Goal: Task Accomplishment & Management: Use online tool/utility

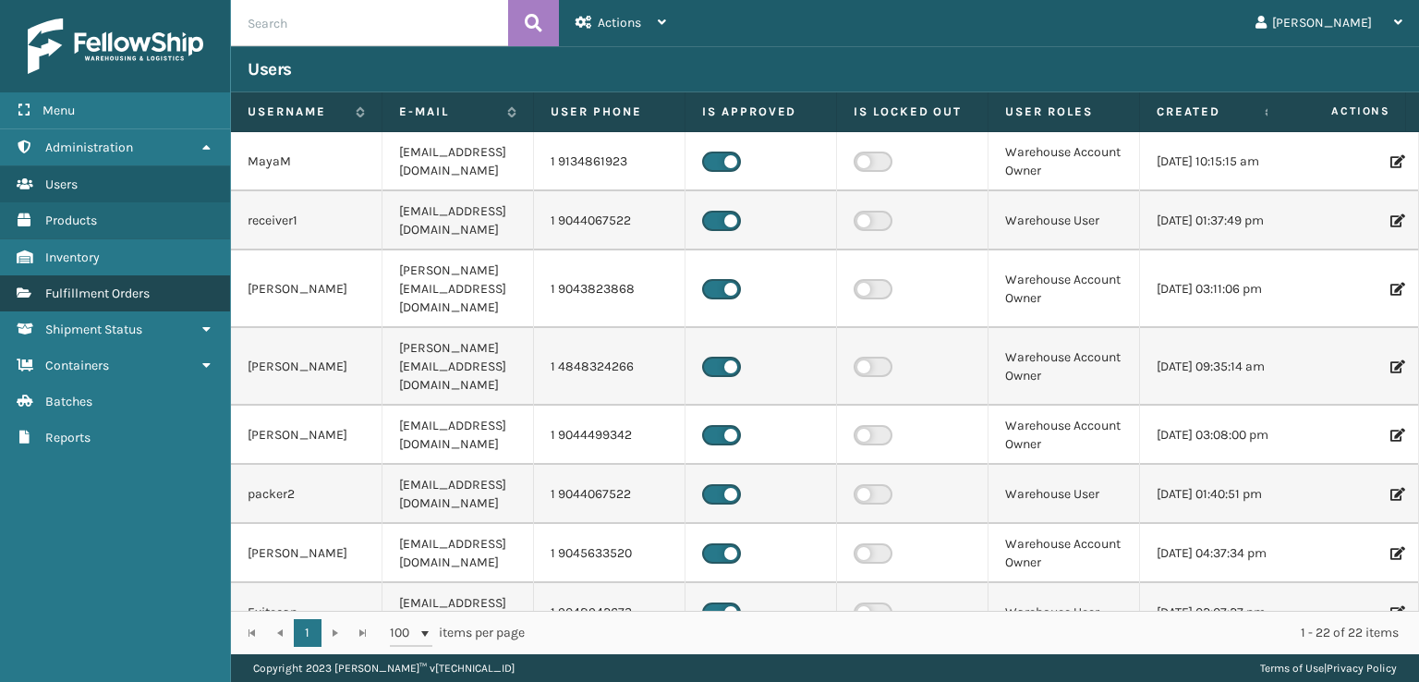
click at [137, 292] on span "Fulfillment Orders" at bounding box center [97, 294] width 104 height 16
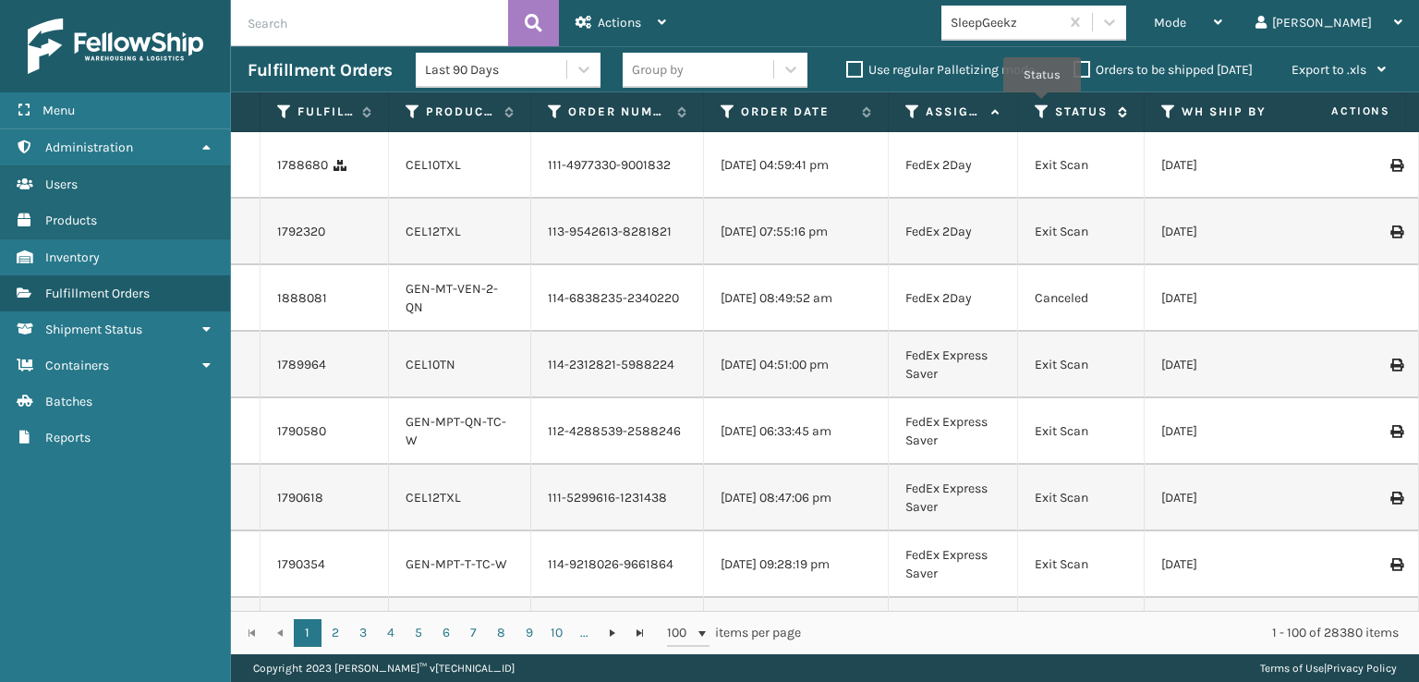
click at [1042, 105] on icon at bounding box center [1042, 111] width 15 height 17
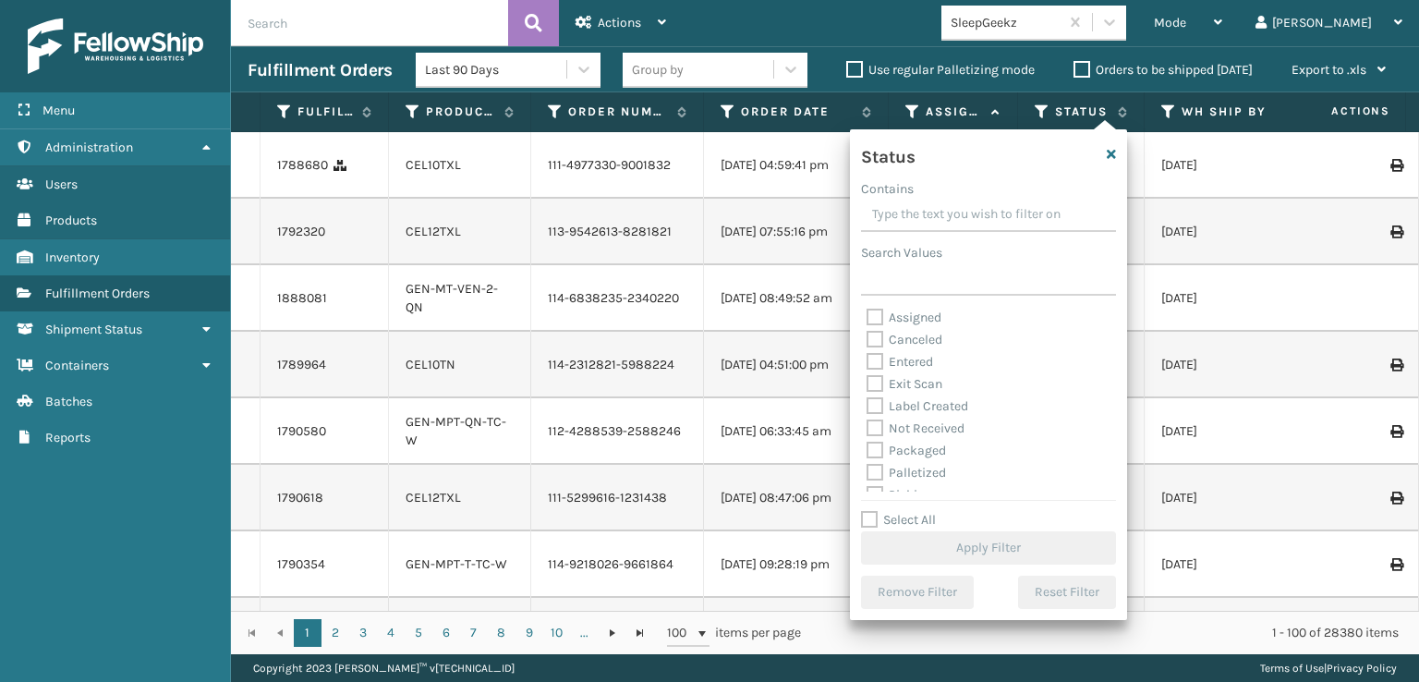
scroll to position [92, 0]
click at [876, 408] on label "Picking" at bounding box center [900, 403] width 66 height 16
click at [868, 404] on input "Picking" at bounding box center [867, 398] width 1 height 12
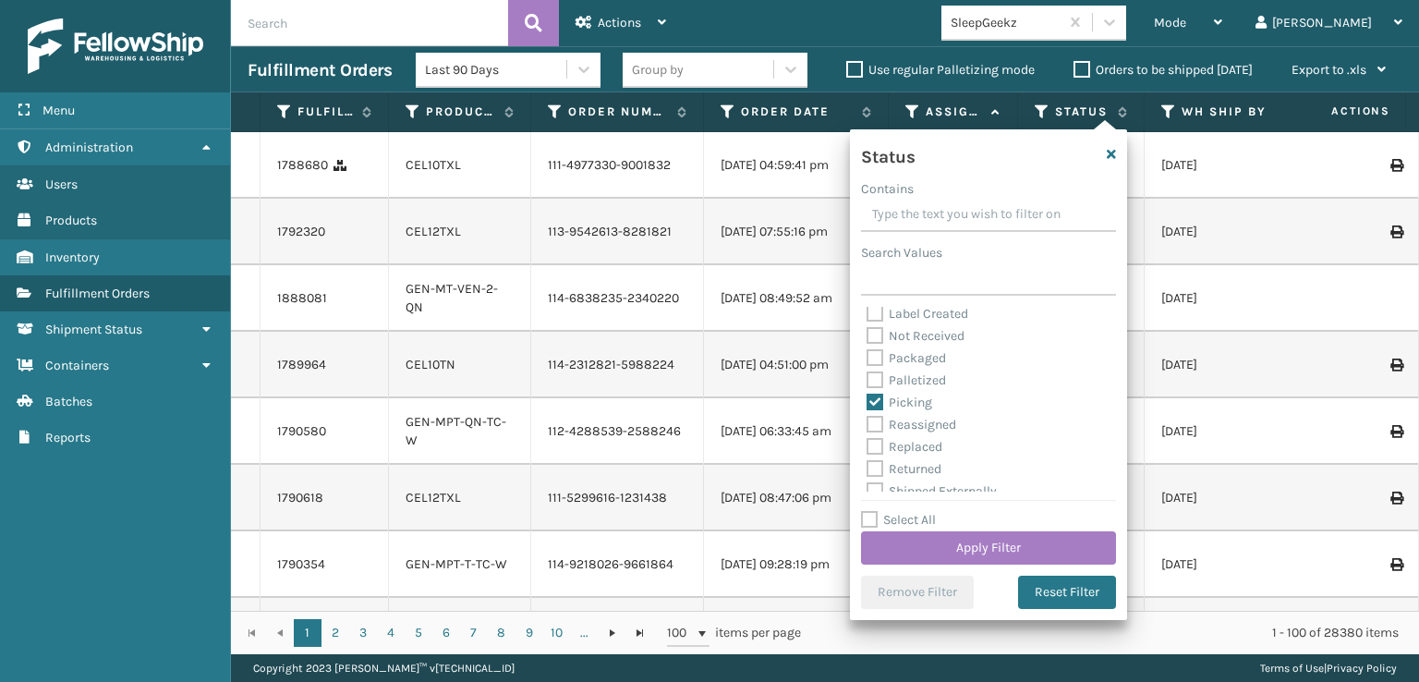
click at [874, 400] on label "Picking" at bounding box center [900, 403] width 66 height 16
click at [868, 400] on input "Picking" at bounding box center [867, 398] width 1 height 12
checkbox input "false"
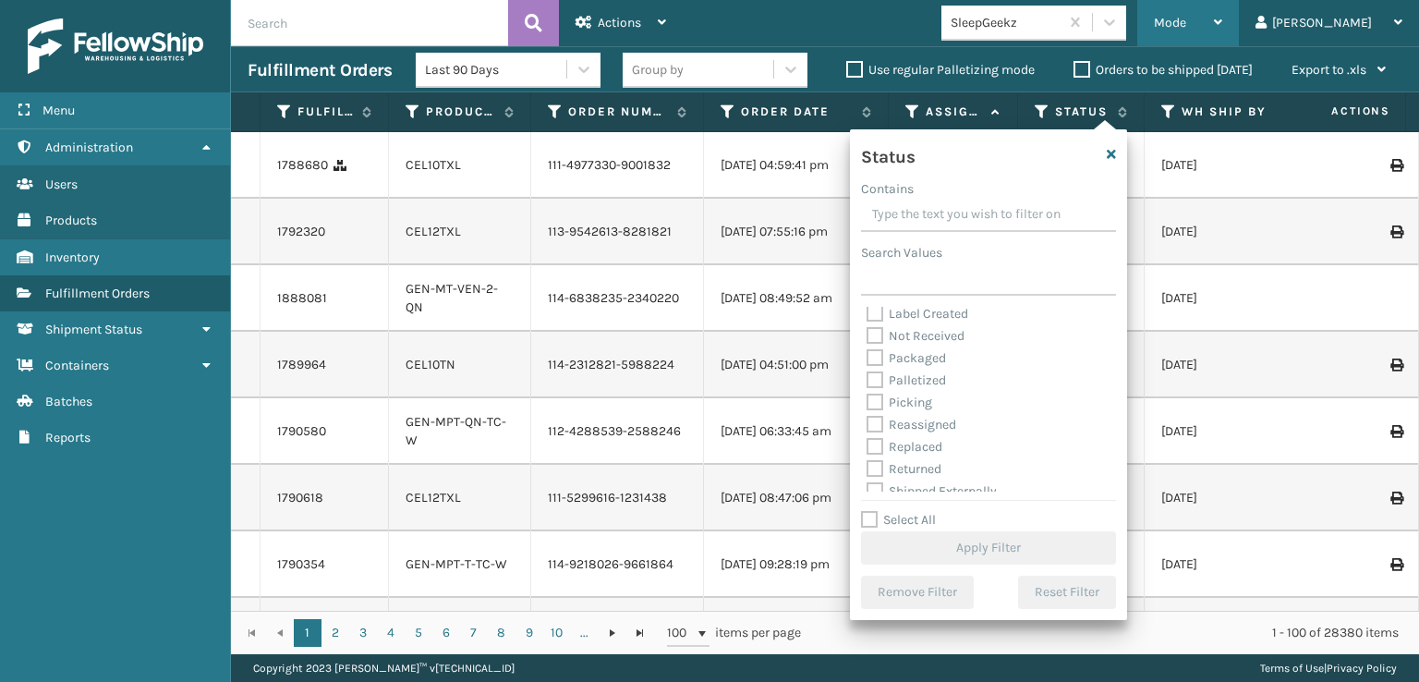
click at [1187, 25] on span "Mode" at bounding box center [1170, 23] width 32 height 16
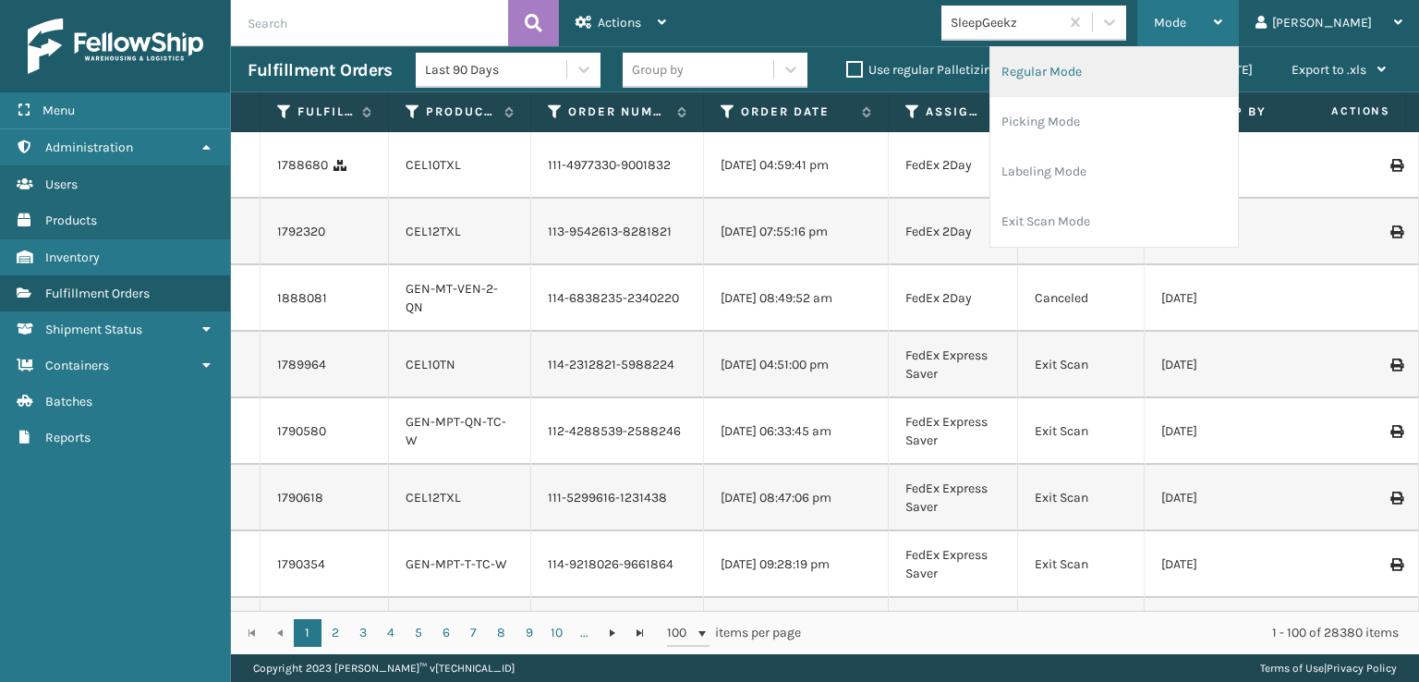
click at [1101, 67] on li "Regular Mode" at bounding box center [1115, 72] width 248 height 50
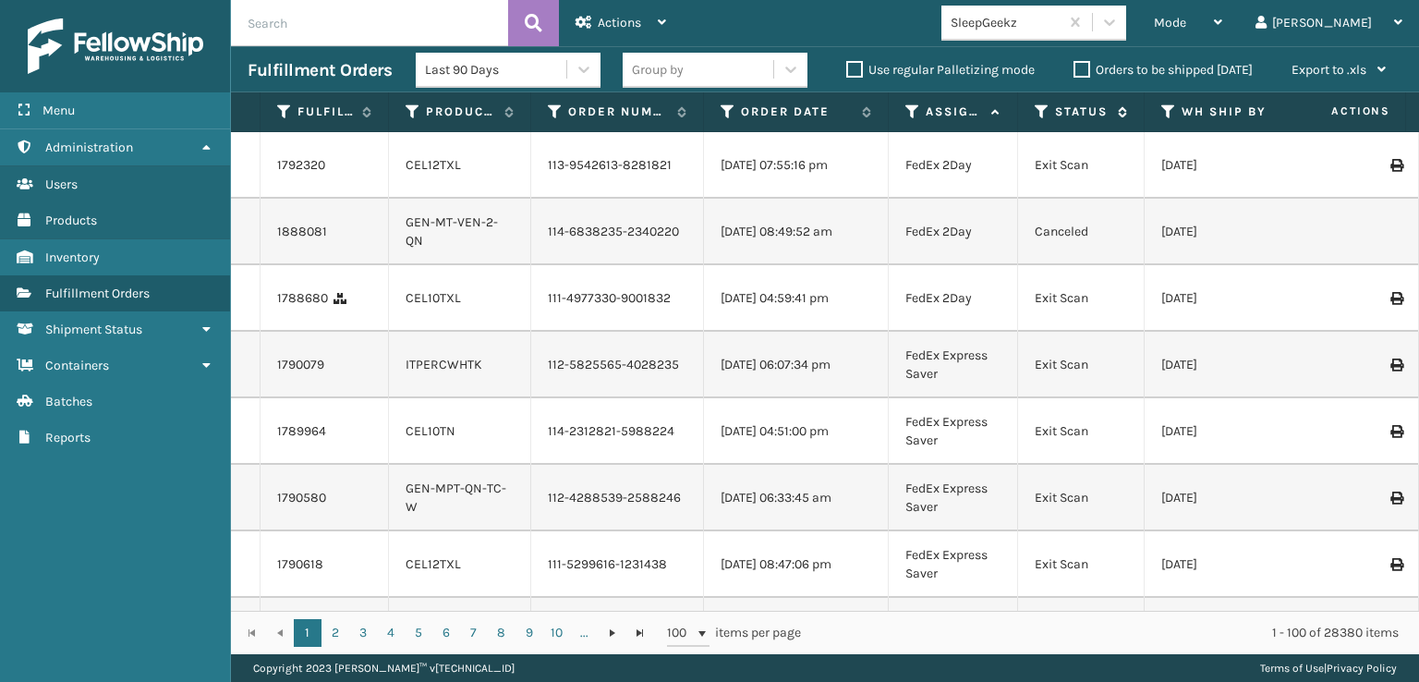
click at [1035, 108] on icon at bounding box center [1042, 111] width 15 height 17
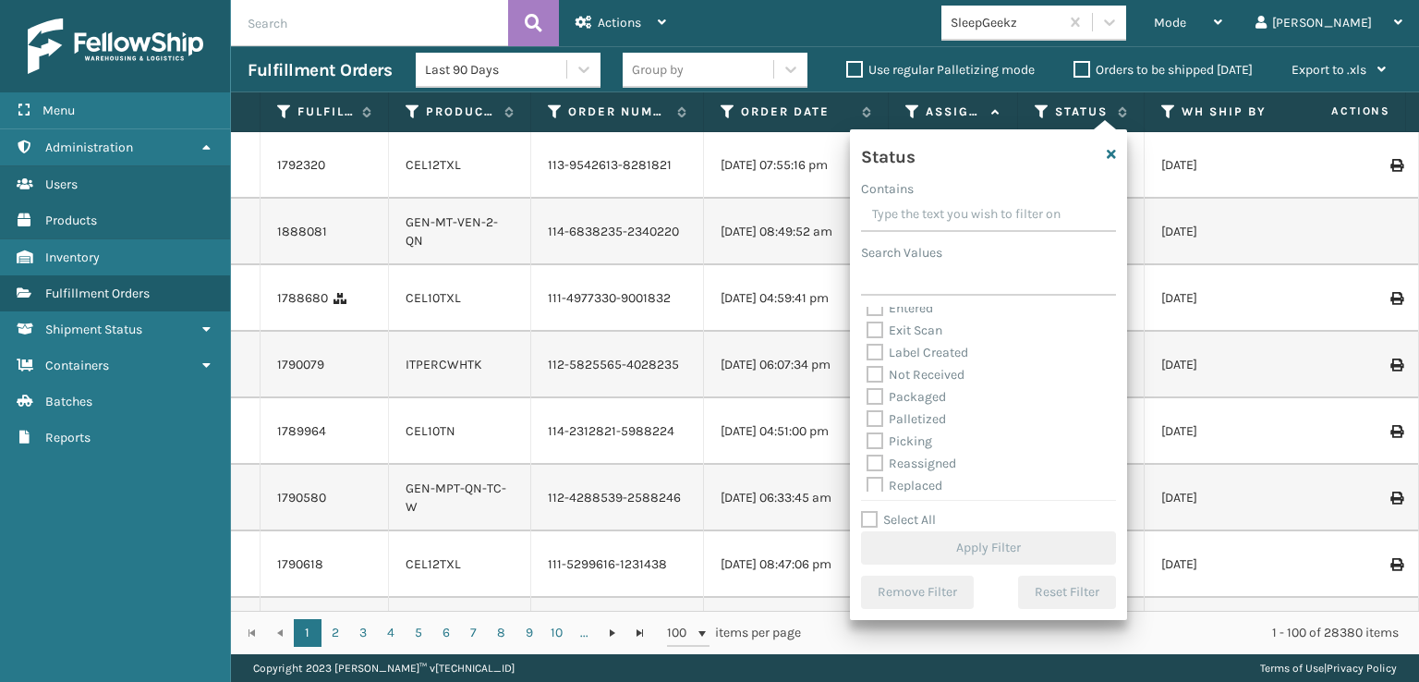
scroll to position [103, 0]
click at [878, 390] on label "Picking" at bounding box center [900, 391] width 66 height 16
click at [868, 390] on input "Picking" at bounding box center [867, 387] width 1 height 12
checkbox input "true"
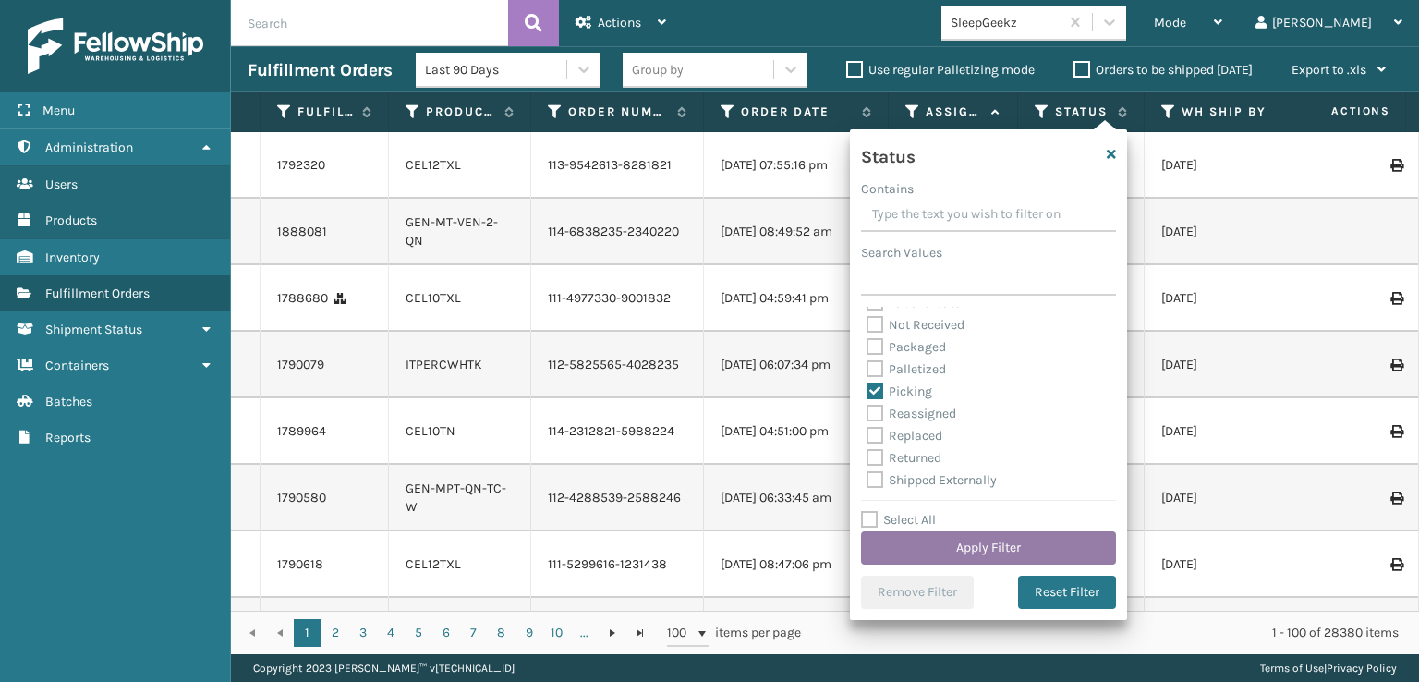
click at [992, 546] on button "Apply Filter" at bounding box center [988, 547] width 255 height 33
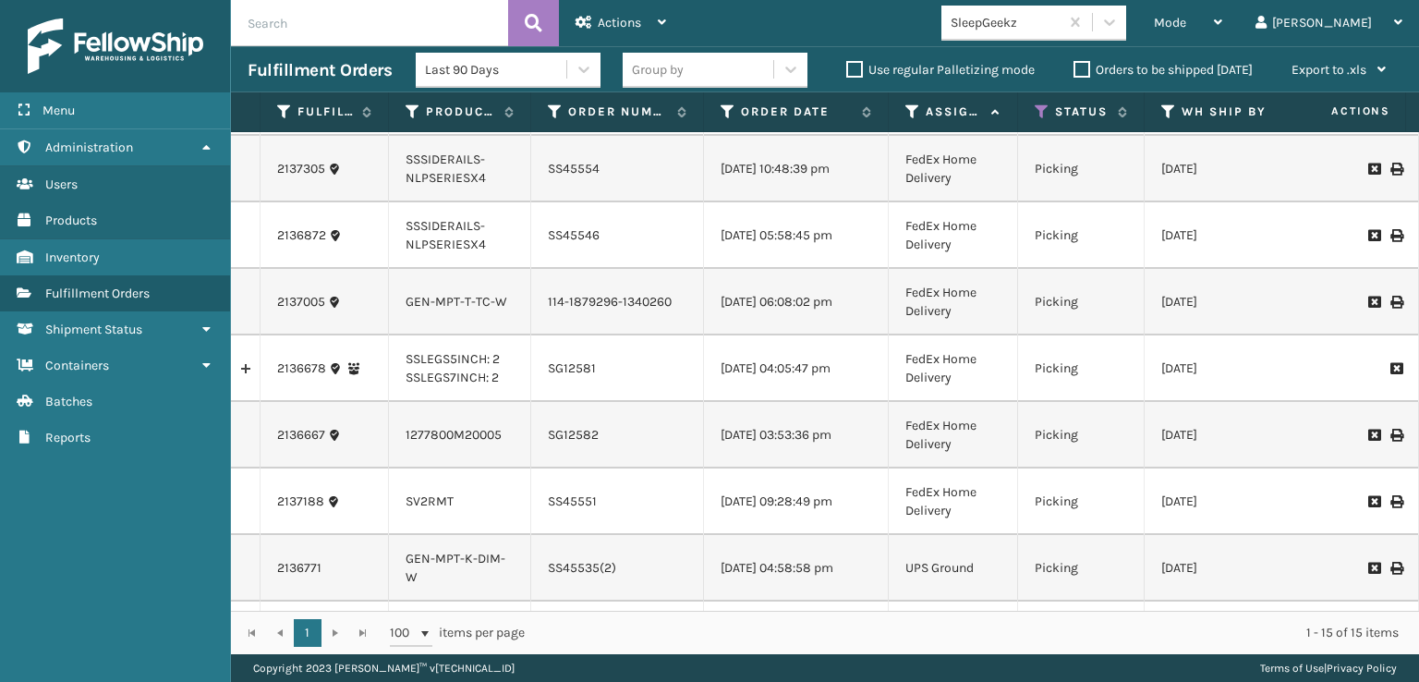
scroll to position [566, 0]
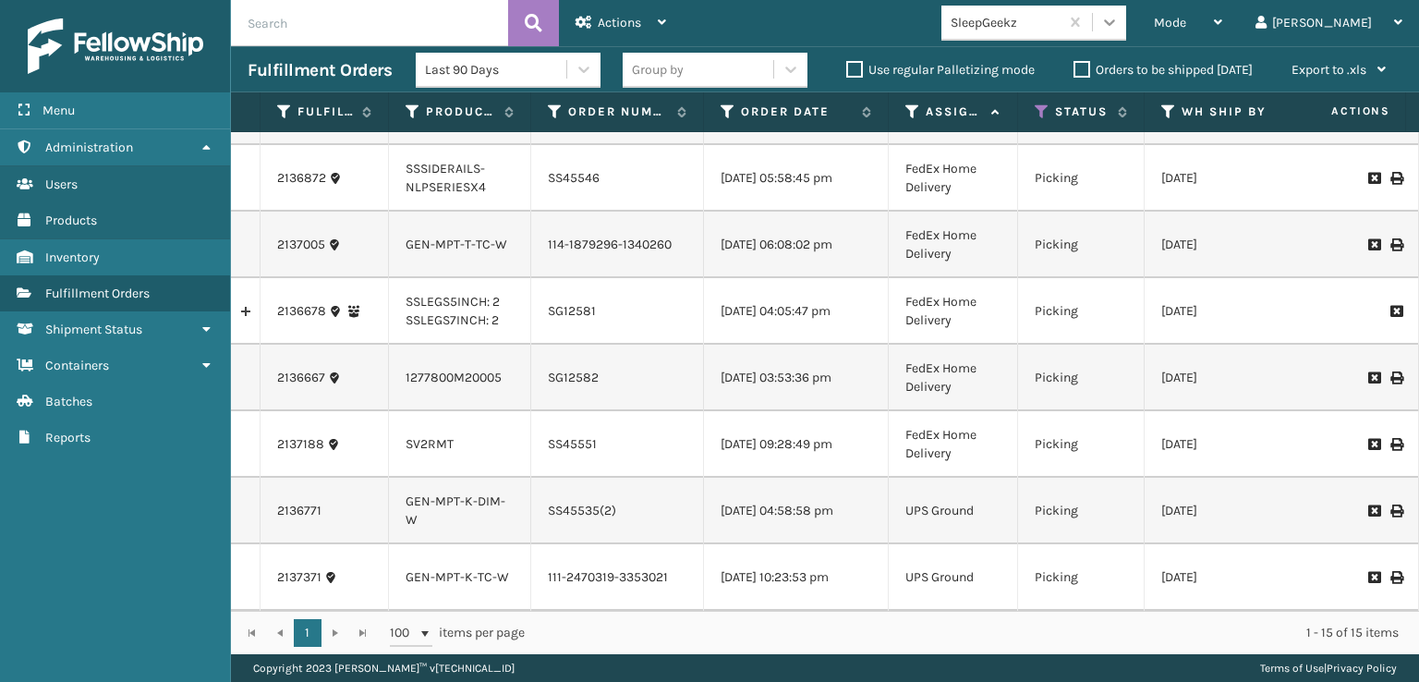
click at [1119, 30] on icon at bounding box center [1110, 22] width 18 height 18
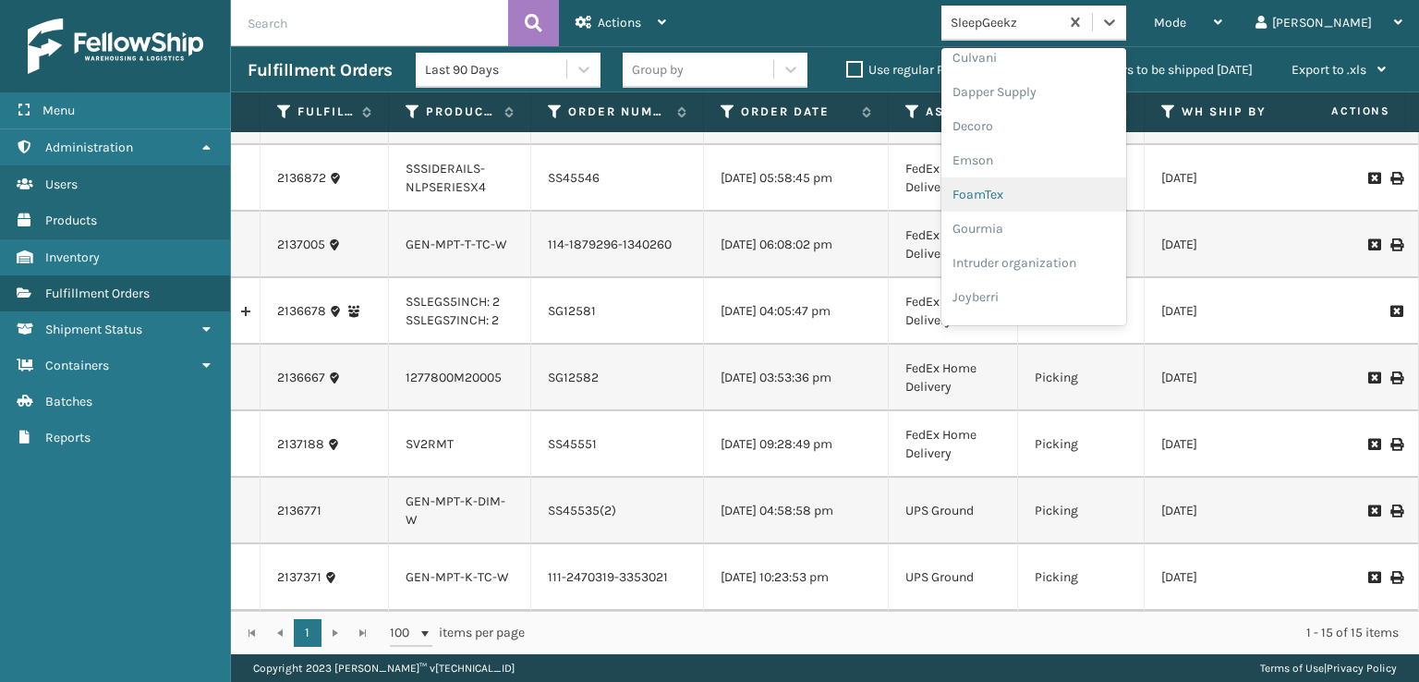
scroll to position [370, 0]
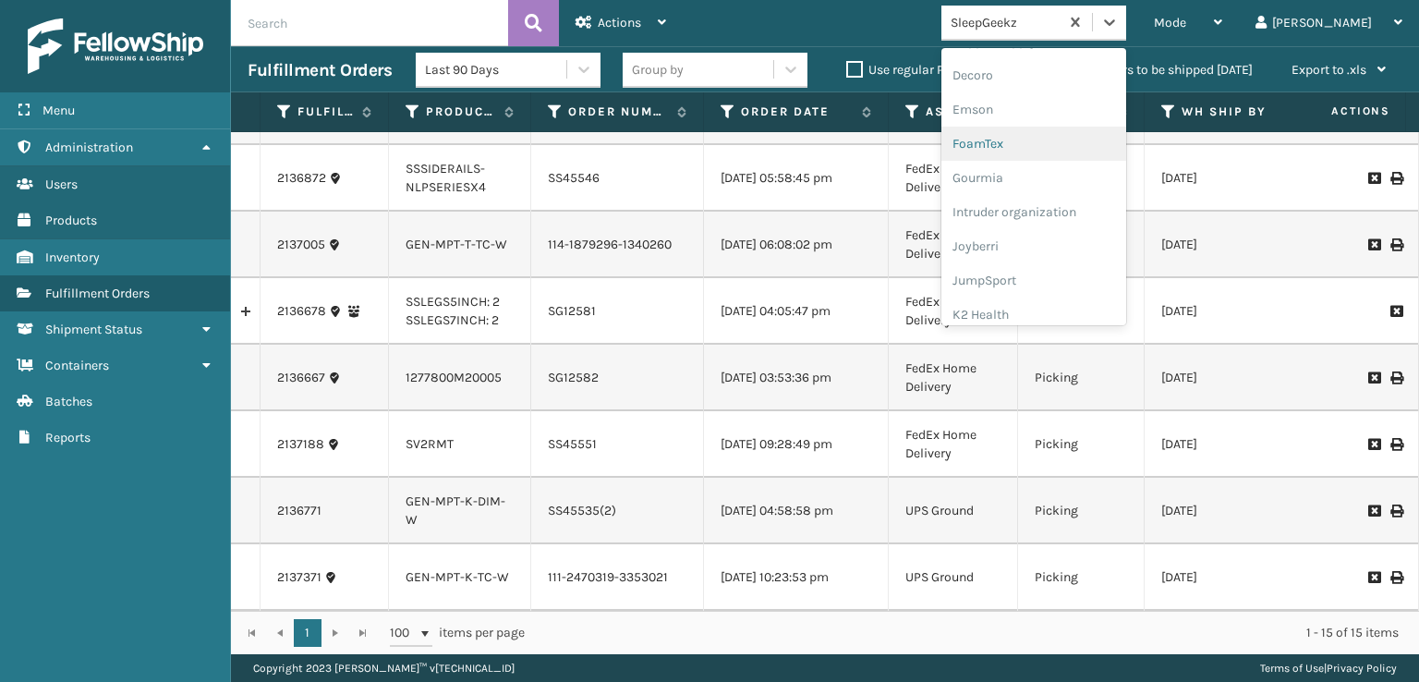
click at [1061, 144] on div "FoamTex" at bounding box center [1034, 144] width 185 height 34
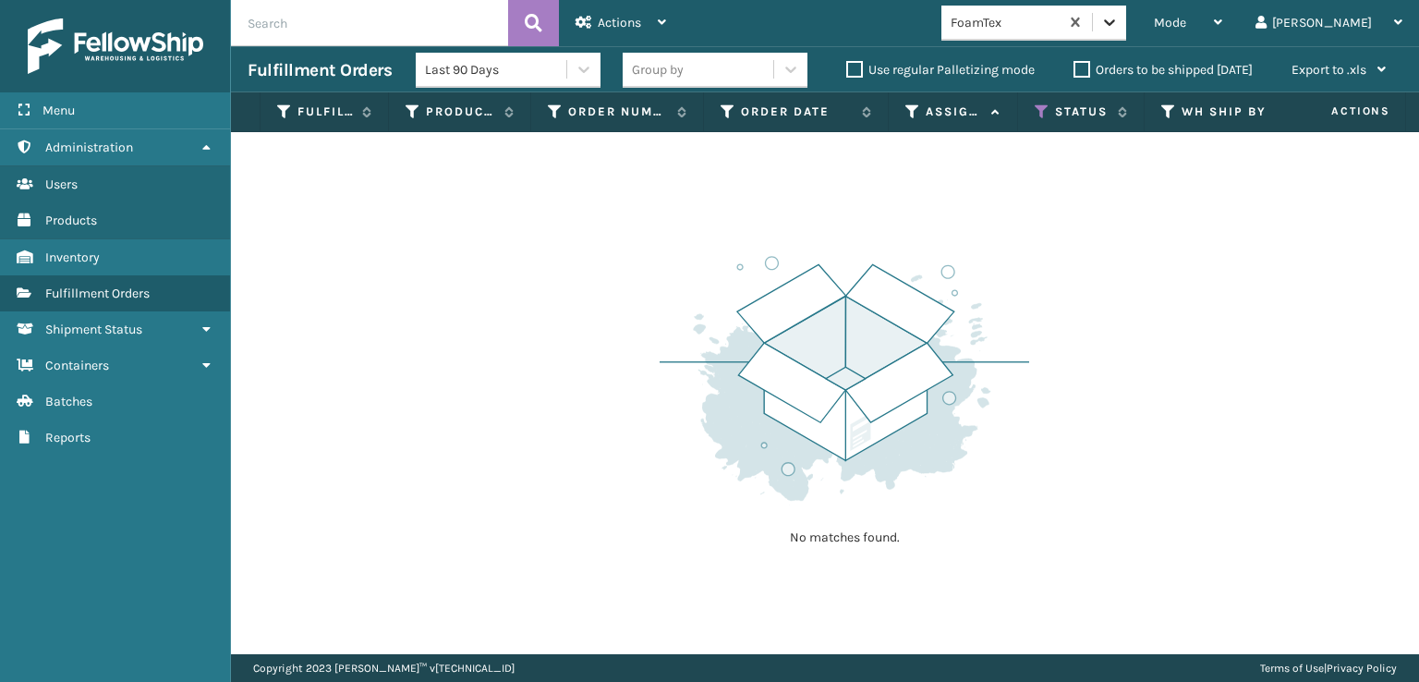
click at [1119, 20] on icon at bounding box center [1110, 22] width 18 height 18
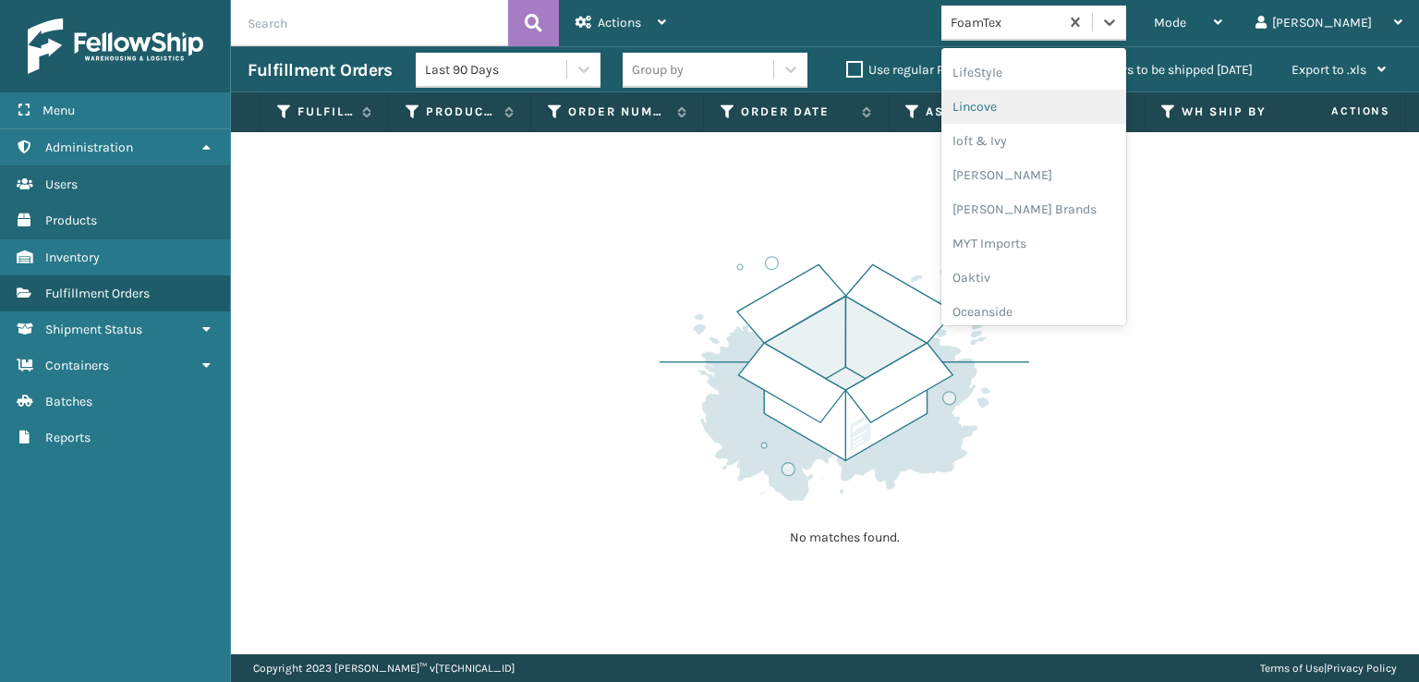
scroll to position [769, 0]
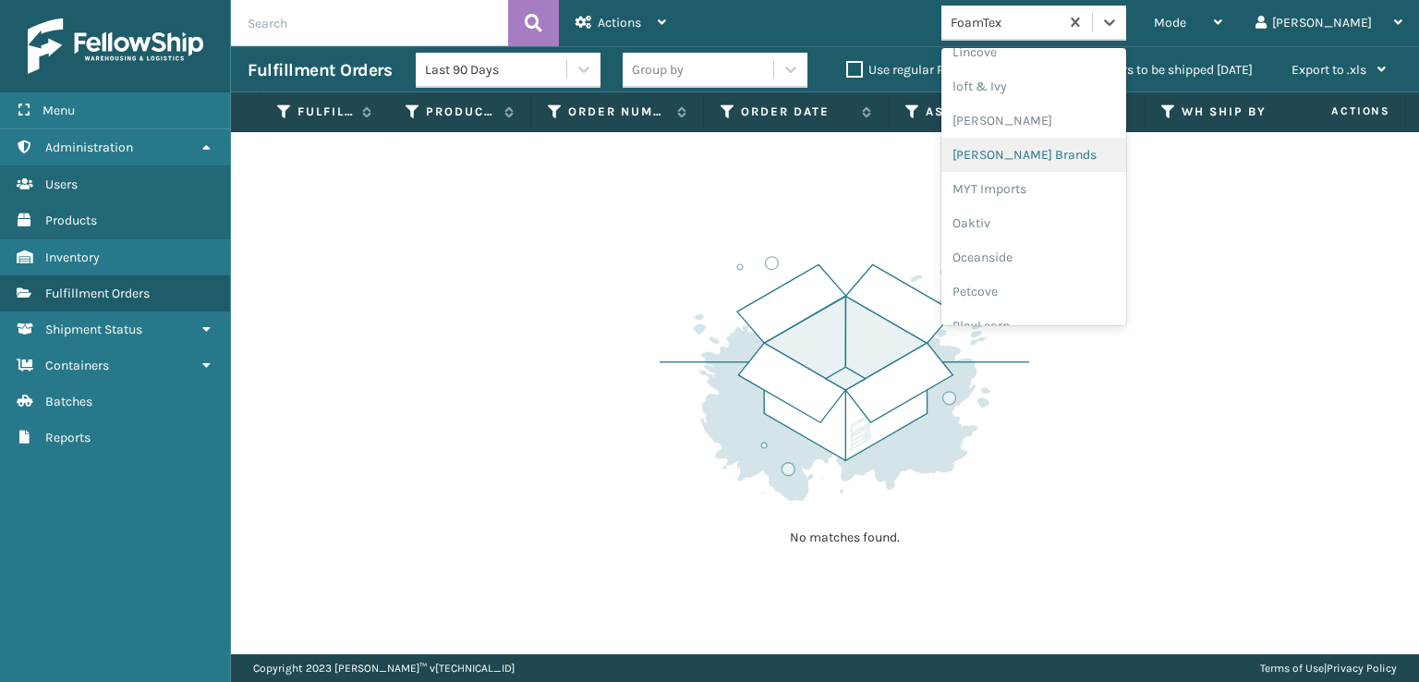
click at [1072, 141] on div "[PERSON_NAME] Brands" at bounding box center [1034, 155] width 185 height 34
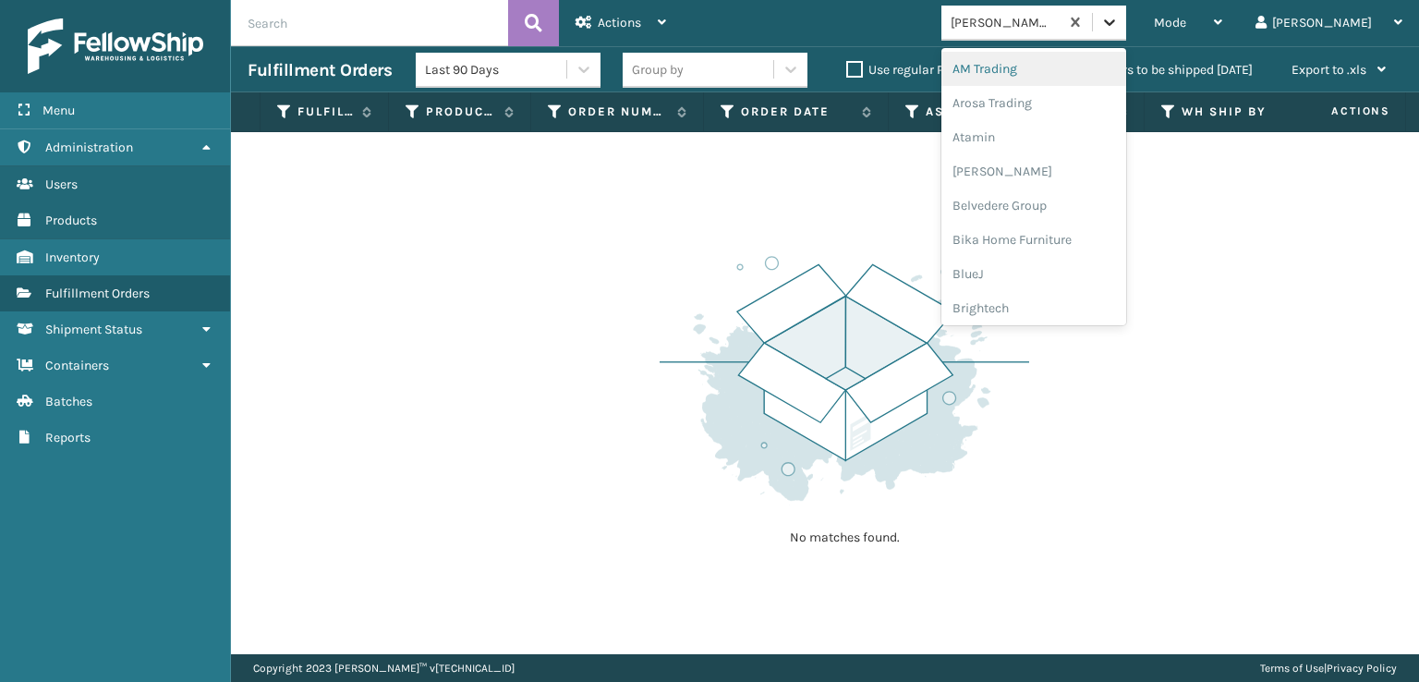
click at [1119, 15] on icon at bounding box center [1110, 22] width 18 height 18
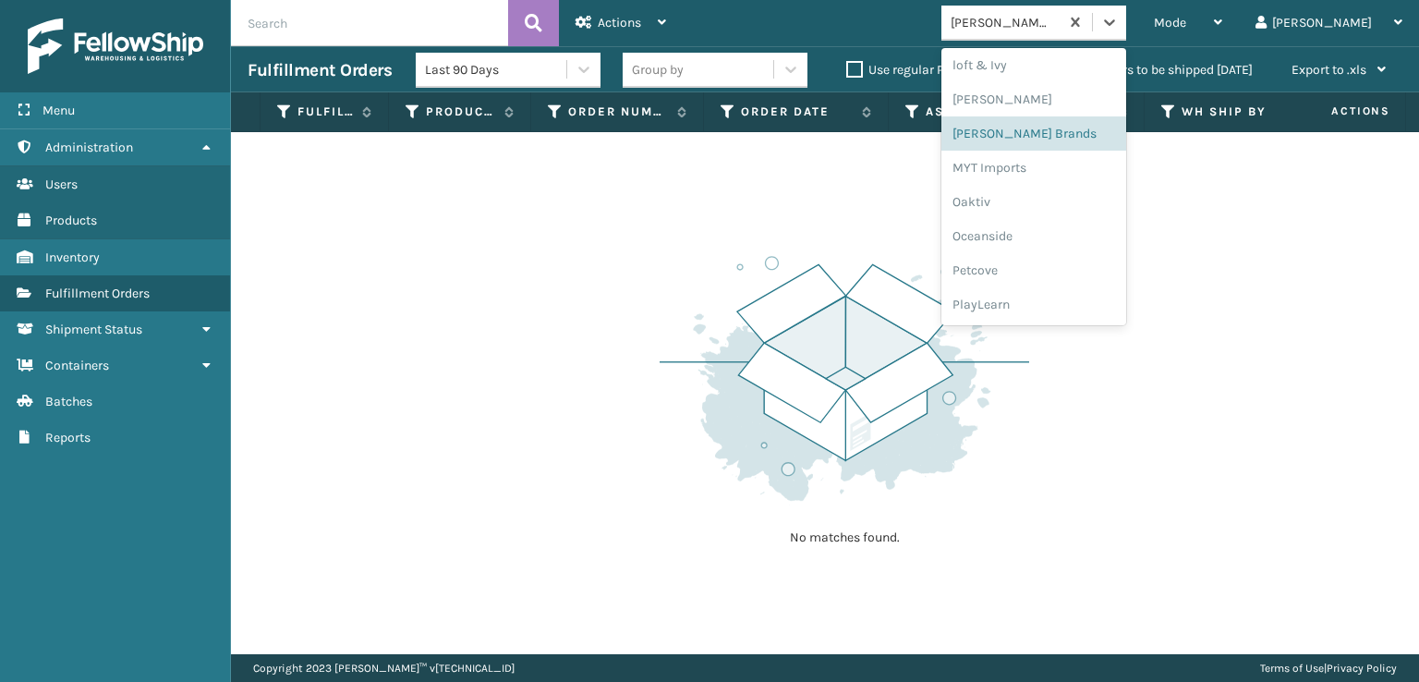
scroll to position [927, 0]
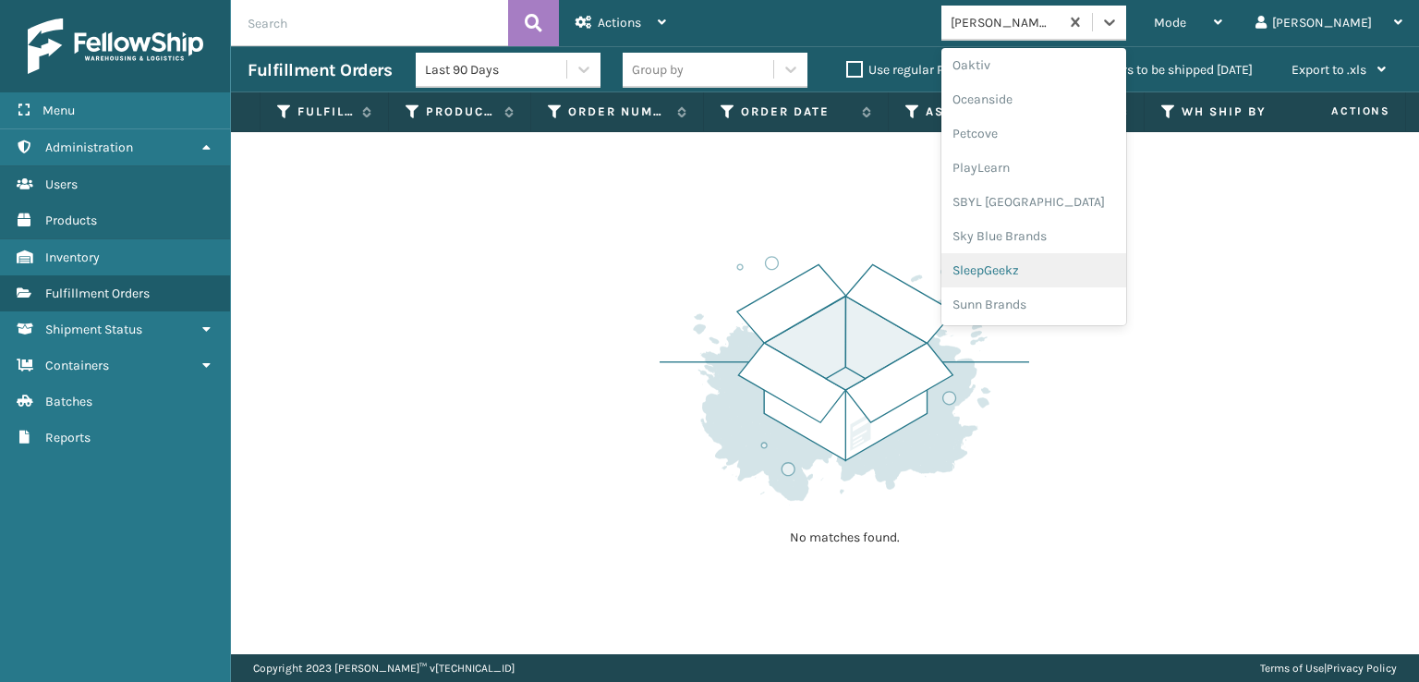
click at [1072, 264] on div "SleepGeekz" at bounding box center [1034, 270] width 185 height 34
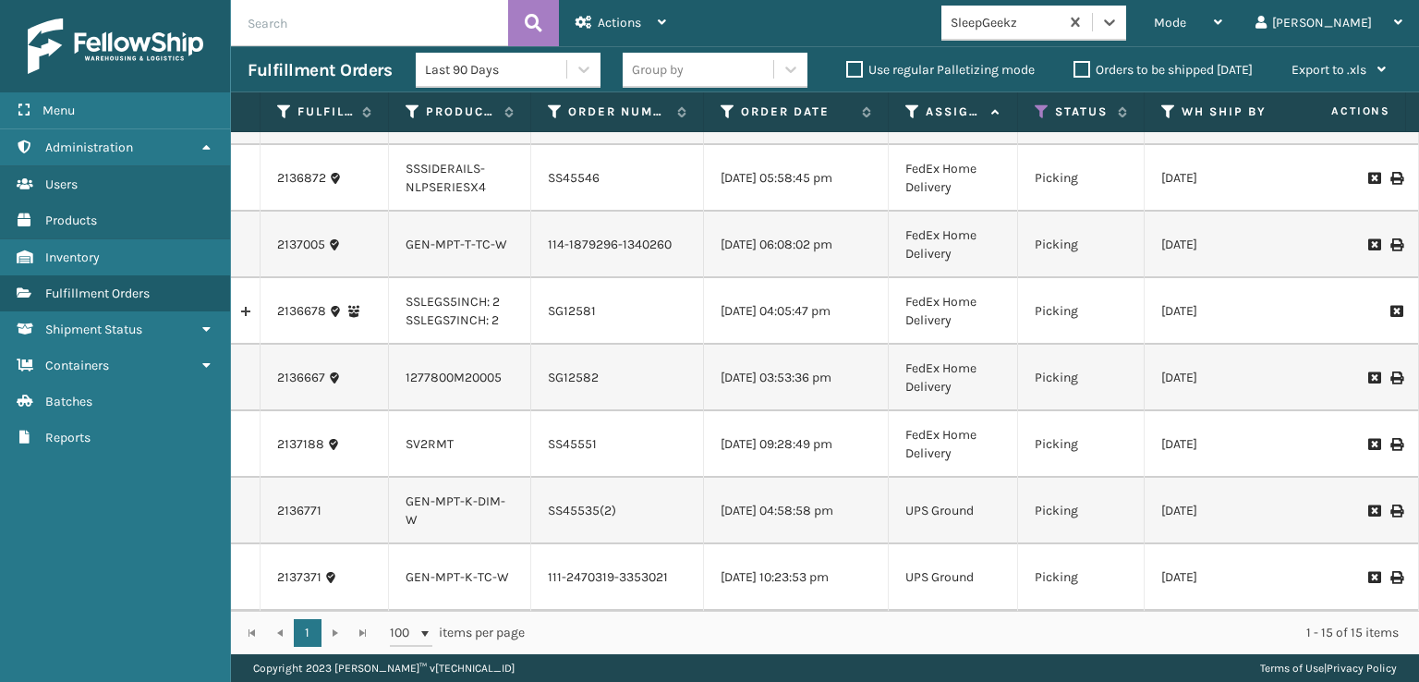
scroll to position [566, 0]
click at [1223, 31] on div "Mode" at bounding box center [1188, 23] width 68 height 46
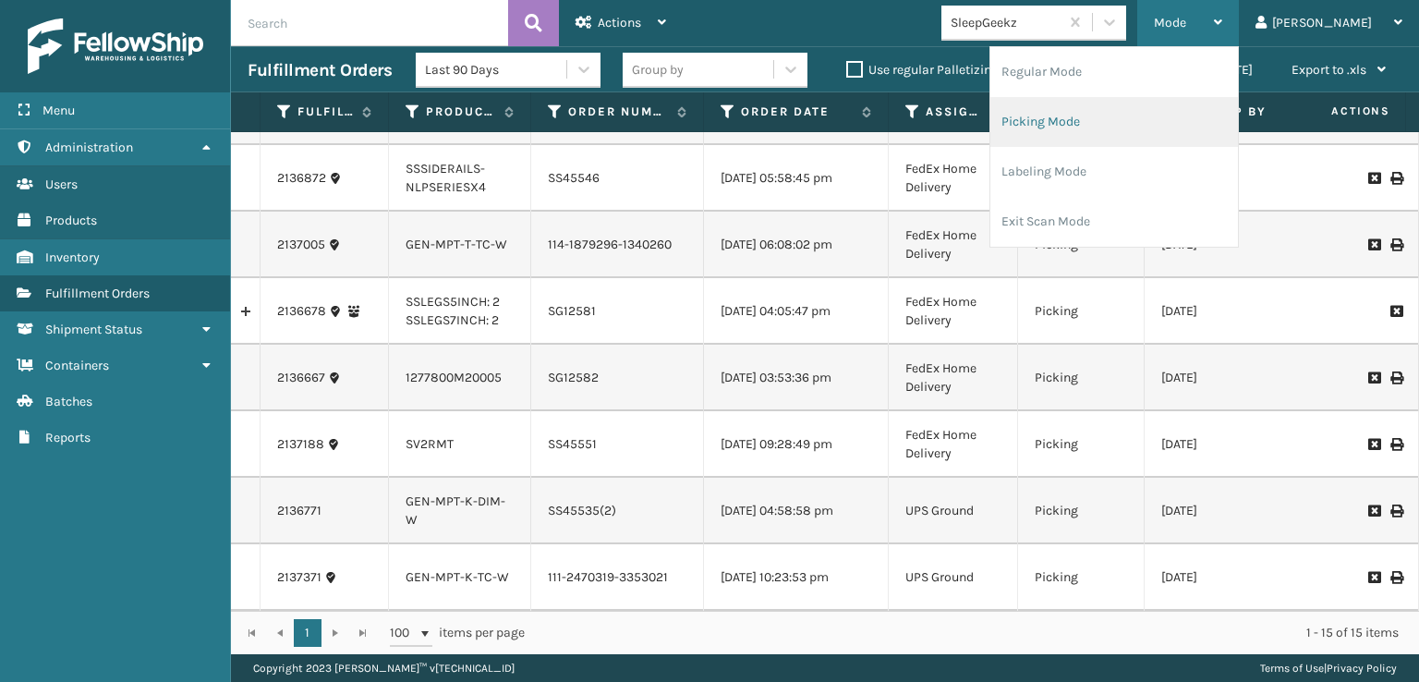
click at [1145, 122] on li "Picking Mode" at bounding box center [1115, 122] width 248 height 50
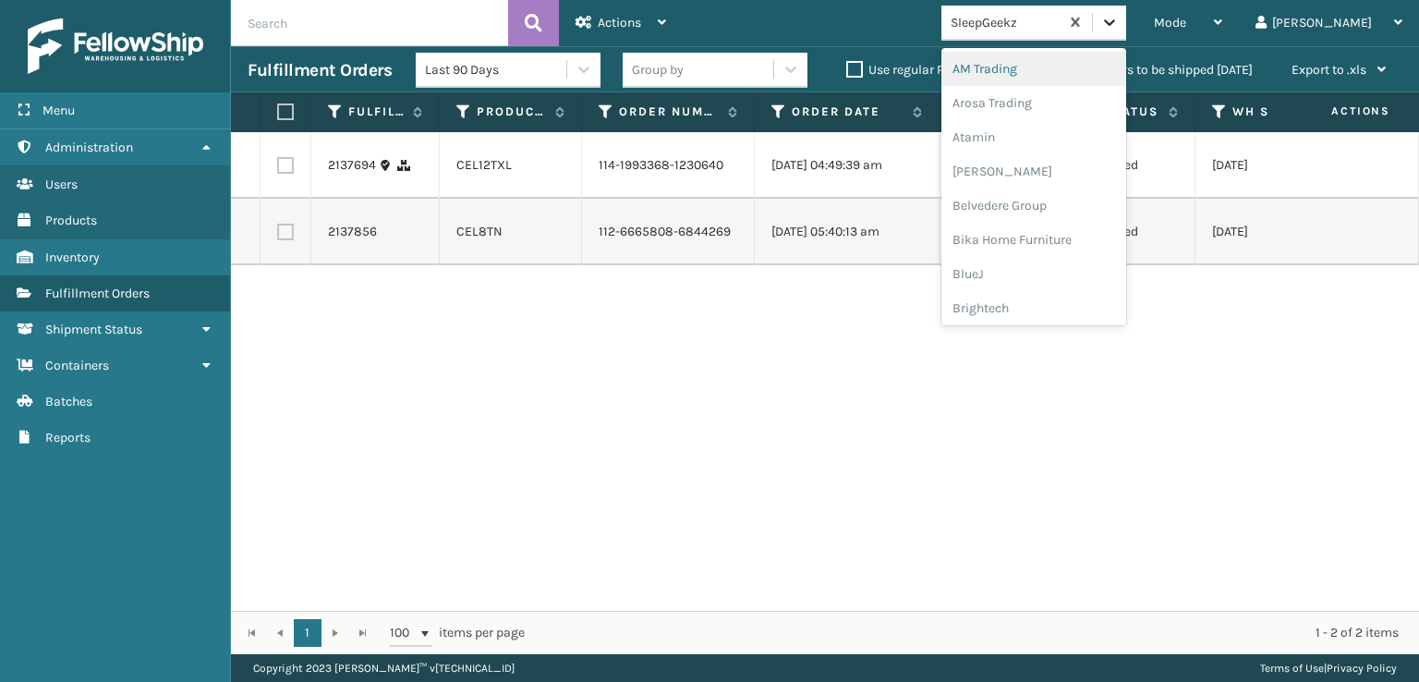
drag, startPoint x: 1196, startPoint y: 17, endPoint x: 1189, endPoint y: 30, distance: 15.3
click at [1126, 17] on div at bounding box center [1109, 22] width 33 height 33
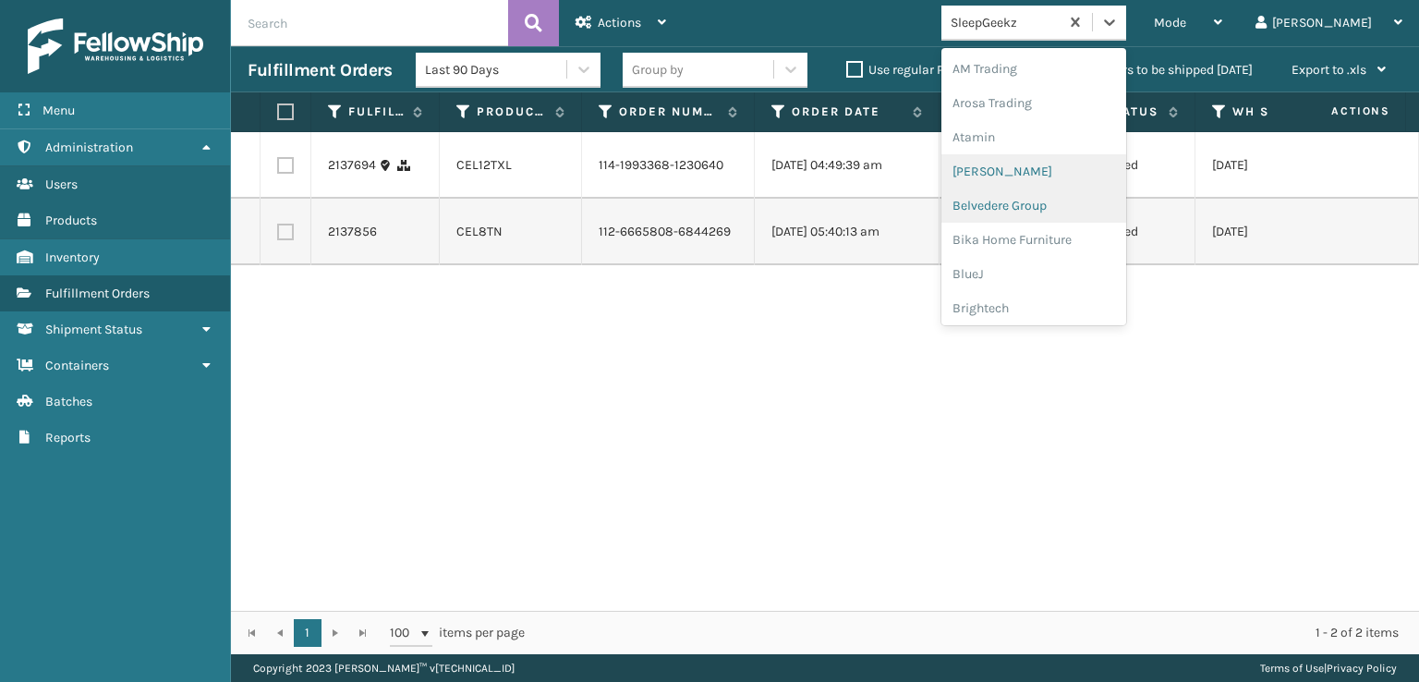
scroll to position [370, 0]
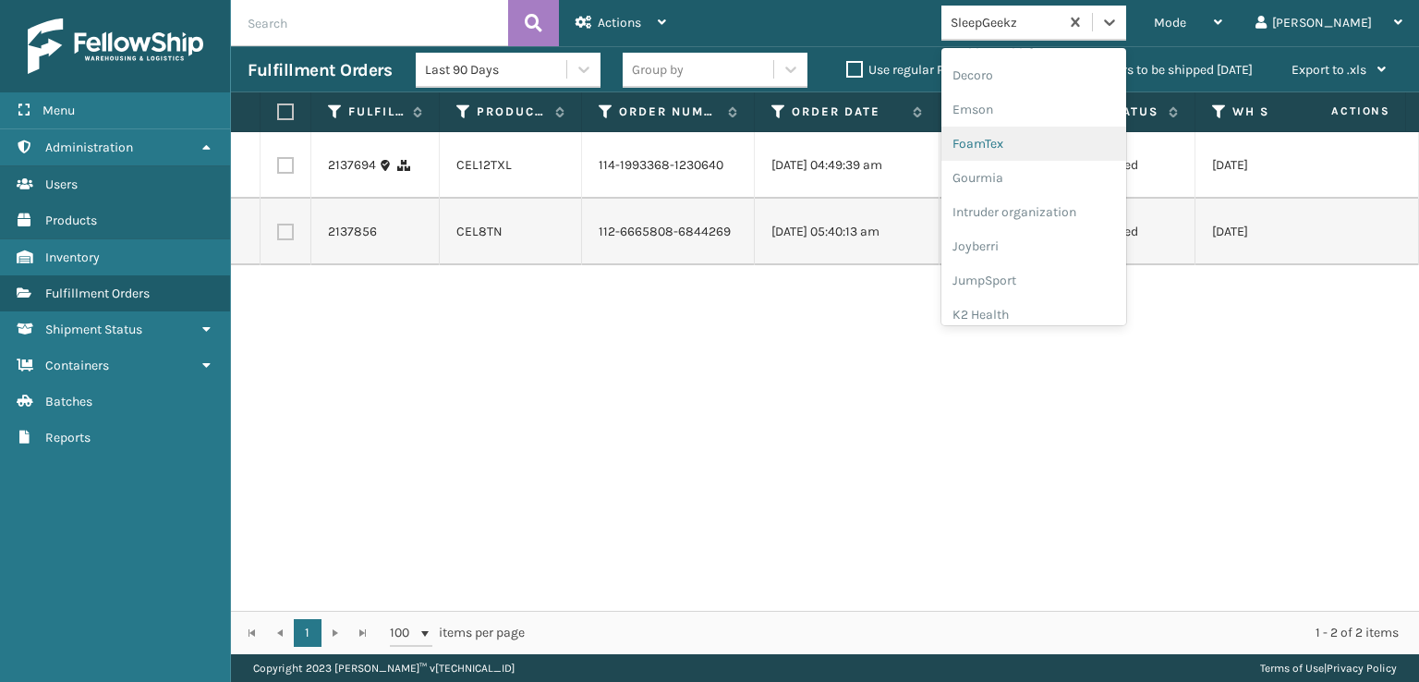
click at [1054, 140] on div "FoamTex" at bounding box center [1034, 144] width 185 height 34
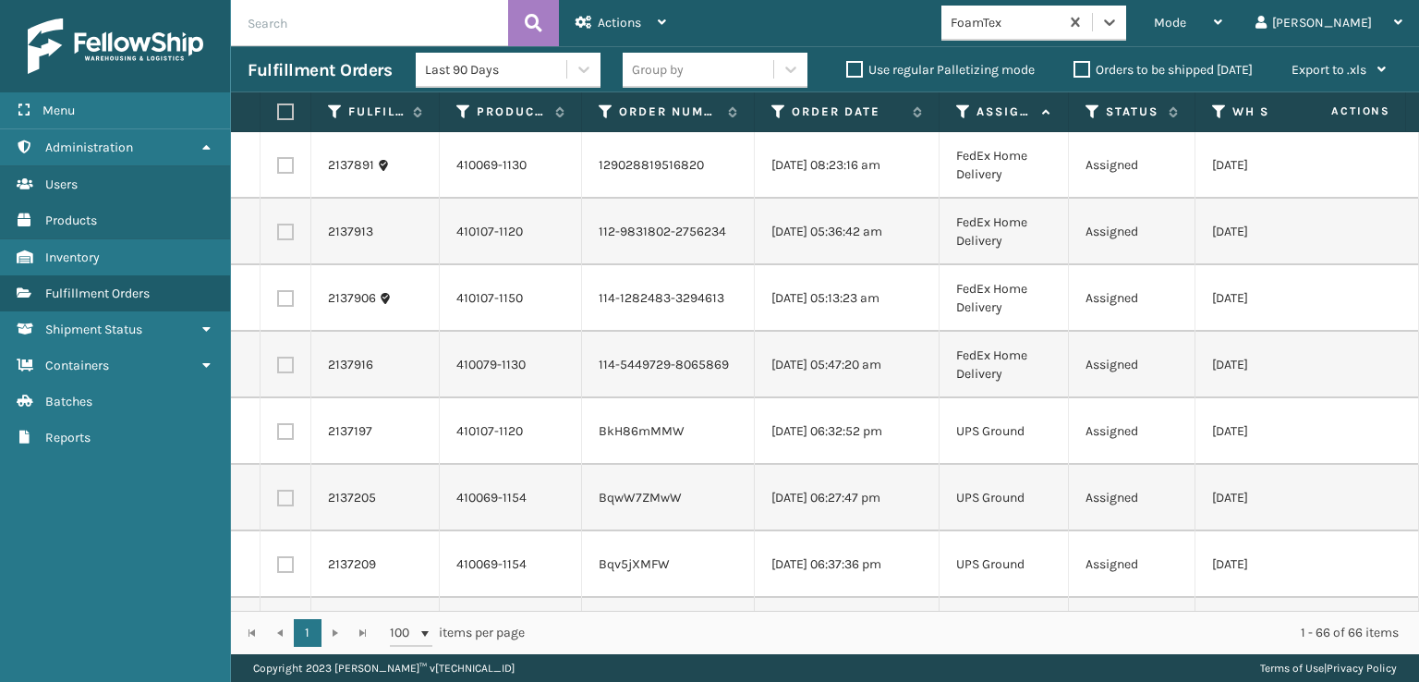
click at [281, 108] on label at bounding box center [282, 111] width 11 height 17
click at [278, 108] on input "checkbox" at bounding box center [277, 112] width 1 height 12
checkbox input "true"
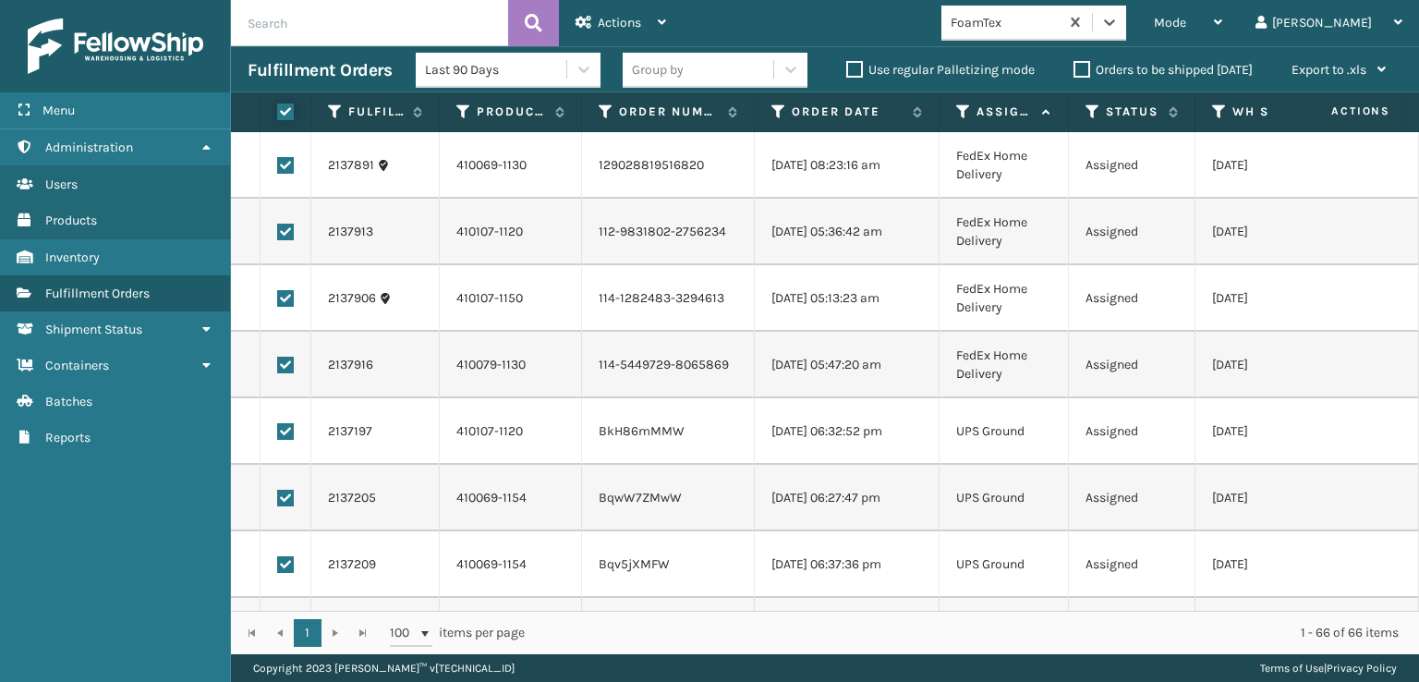
checkbox input "true"
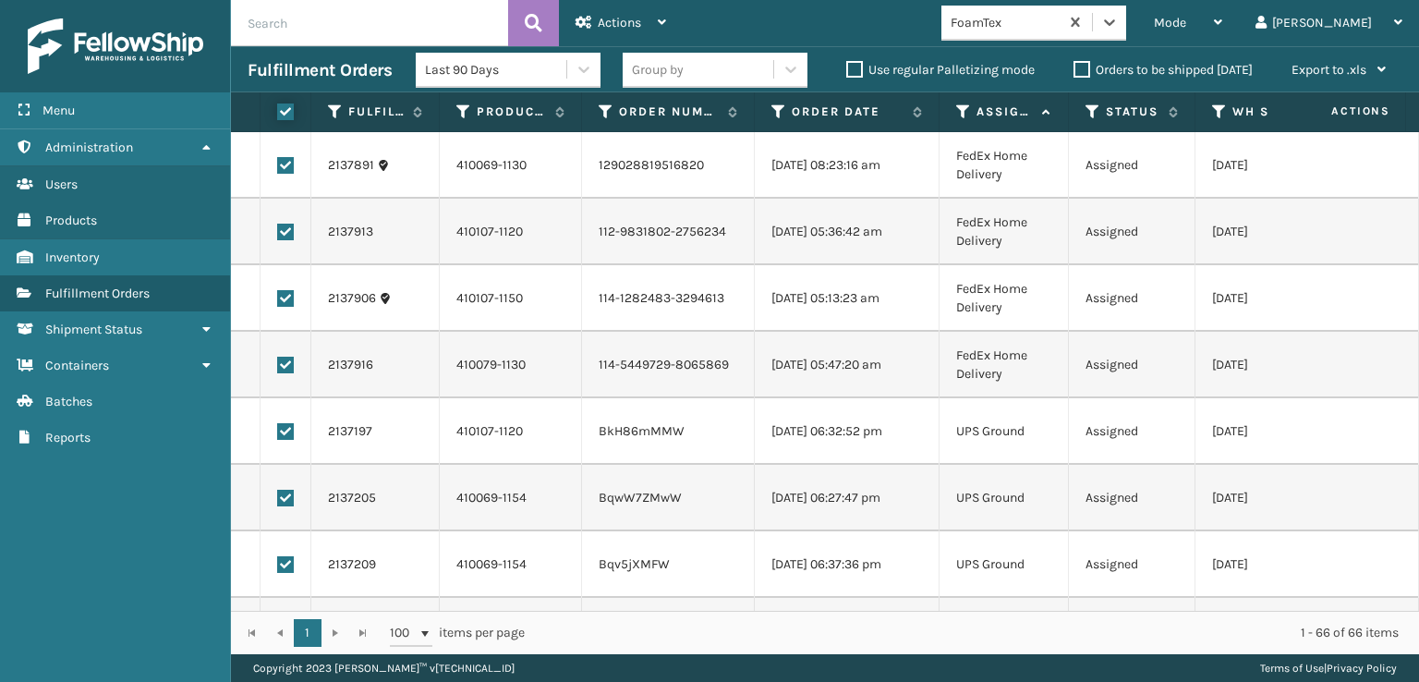
checkbox input "true"
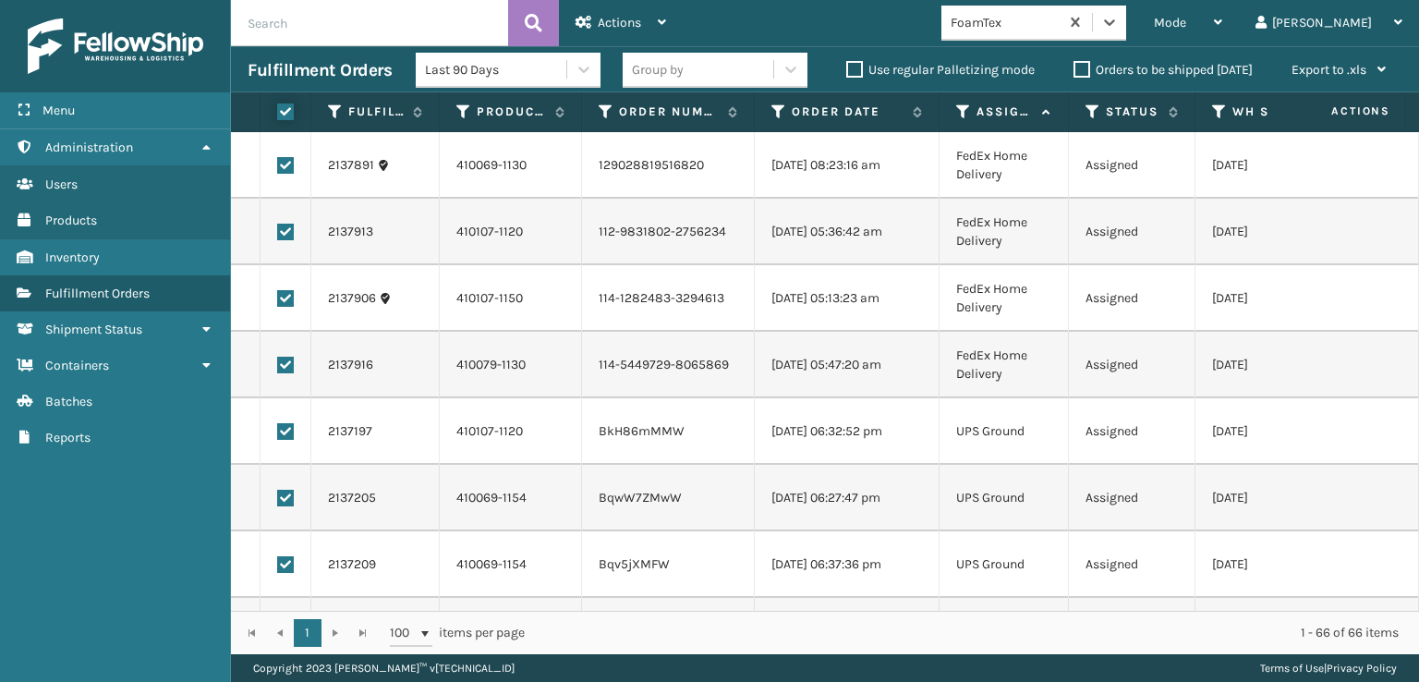
checkbox input "true"
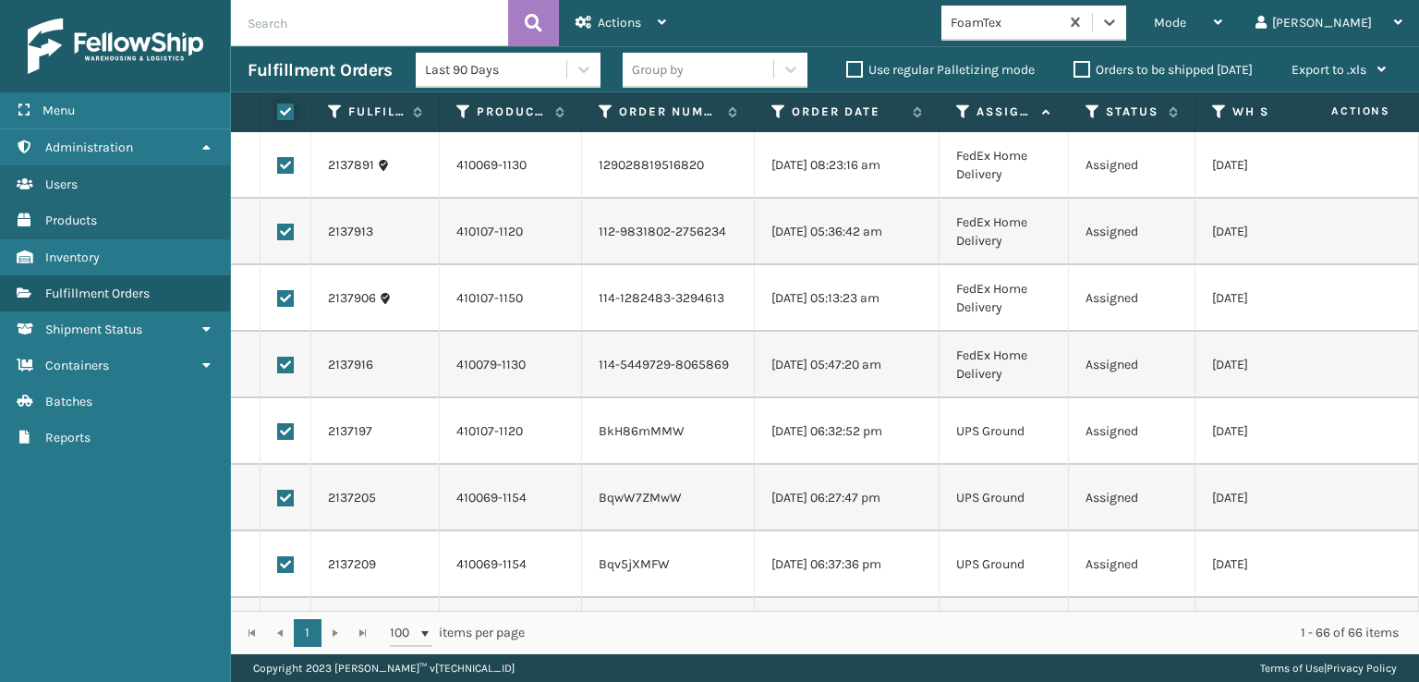
checkbox input "true"
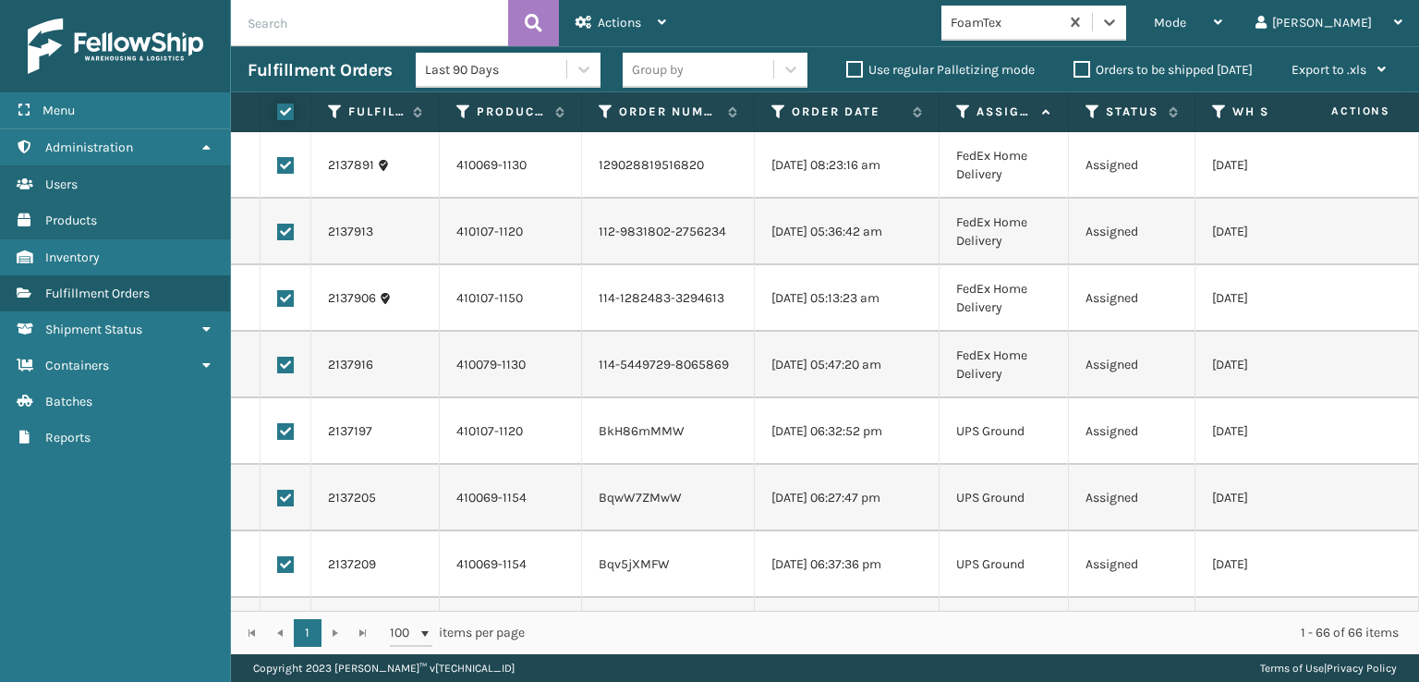
checkbox input "true"
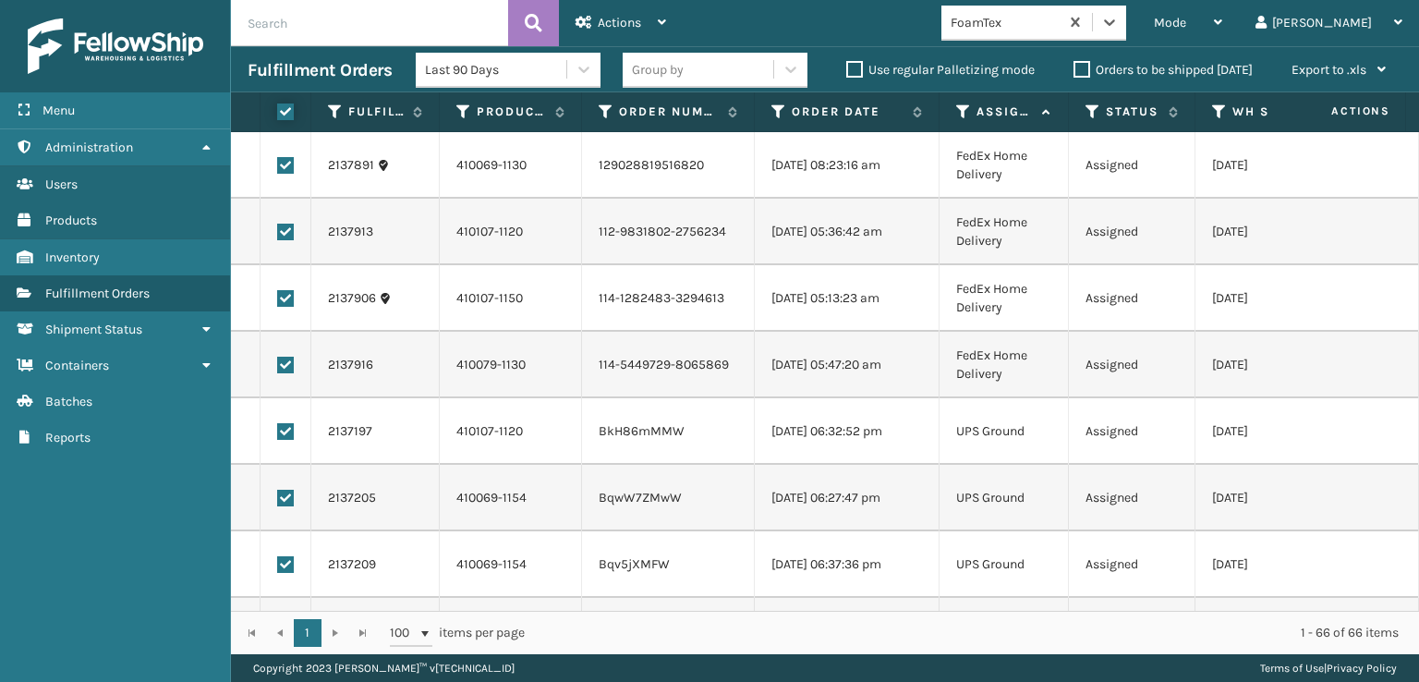
checkbox input "true"
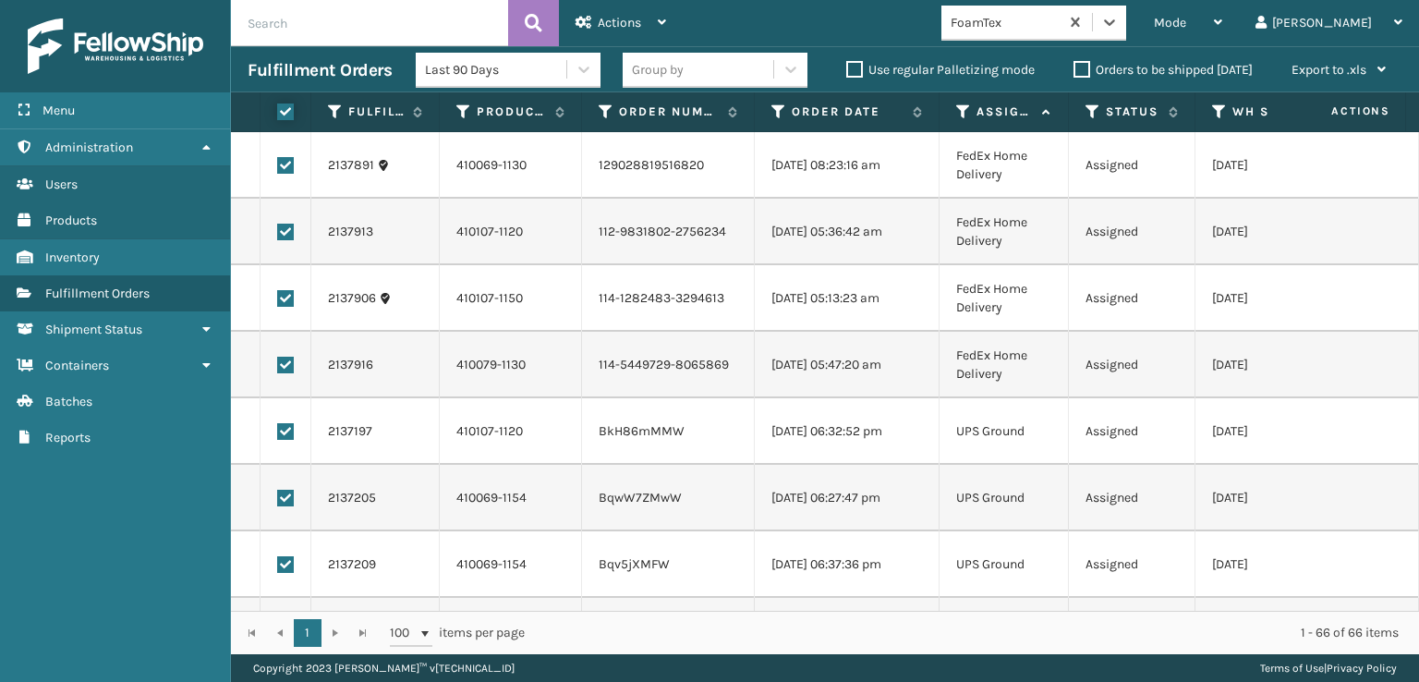
checkbox input "true"
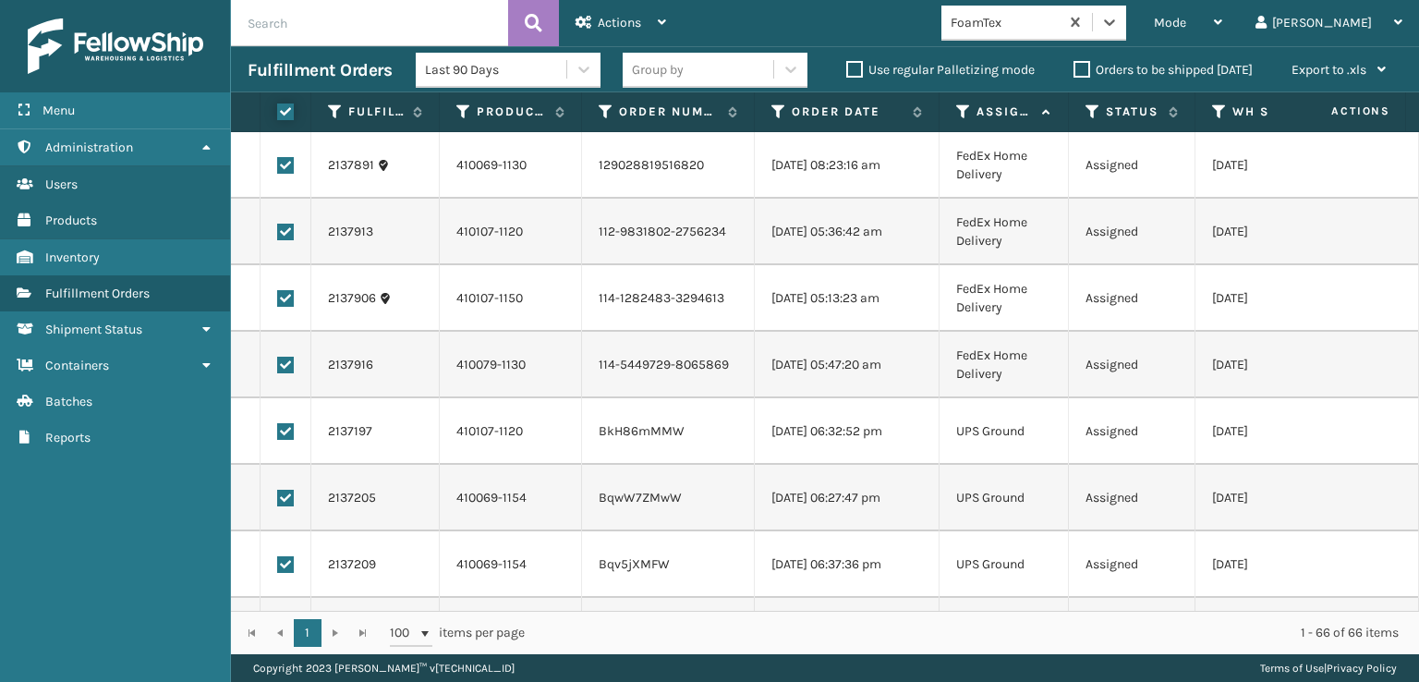
checkbox input "true"
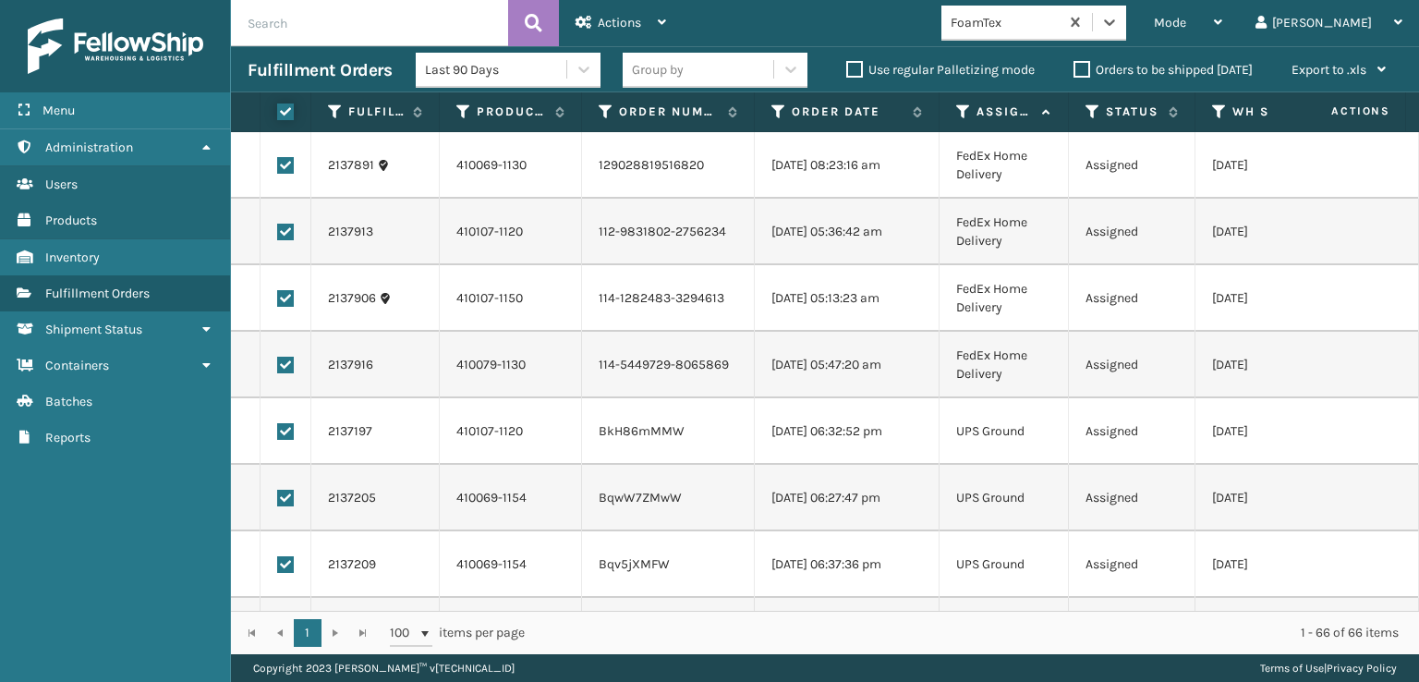
checkbox input "true"
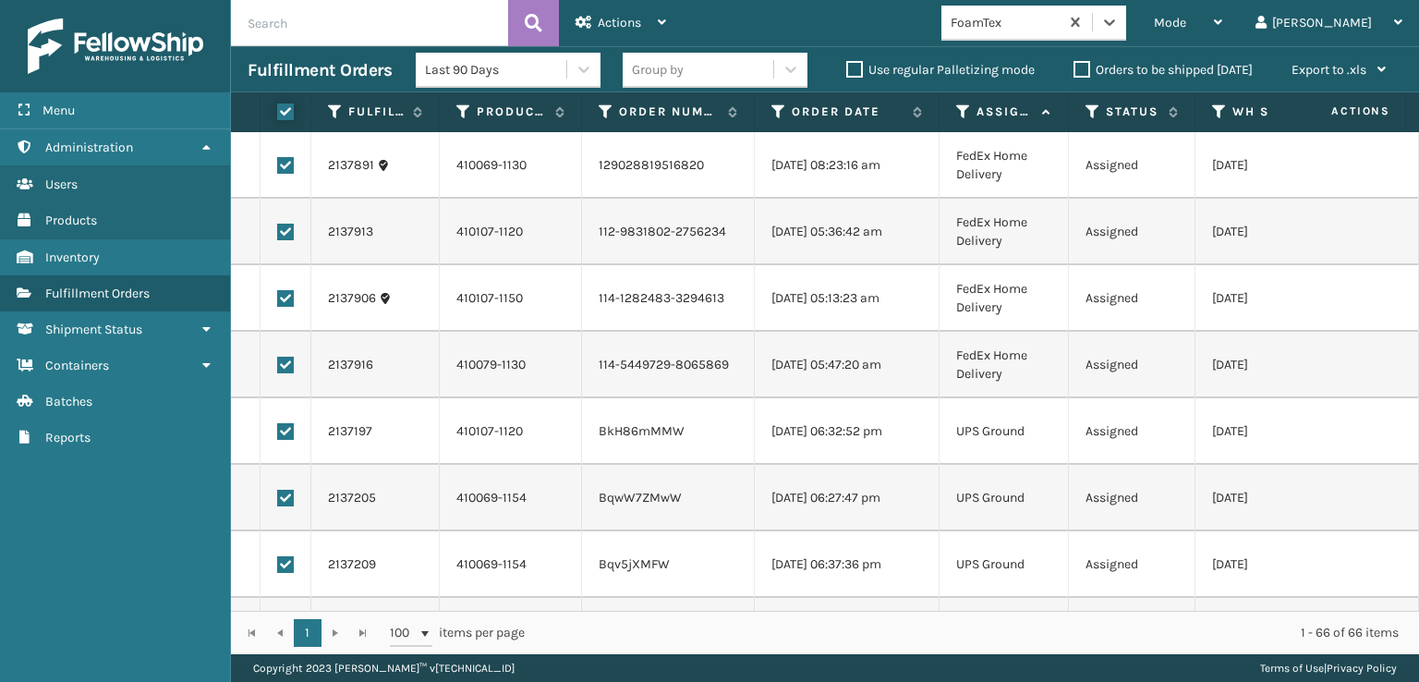
checkbox input "true"
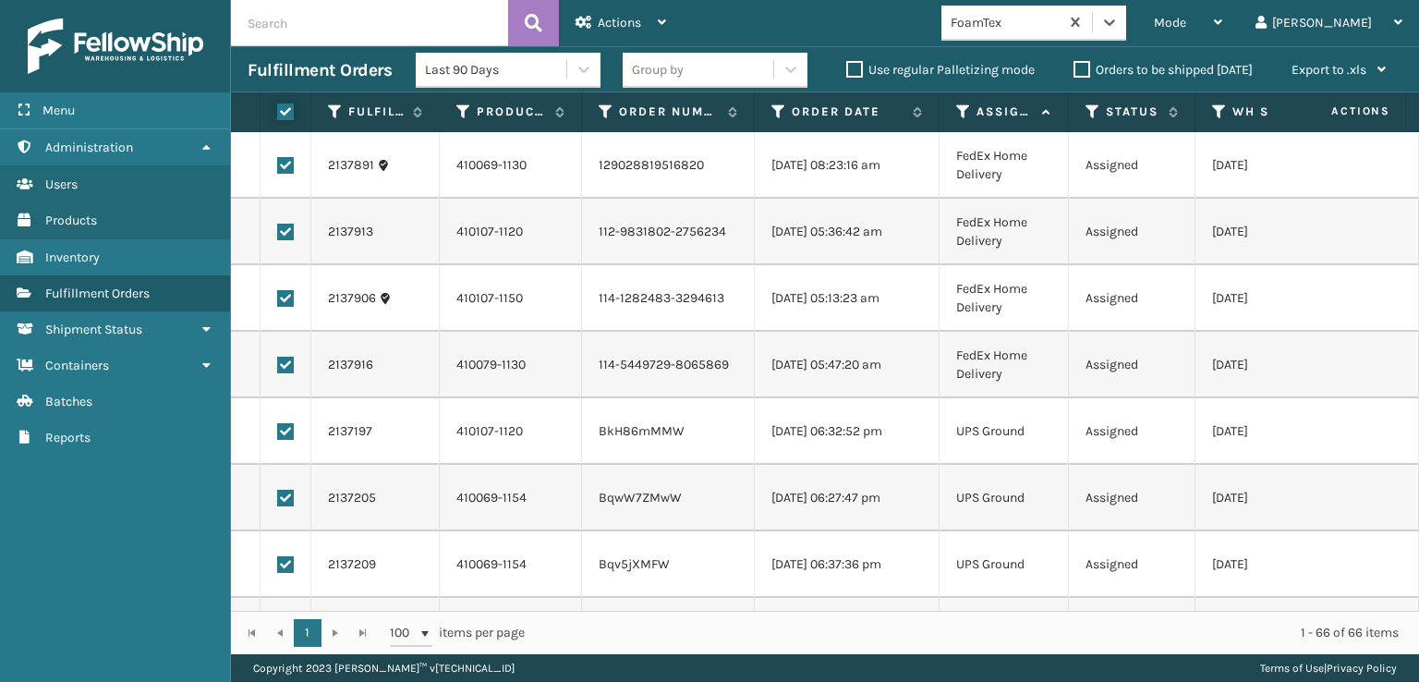
checkbox input "true"
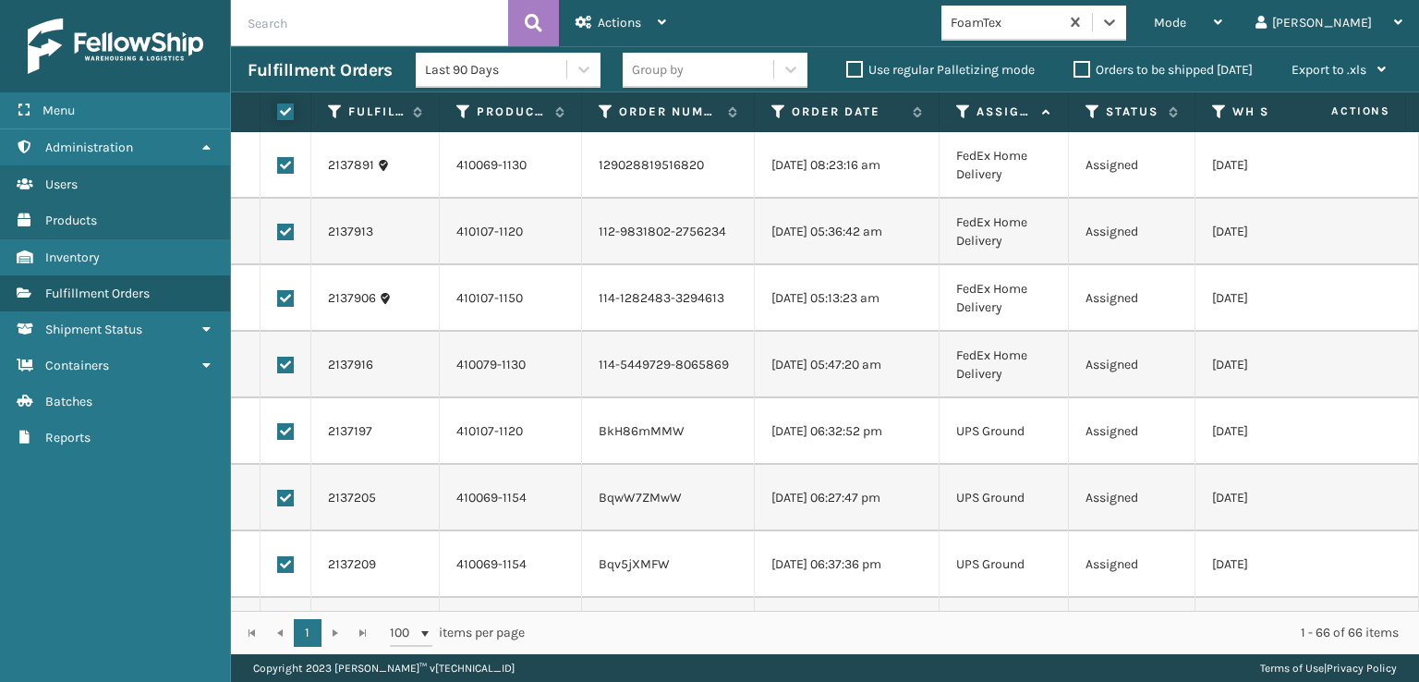
checkbox input "true"
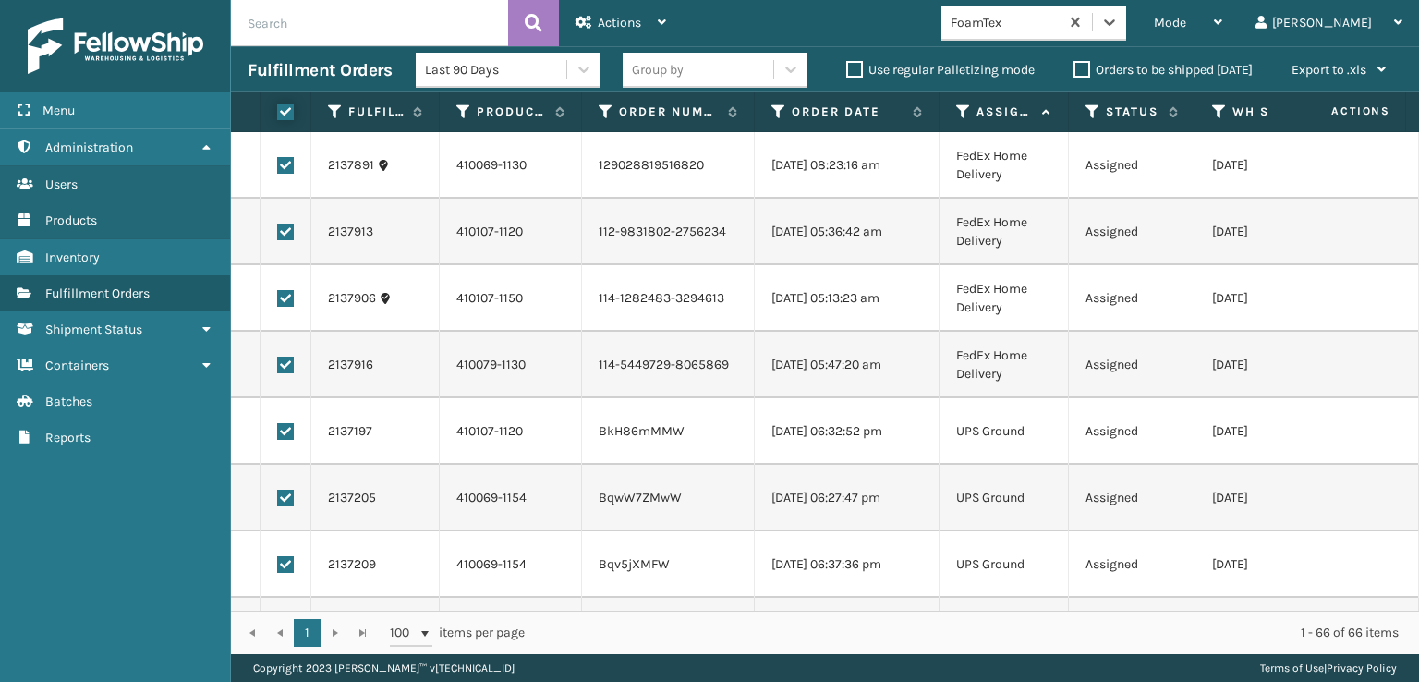
checkbox input "true"
click at [292, 364] on label at bounding box center [285, 365] width 17 height 17
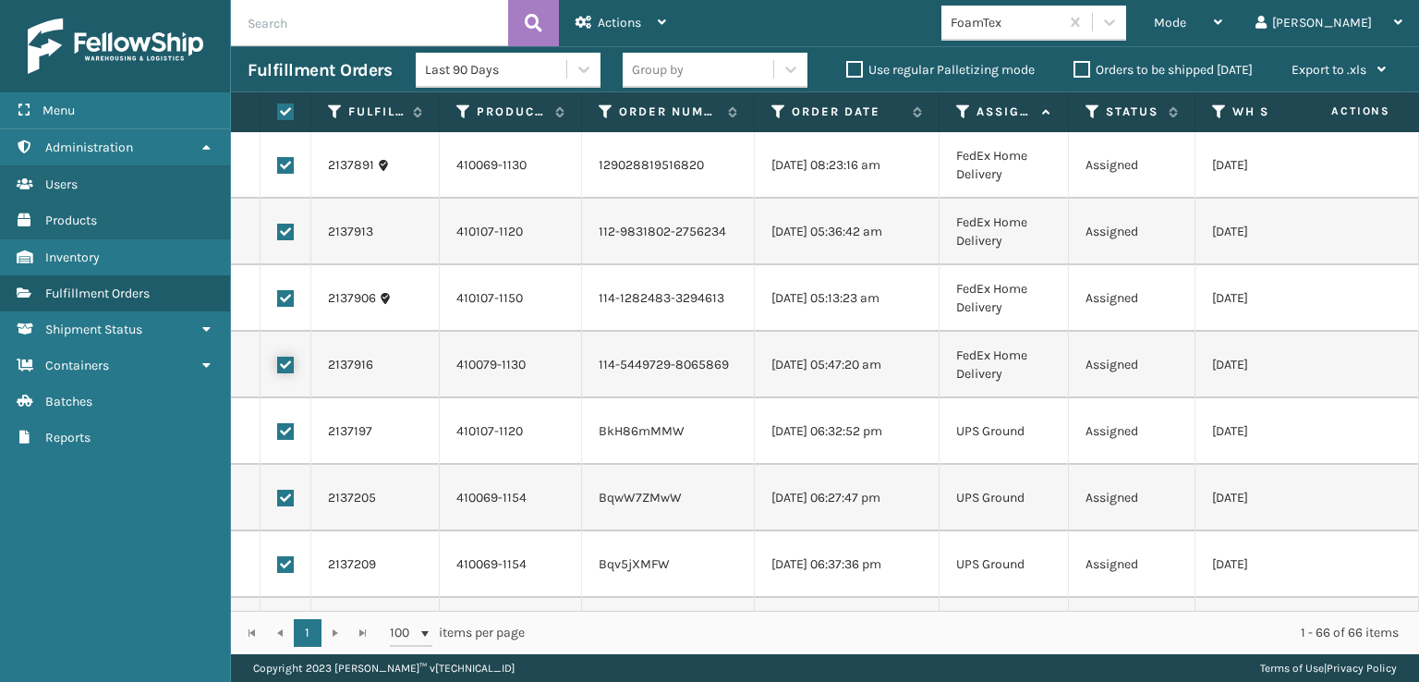
click at [278, 364] on input "checkbox" at bounding box center [277, 363] width 1 height 12
checkbox input "false"
click at [284, 306] on label at bounding box center [285, 298] width 17 height 17
click at [278, 302] on input "checkbox" at bounding box center [277, 296] width 1 height 12
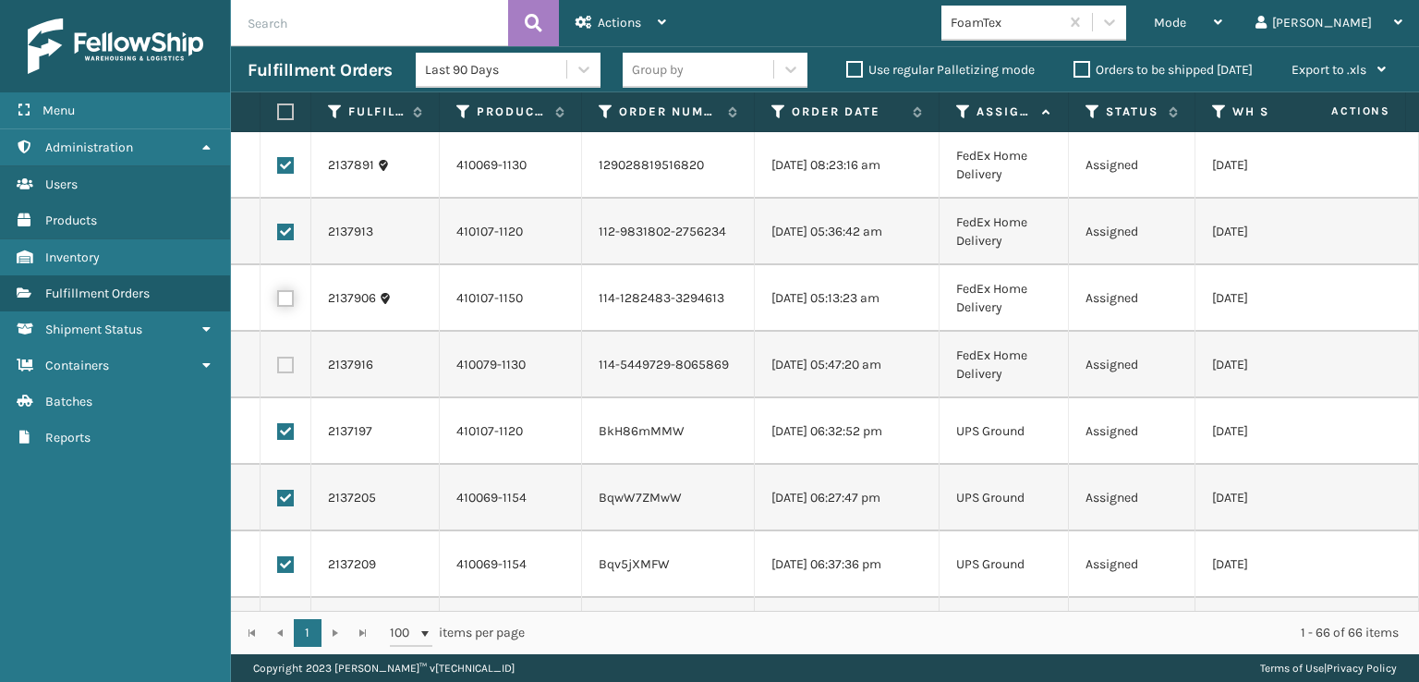
checkbox input "false"
click at [283, 227] on label at bounding box center [285, 232] width 17 height 17
click at [278, 227] on input "checkbox" at bounding box center [277, 230] width 1 height 12
checkbox input "false"
click at [281, 160] on label at bounding box center [285, 165] width 17 height 17
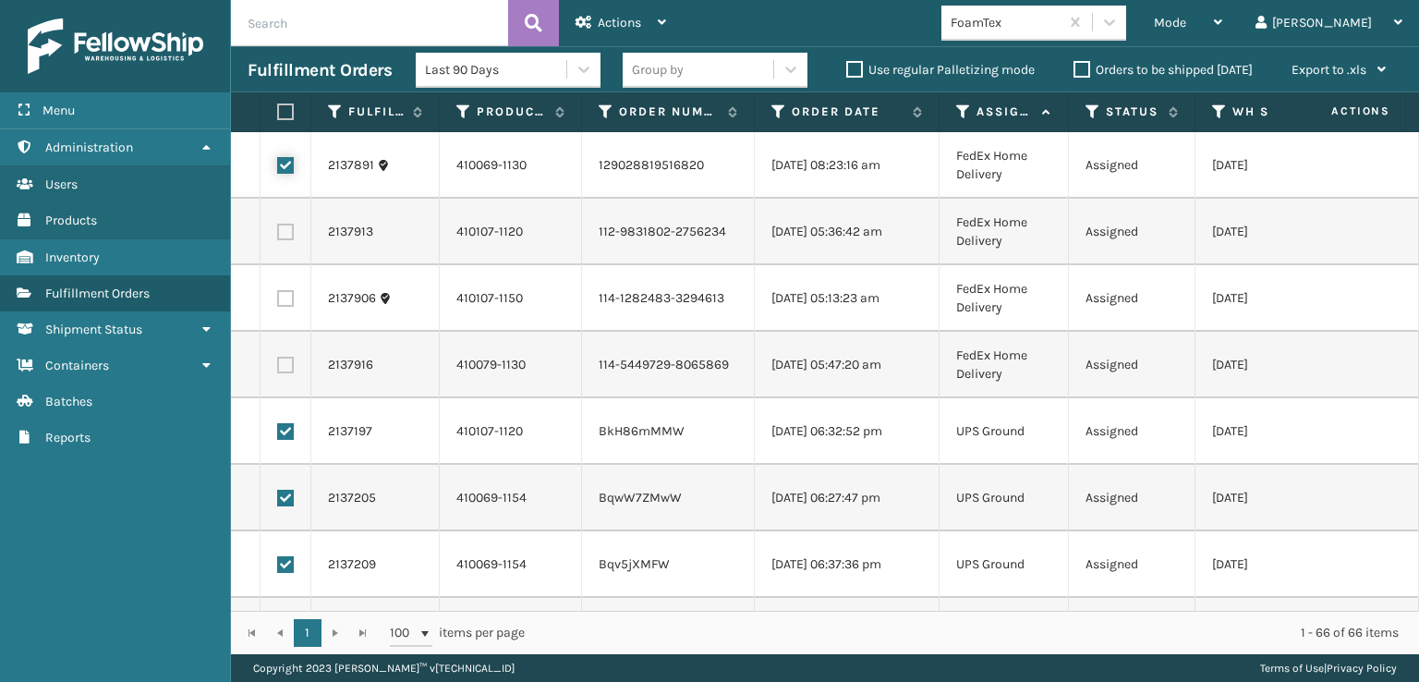
click at [278, 160] on input "checkbox" at bounding box center [277, 163] width 1 height 12
checkbox input "false"
click at [627, 19] on span "Actions" at bounding box center [619, 23] width 43 height 16
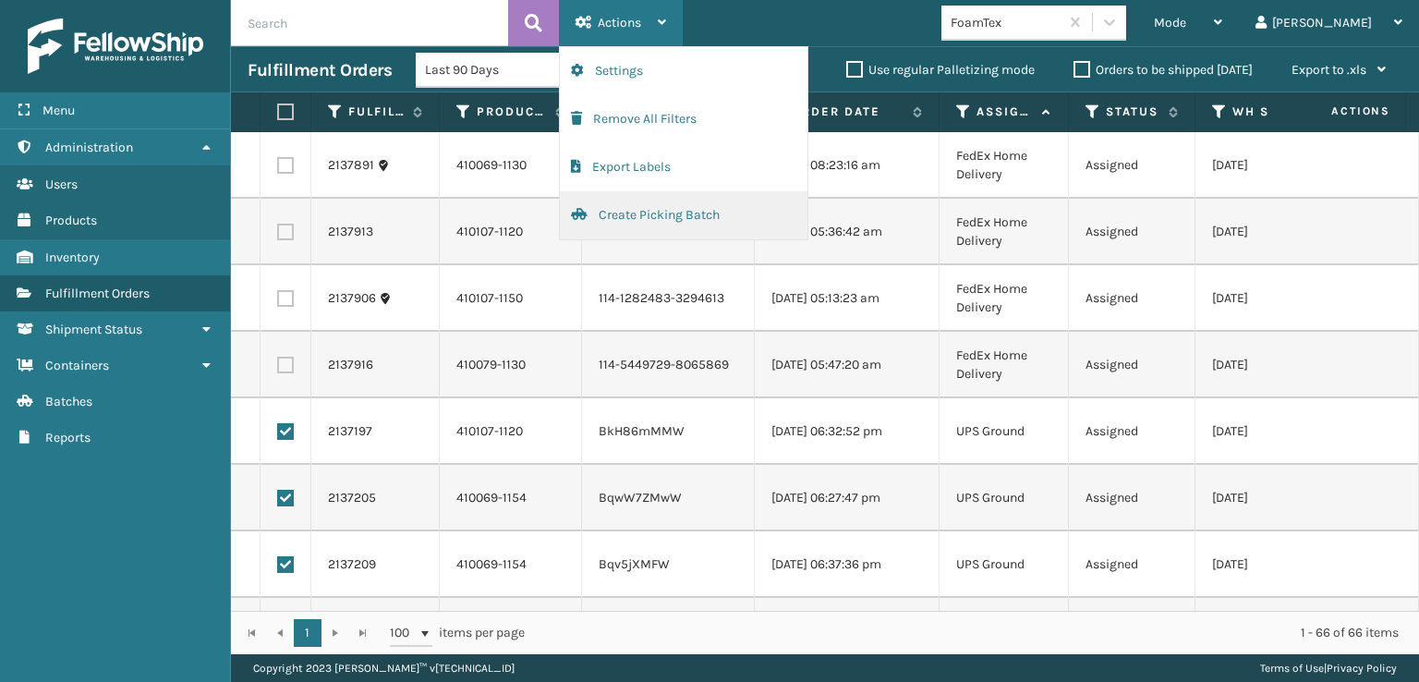
click at [656, 215] on button "Create Picking Batch" at bounding box center [684, 215] width 248 height 48
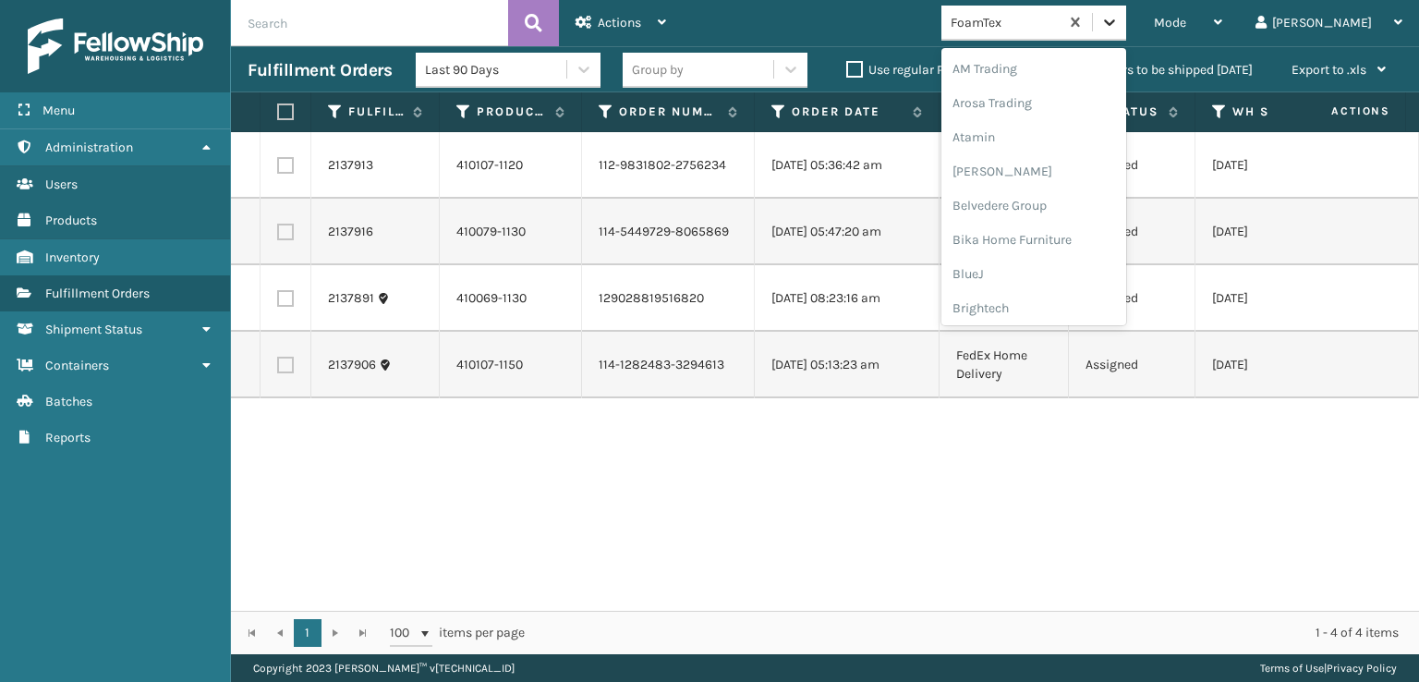
click at [1119, 21] on icon at bounding box center [1110, 22] width 18 height 18
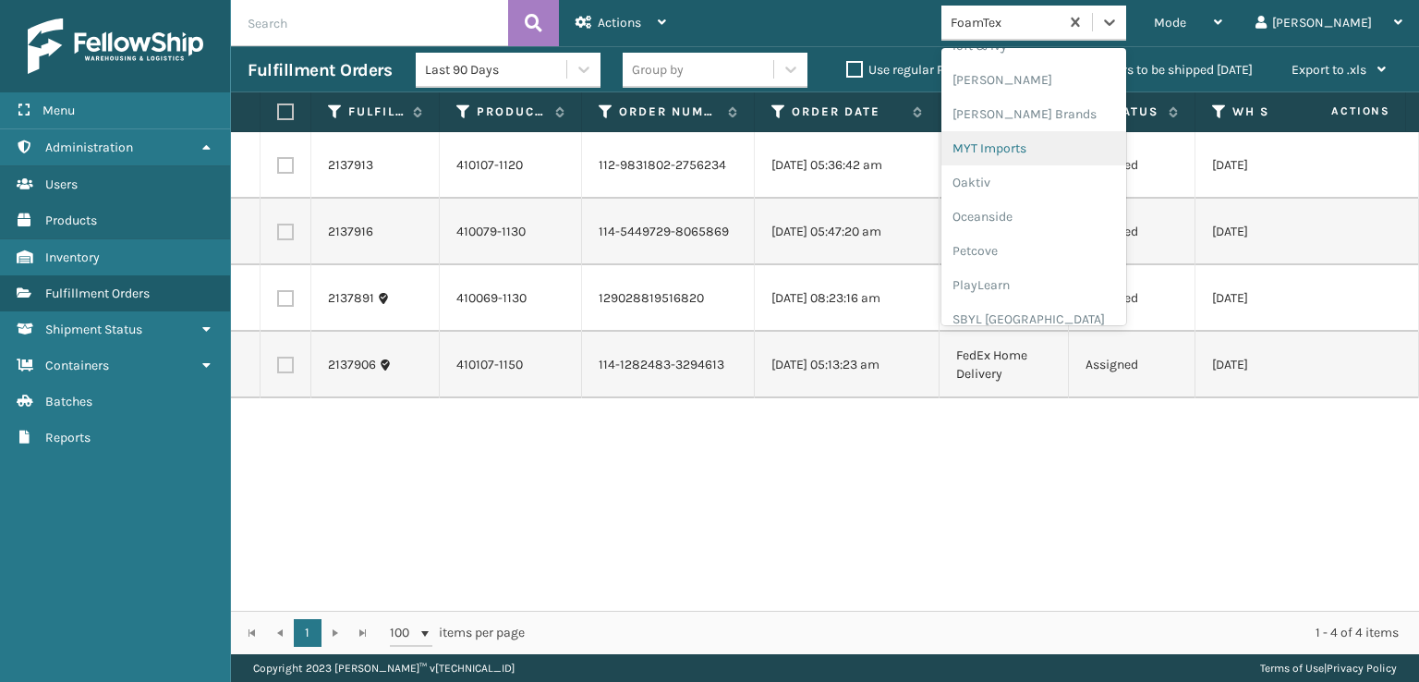
scroll to position [927, 0]
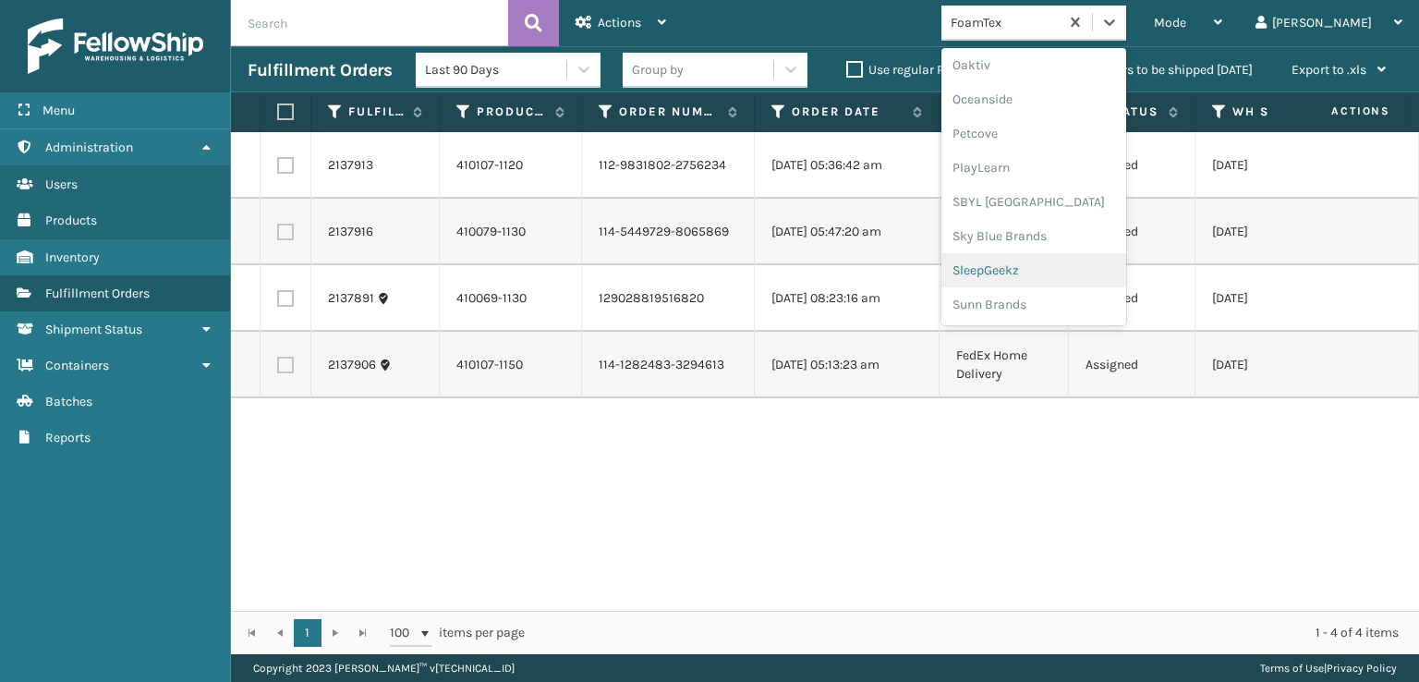
click at [1051, 275] on div "SleepGeekz" at bounding box center [1034, 270] width 185 height 34
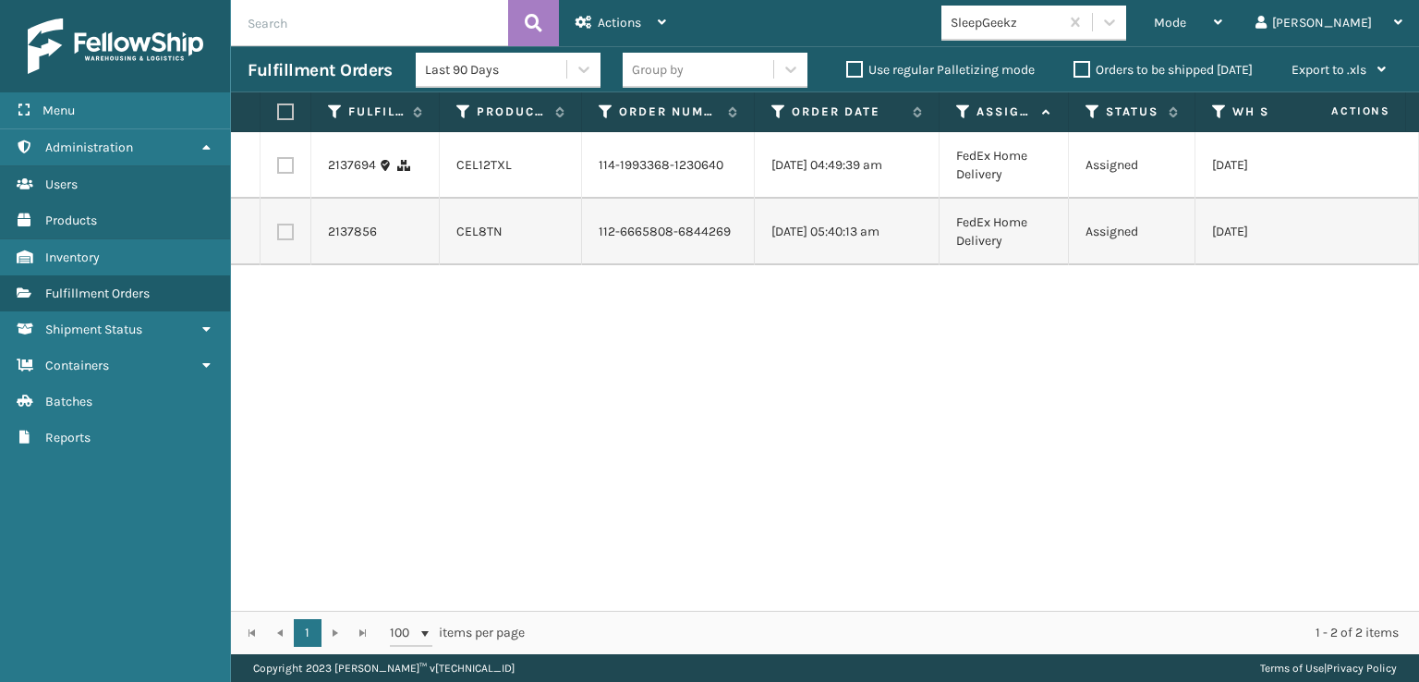
click at [299, 27] on input "text" at bounding box center [369, 23] width 277 height 46
type input "s"
type input "SS45464"
click at [529, 13] on icon at bounding box center [534, 23] width 18 height 28
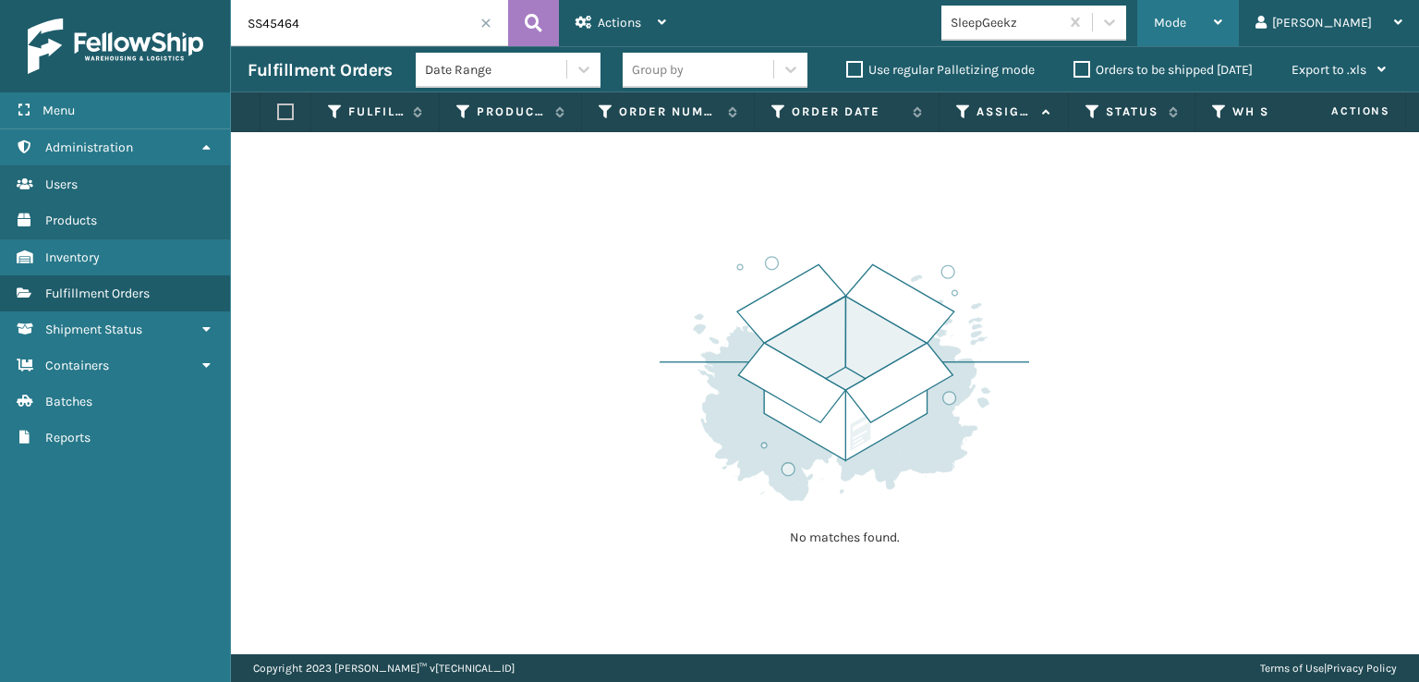
click at [1187, 21] on span "Mode" at bounding box center [1170, 23] width 32 height 16
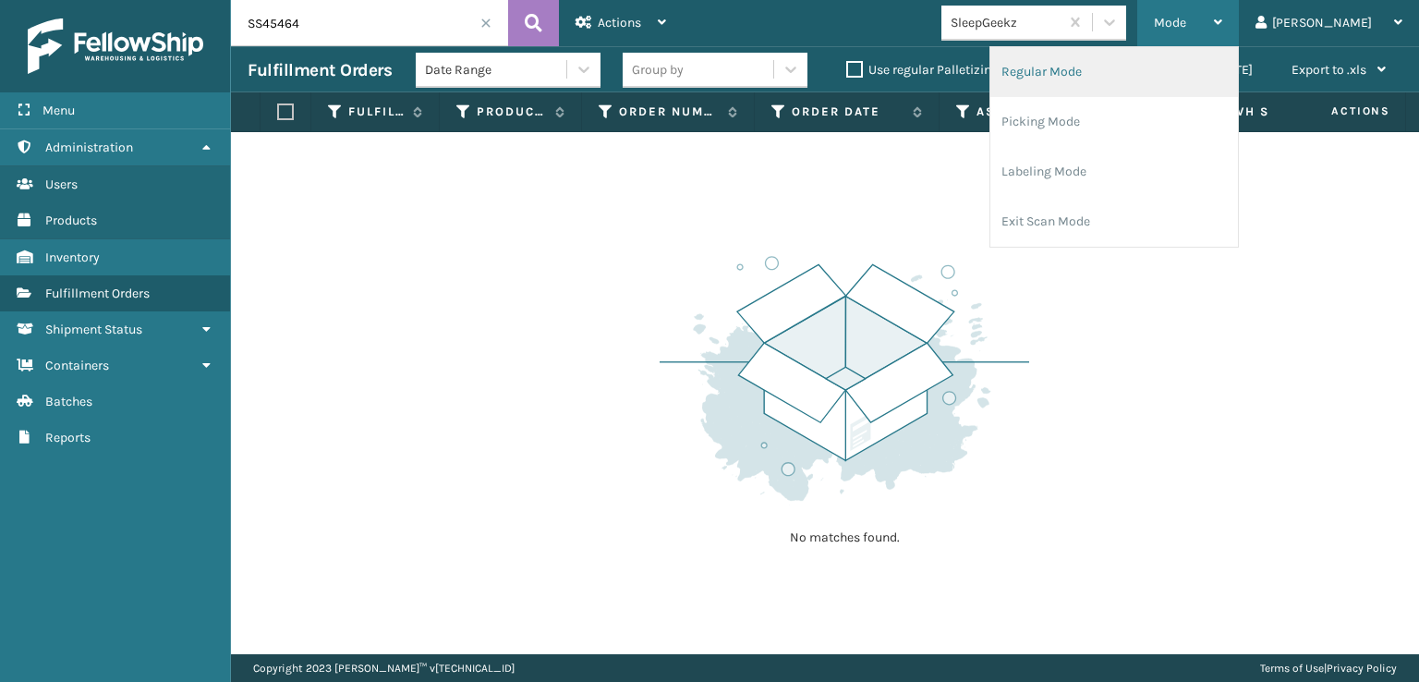
click at [1122, 68] on li "Regular Mode" at bounding box center [1115, 72] width 248 height 50
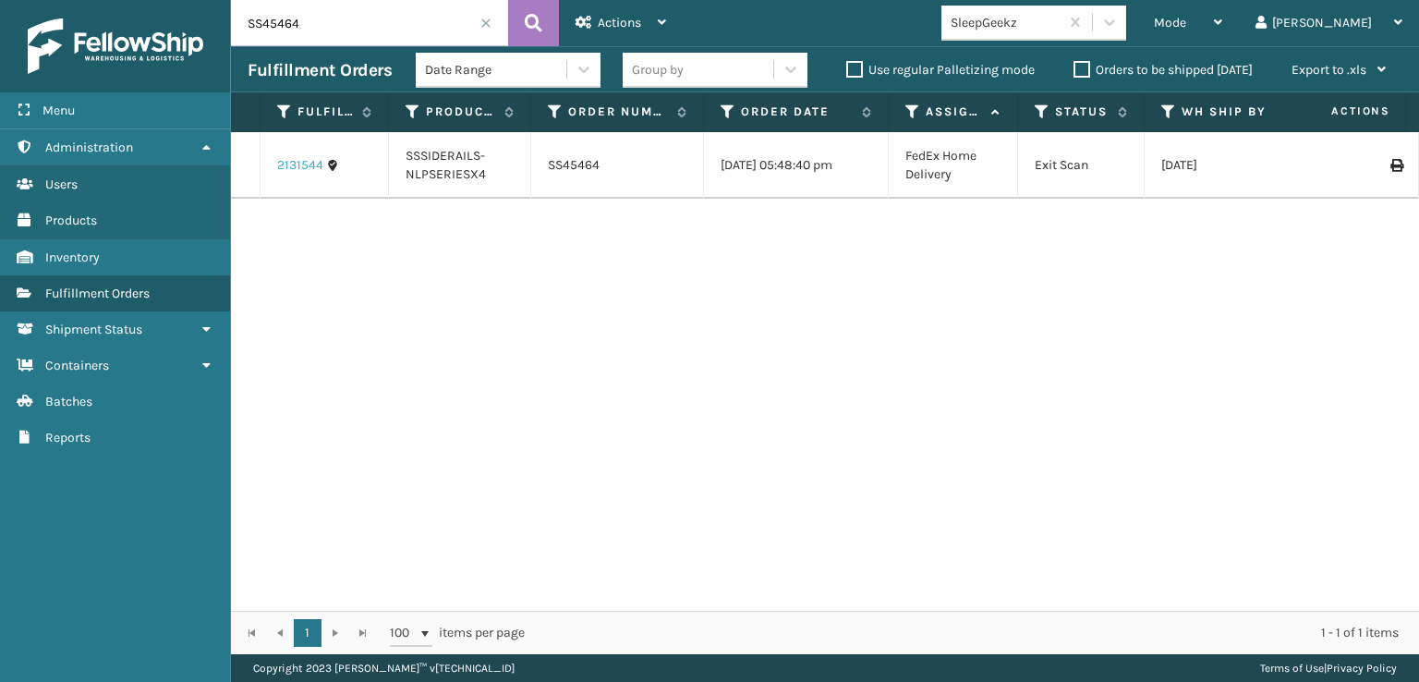
click at [305, 159] on link "2131544" at bounding box center [300, 165] width 46 height 18
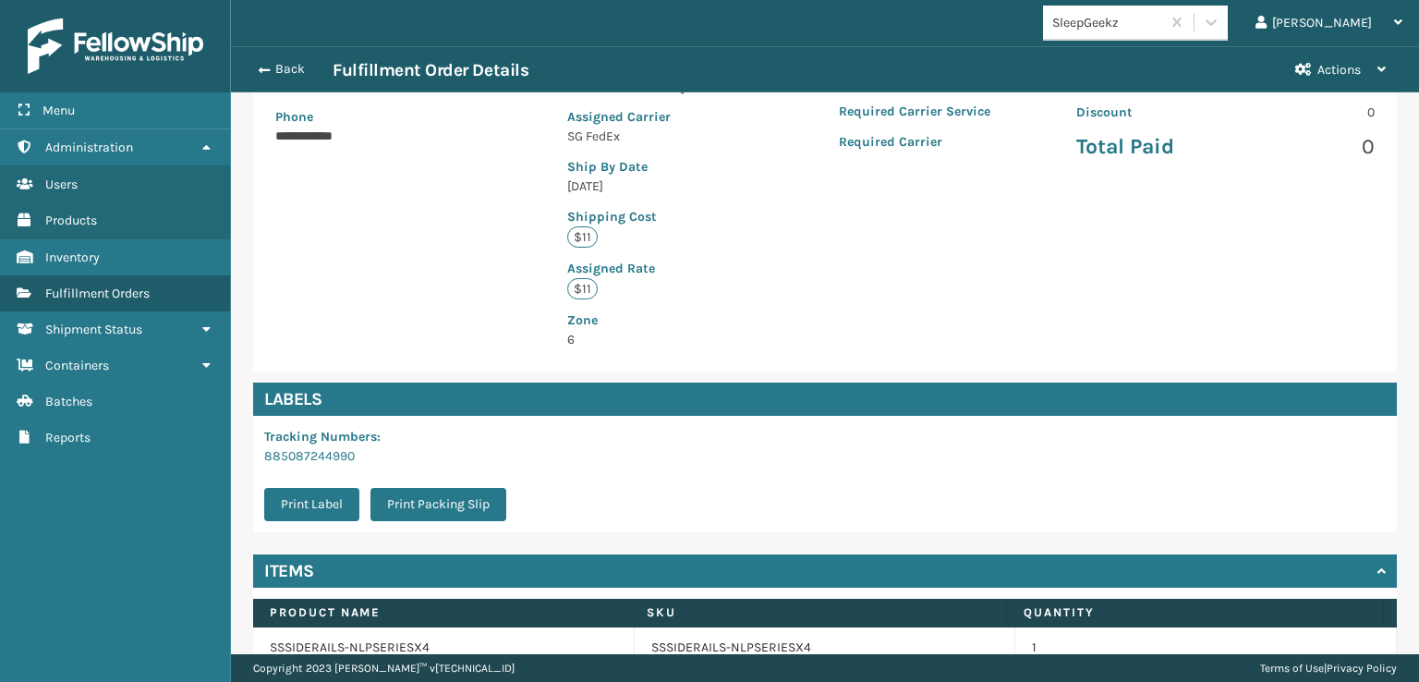
scroll to position [481, 0]
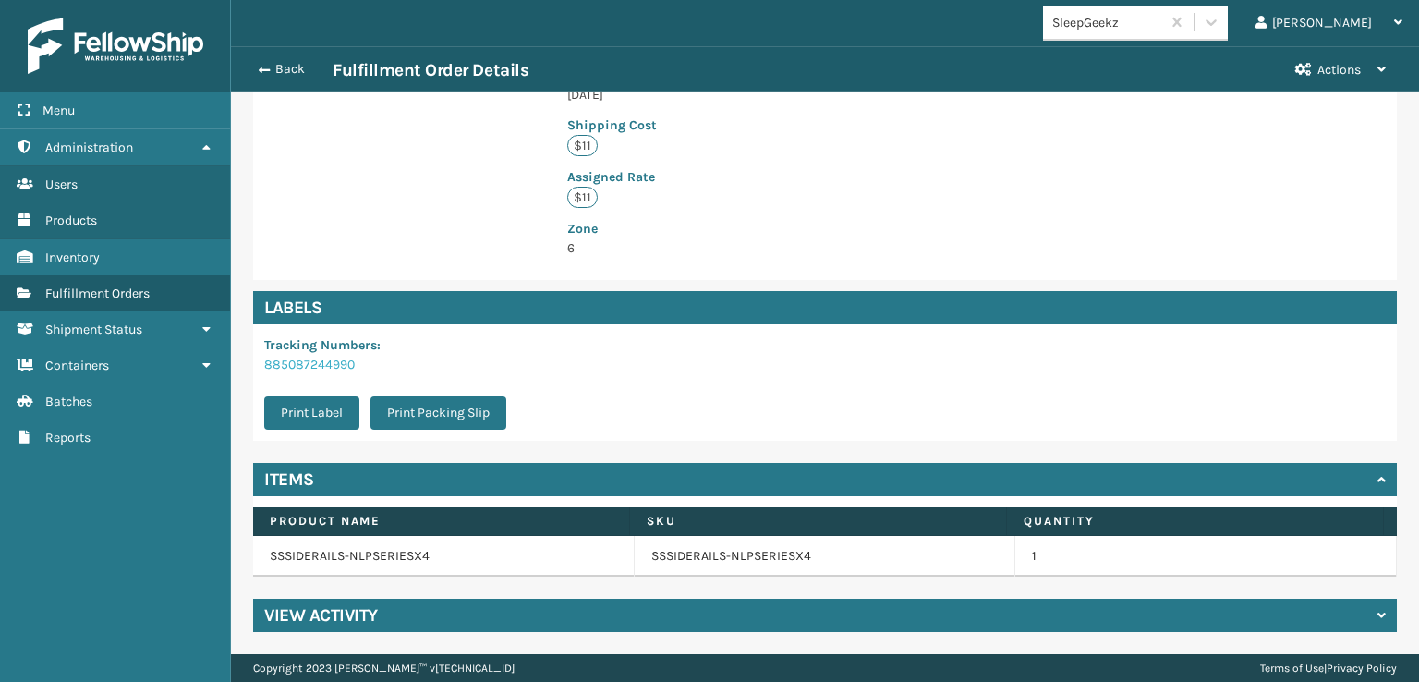
click at [306, 359] on link "885087244990" at bounding box center [309, 365] width 91 height 16
click at [310, 611] on h4 "View Activity" at bounding box center [321, 615] width 114 height 22
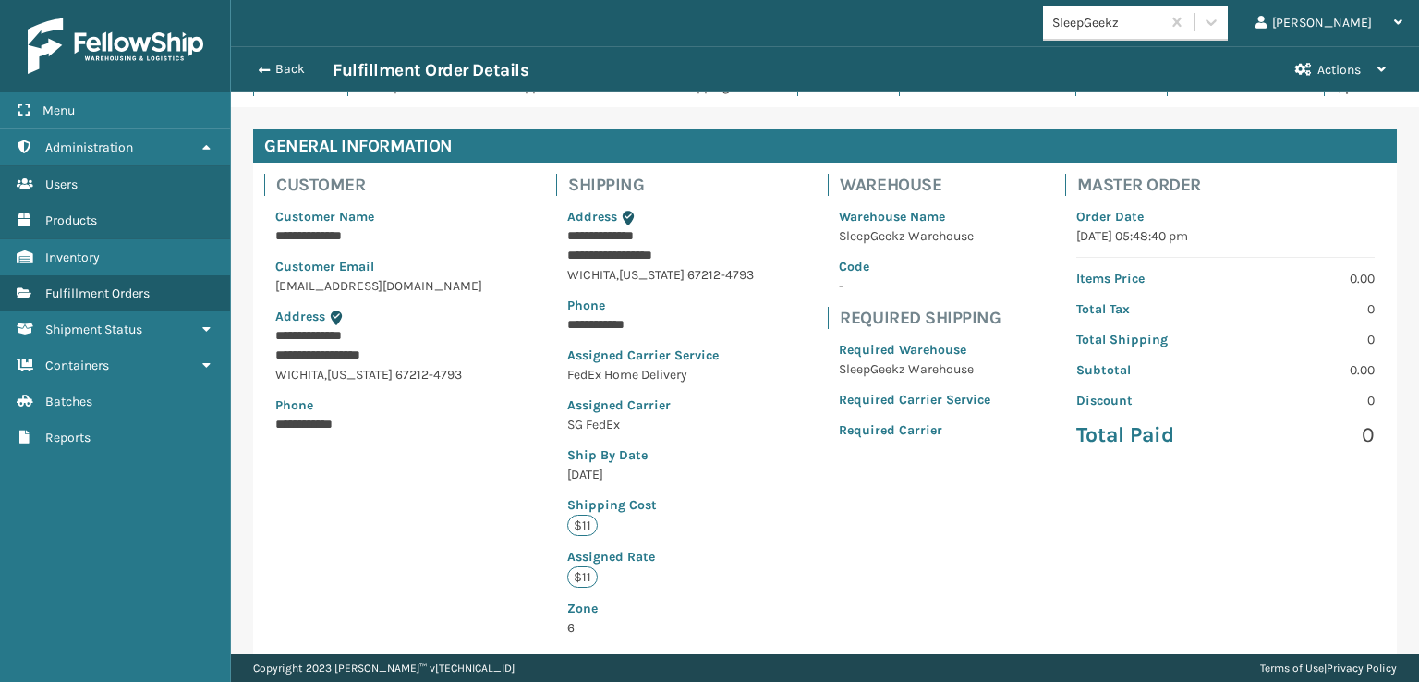
scroll to position [370, 0]
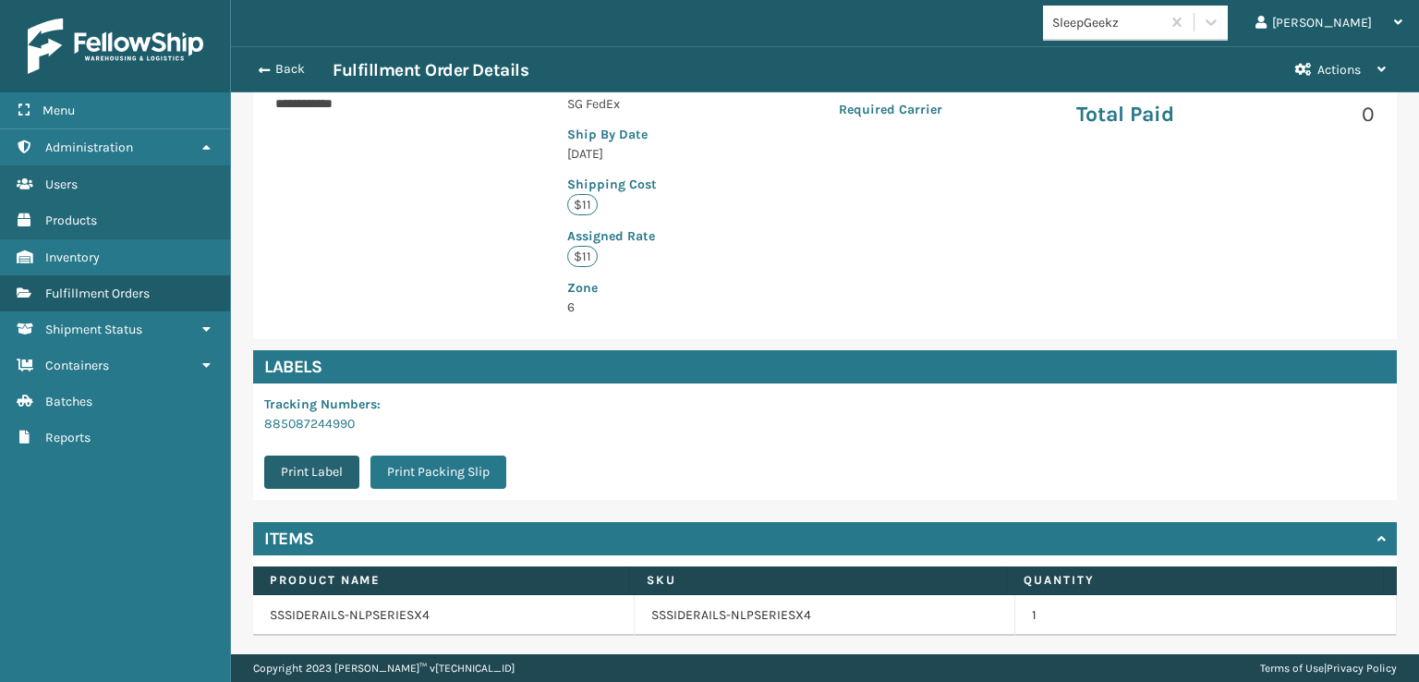
click at [322, 489] on button "Print Label" at bounding box center [311, 472] width 95 height 33
click at [277, 64] on button "Back" at bounding box center [290, 69] width 85 height 17
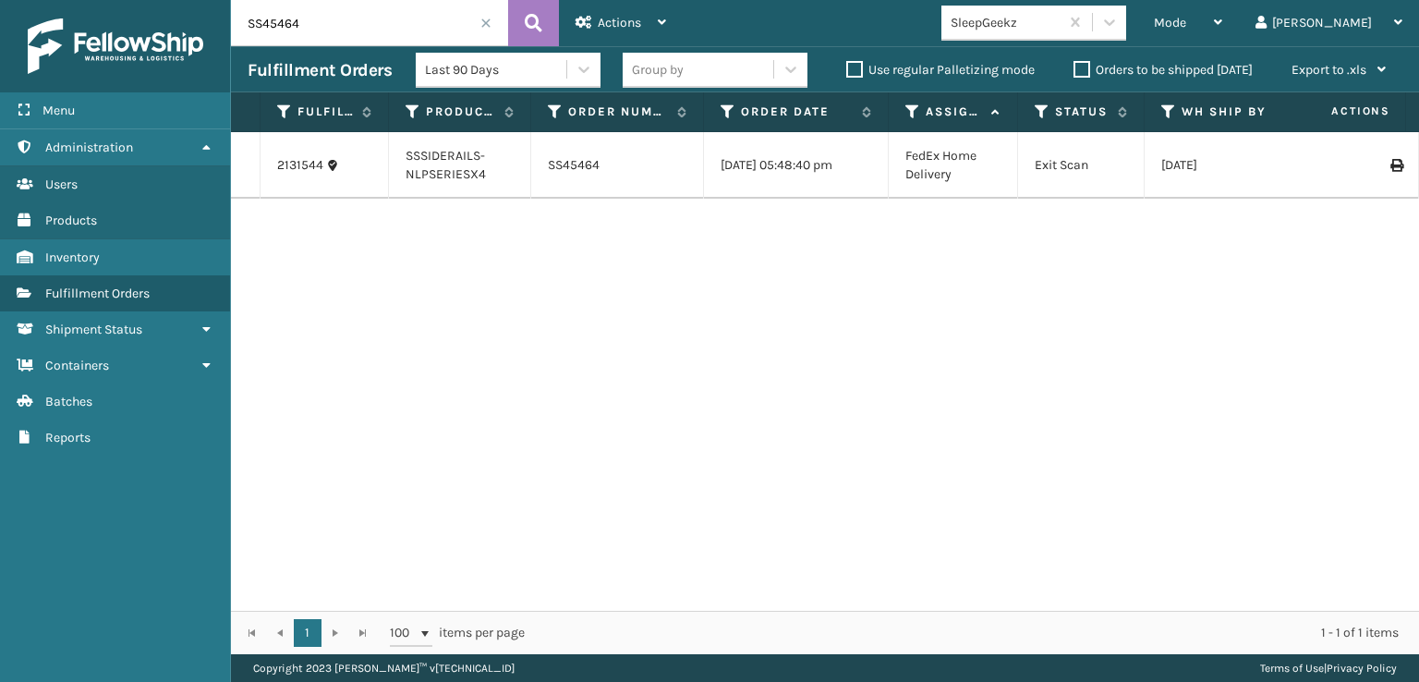
click at [488, 21] on span at bounding box center [486, 23] width 11 height 11
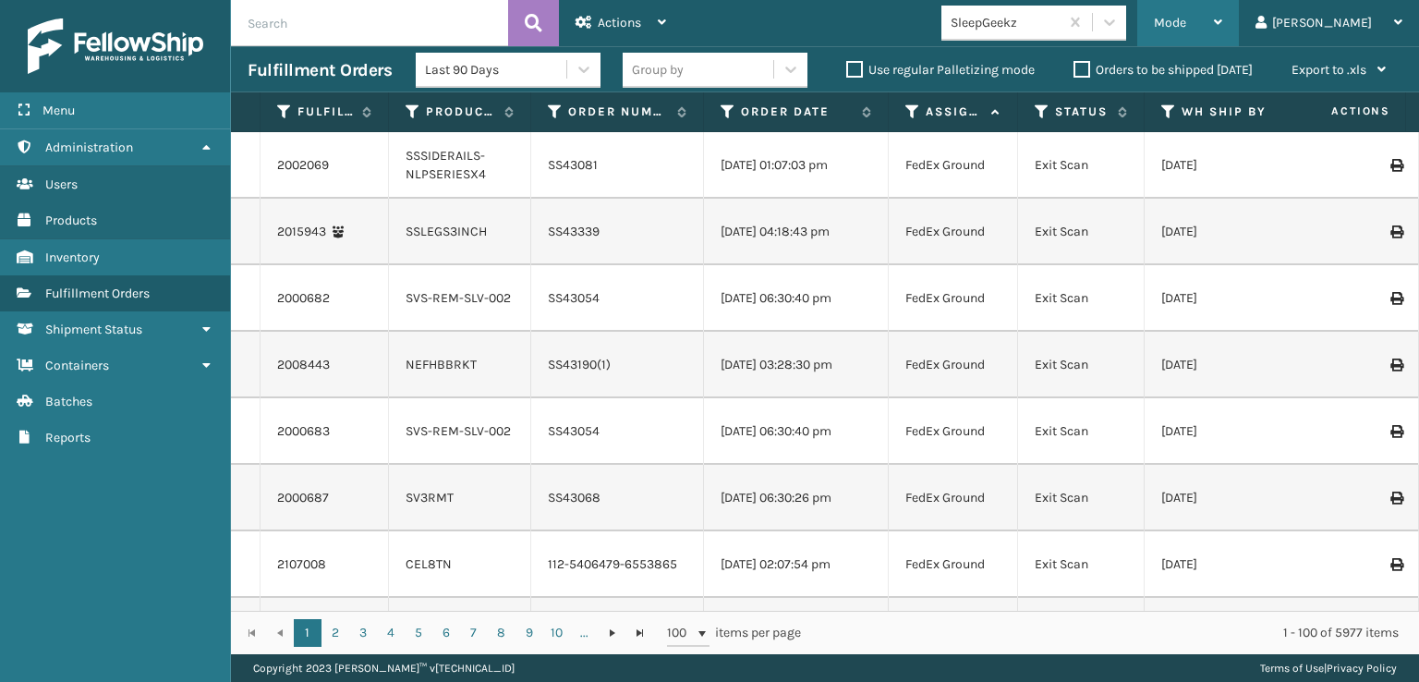
click at [1223, 14] on div "Mode" at bounding box center [1188, 23] width 68 height 46
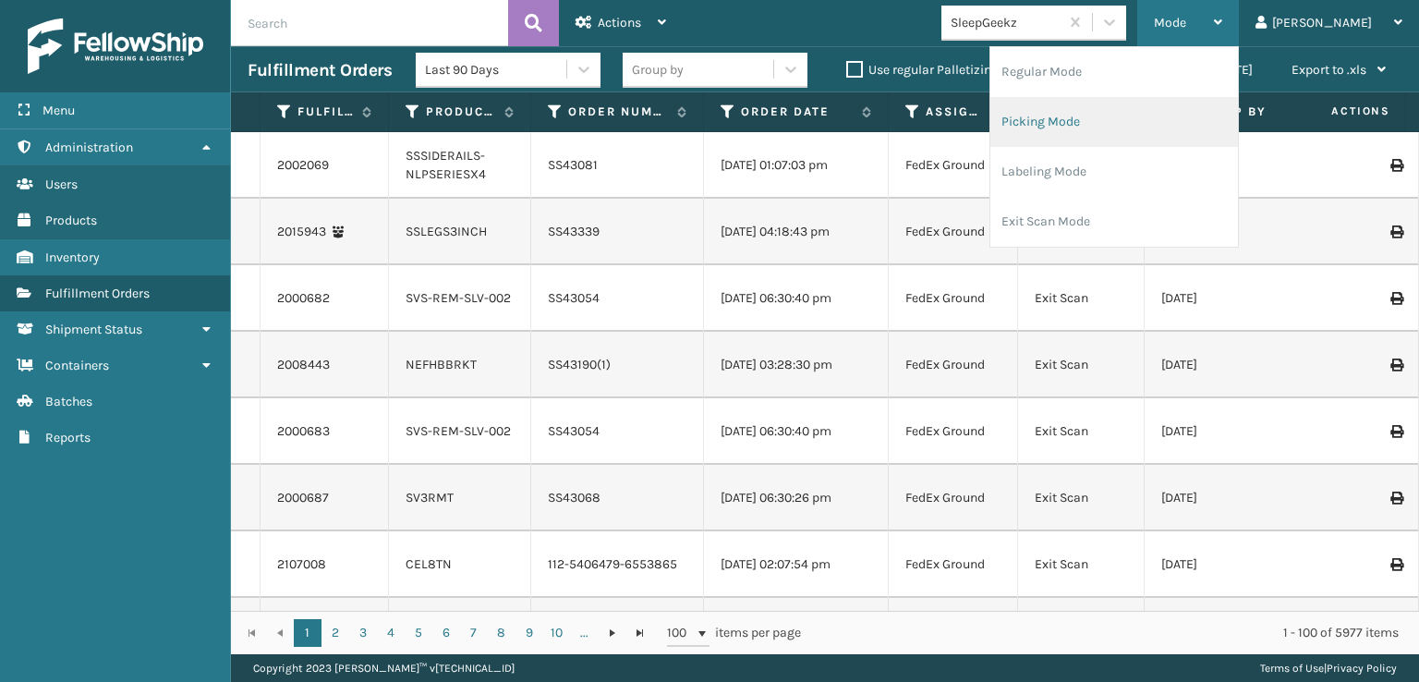
click at [1099, 116] on li "Picking Mode" at bounding box center [1115, 122] width 248 height 50
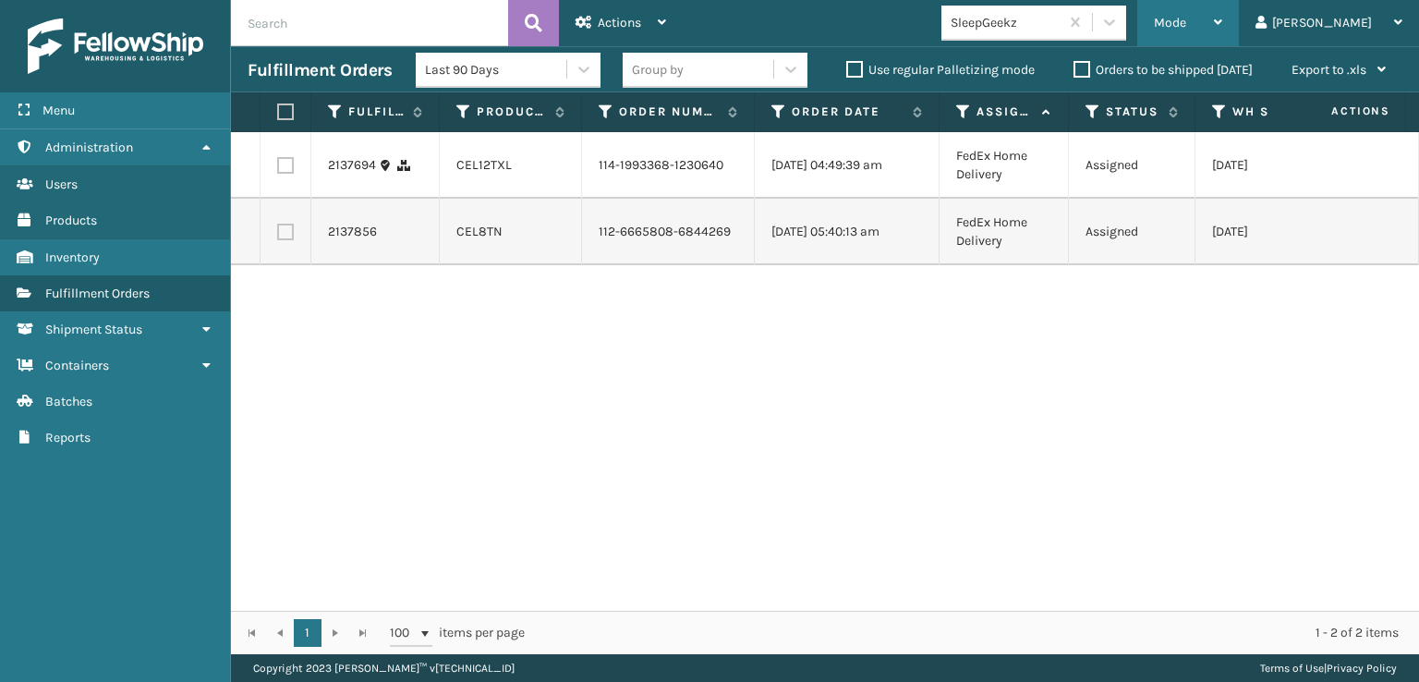
click at [1223, 12] on div "Mode" at bounding box center [1188, 23] width 68 height 46
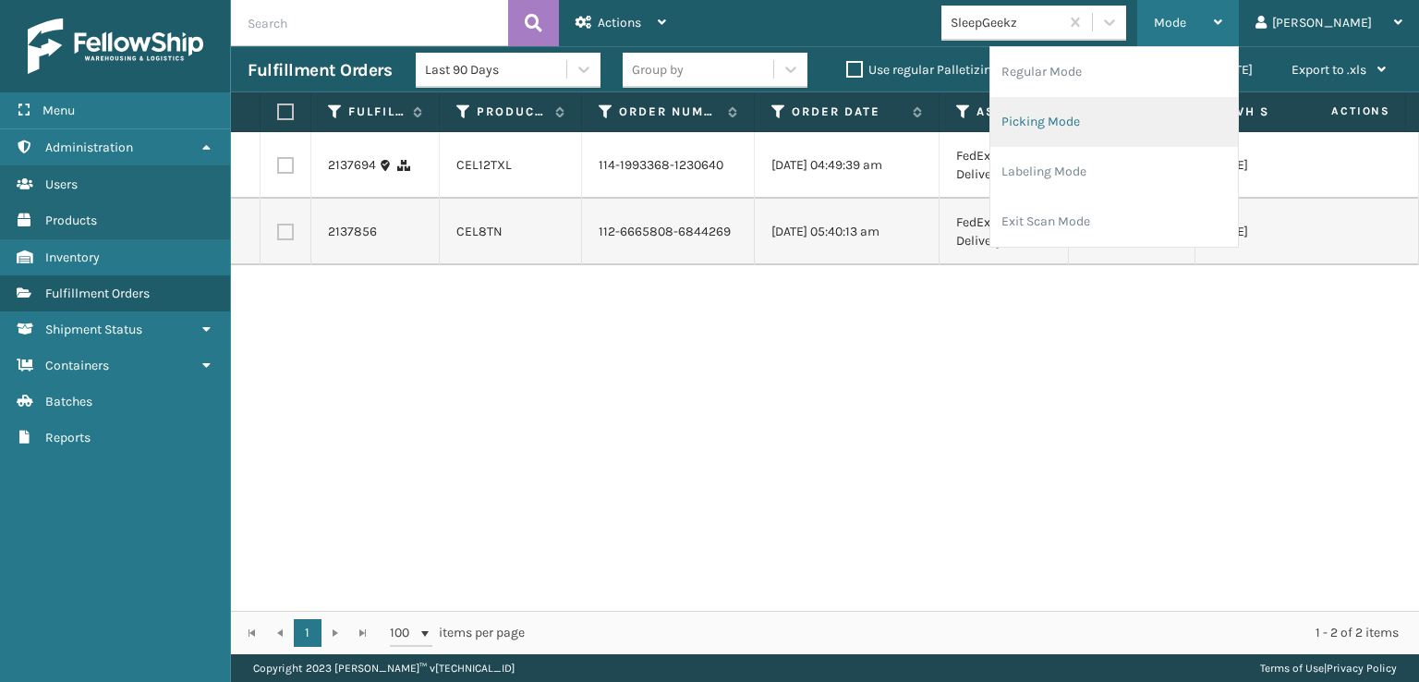
click at [1123, 117] on li "Picking Mode" at bounding box center [1115, 122] width 248 height 50
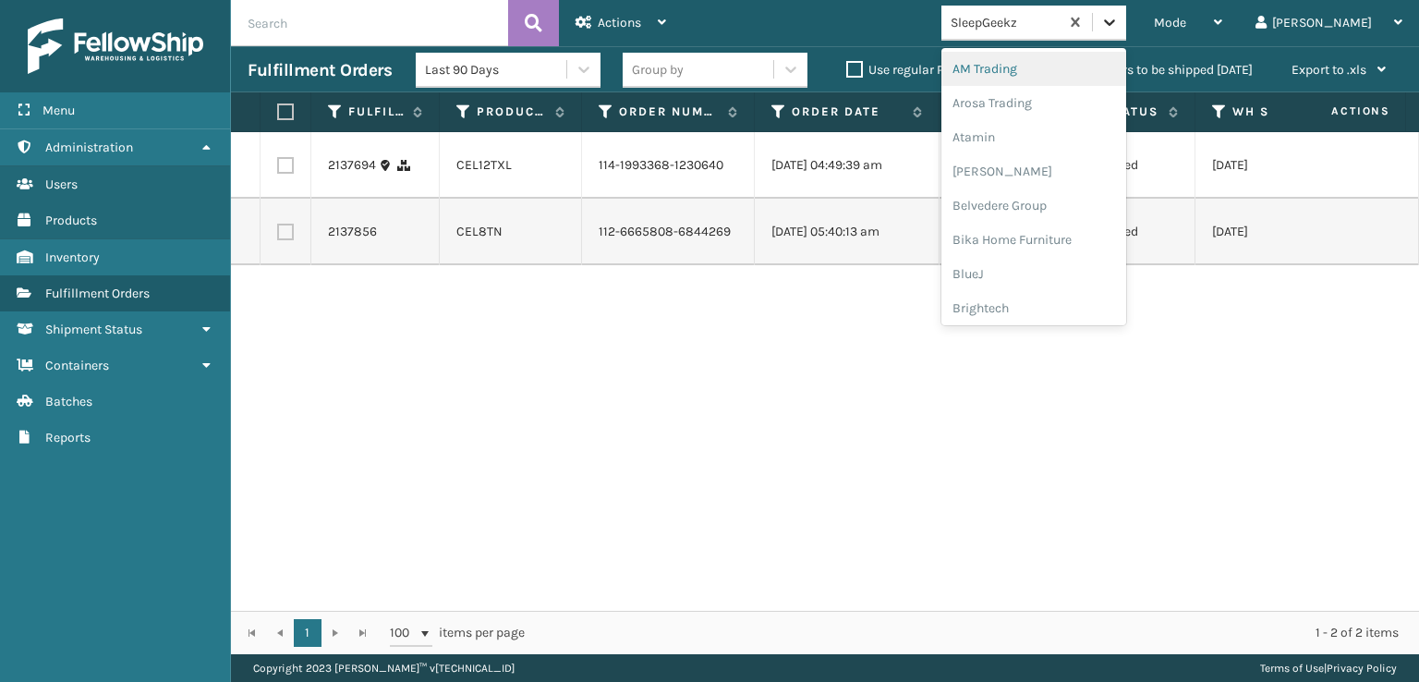
click at [1126, 8] on div at bounding box center [1109, 22] width 33 height 33
click at [1053, 229] on div "FoamTex" at bounding box center [1034, 236] width 185 height 34
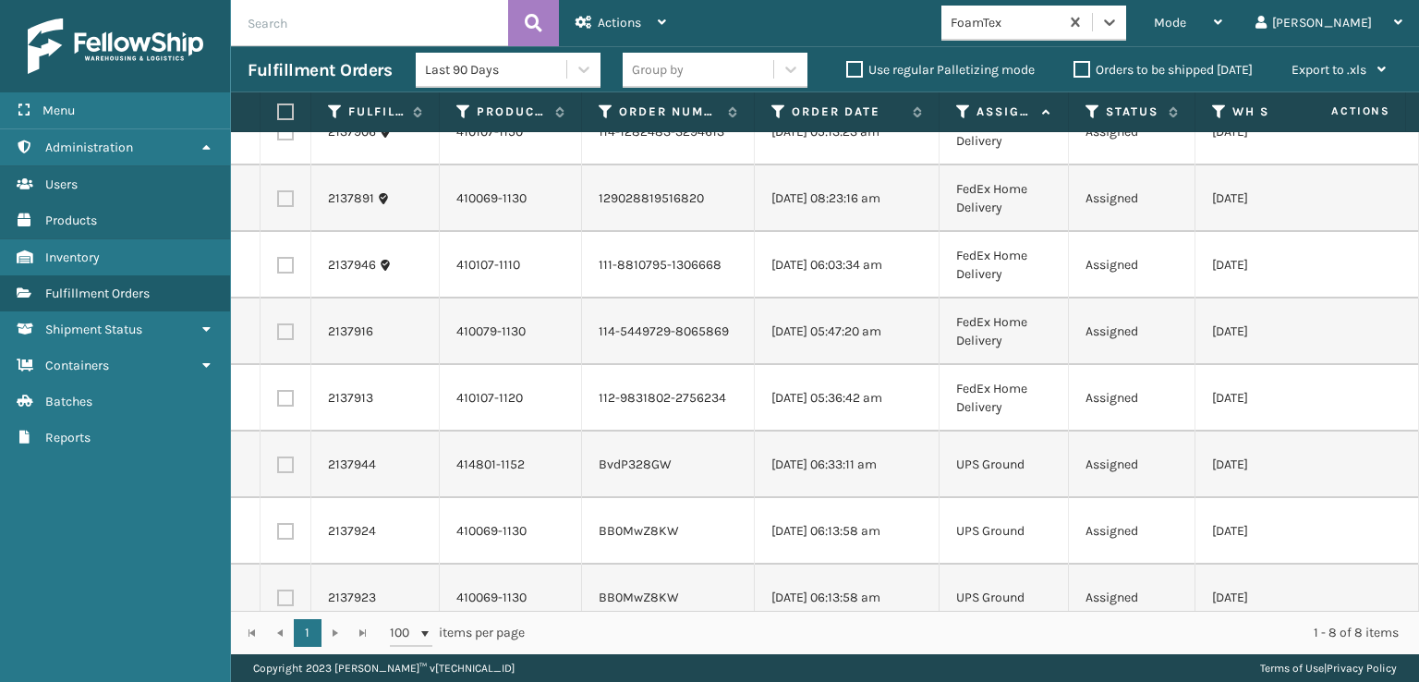
scroll to position [67, 0]
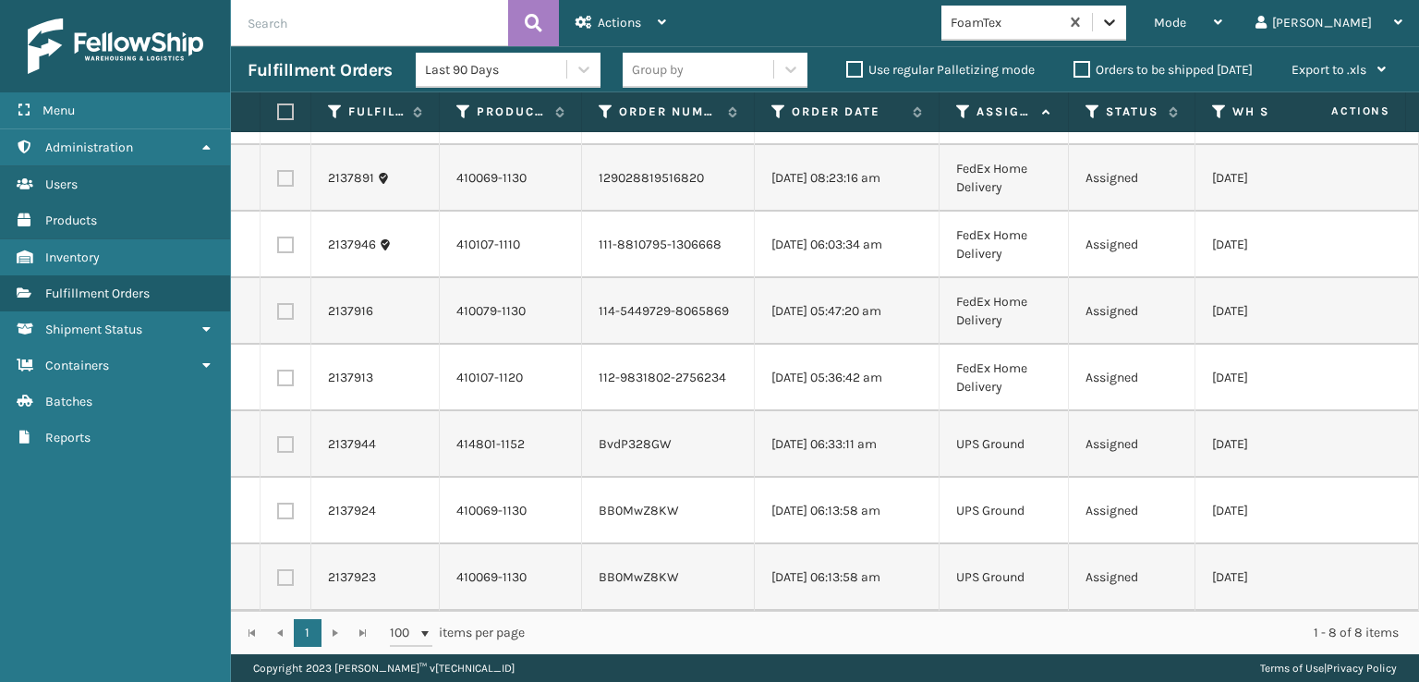
click at [1119, 30] on icon at bounding box center [1110, 22] width 18 height 18
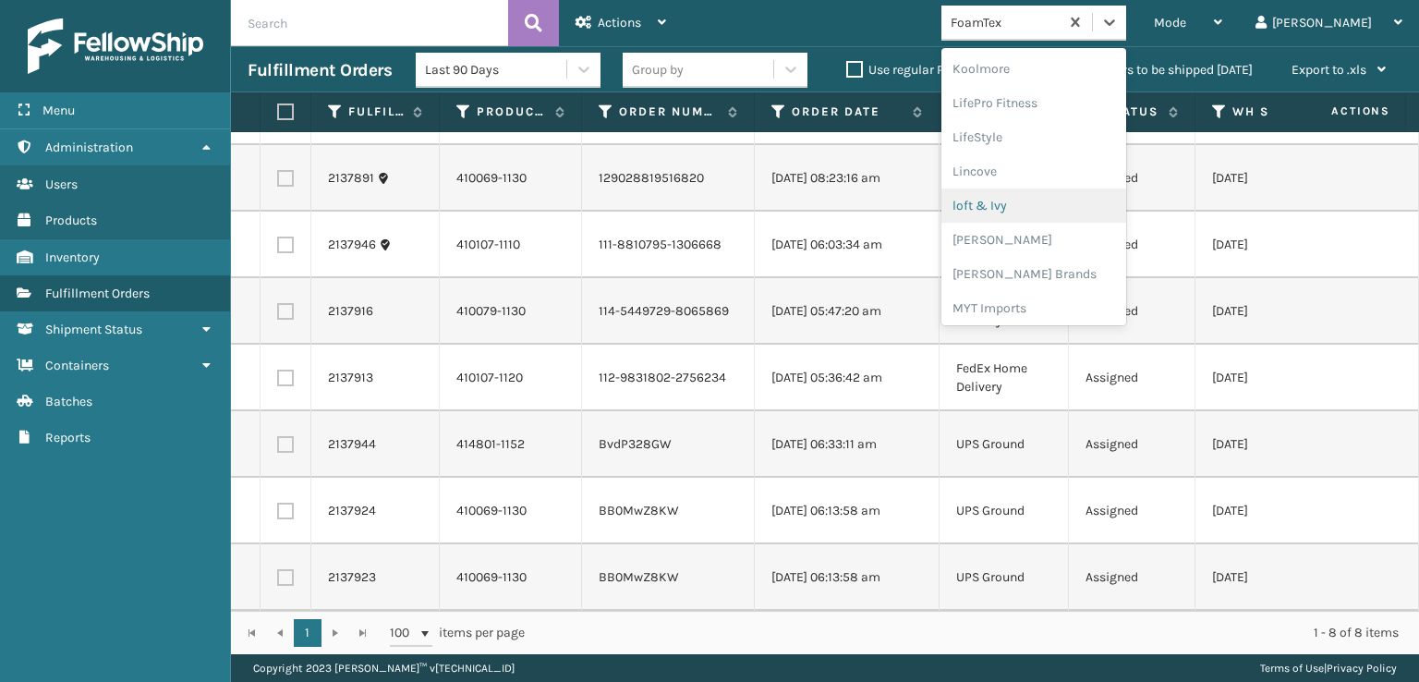
scroll to position [676, 0]
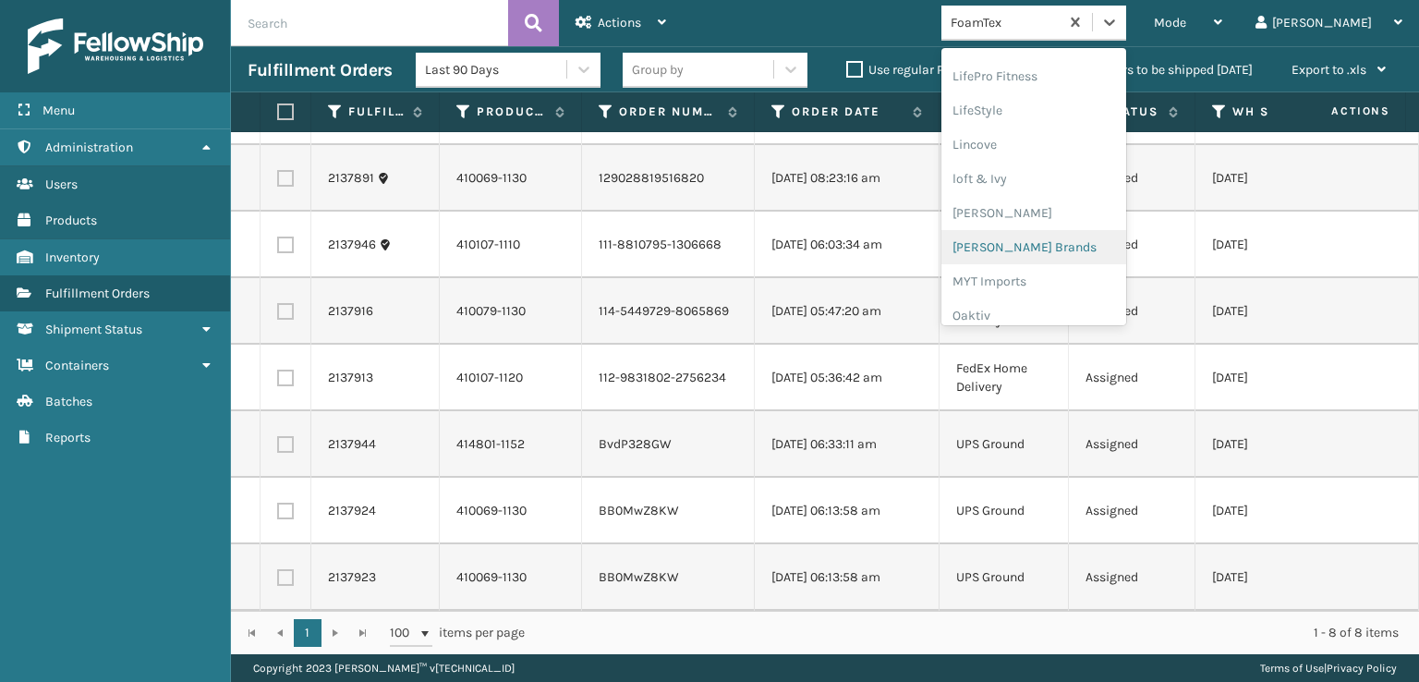
click at [1051, 244] on div "[PERSON_NAME] Brands" at bounding box center [1034, 247] width 185 height 34
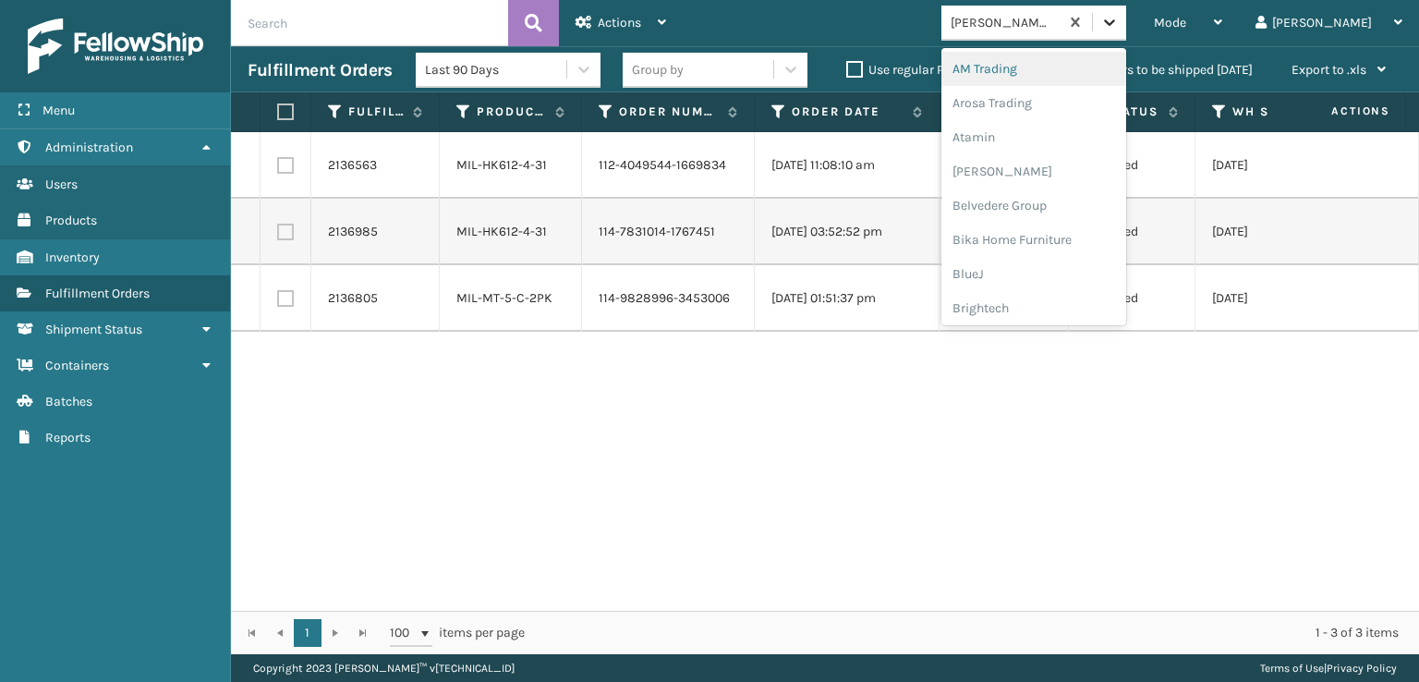
click at [1115, 24] on icon at bounding box center [1109, 22] width 11 height 6
click at [1051, 201] on div "SBYL [GEOGRAPHIC_DATA]" at bounding box center [1034, 202] width 185 height 34
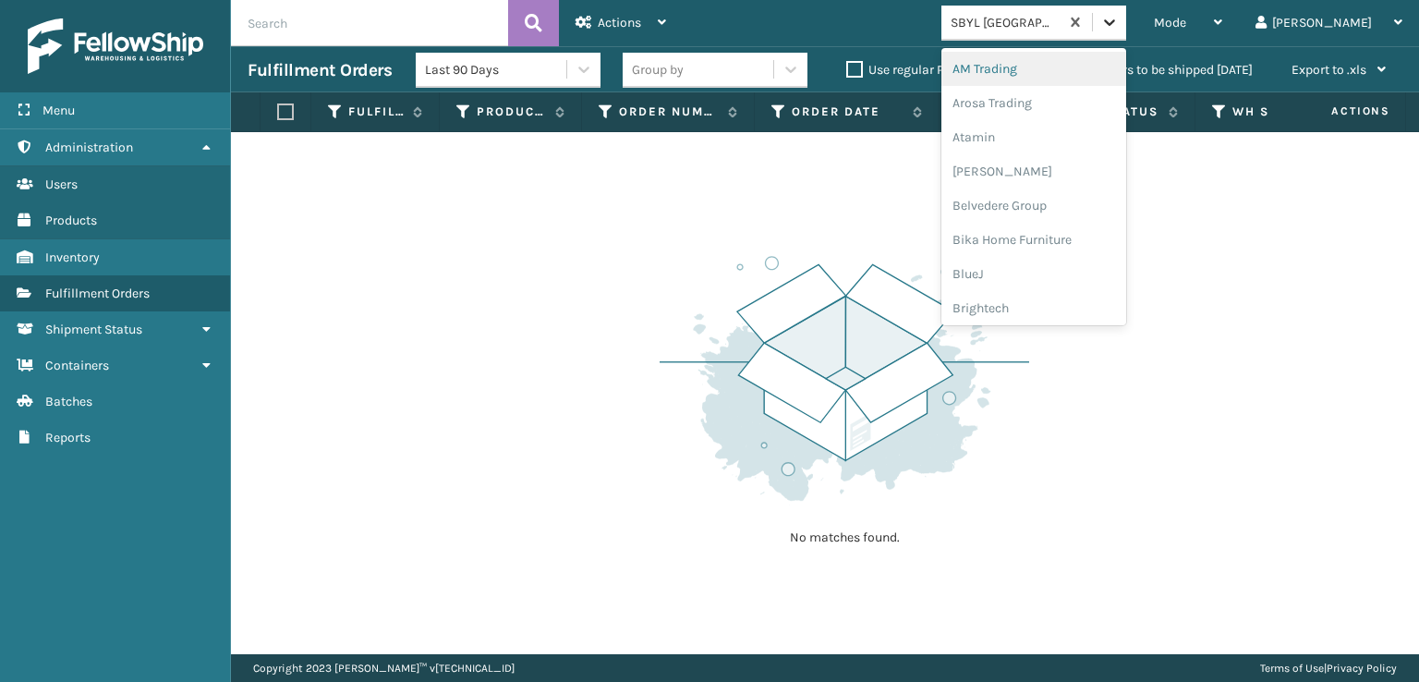
click at [1115, 21] on icon at bounding box center [1109, 22] width 11 height 6
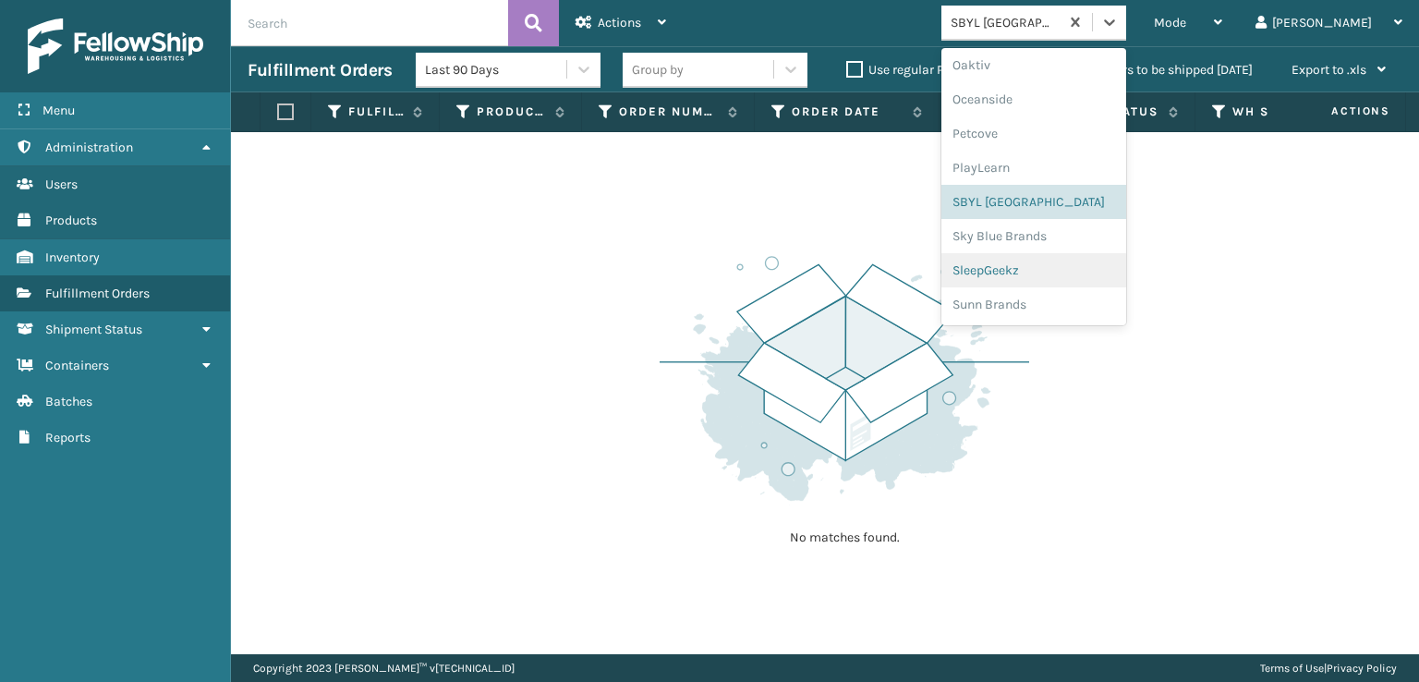
click at [1049, 270] on div "SleepGeekz" at bounding box center [1034, 270] width 185 height 34
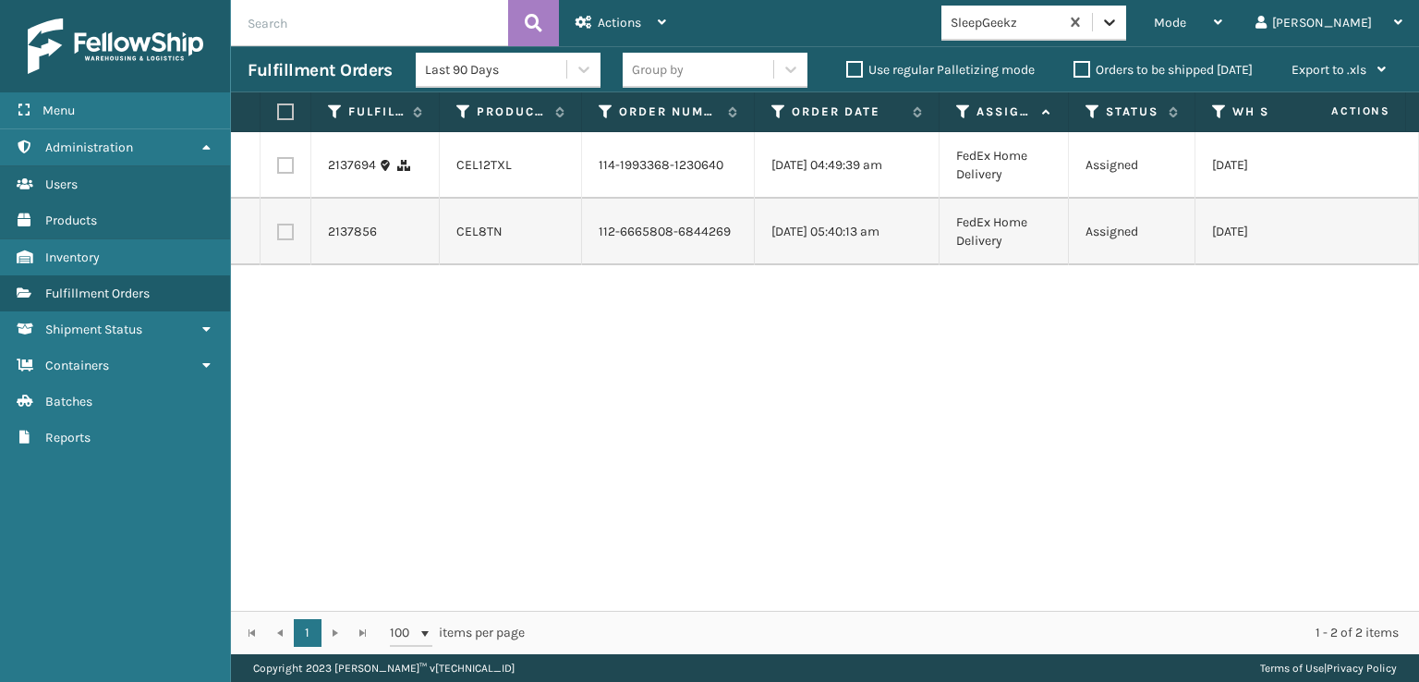
click at [1119, 24] on icon at bounding box center [1110, 22] width 18 height 18
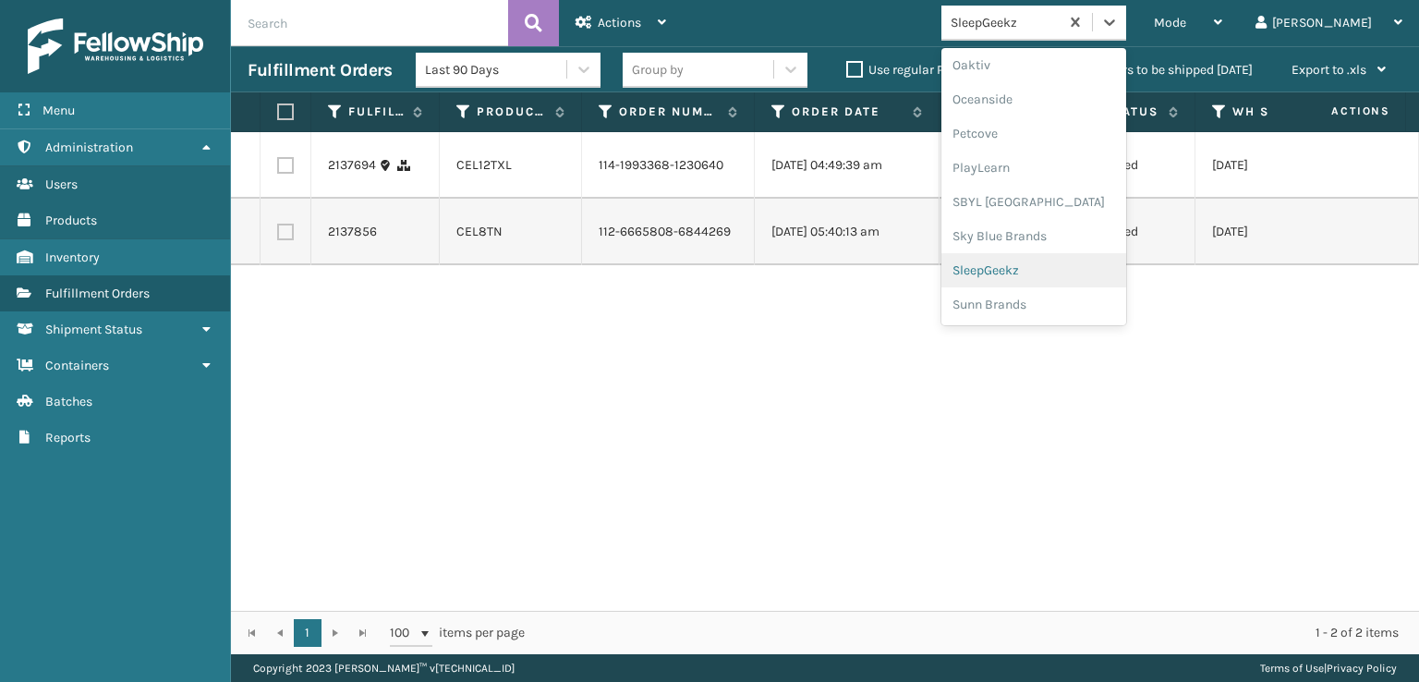
click at [1061, 271] on div "SleepGeekz" at bounding box center [1034, 270] width 185 height 34
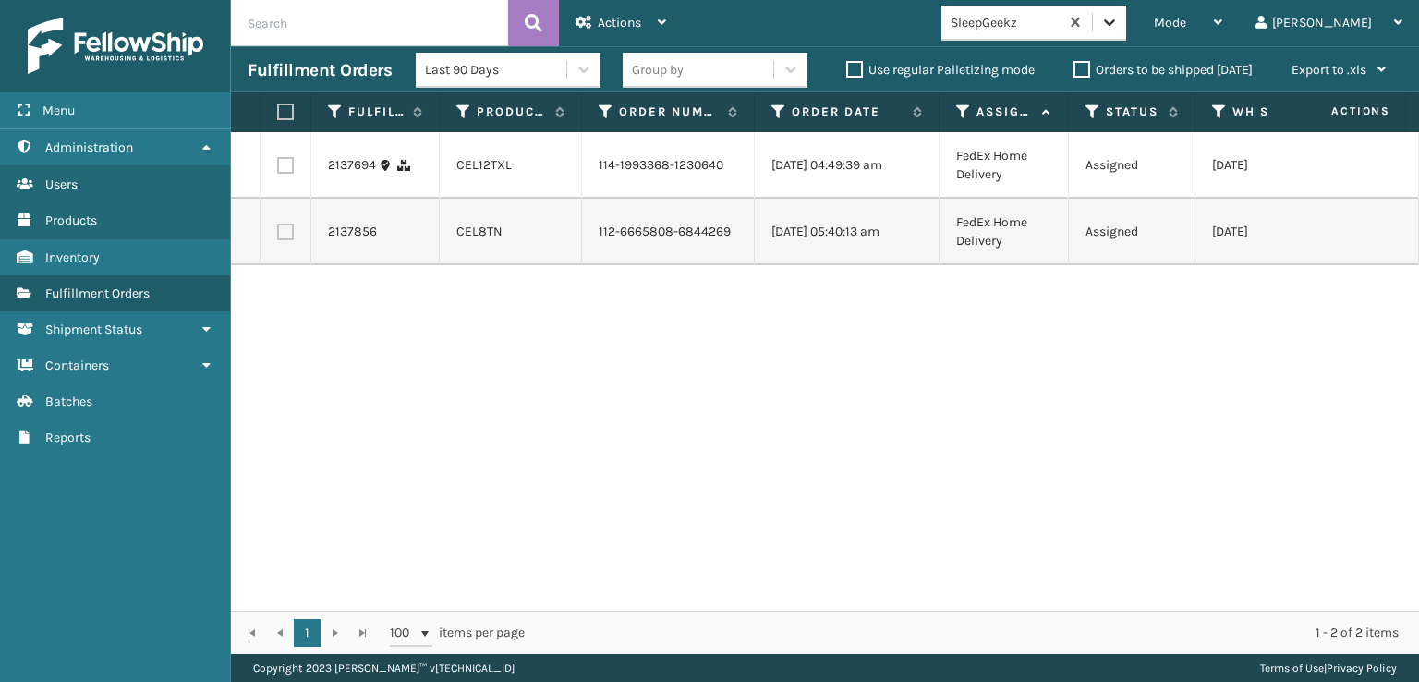
click at [1119, 17] on icon at bounding box center [1110, 22] width 18 height 18
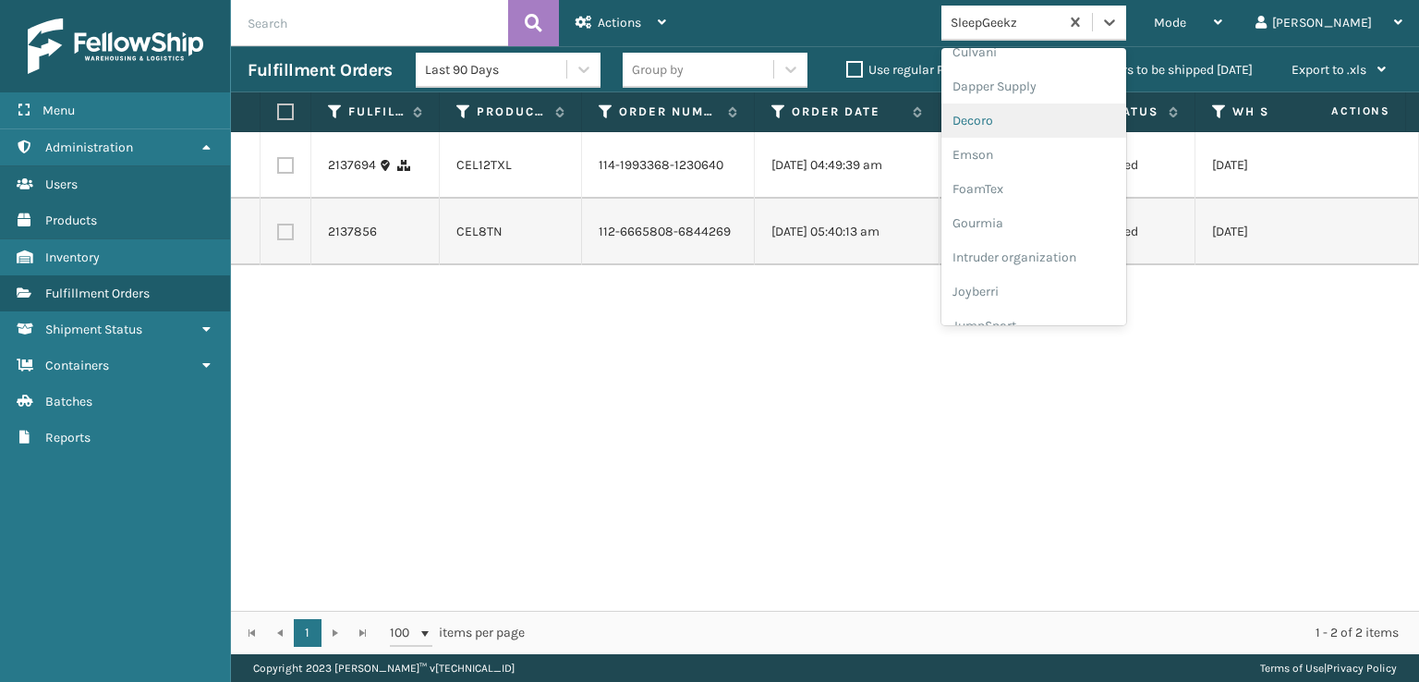
scroll to position [370, 0]
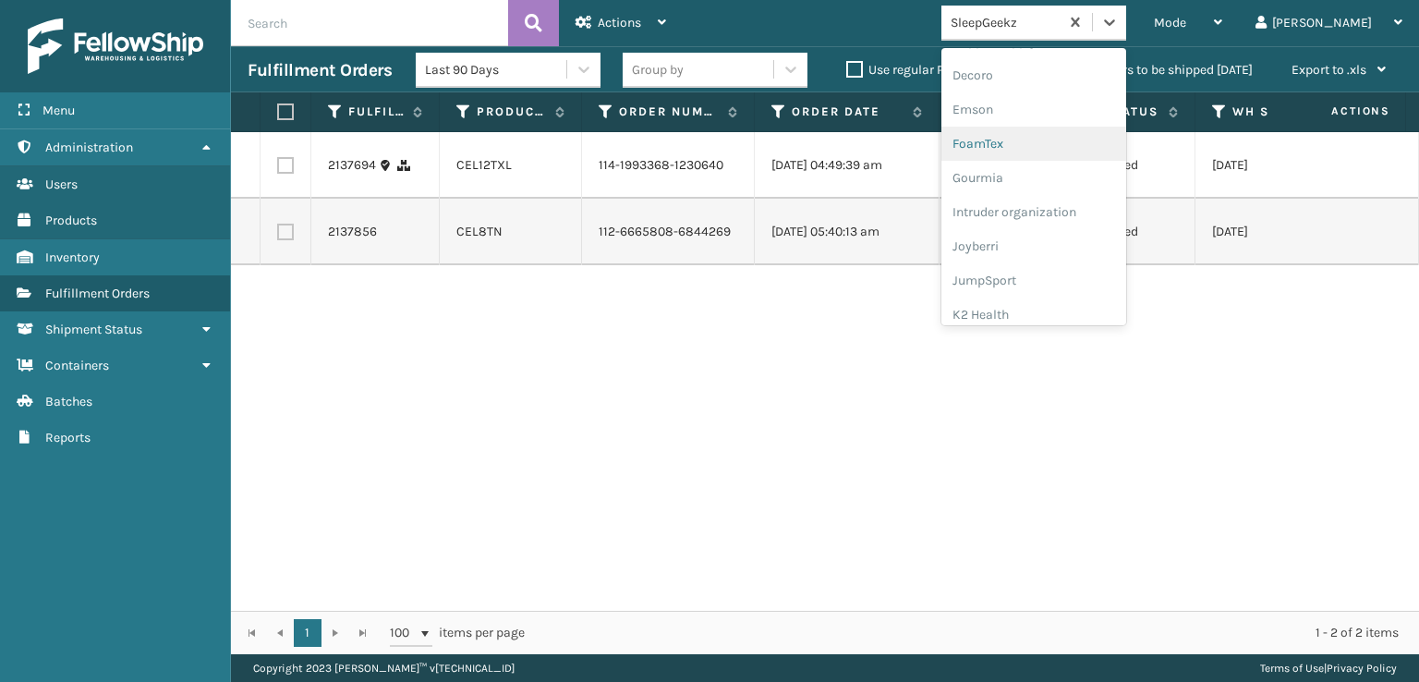
click at [1058, 145] on div "FoamTex" at bounding box center [1034, 144] width 185 height 34
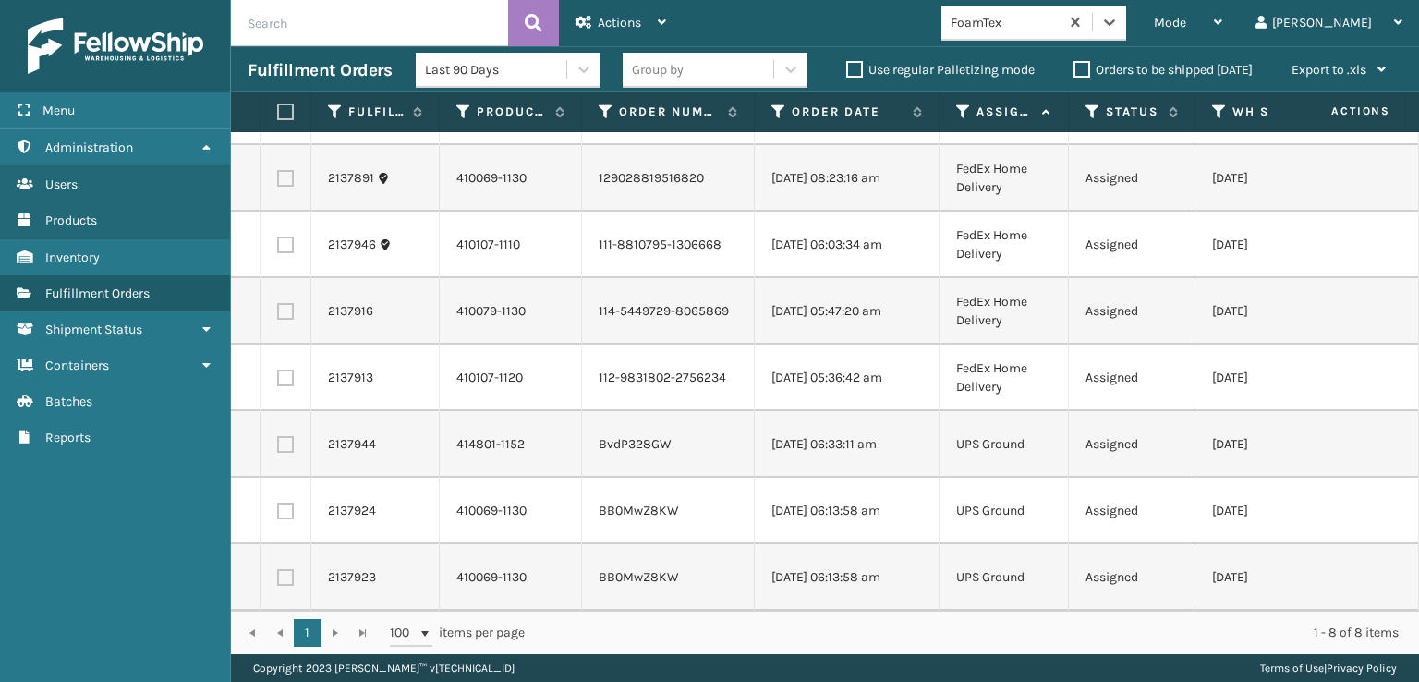
scroll to position [0, 0]
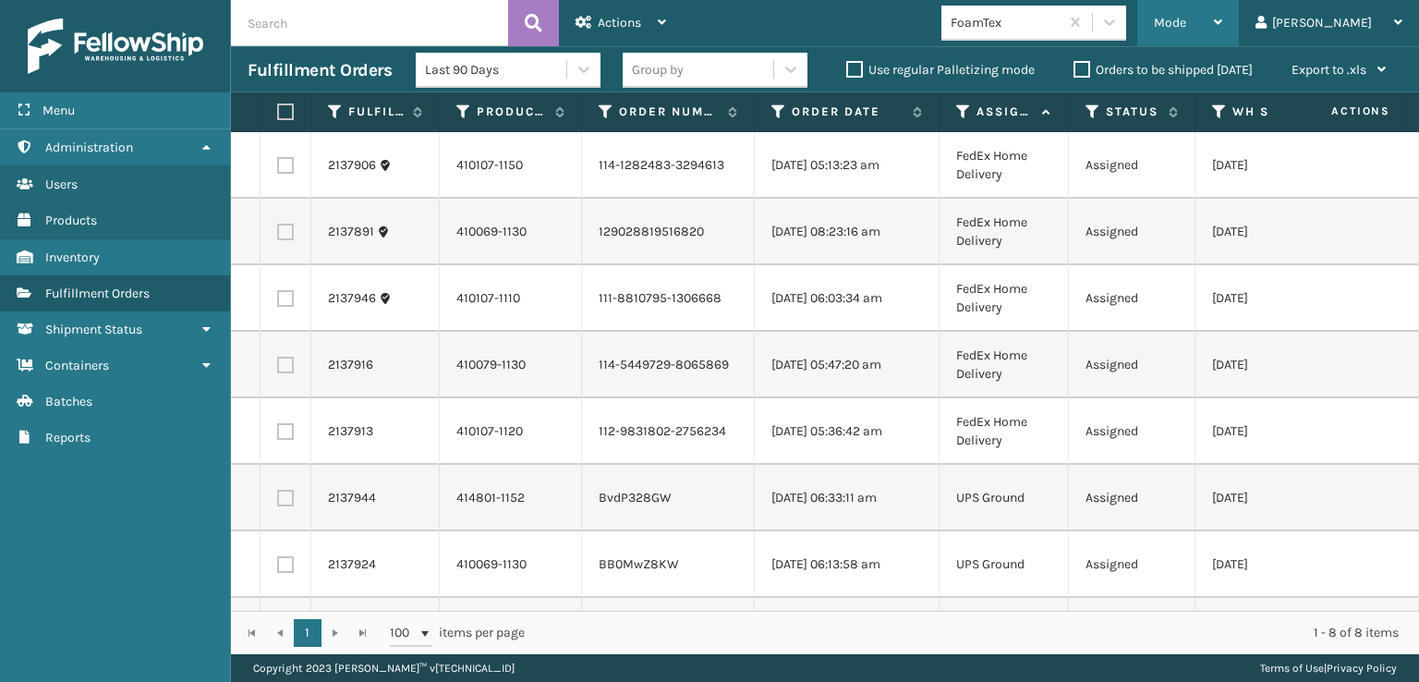
click at [1187, 18] on span "Mode" at bounding box center [1170, 23] width 32 height 16
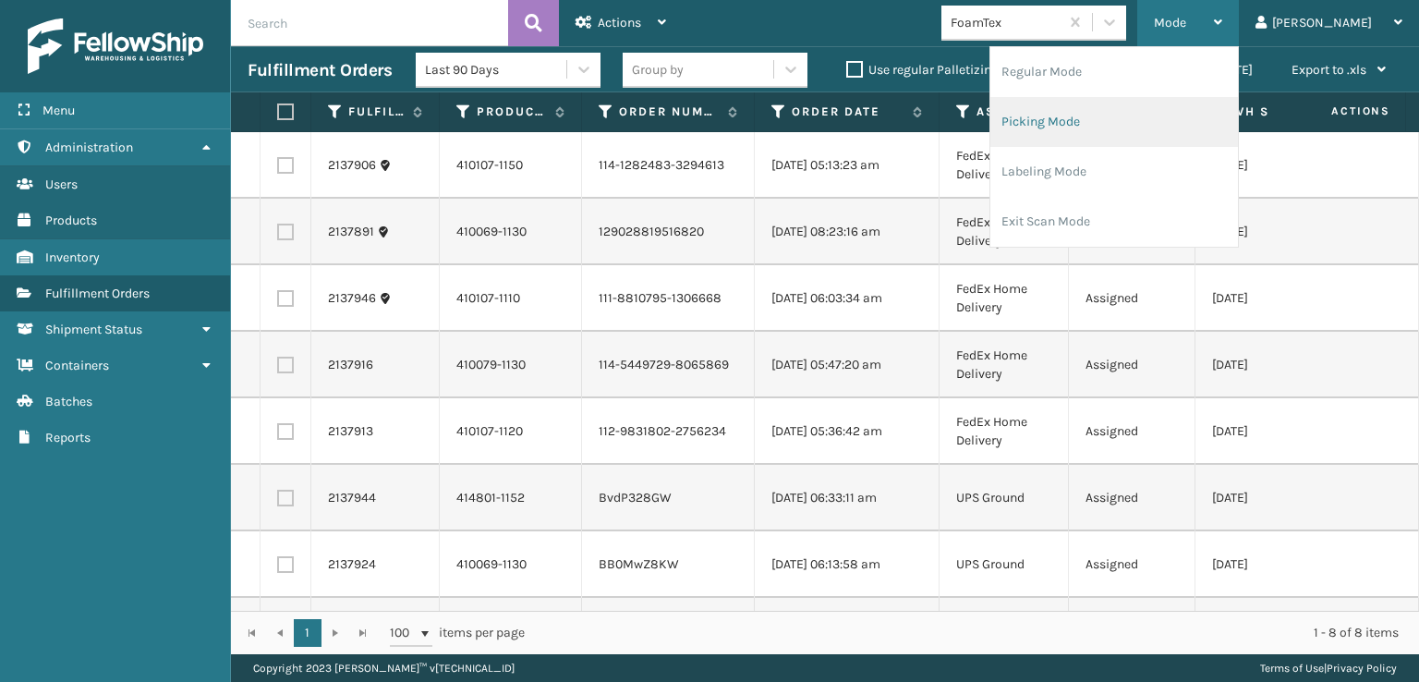
click at [1093, 123] on li "Picking Mode" at bounding box center [1115, 122] width 248 height 50
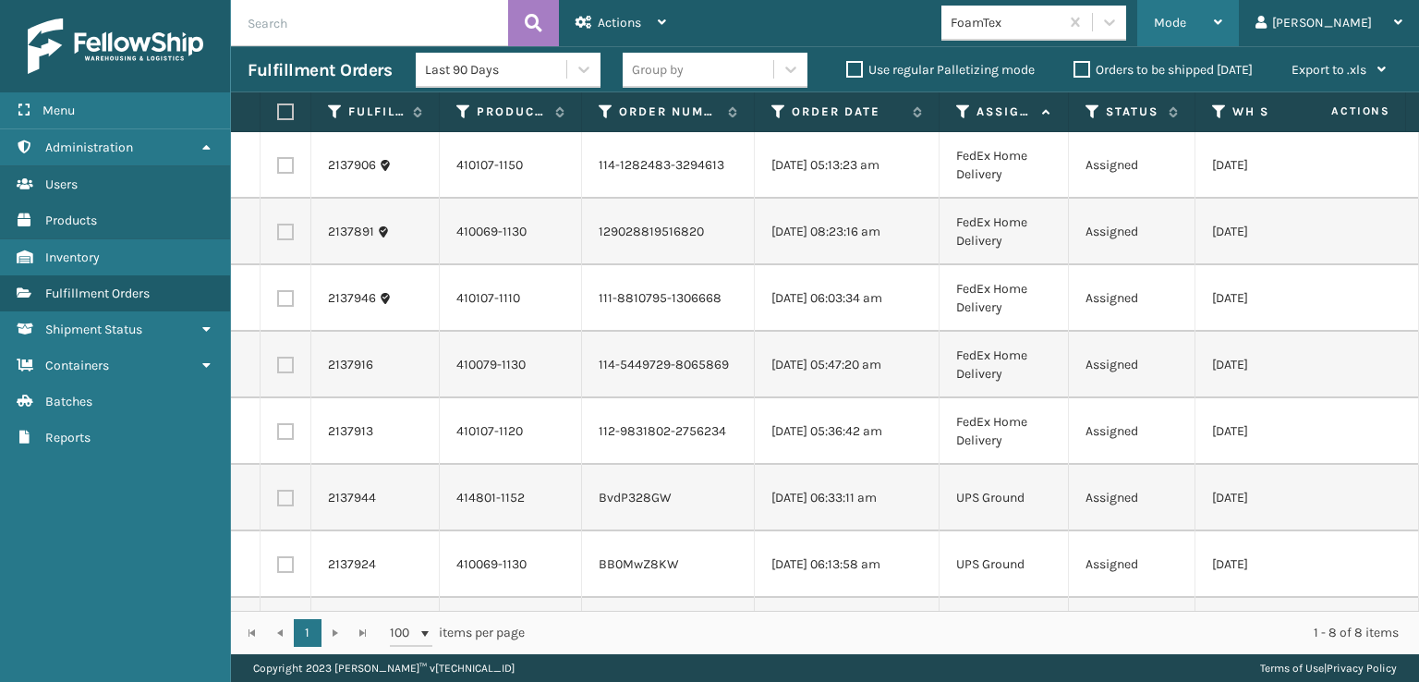
click at [1223, 12] on div "Mode" at bounding box center [1188, 23] width 68 height 46
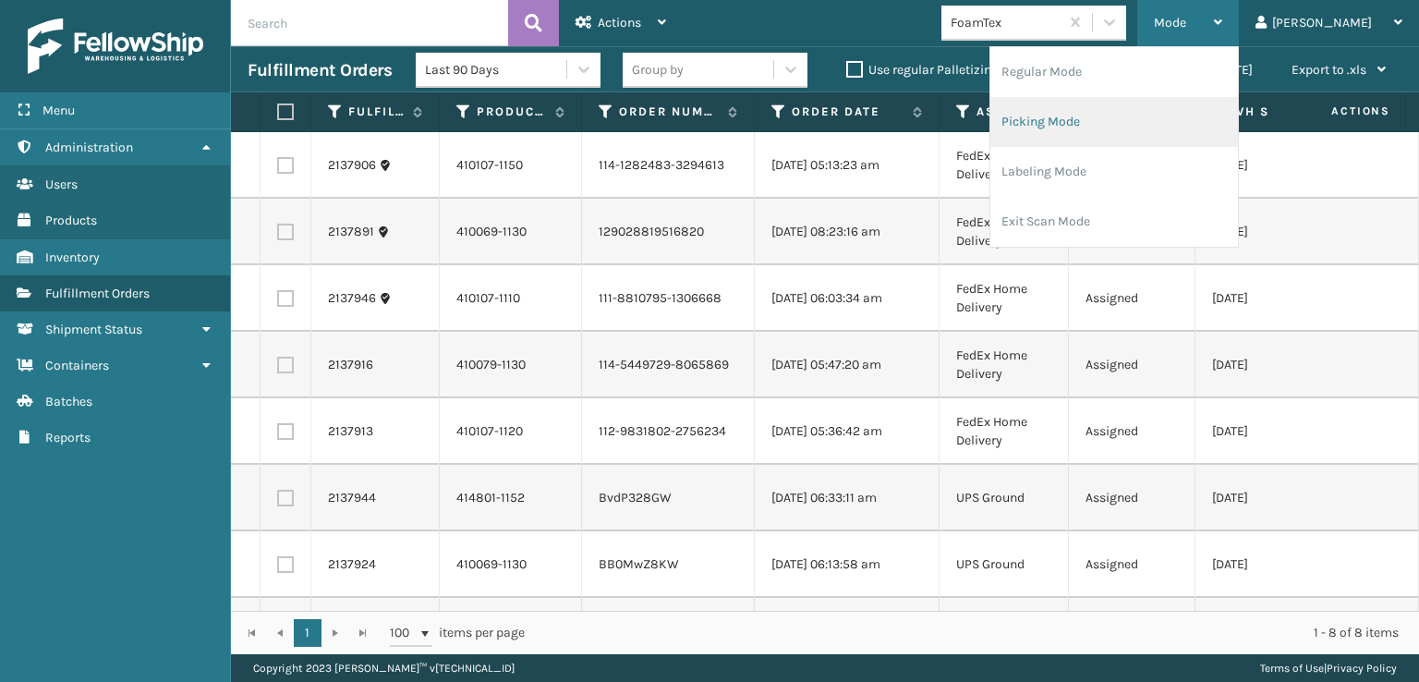
click at [1107, 119] on li "Picking Mode" at bounding box center [1115, 122] width 248 height 50
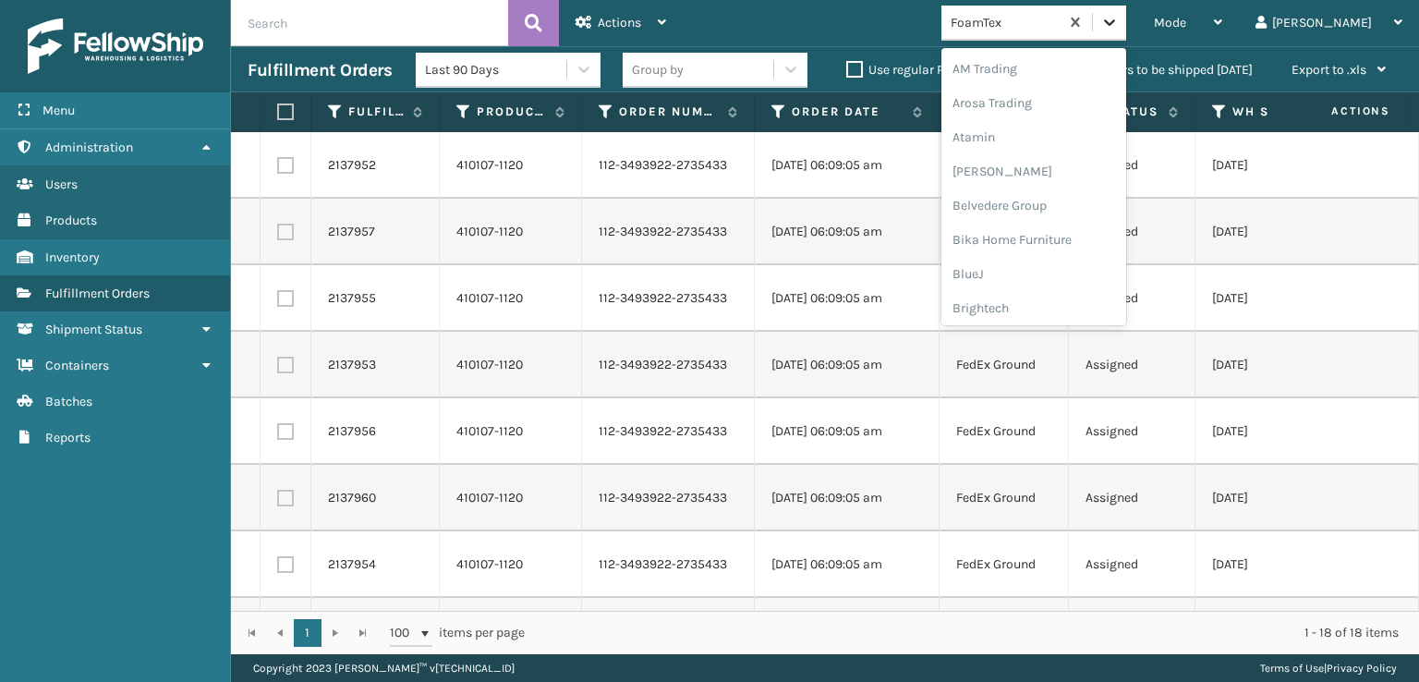
click at [1119, 27] on icon at bounding box center [1110, 22] width 18 height 18
click at [1079, 156] on div "[PERSON_NAME] Brands" at bounding box center [1034, 155] width 185 height 34
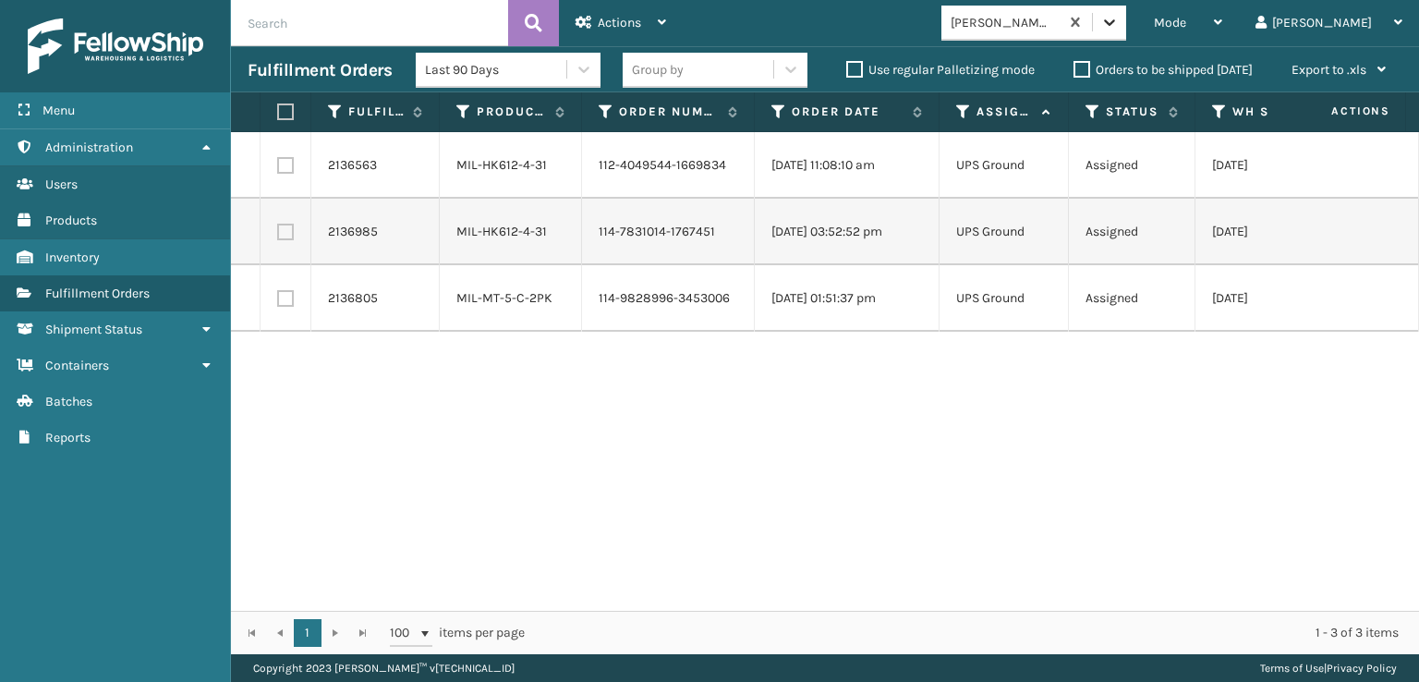
click at [1119, 14] on icon at bounding box center [1110, 22] width 18 height 18
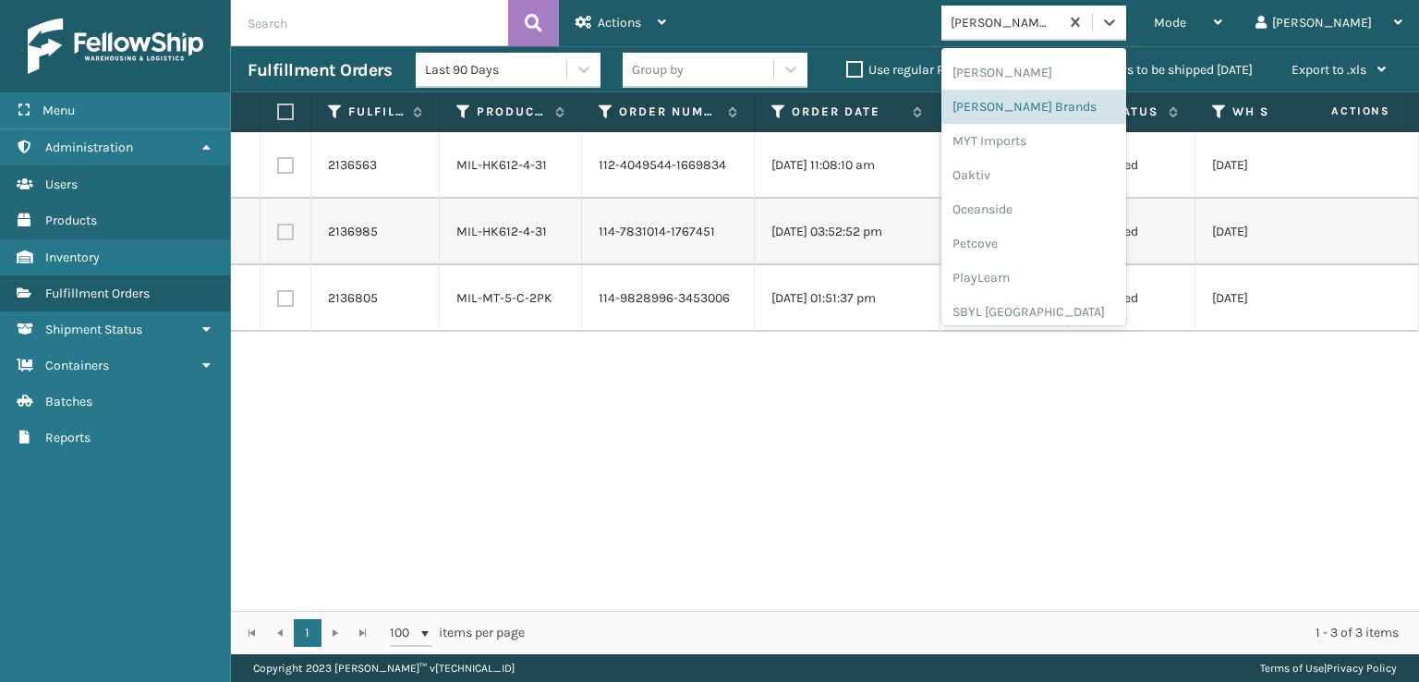
scroll to position [927, 0]
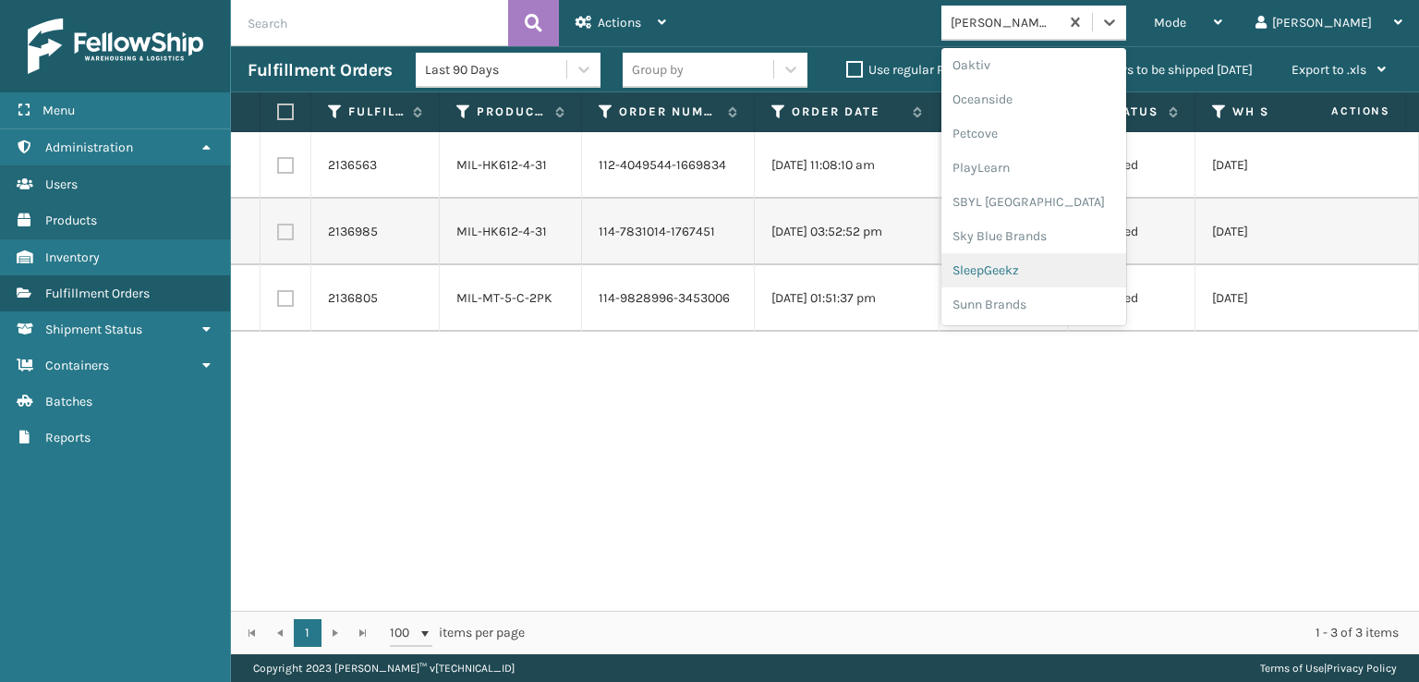
click at [1052, 266] on div "SleepGeekz" at bounding box center [1034, 270] width 185 height 34
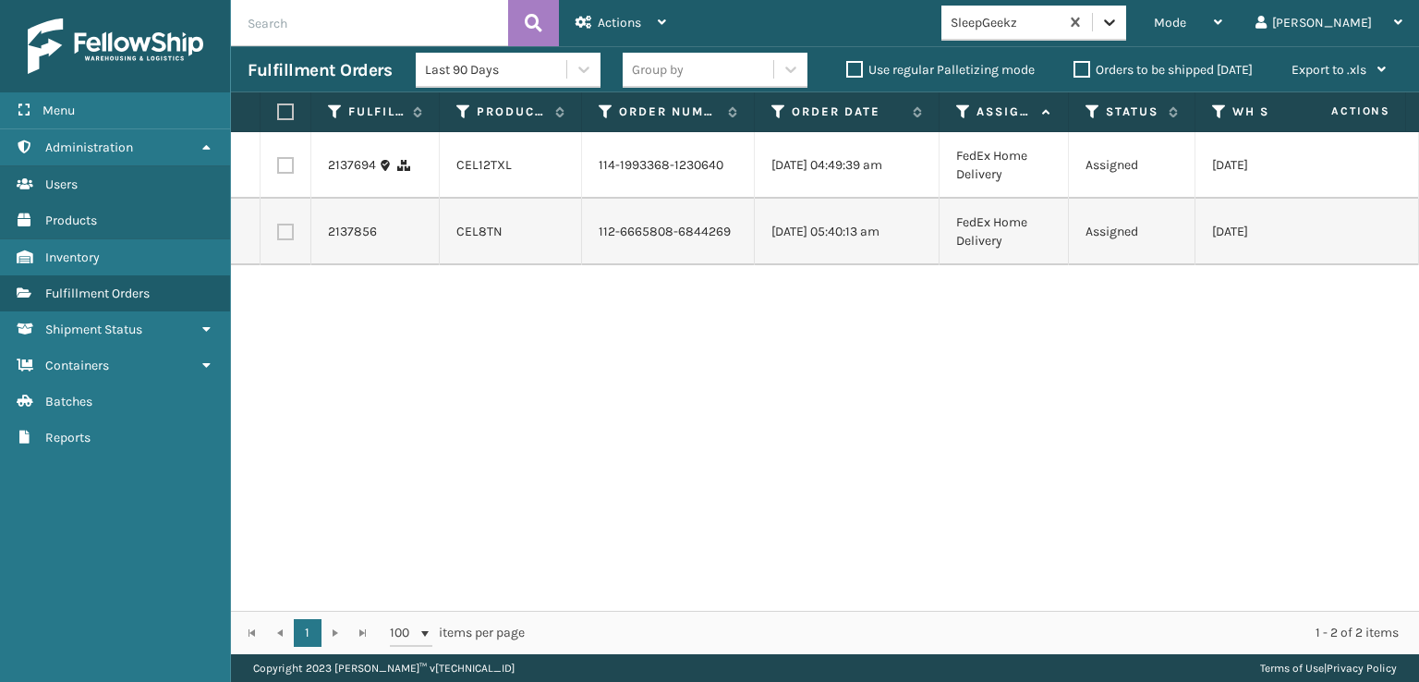
click at [1119, 23] on icon at bounding box center [1110, 22] width 18 height 18
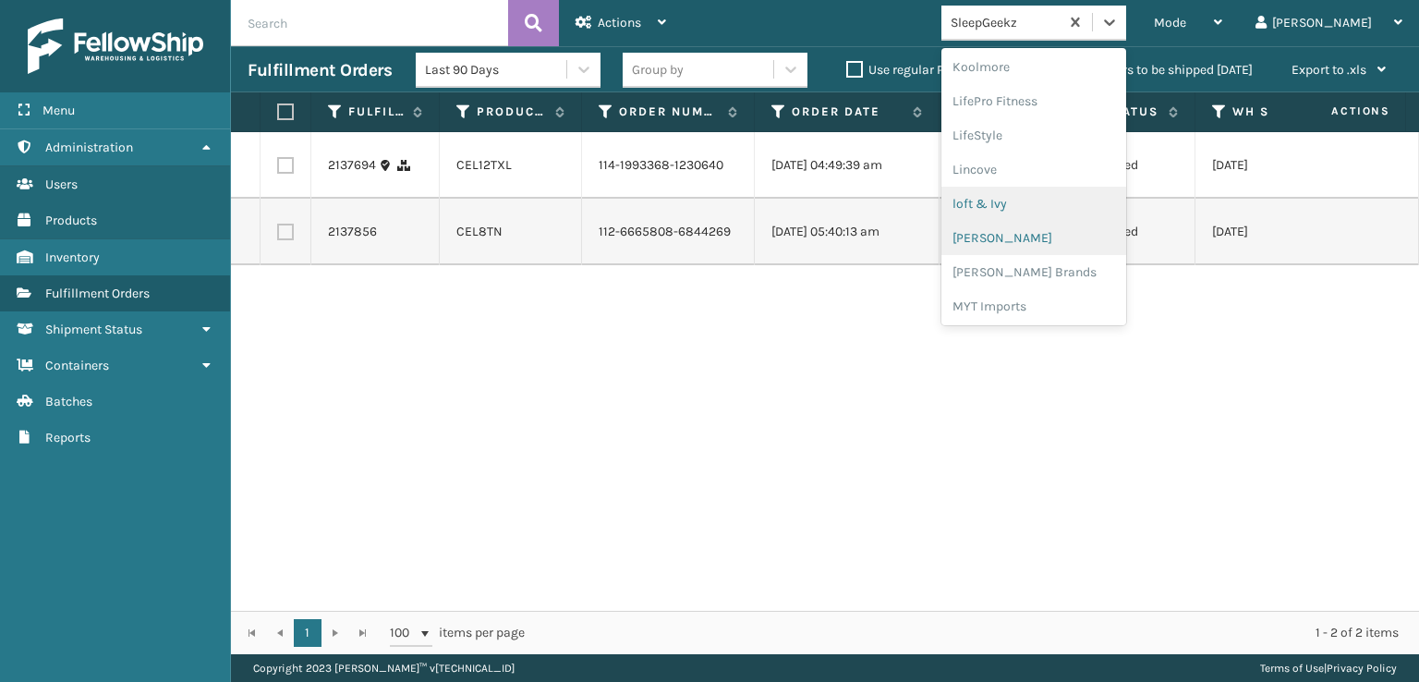
scroll to position [676, 0]
click at [1064, 239] on div "[PERSON_NAME] Brands" at bounding box center [1034, 247] width 185 height 34
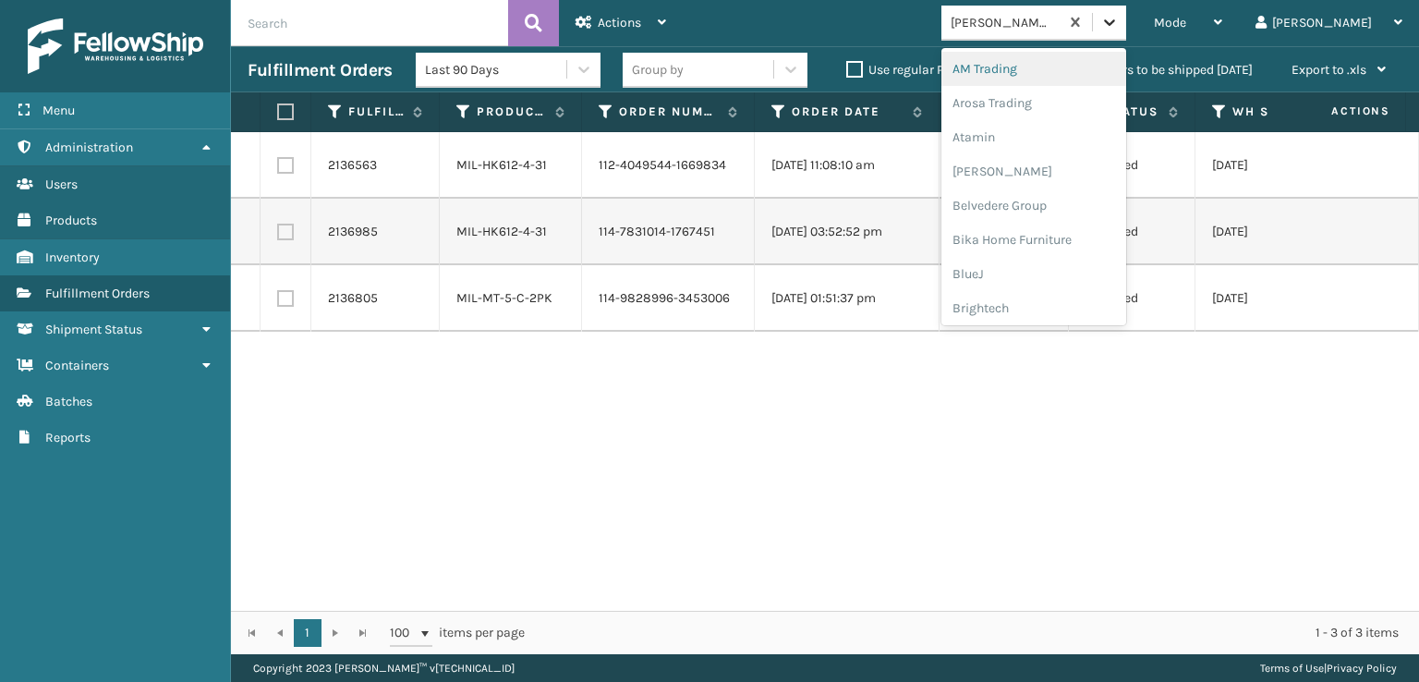
click at [1115, 23] on icon at bounding box center [1109, 22] width 11 height 6
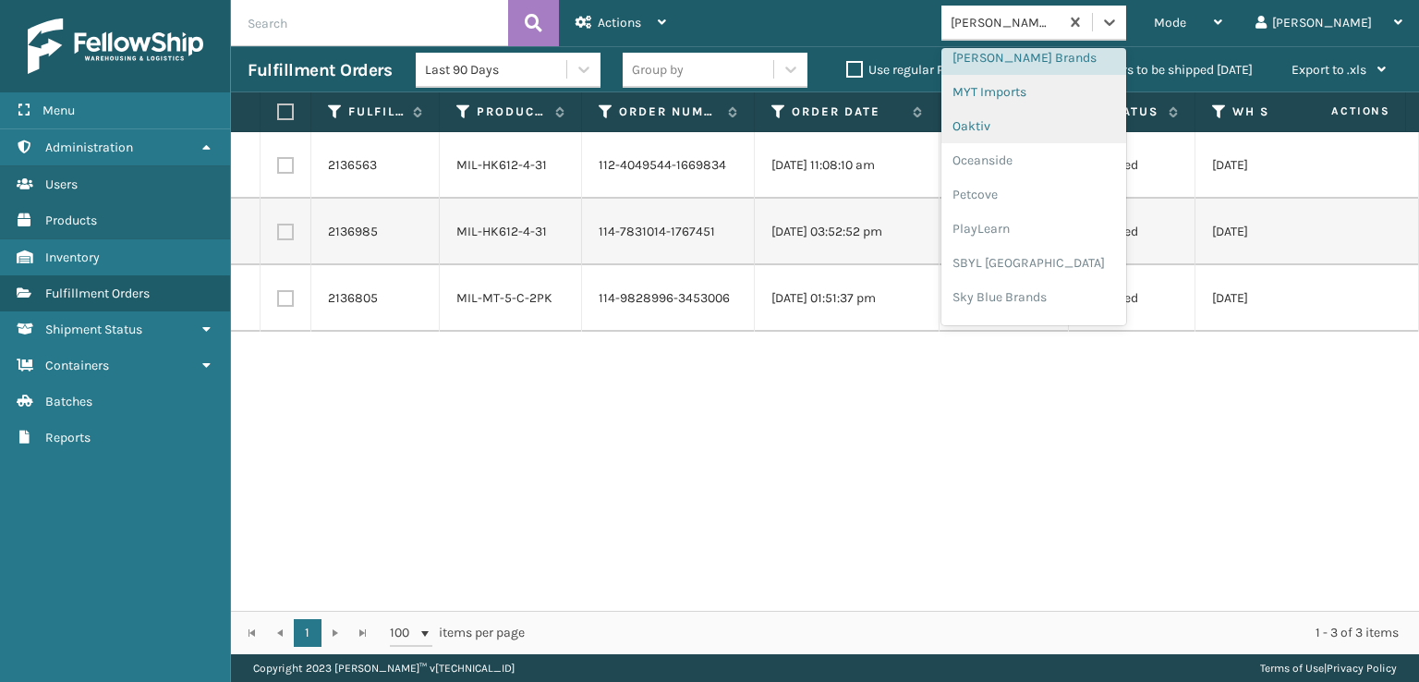
scroll to position [834, 0]
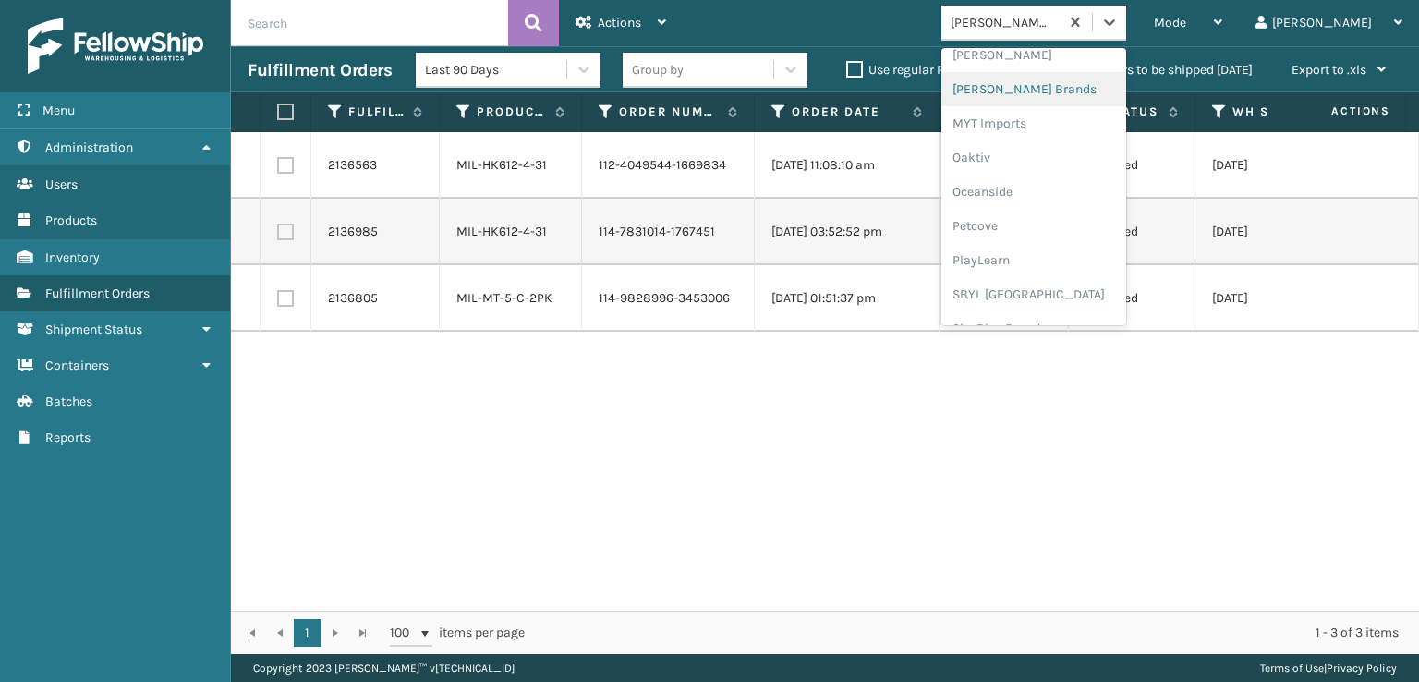
click at [1044, 88] on div "[PERSON_NAME] Brands" at bounding box center [1034, 89] width 185 height 34
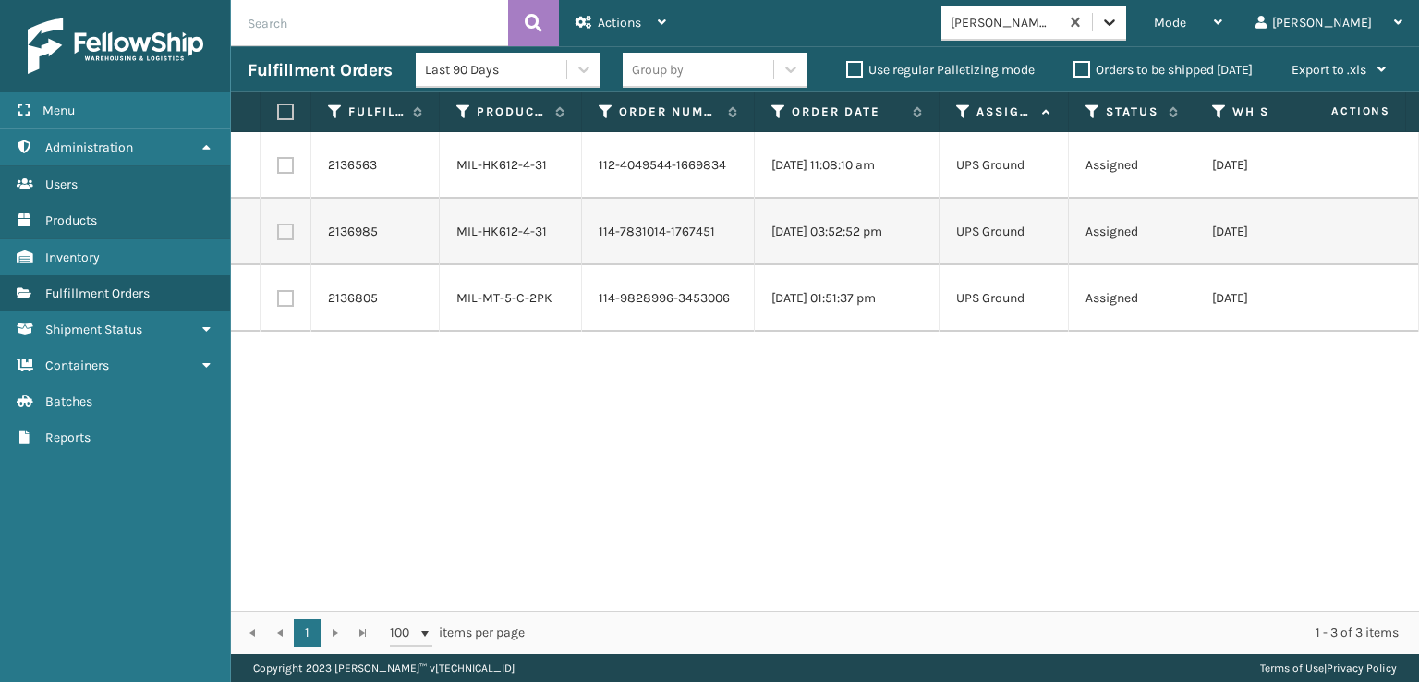
click at [1126, 28] on div at bounding box center [1109, 22] width 33 height 33
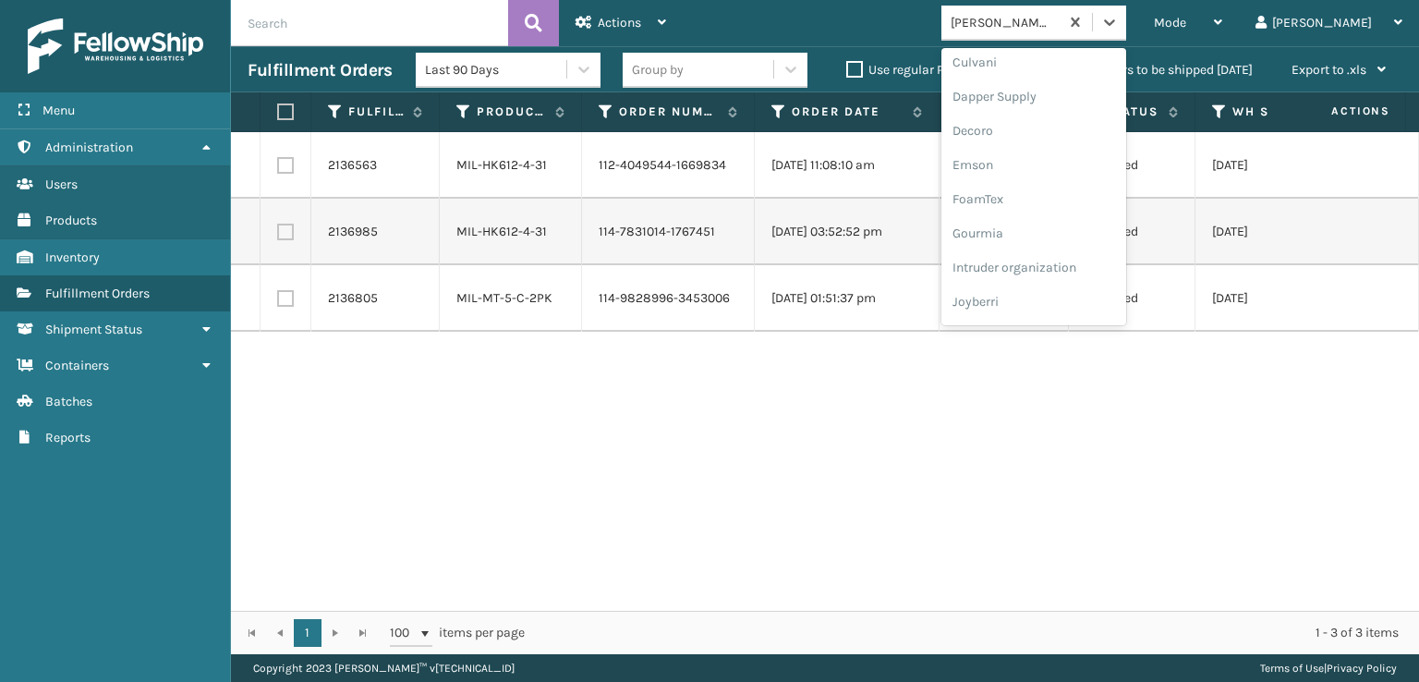
scroll to position [370, 0]
click at [1054, 145] on div "FoamTex" at bounding box center [1034, 144] width 185 height 34
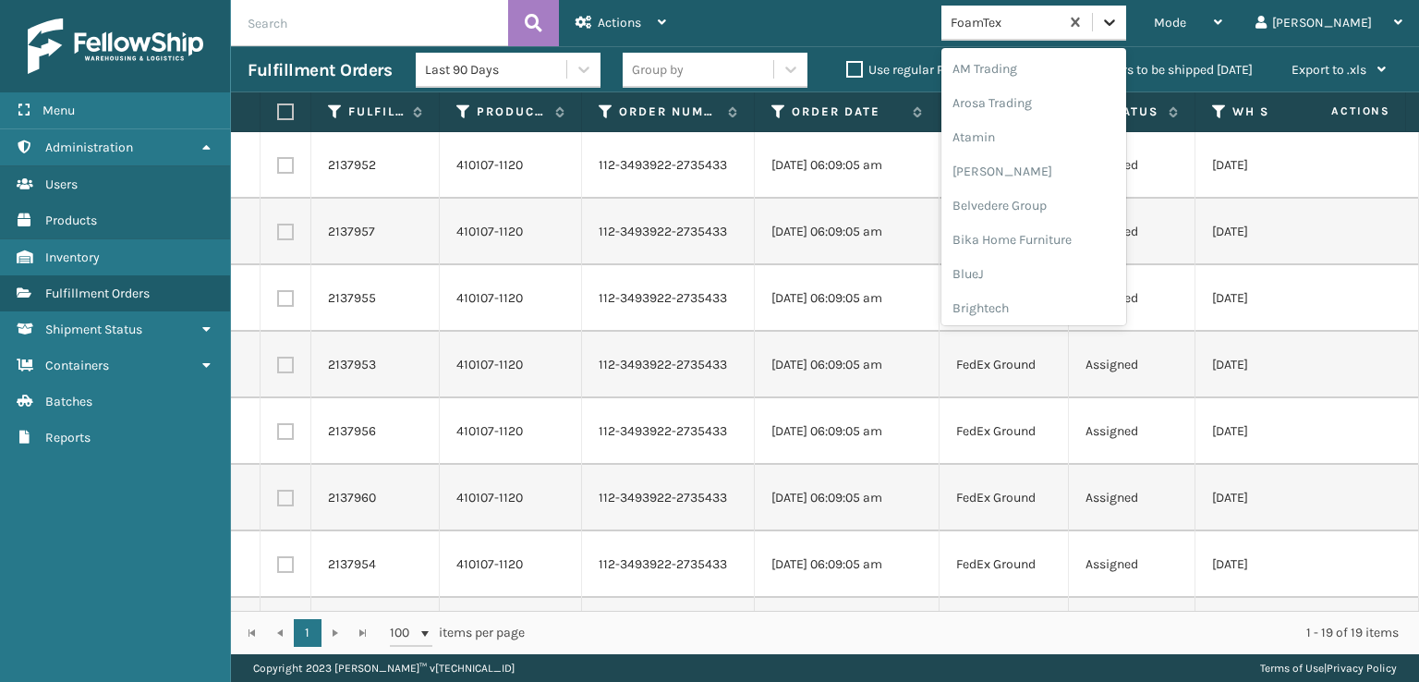
click at [1115, 23] on icon at bounding box center [1109, 22] width 11 height 6
click at [1057, 267] on div "SleepGeekz" at bounding box center [1034, 270] width 185 height 34
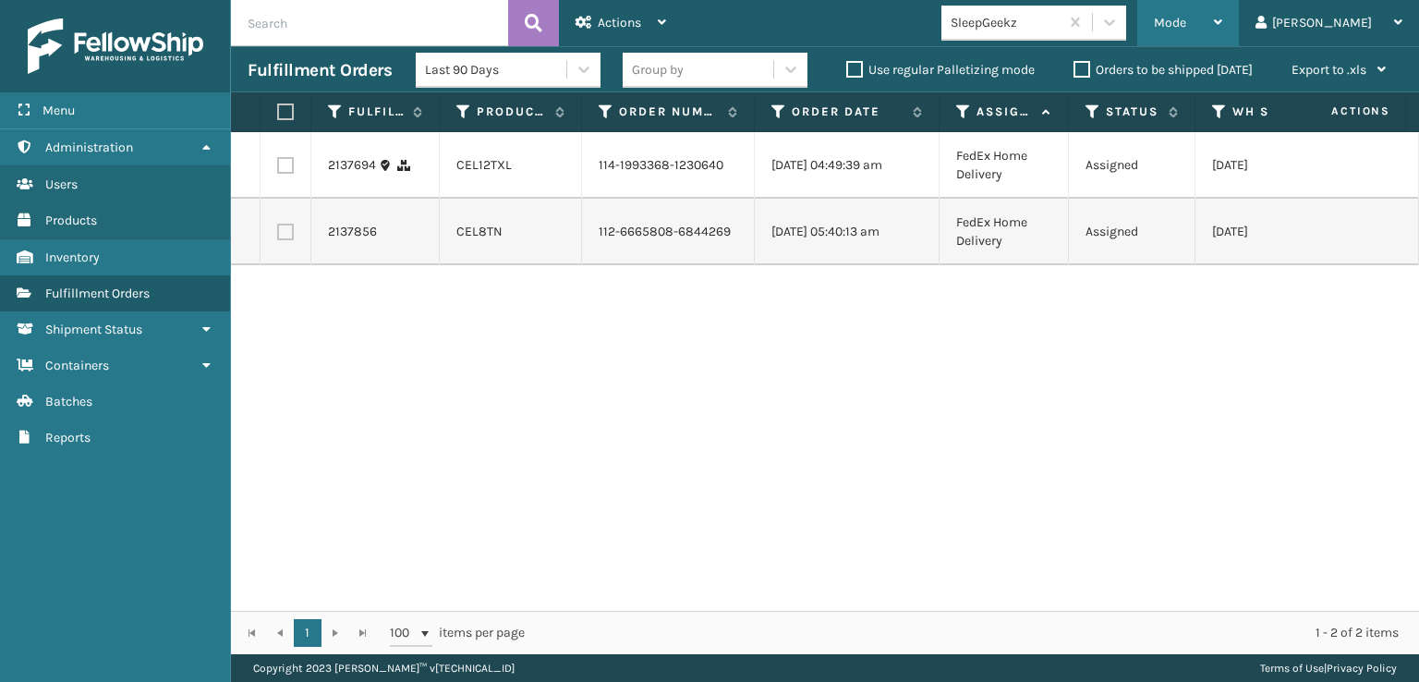
click at [1187, 19] on span "Mode" at bounding box center [1170, 23] width 32 height 16
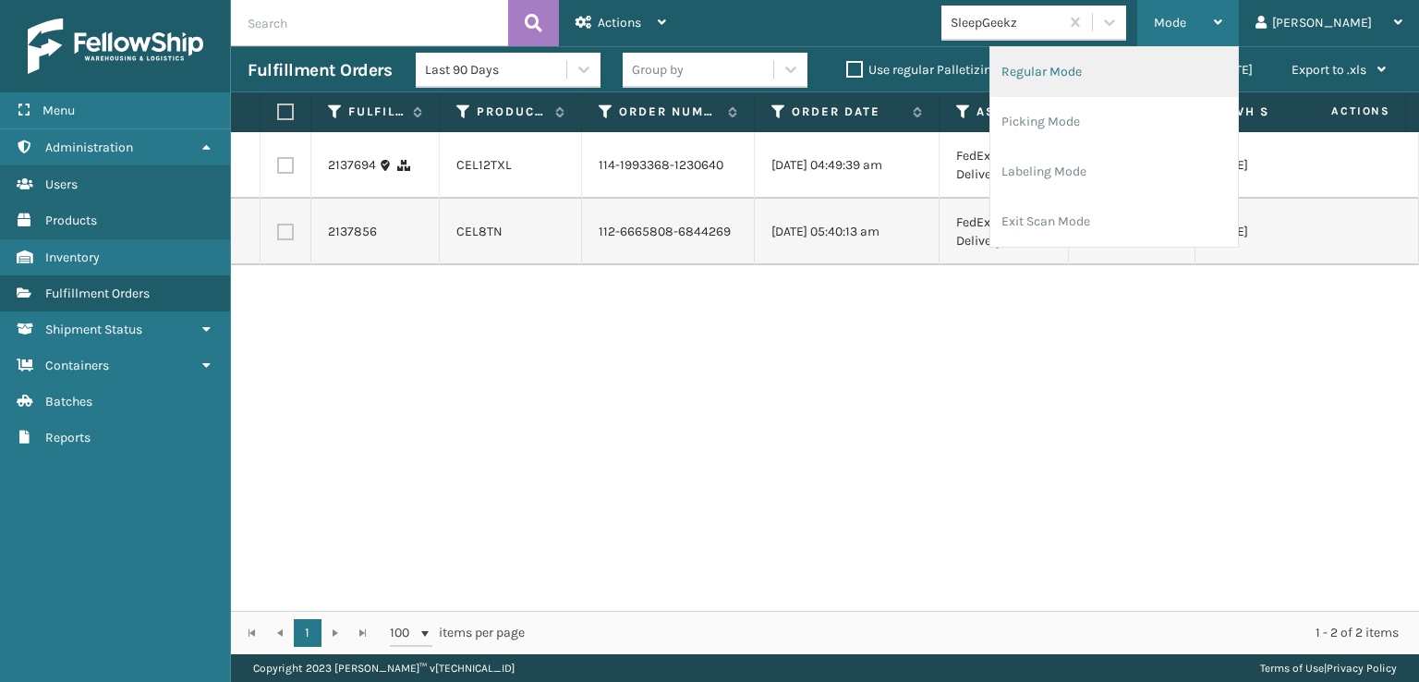
click at [1096, 71] on li "Regular Mode" at bounding box center [1115, 72] width 248 height 50
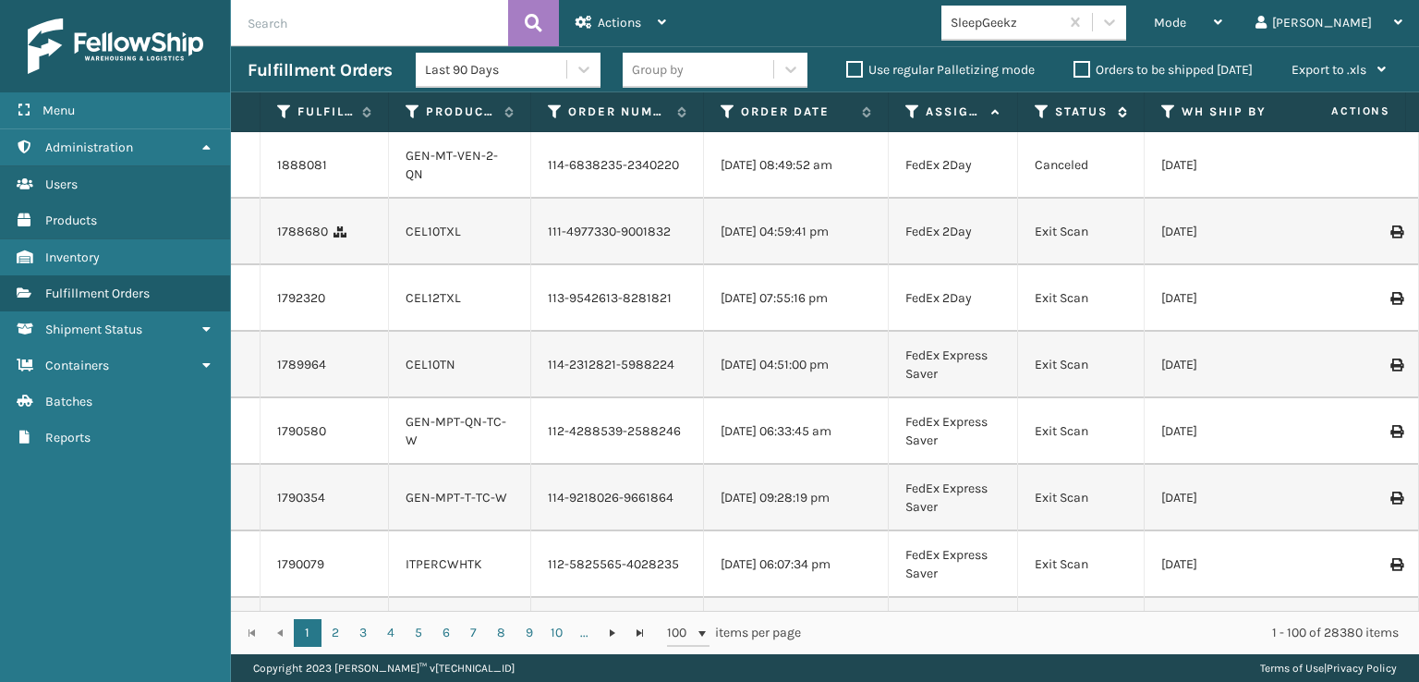
click at [1042, 110] on icon at bounding box center [1042, 111] width 15 height 17
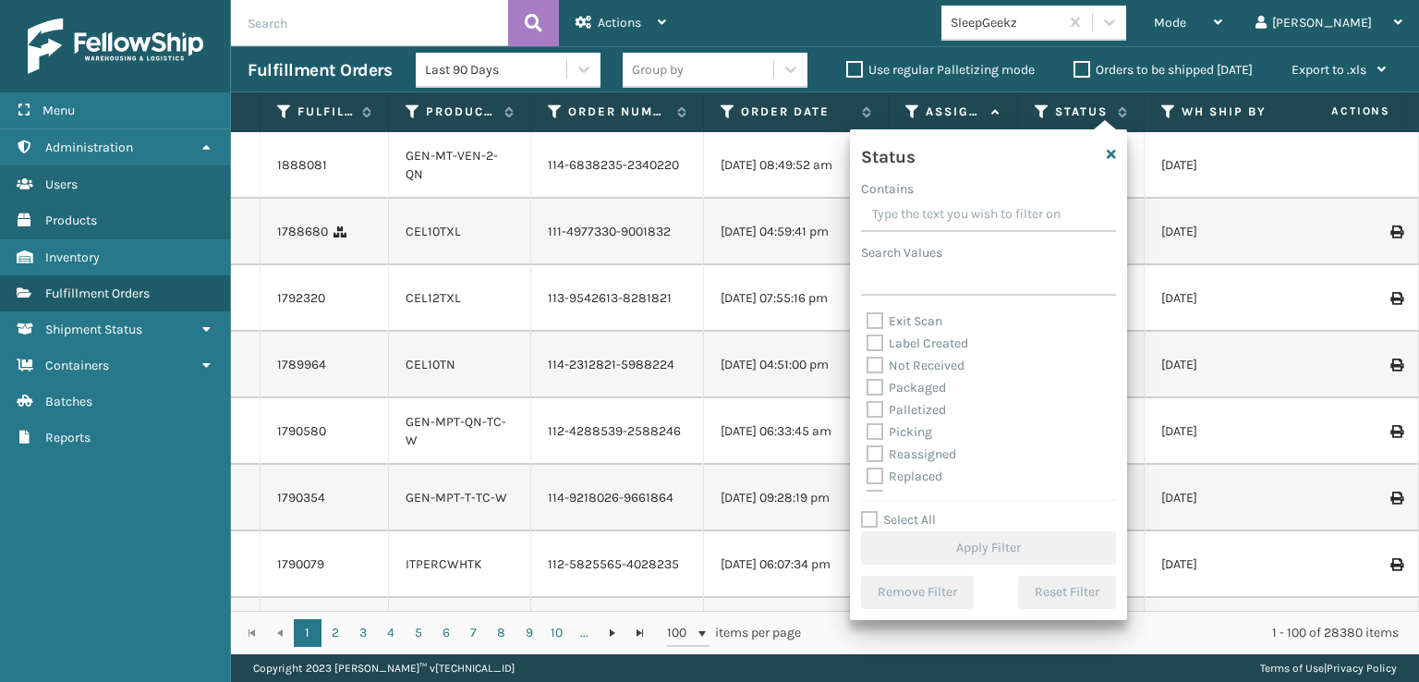
scroll to position [92, 0]
click at [875, 402] on label "Picking" at bounding box center [900, 403] width 66 height 16
click at [868, 402] on input "Picking" at bounding box center [867, 398] width 1 height 12
checkbox input "true"
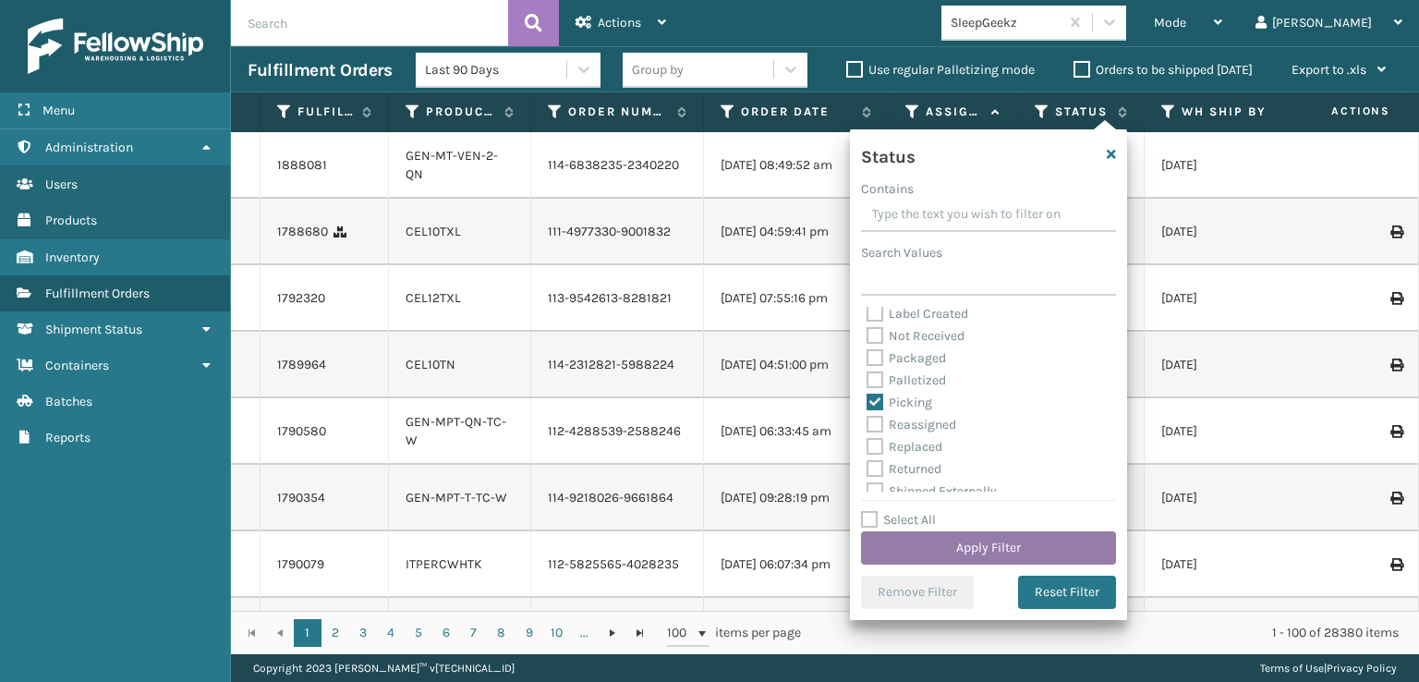
click at [932, 546] on button "Apply Filter" at bounding box center [988, 547] width 255 height 33
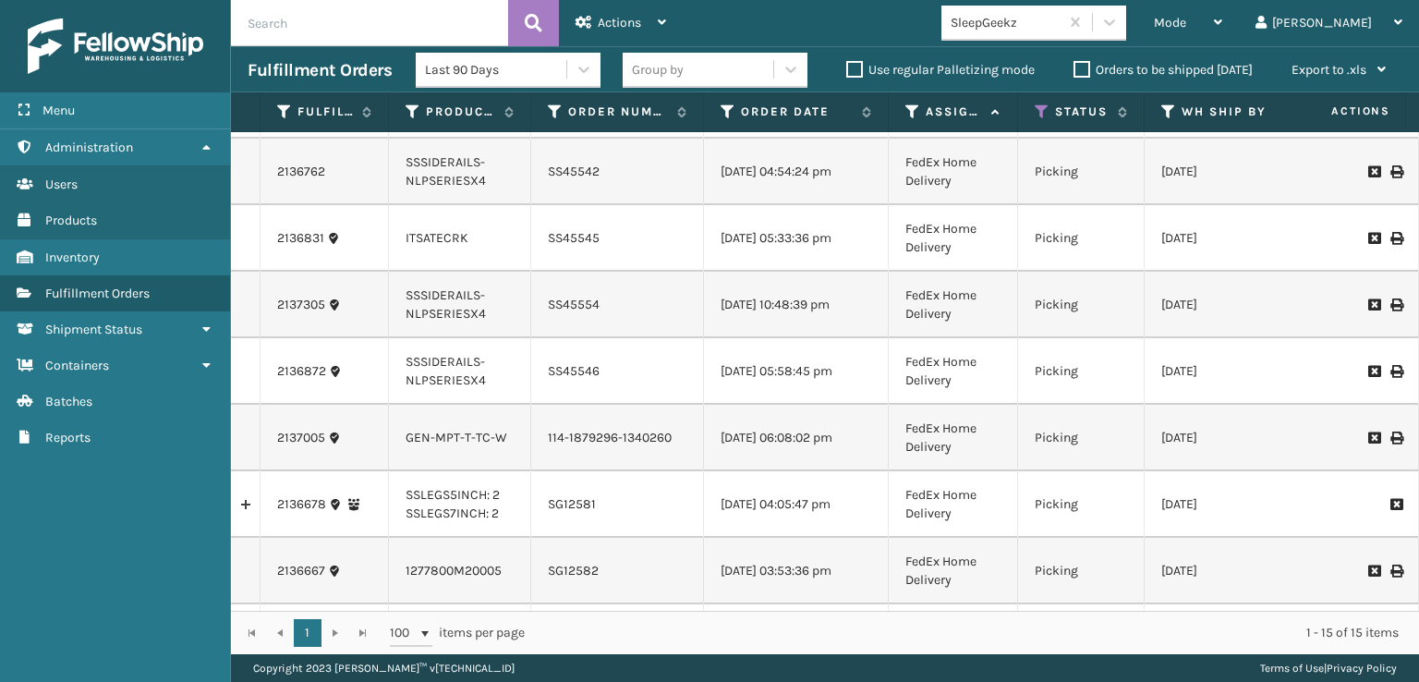
scroll to position [566, 0]
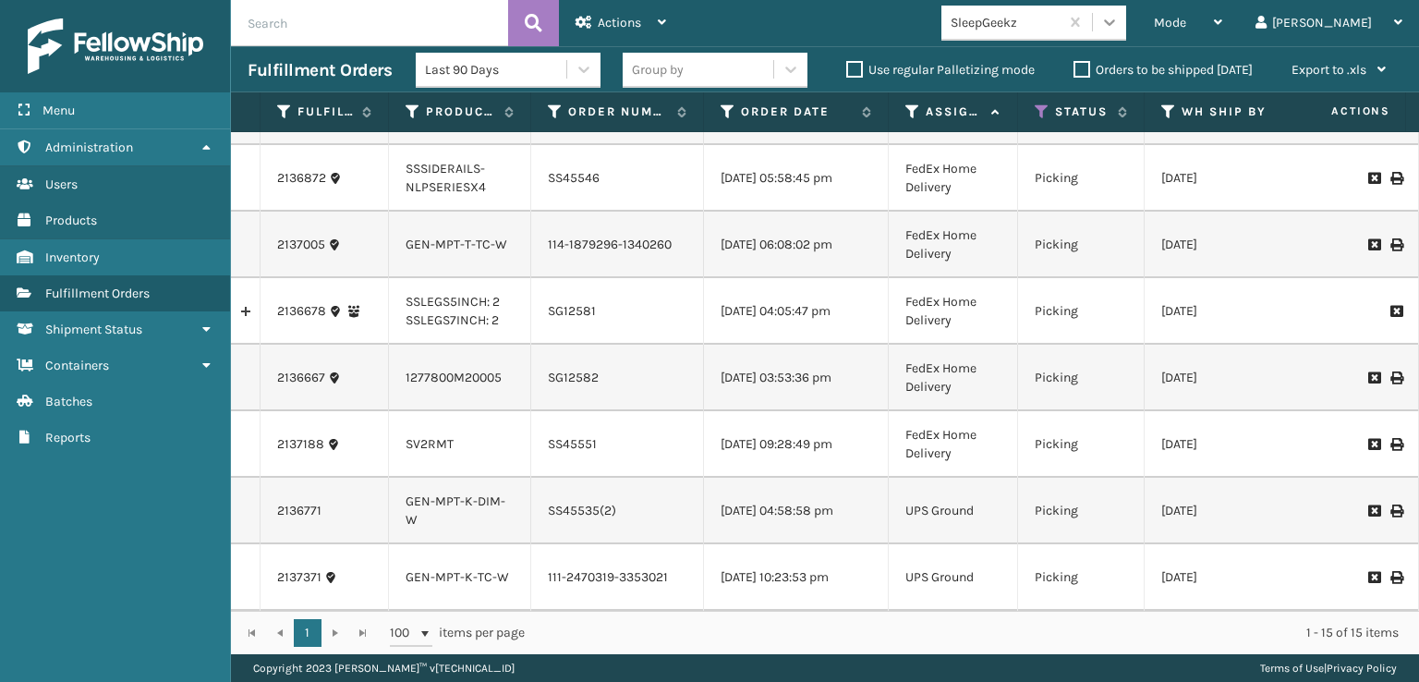
click at [1119, 16] on icon at bounding box center [1110, 22] width 18 height 18
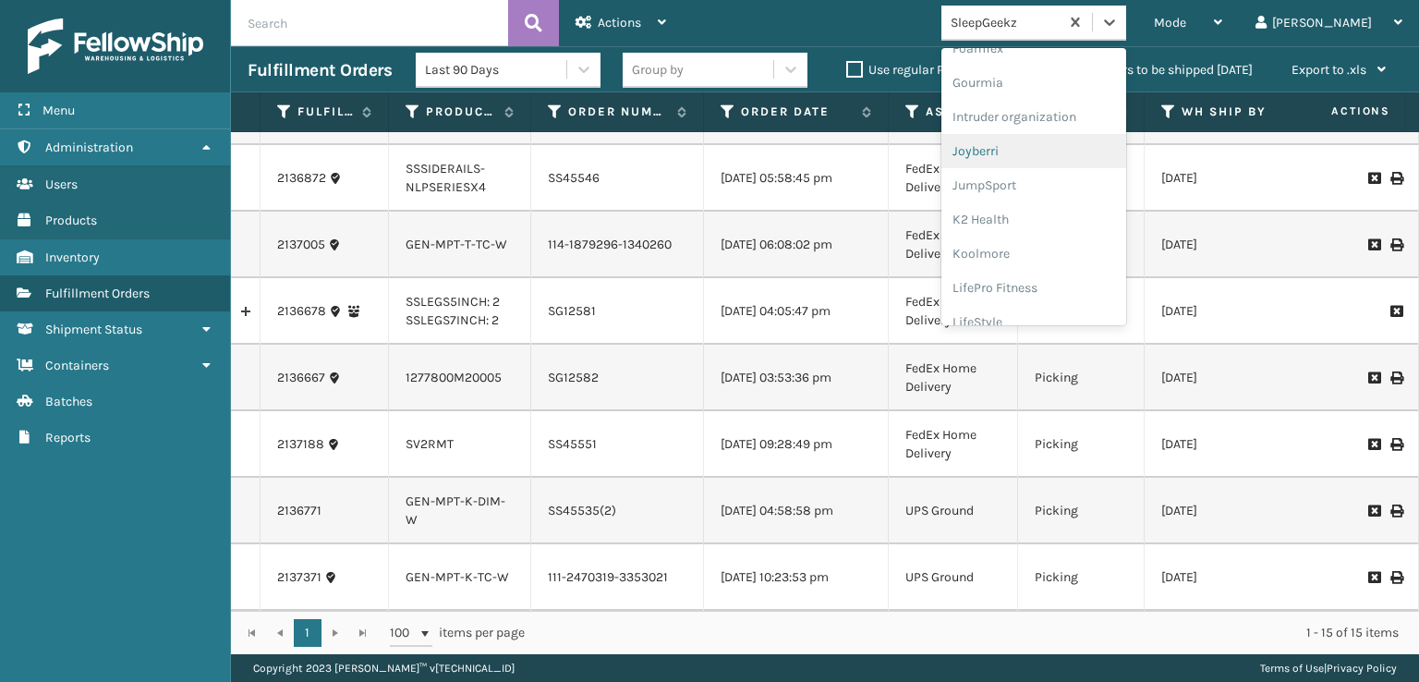
scroll to position [372, 0]
click at [1035, 135] on div "FoamTex" at bounding box center [1034, 141] width 185 height 34
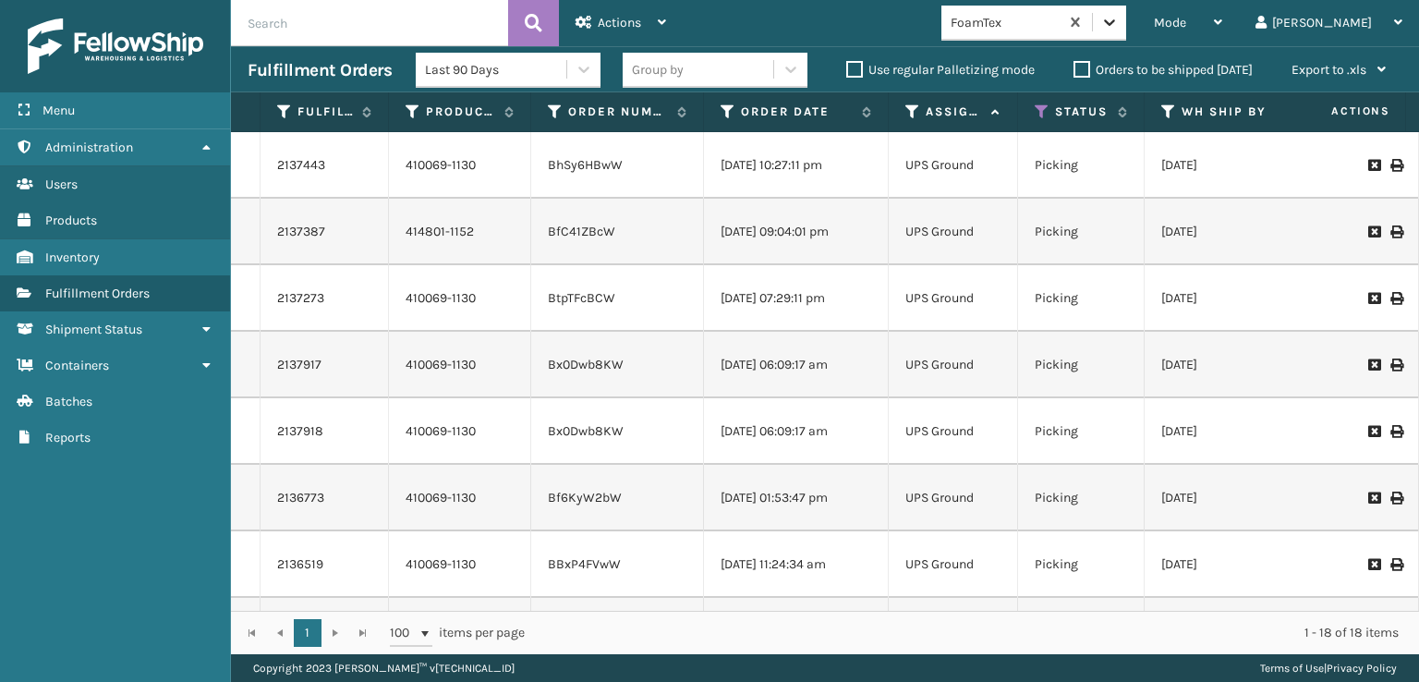
click at [1115, 20] on icon at bounding box center [1109, 22] width 11 height 6
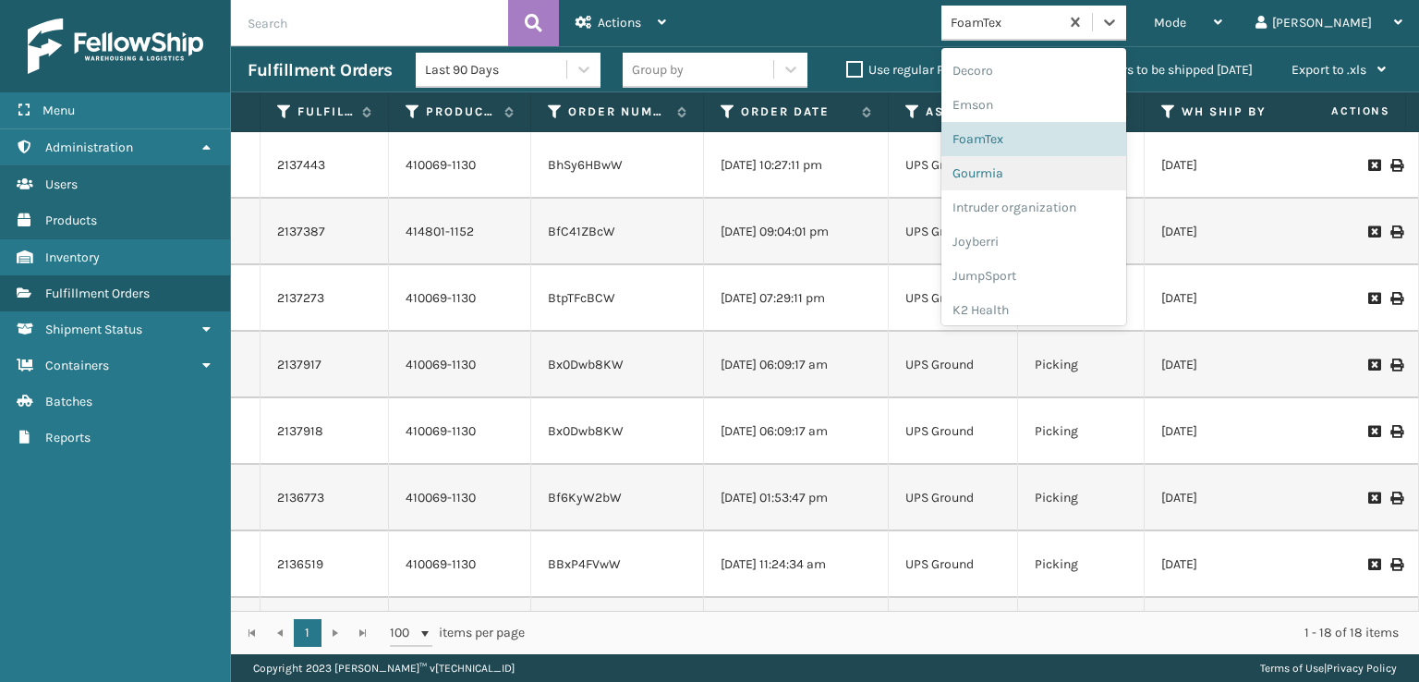
scroll to position [277, 0]
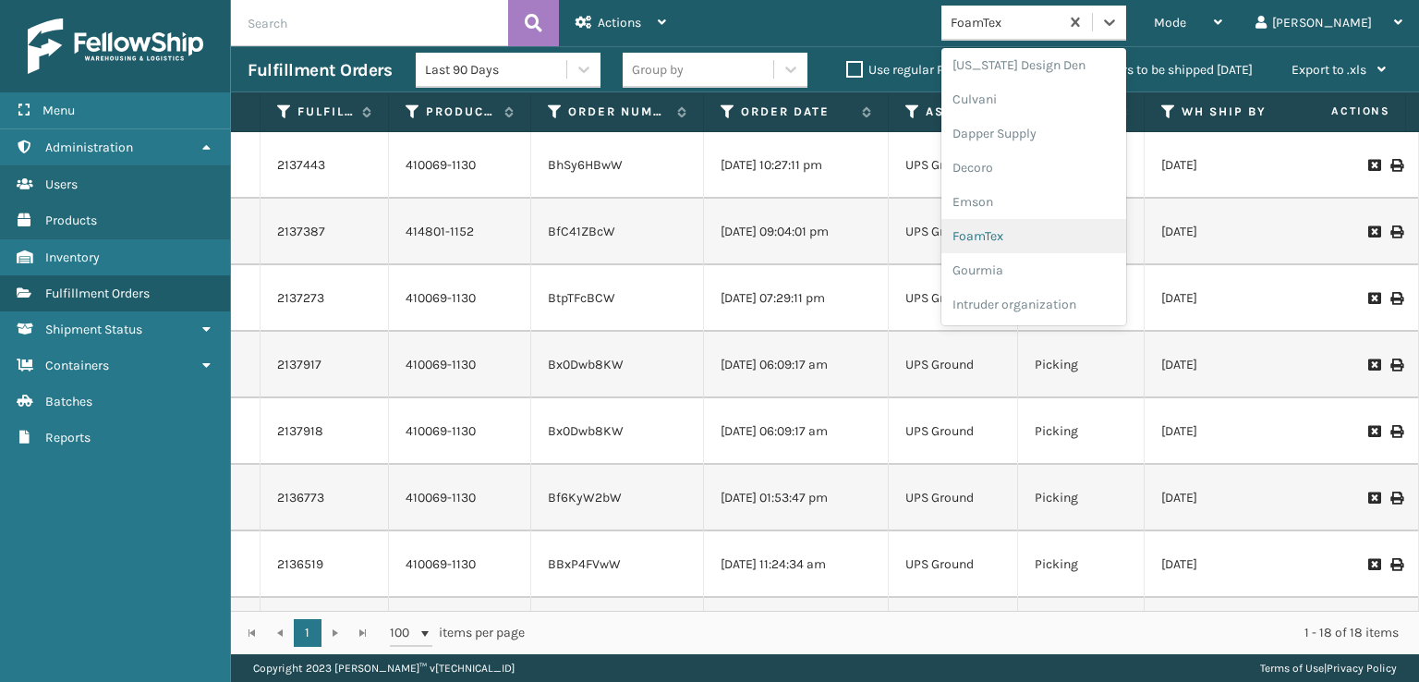
click at [1042, 239] on div "FoamTex" at bounding box center [1034, 236] width 185 height 34
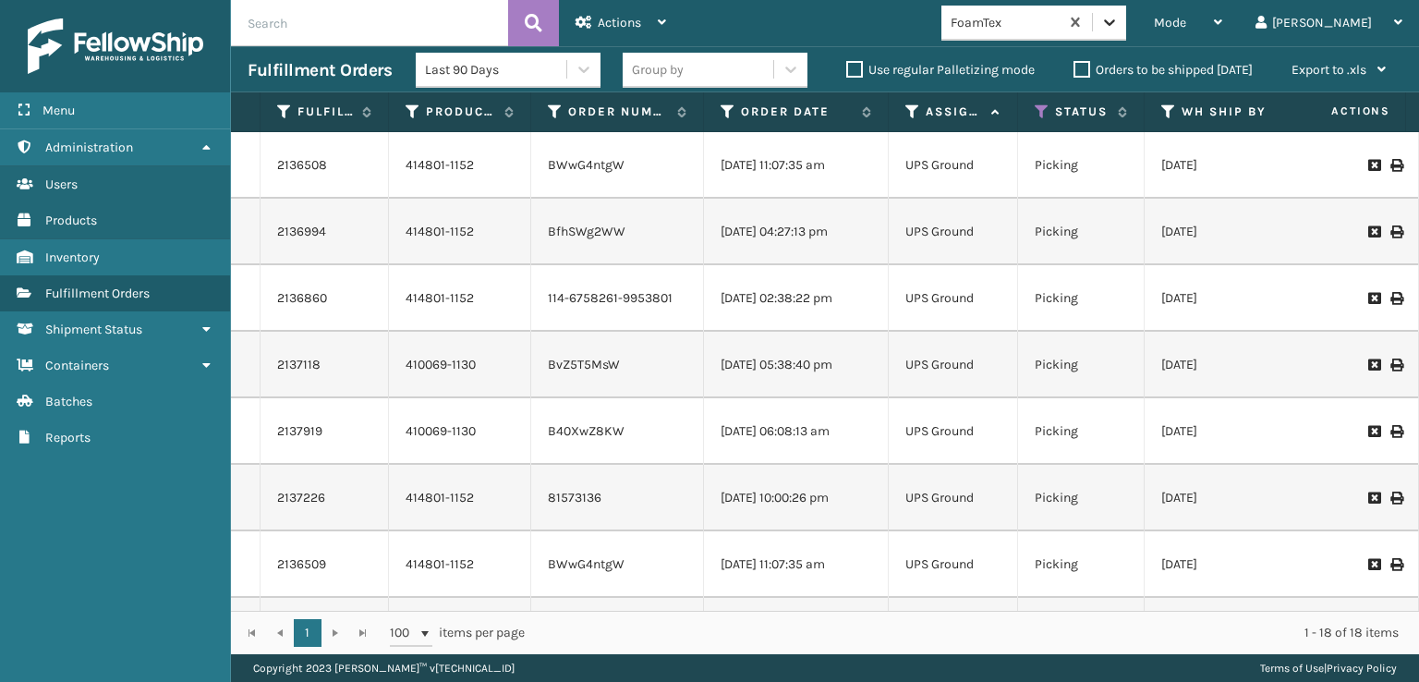
click at [1115, 22] on icon at bounding box center [1109, 22] width 11 height 6
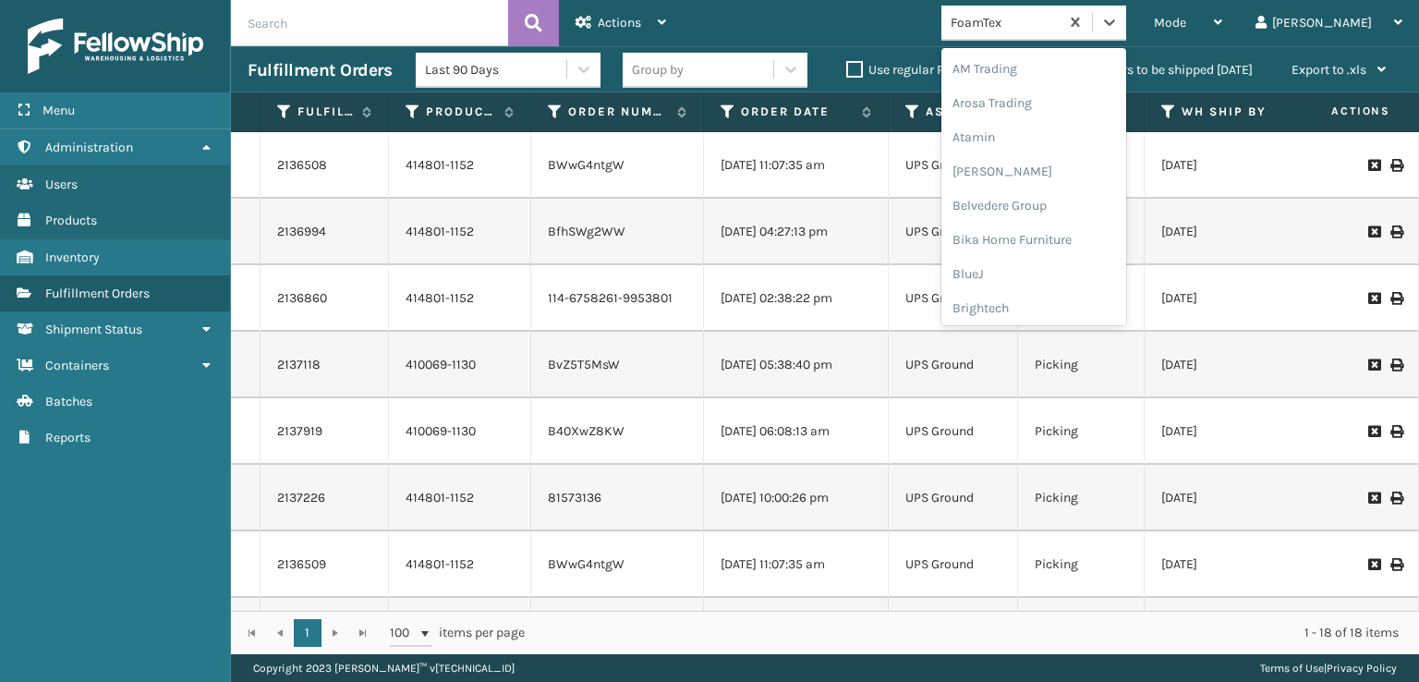
scroll to position [216, 0]
click at [1057, 297] on div "FoamTex" at bounding box center [1034, 297] width 185 height 34
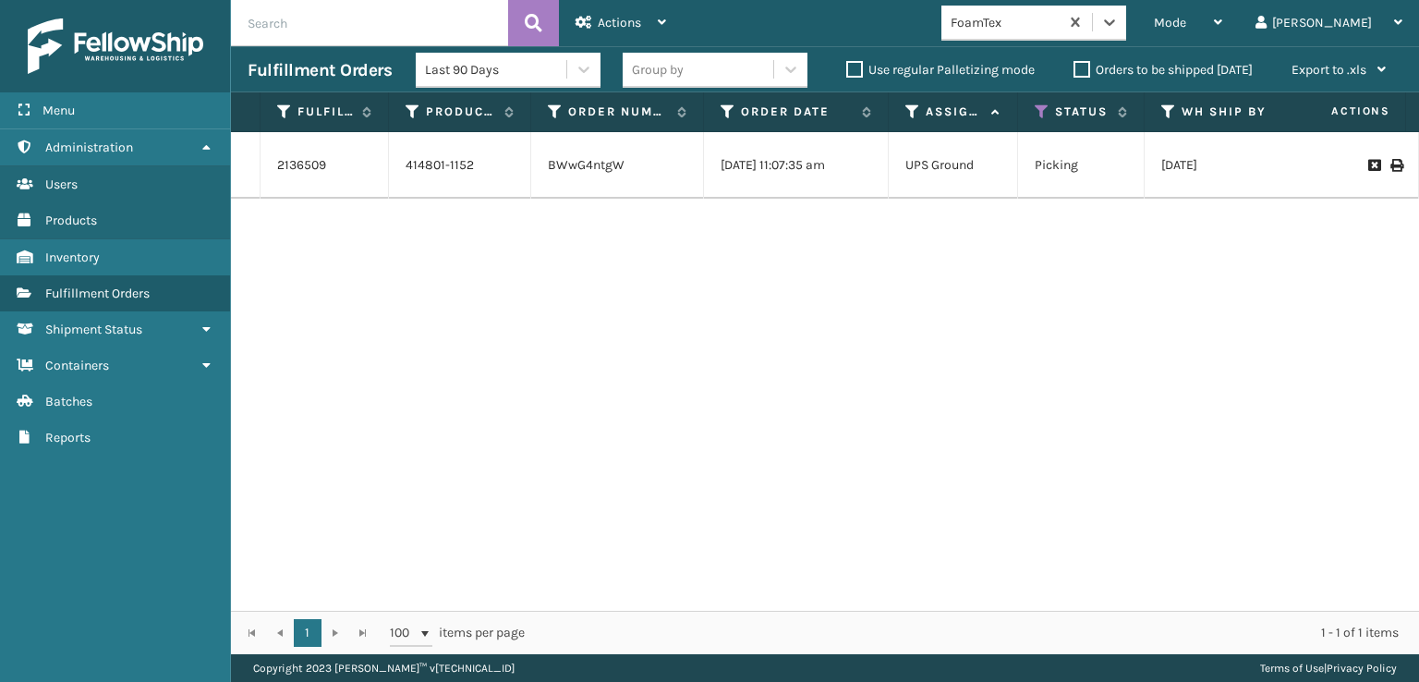
click at [610, 396] on div "2136509 414801-1152 BWwG4ntgW [DATE] 11:07:35 am UPS Ground Picking [DATE] [DAT…" at bounding box center [825, 371] width 1188 height 479
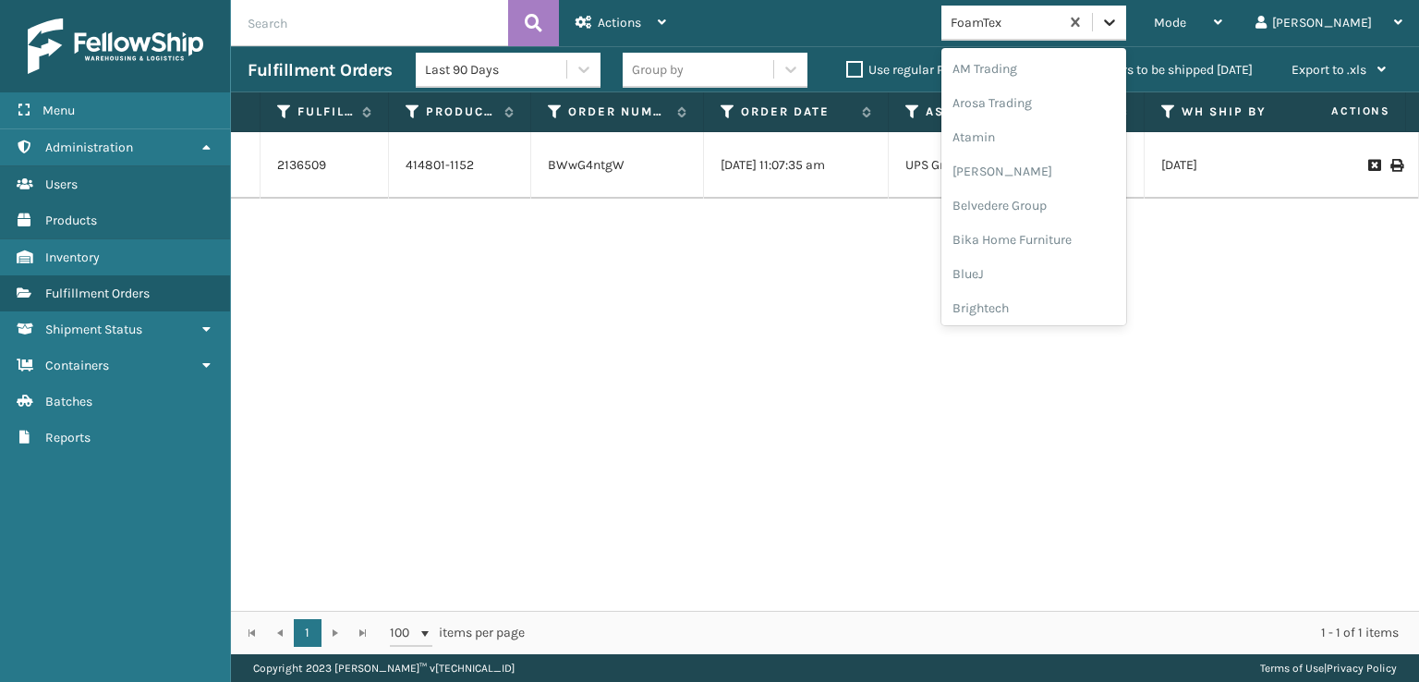
click at [1119, 25] on icon at bounding box center [1110, 22] width 18 height 18
click at [1077, 292] on div "FoamTex" at bounding box center [1034, 297] width 185 height 34
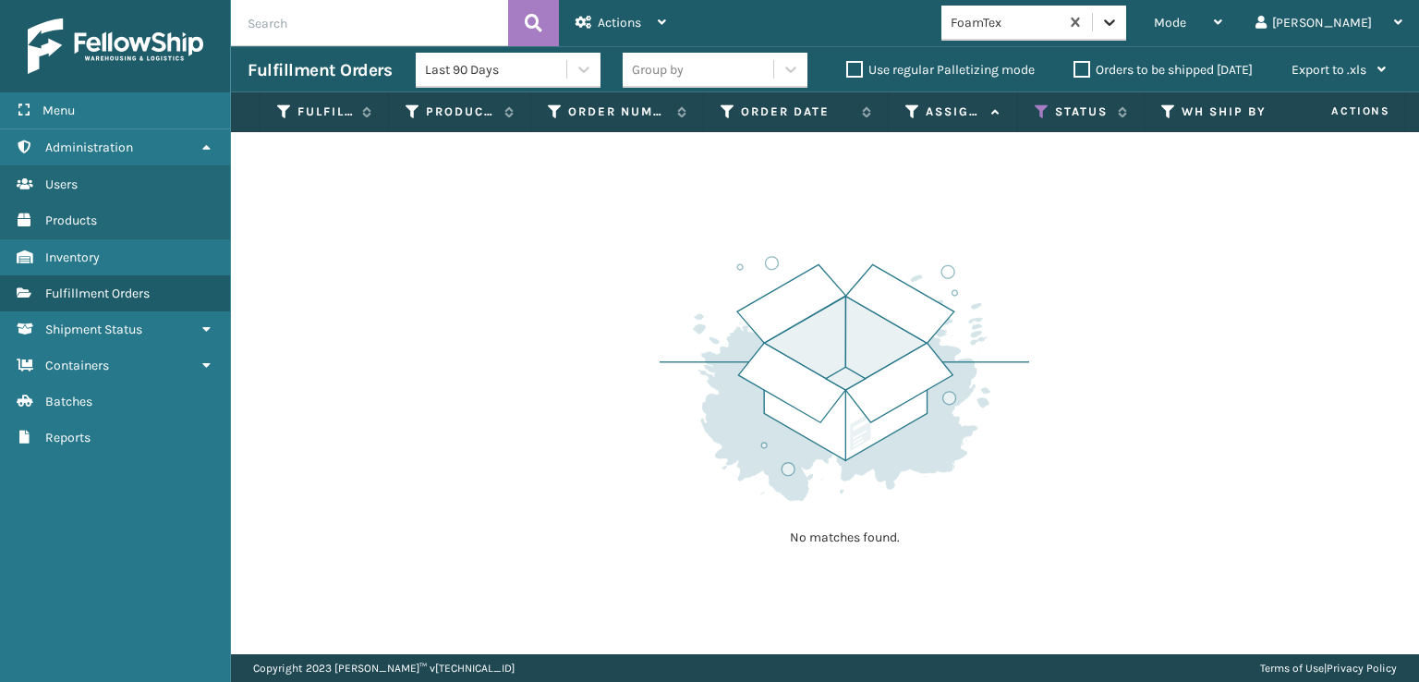
click at [1119, 19] on icon at bounding box center [1110, 22] width 18 height 18
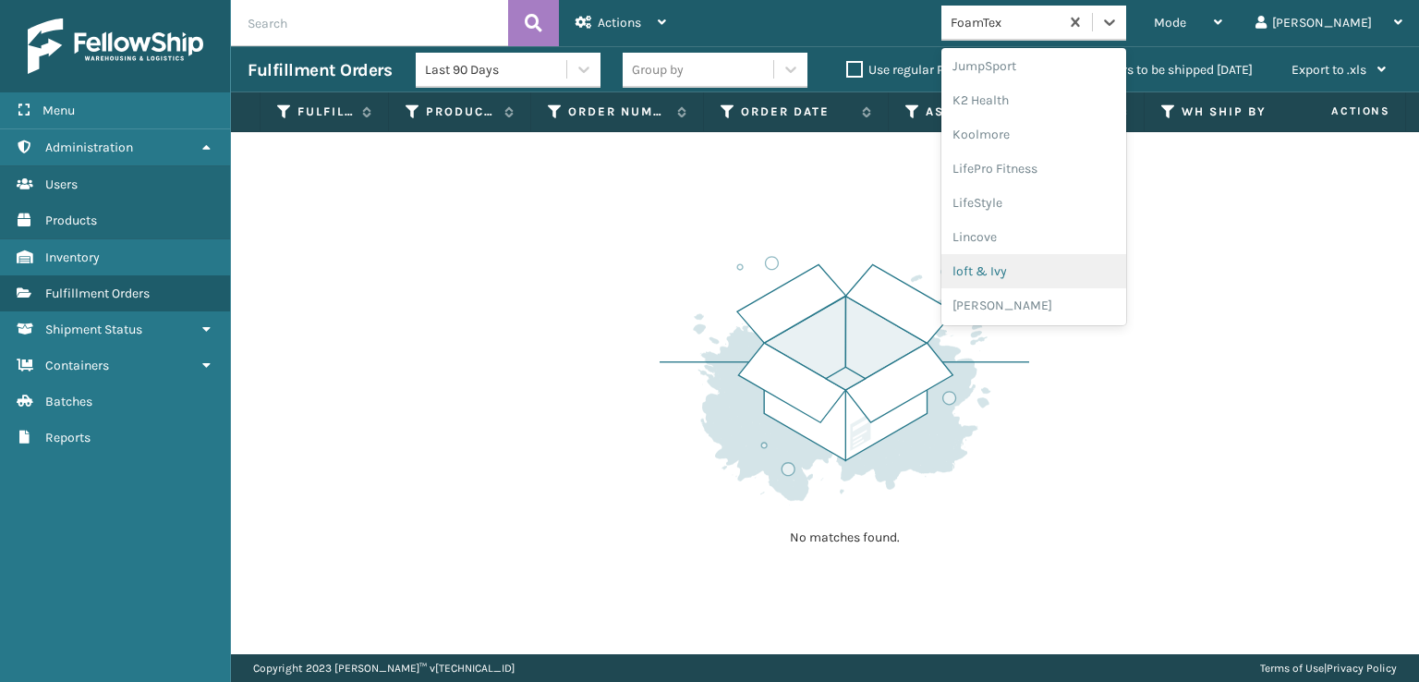
scroll to position [927, 0]
click at [1053, 274] on div "SleepGeekz" at bounding box center [1034, 270] width 185 height 34
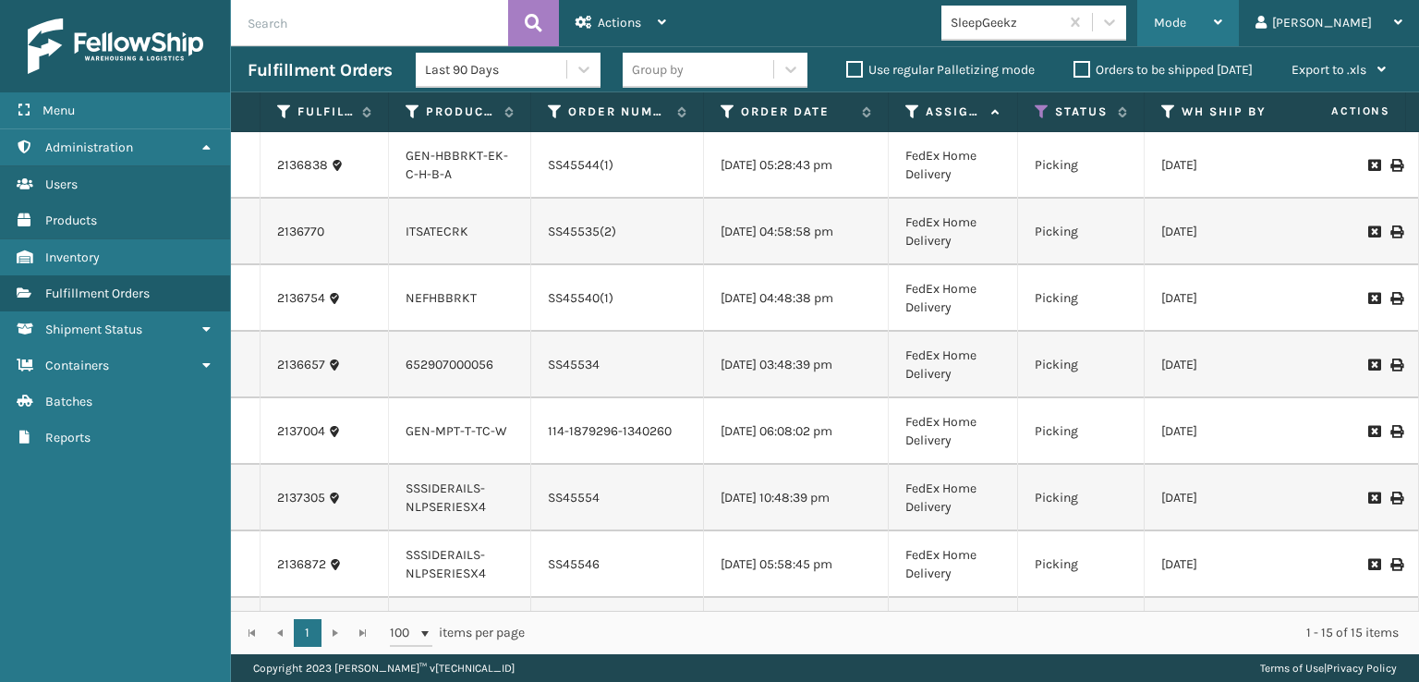
click at [1187, 23] on span "Mode" at bounding box center [1170, 23] width 32 height 16
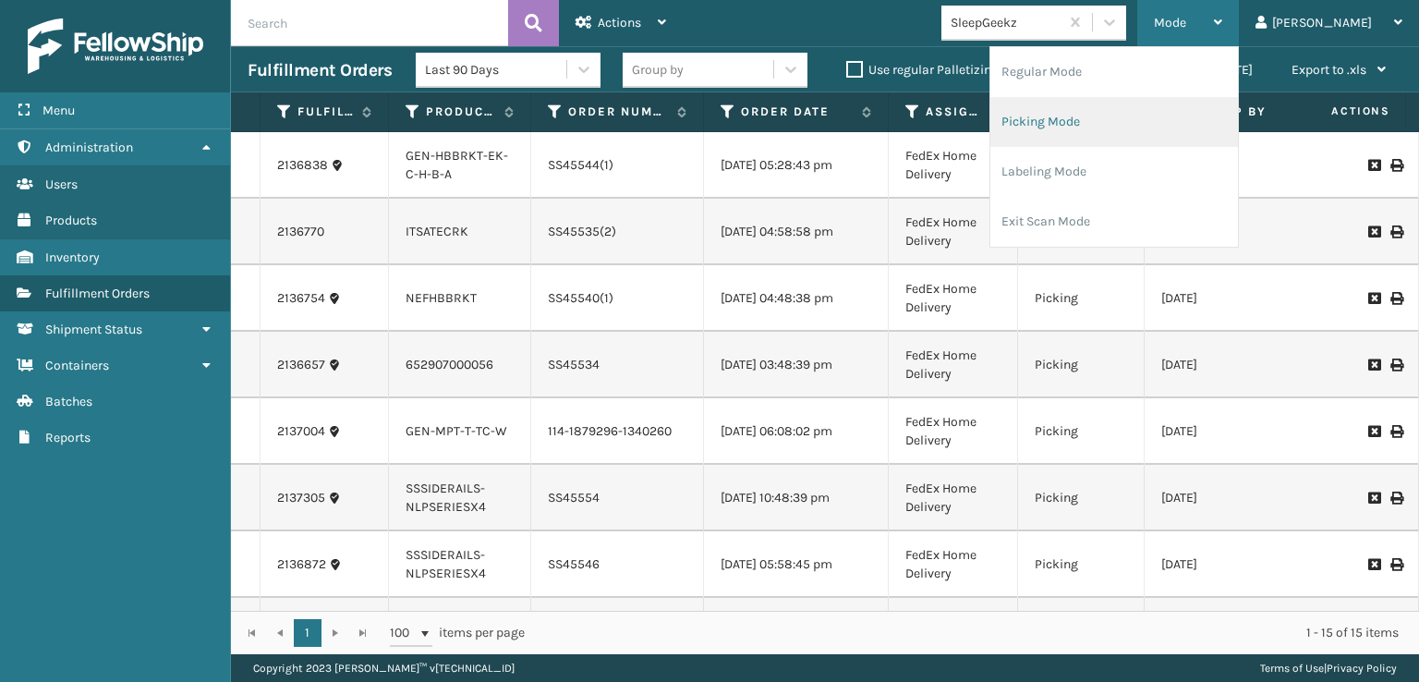
click at [1105, 123] on li "Picking Mode" at bounding box center [1115, 122] width 248 height 50
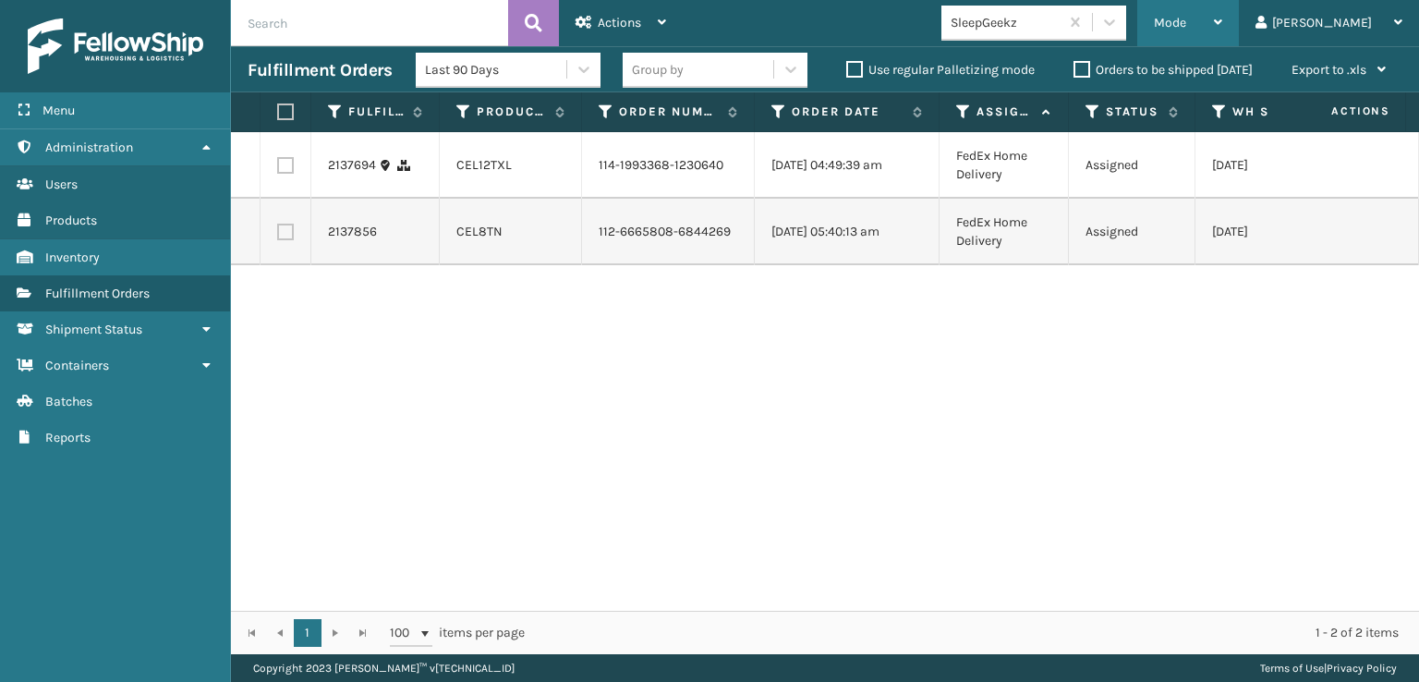
click at [1187, 23] on span "Mode" at bounding box center [1170, 23] width 32 height 16
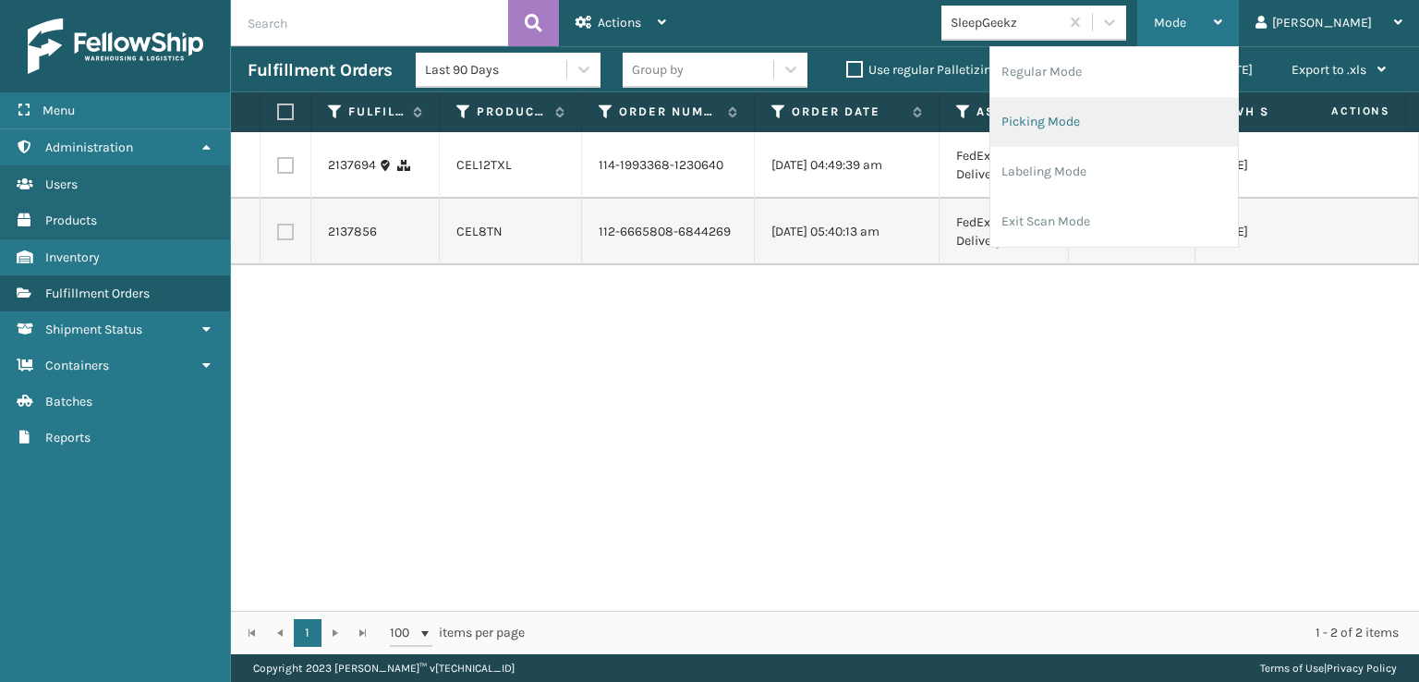
click at [1101, 122] on li "Picking Mode" at bounding box center [1115, 122] width 248 height 50
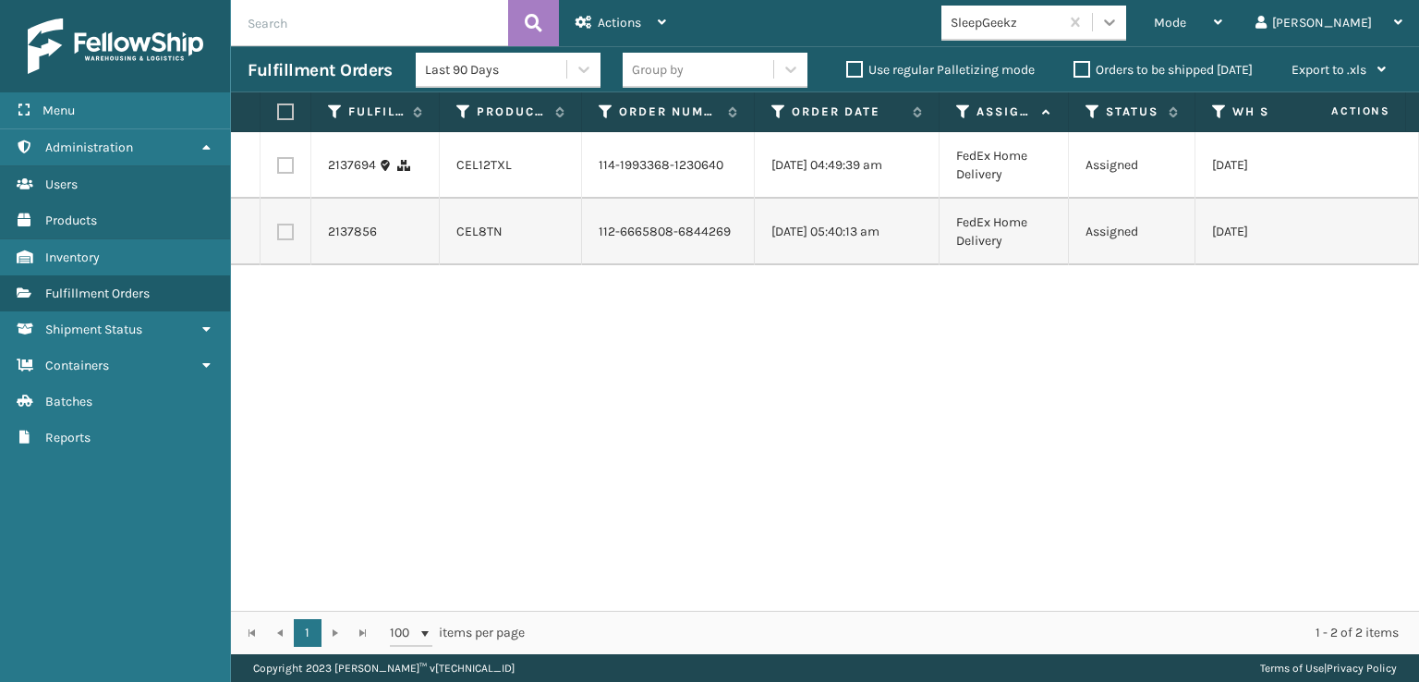
click at [1119, 27] on icon at bounding box center [1110, 22] width 18 height 18
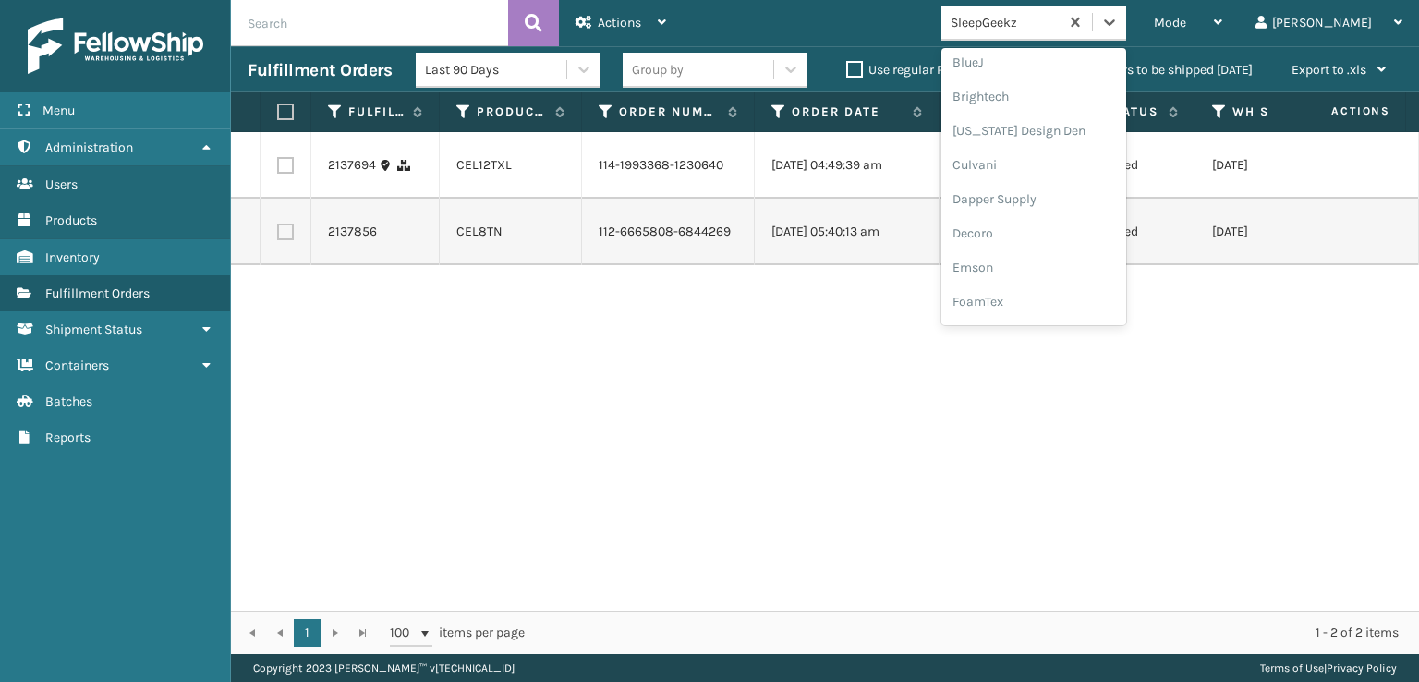
scroll to position [277, 0]
click at [1065, 235] on div "FoamTex" at bounding box center [1034, 236] width 185 height 34
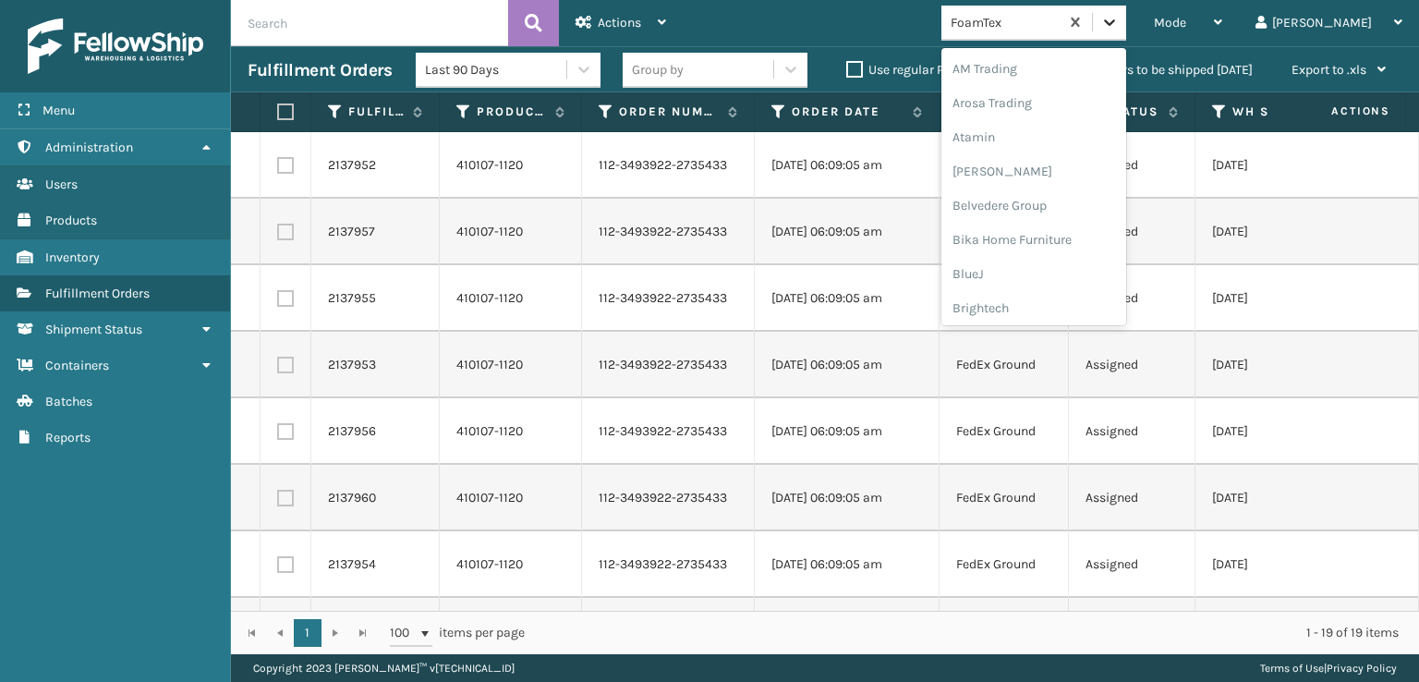
click at [1119, 18] on icon at bounding box center [1110, 22] width 18 height 18
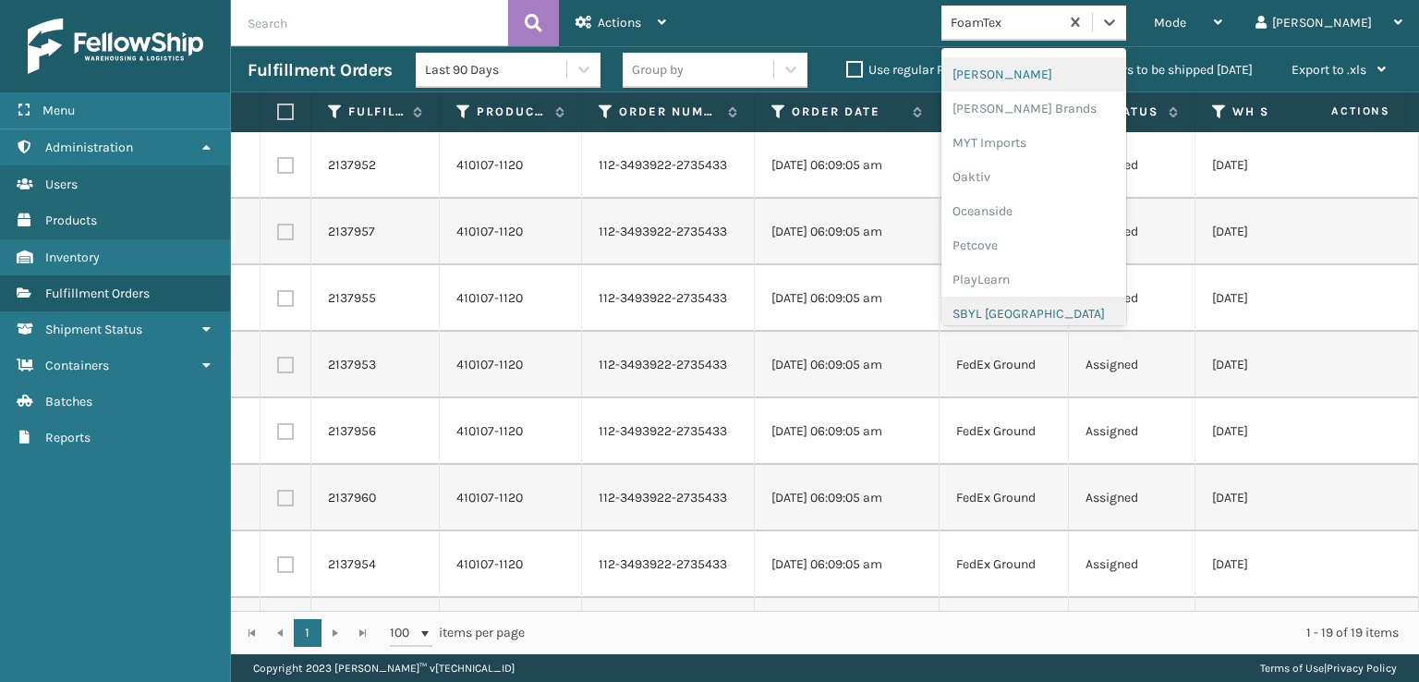
scroll to position [650, 0]
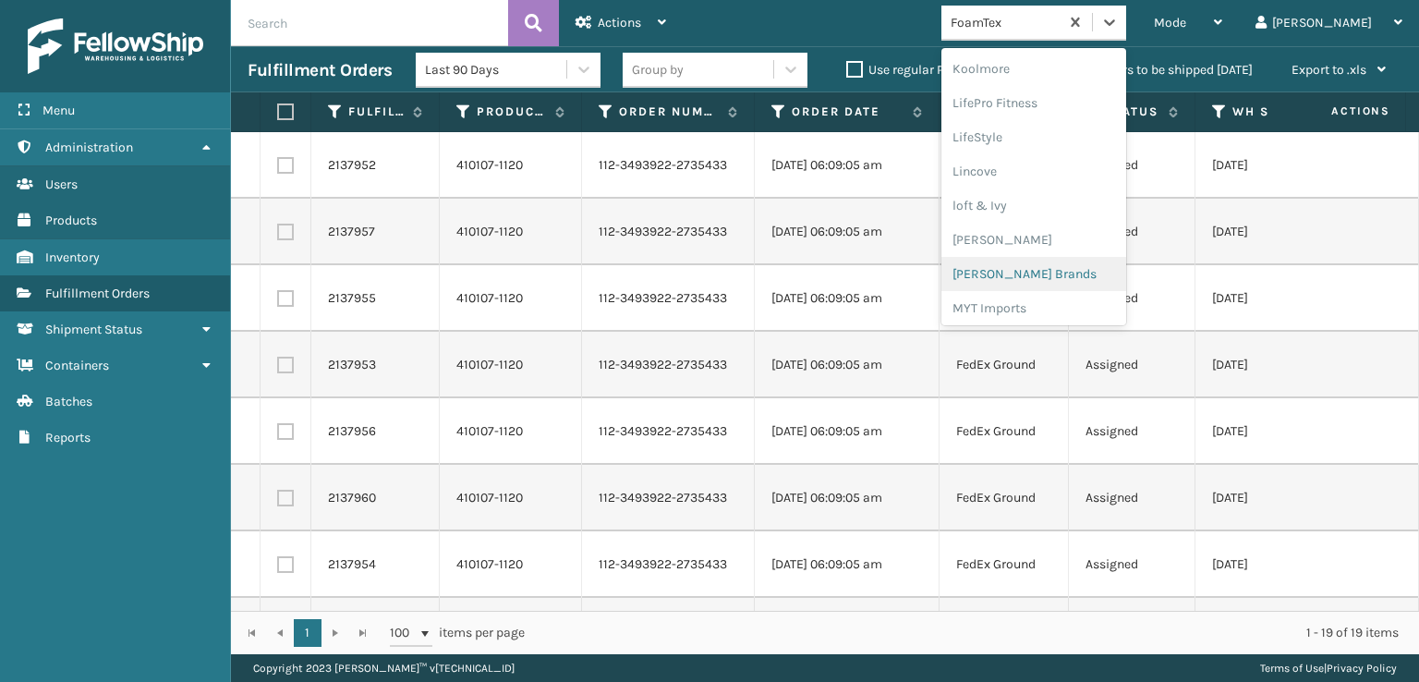
click at [1057, 272] on div "[PERSON_NAME] Brands" at bounding box center [1034, 274] width 185 height 34
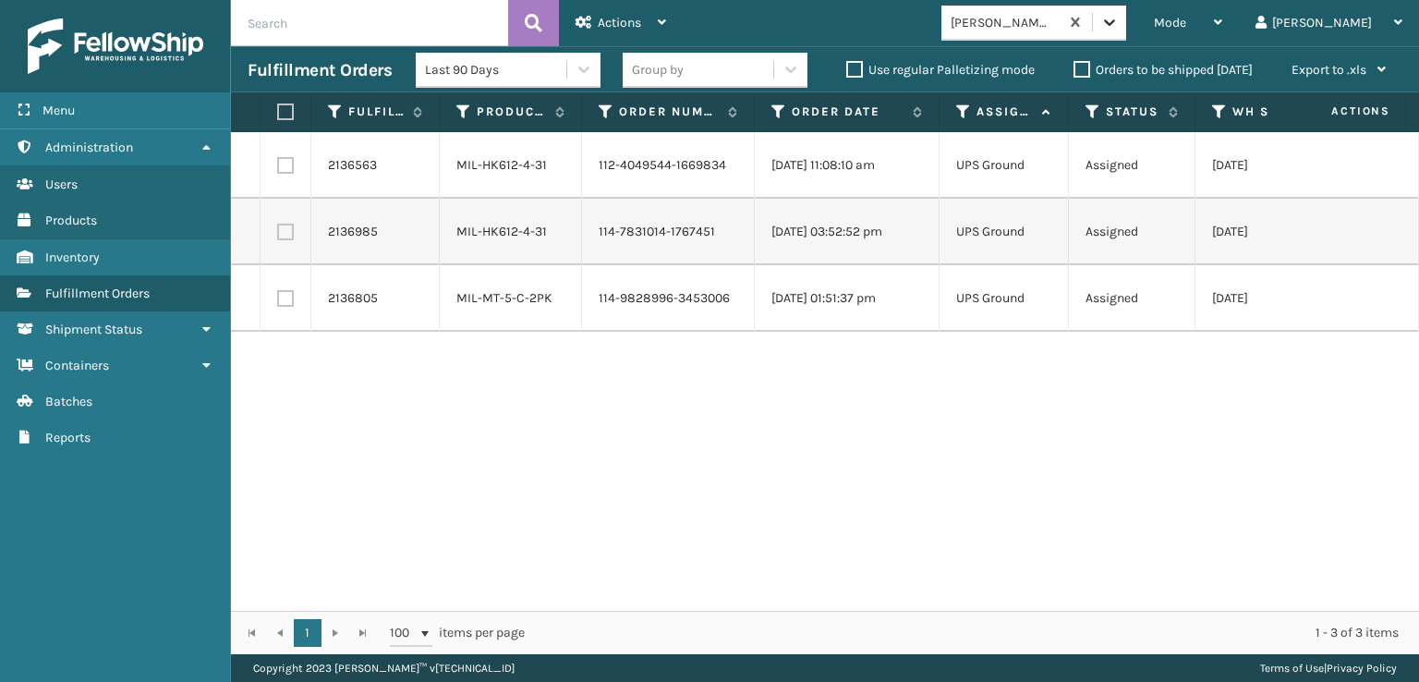
click at [1119, 28] on icon at bounding box center [1110, 22] width 18 height 18
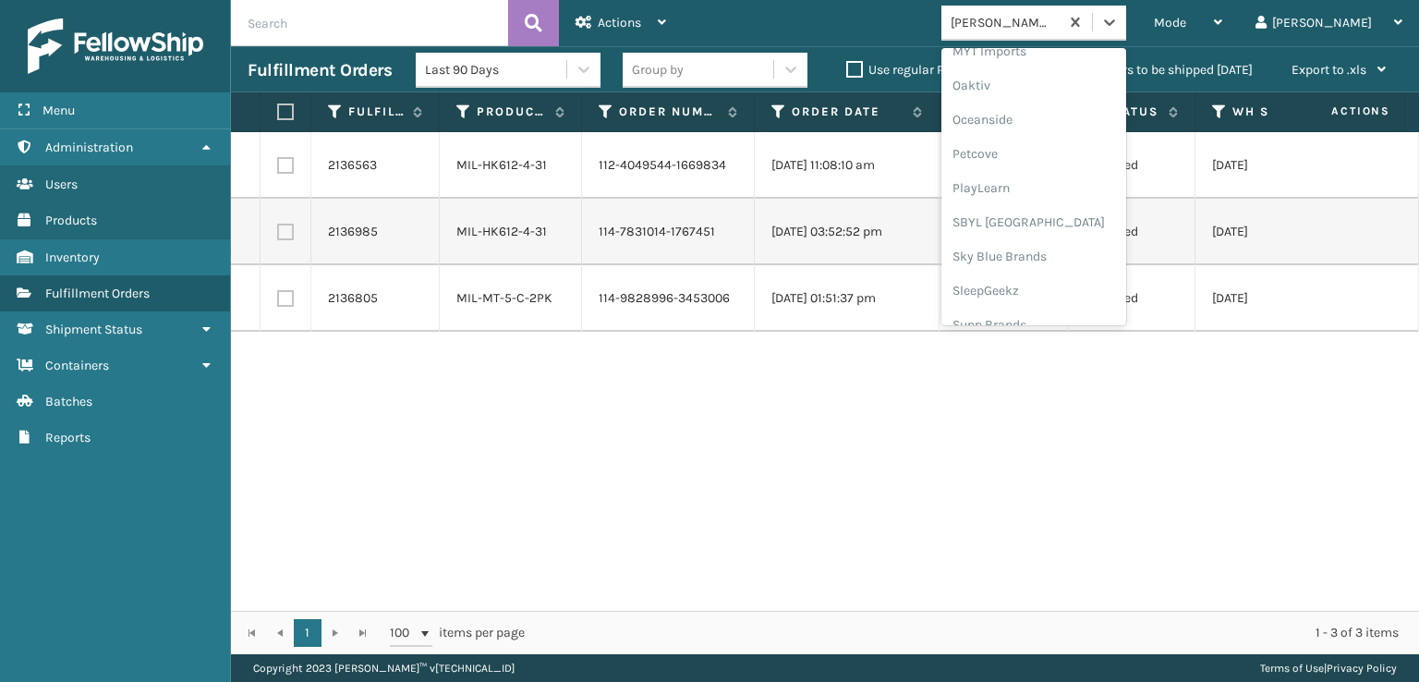
scroll to position [927, 0]
click at [1053, 270] on div "SleepGeekz" at bounding box center [1034, 270] width 185 height 34
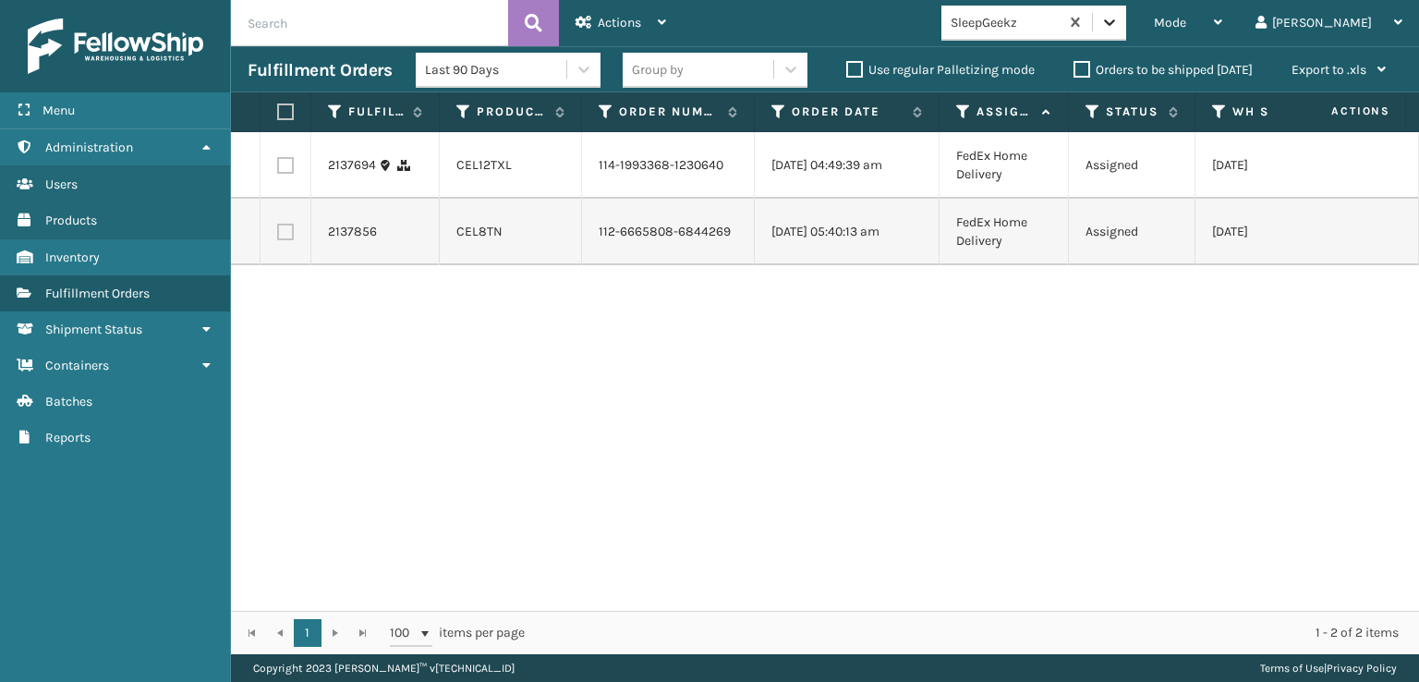
click at [1115, 22] on icon at bounding box center [1109, 22] width 11 height 6
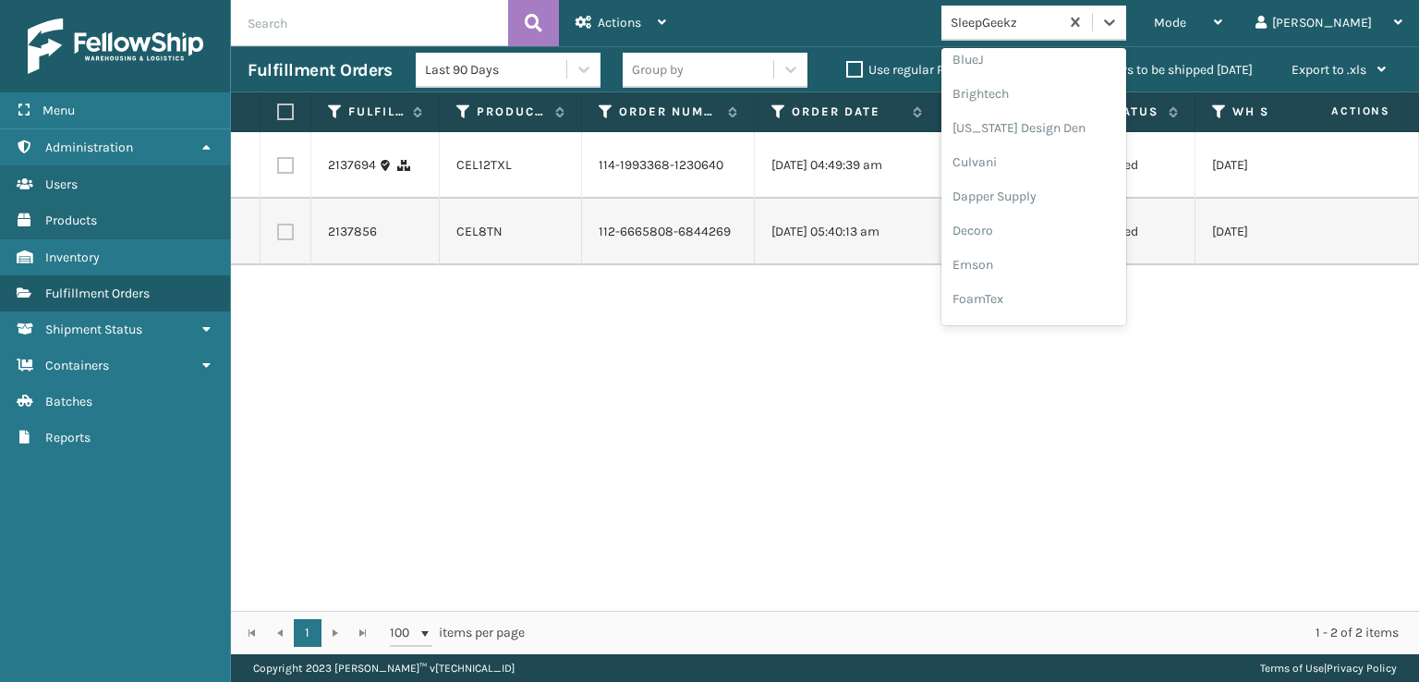
scroll to position [277, 0]
click at [1061, 235] on div "FoamTex" at bounding box center [1034, 236] width 185 height 34
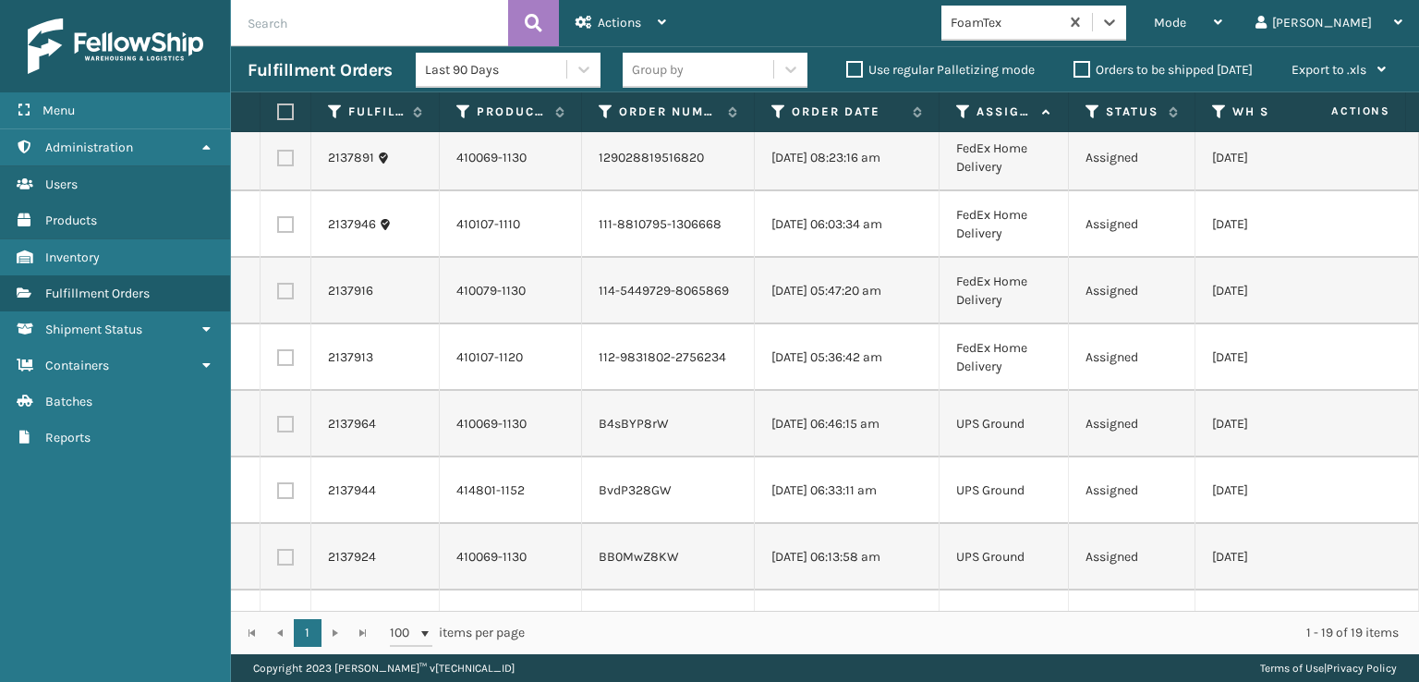
scroll to position [798, 0]
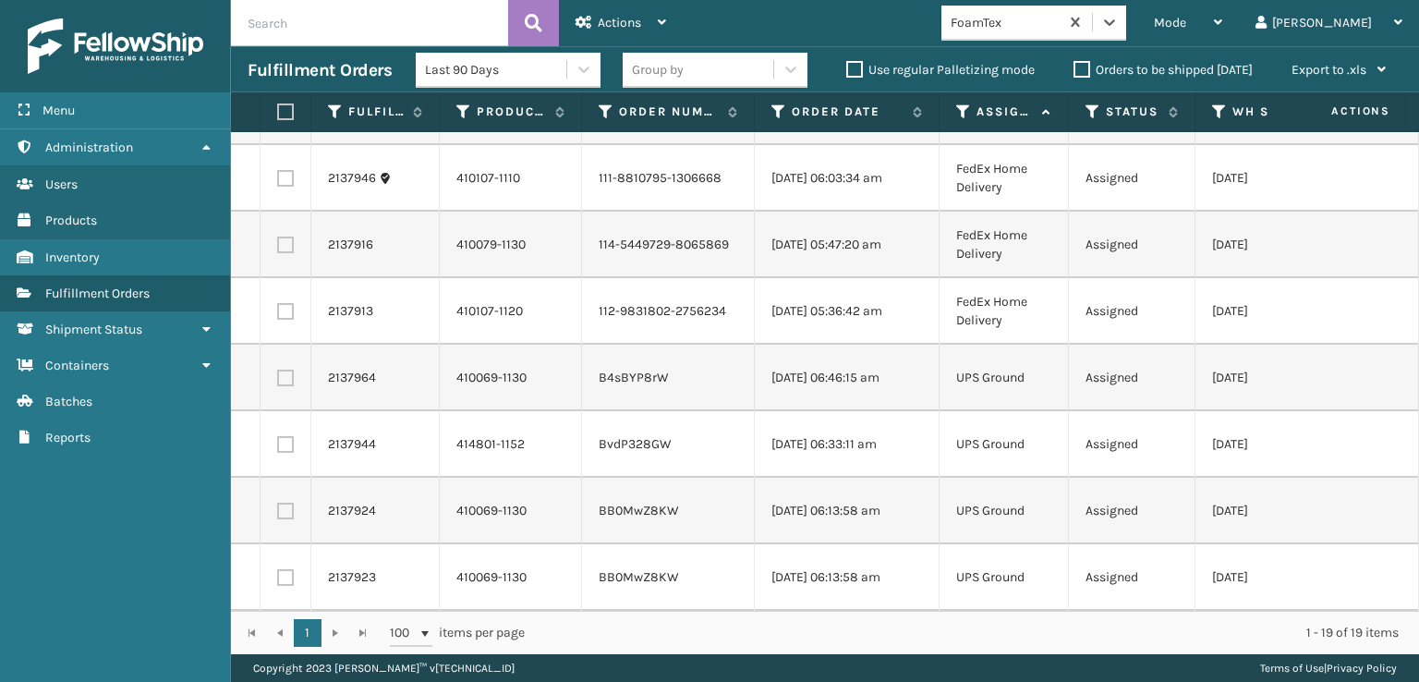
click at [287, 108] on label at bounding box center [282, 111] width 11 height 17
click at [278, 108] on input "checkbox" at bounding box center [277, 112] width 1 height 12
checkbox input "true"
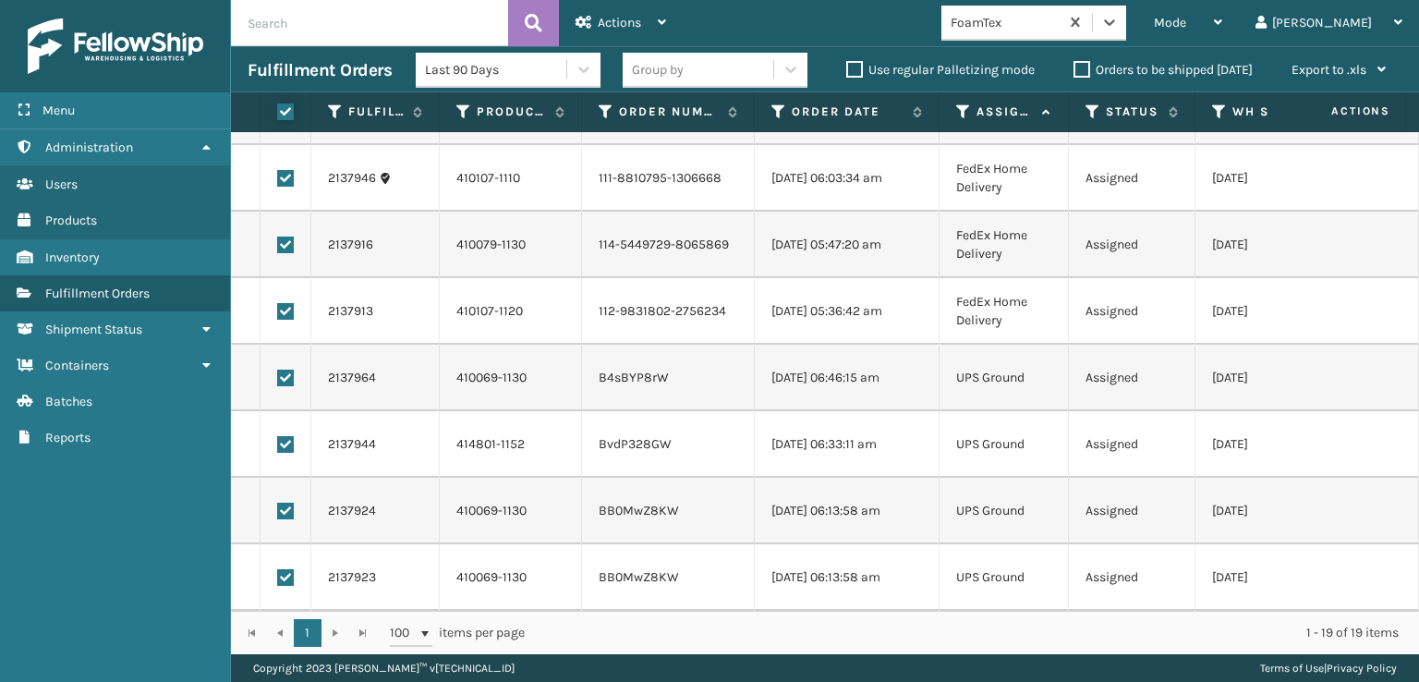
checkbox input "true"
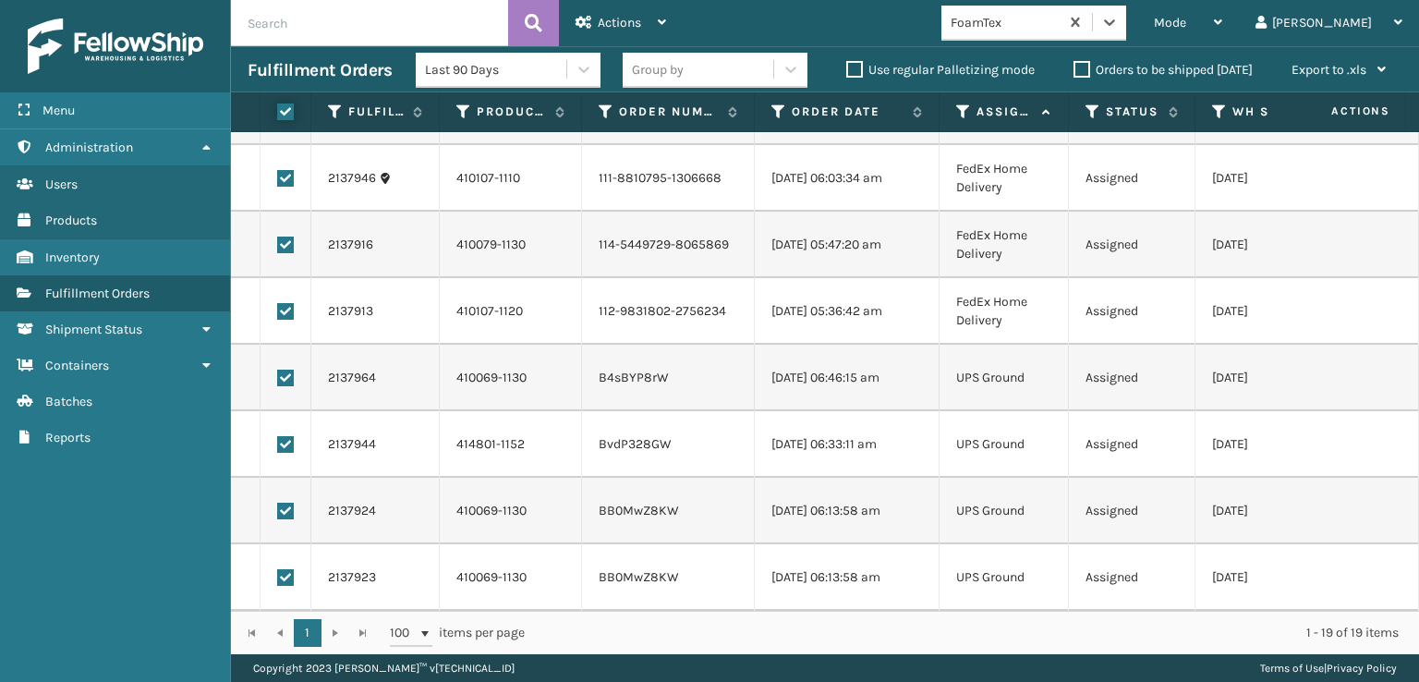
checkbox input "true"
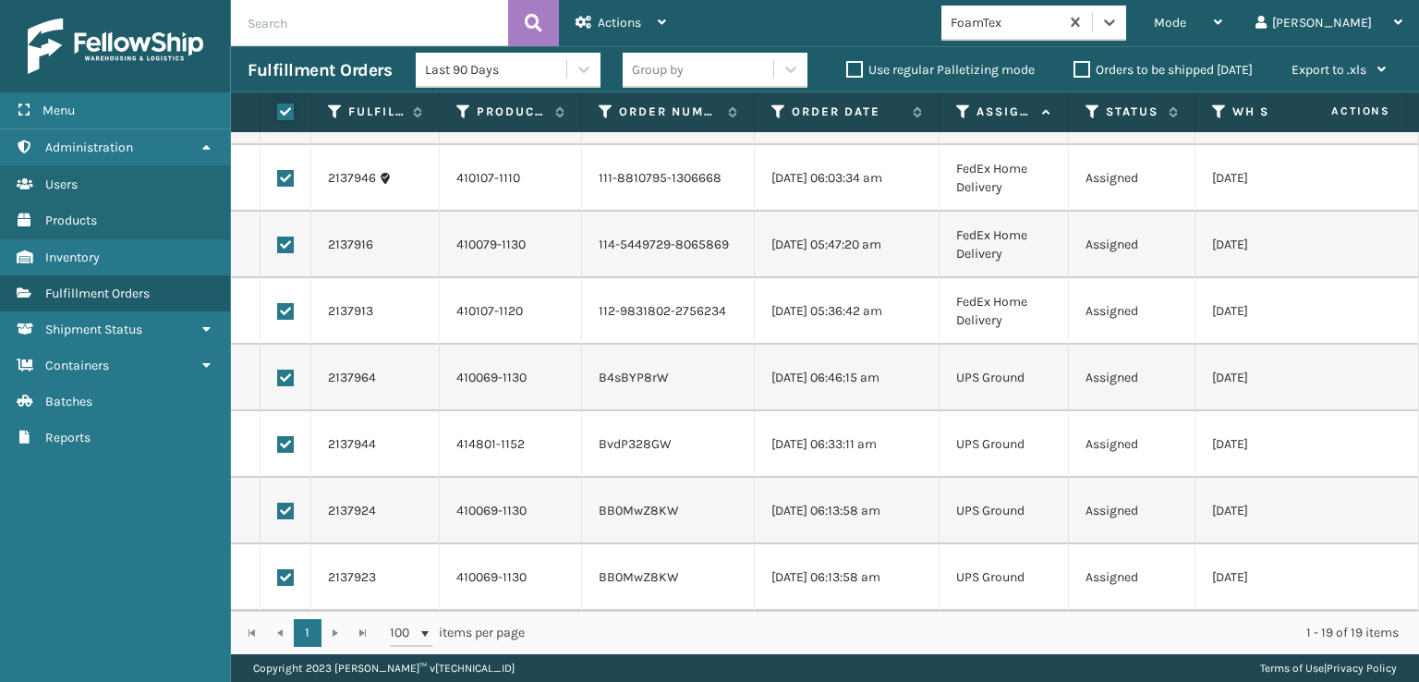
checkbox input "true"
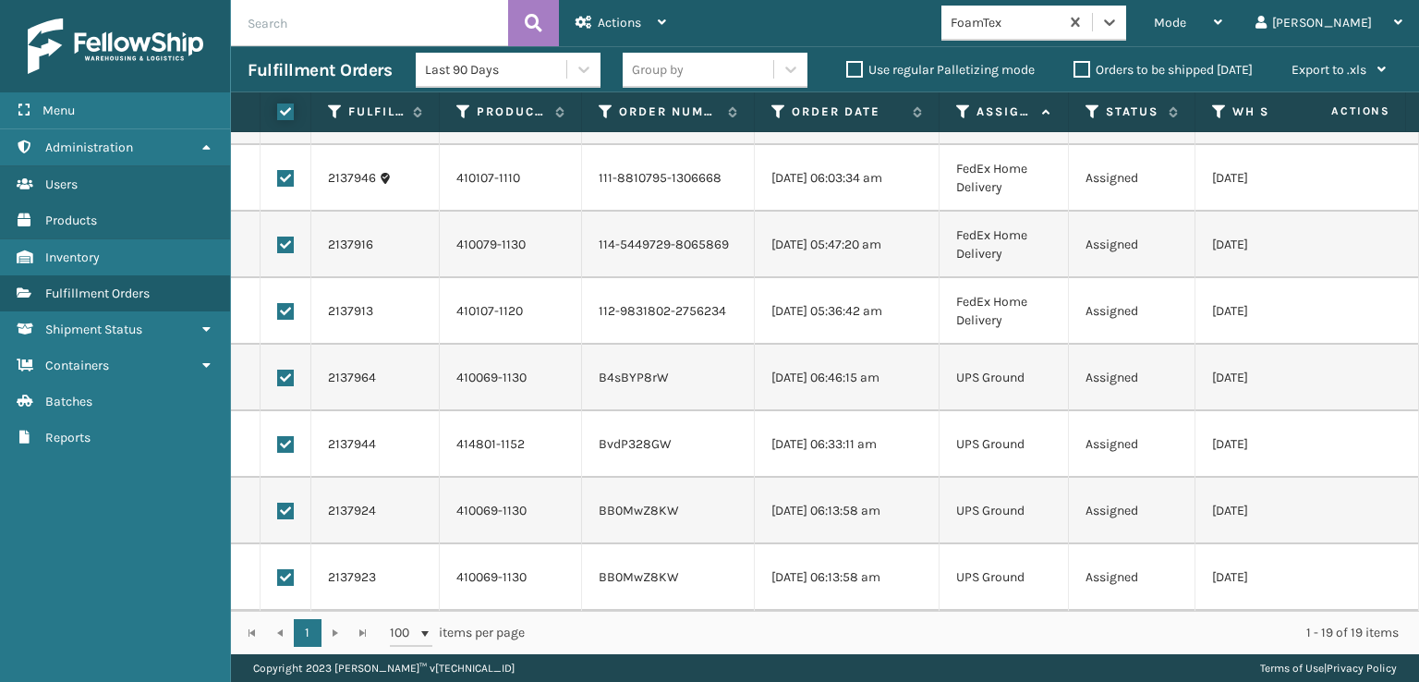
checkbox input "true"
click at [602, 18] on span "Actions" at bounding box center [619, 23] width 43 height 16
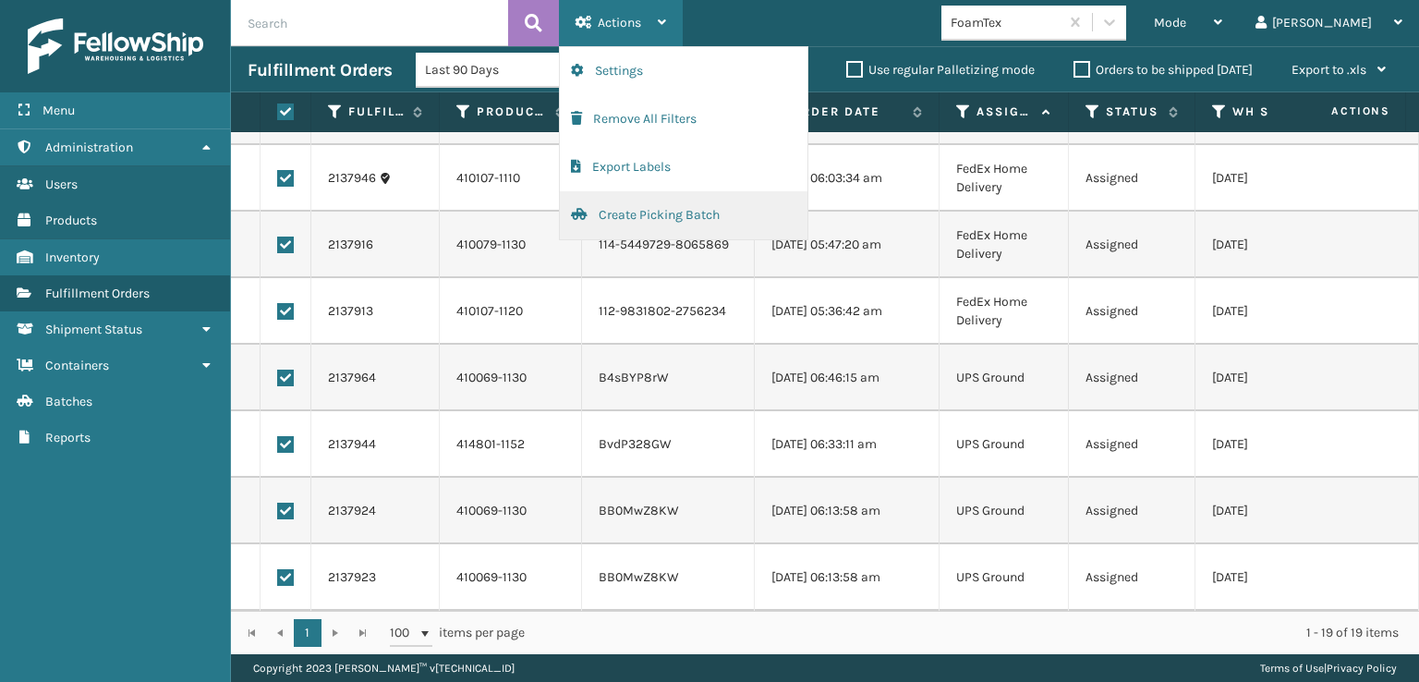
click at [619, 215] on button "Create Picking Batch" at bounding box center [684, 215] width 248 height 48
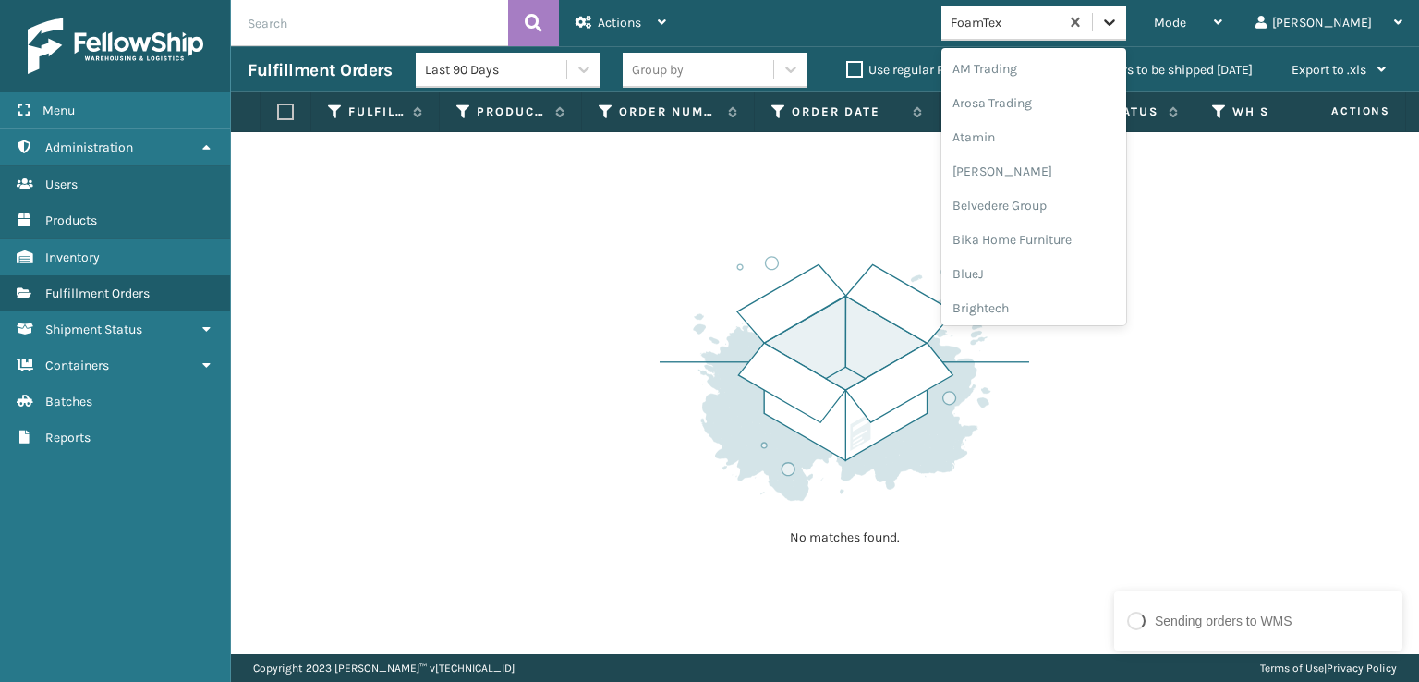
click at [1119, 30] on icon at bounding box center [1110, 22] width 18 height 18
click at [1053, 245] on div "[PERSON_NAME] Brands" at bounding box center [1034, 247] width 185 height 34
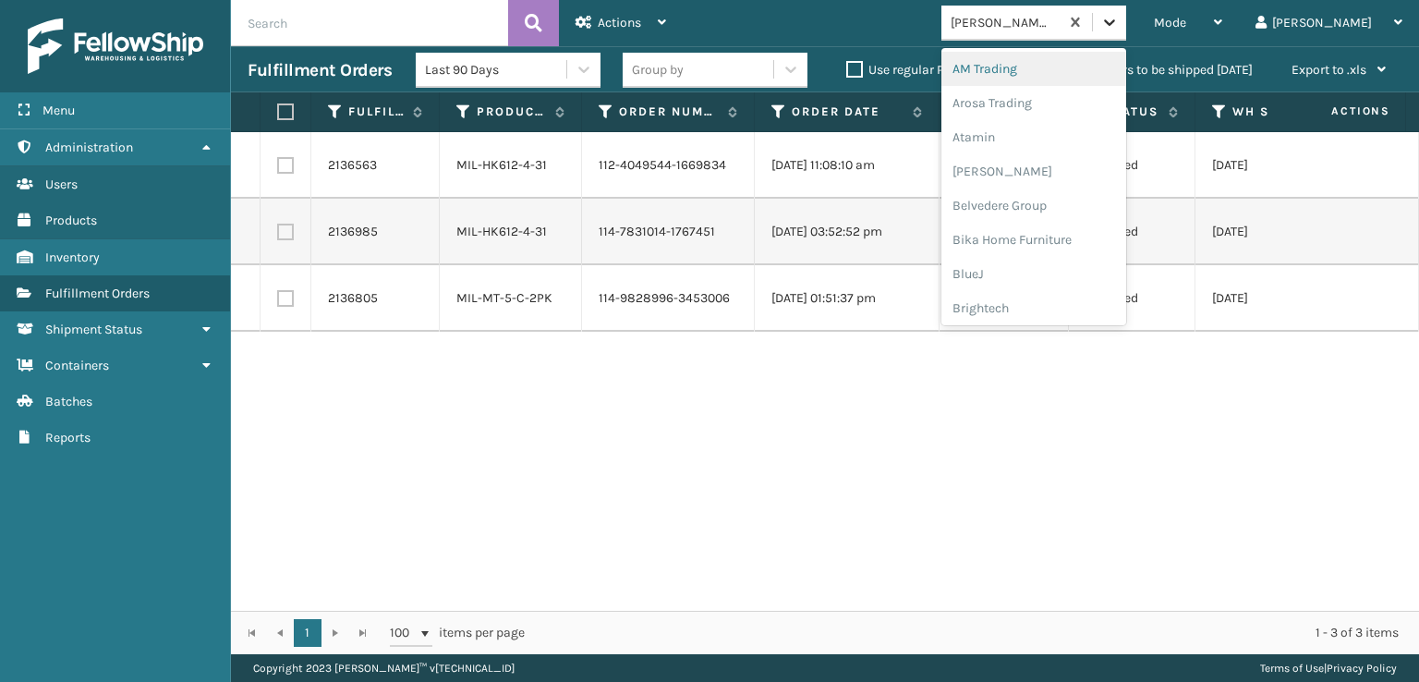
click at [1126, 33] on div at bounding box center [1109, 22] width 33 height 33
click at [1046, 239] on div "FoamTex" at bounding box center [1034, 236] width 185 height 34
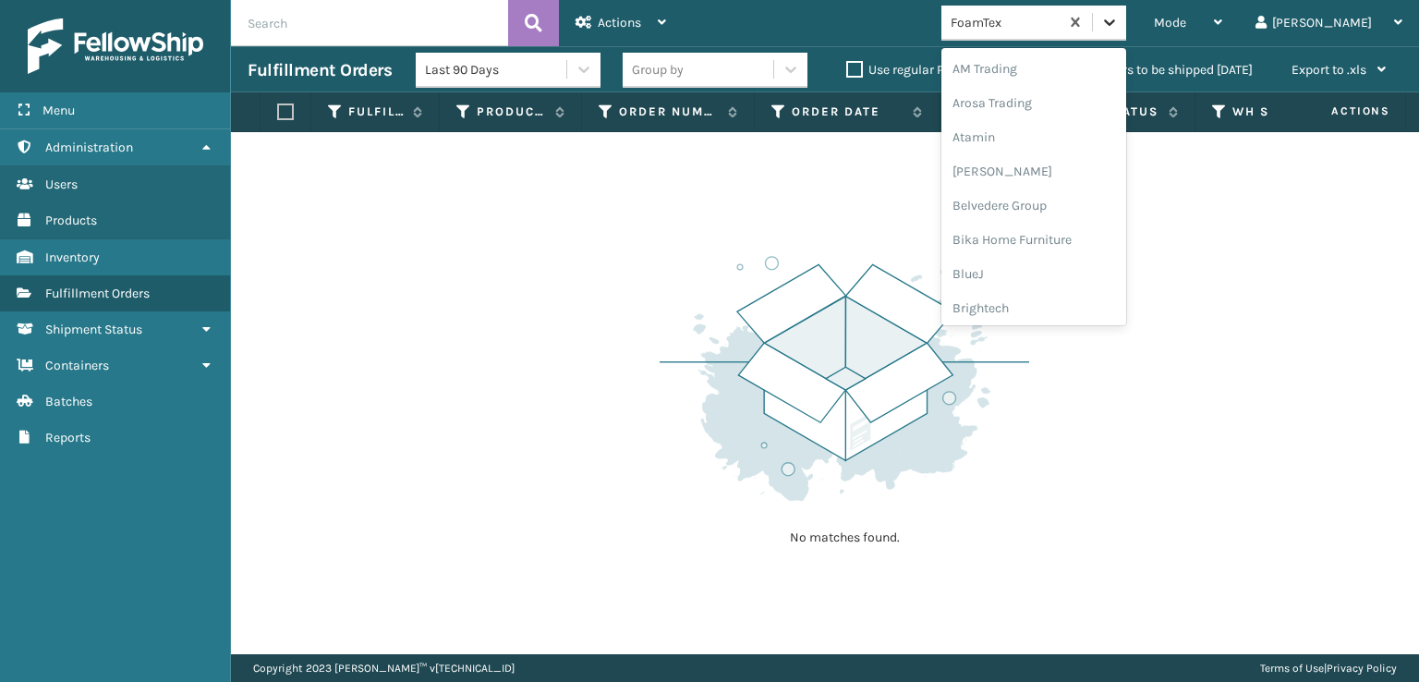
click at [1119, 30] on icon at bounding box center [1110, 22] width 18 height 18
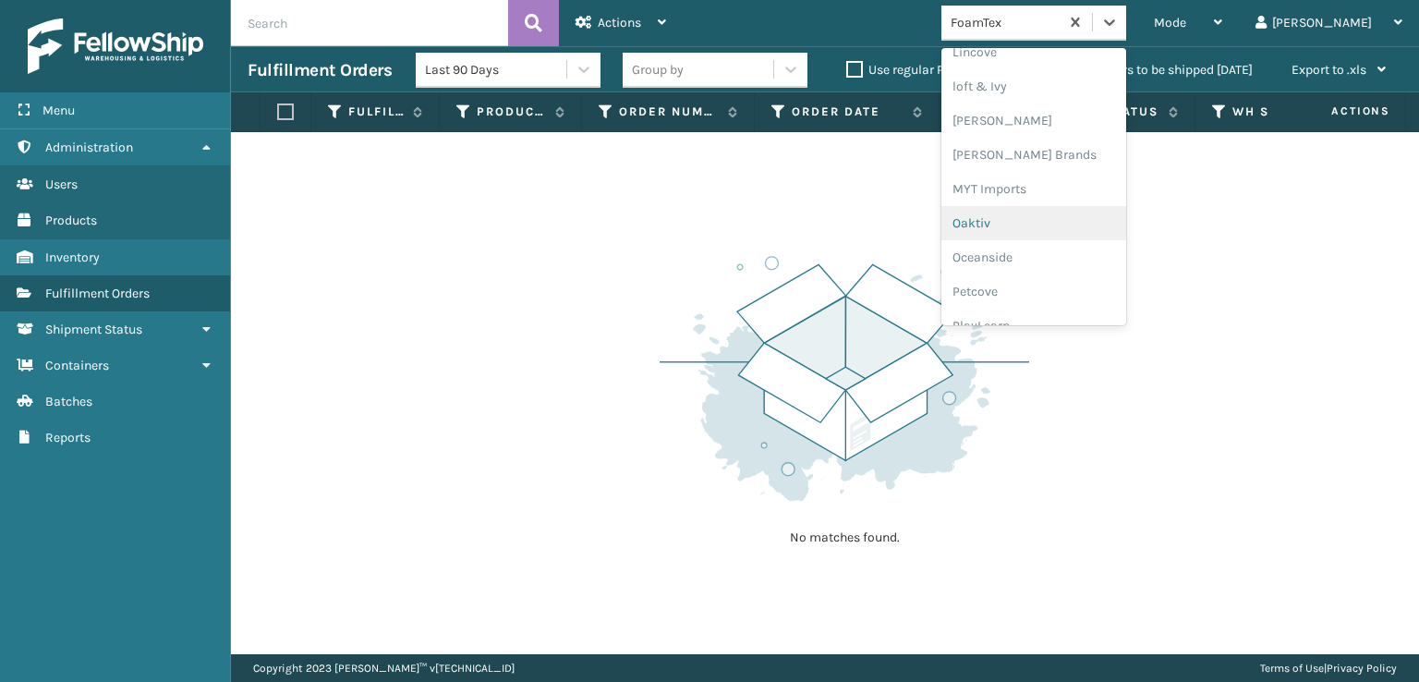
scroll to position [927, 0]
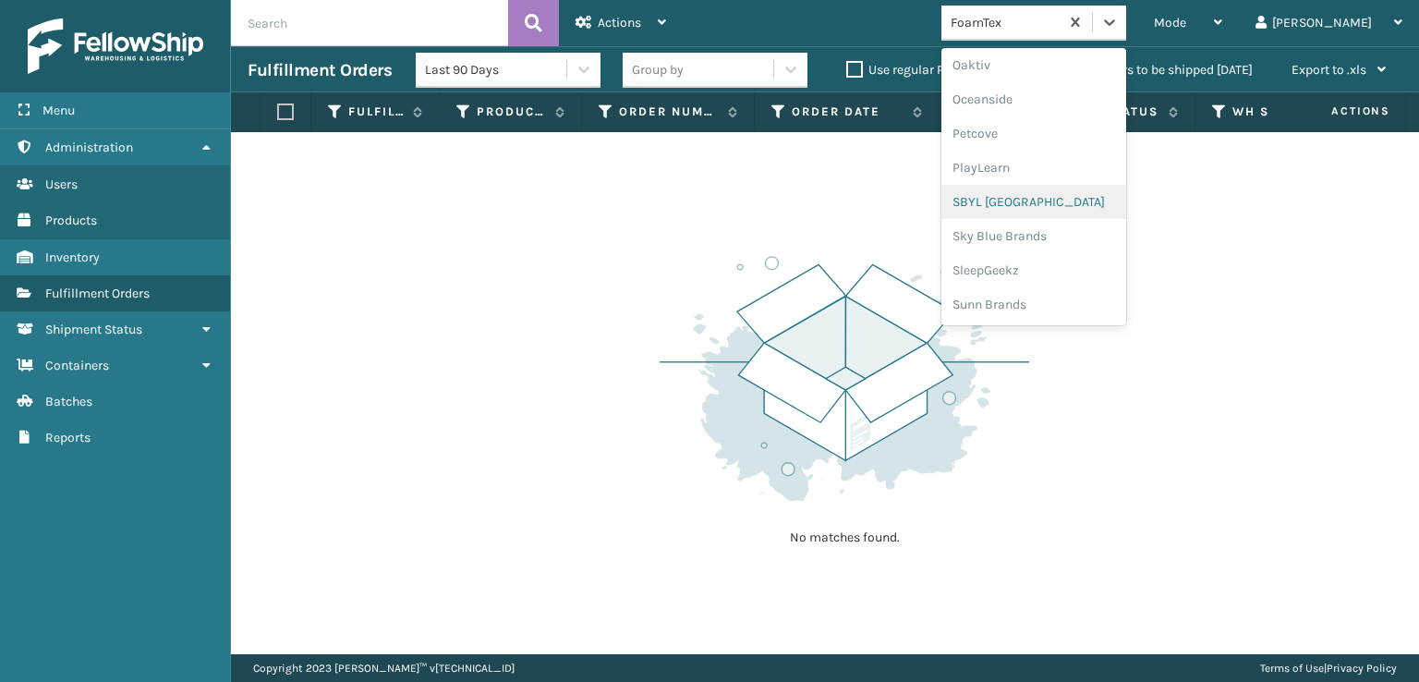
click at [1042, 197] on div "SBYL [GEOGRAPHIC_DATA]" at bounding box center [1034, 202] width 185 height 34
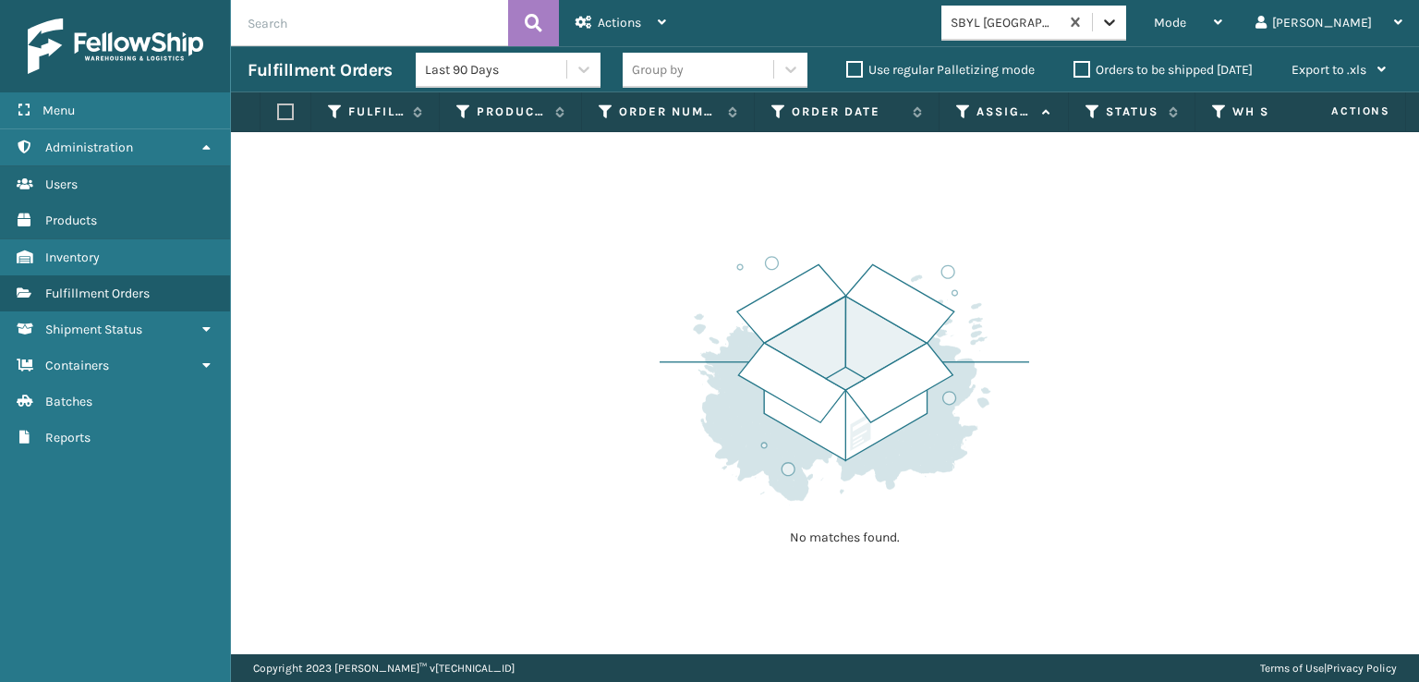
click at [1119, 16] on icon at bounding box center [1110, 22] width 18 height 18
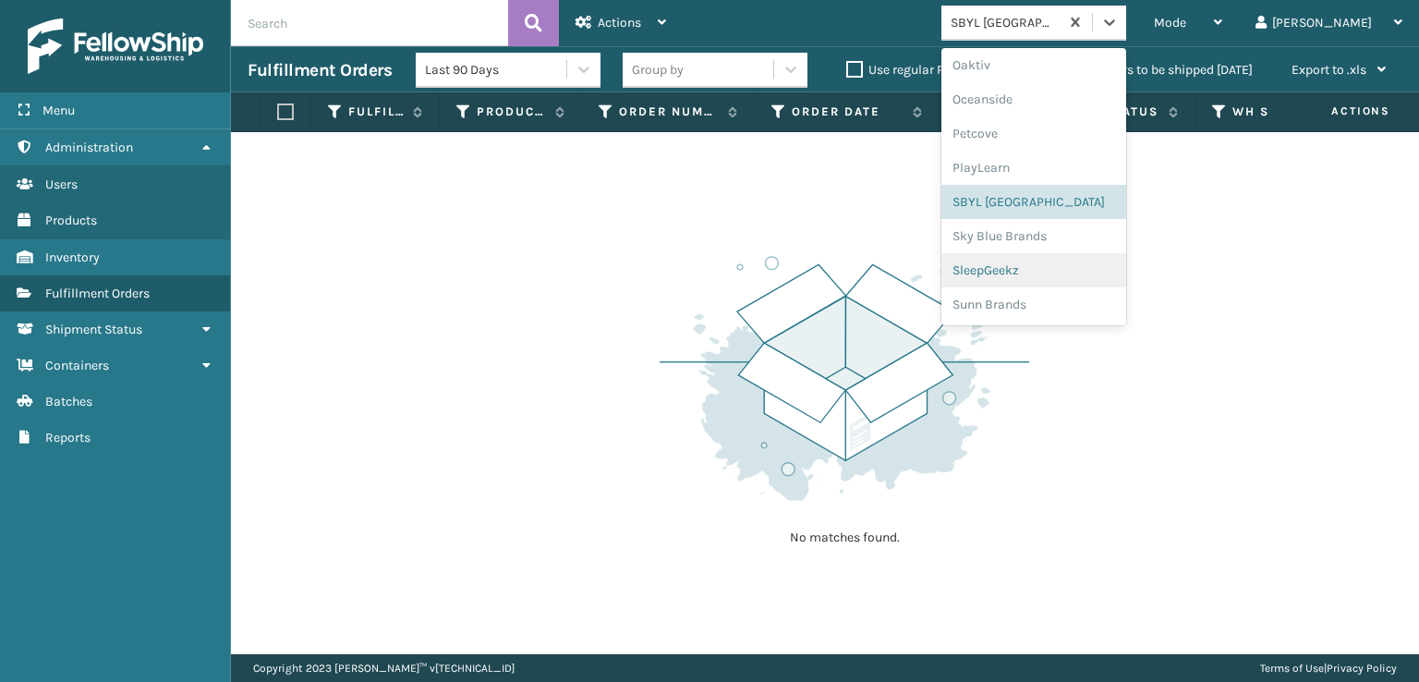
click at [1050, 273] on div "SleepGeekz" at bounding box center [1034, 270] width 185 height 34
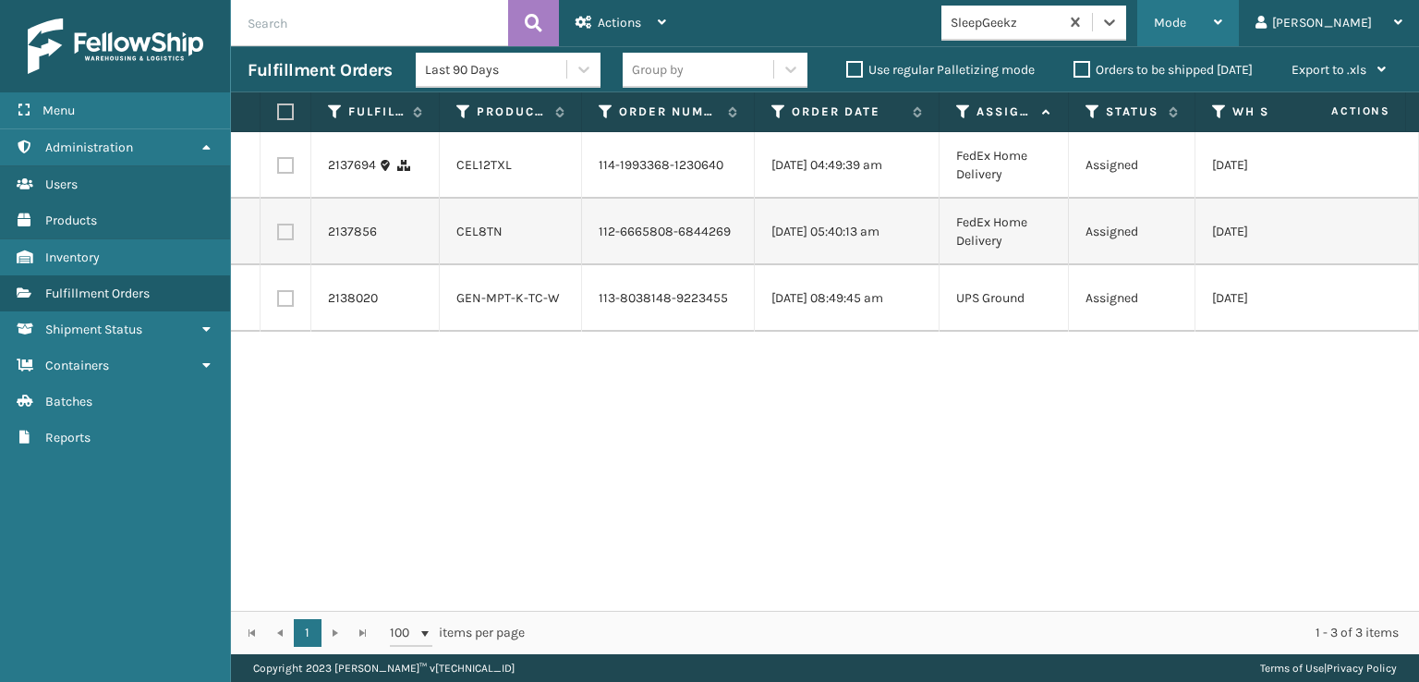
click at [1223, 16] on div "Mode" at bounding box center [1188, 23] width 68 height 46
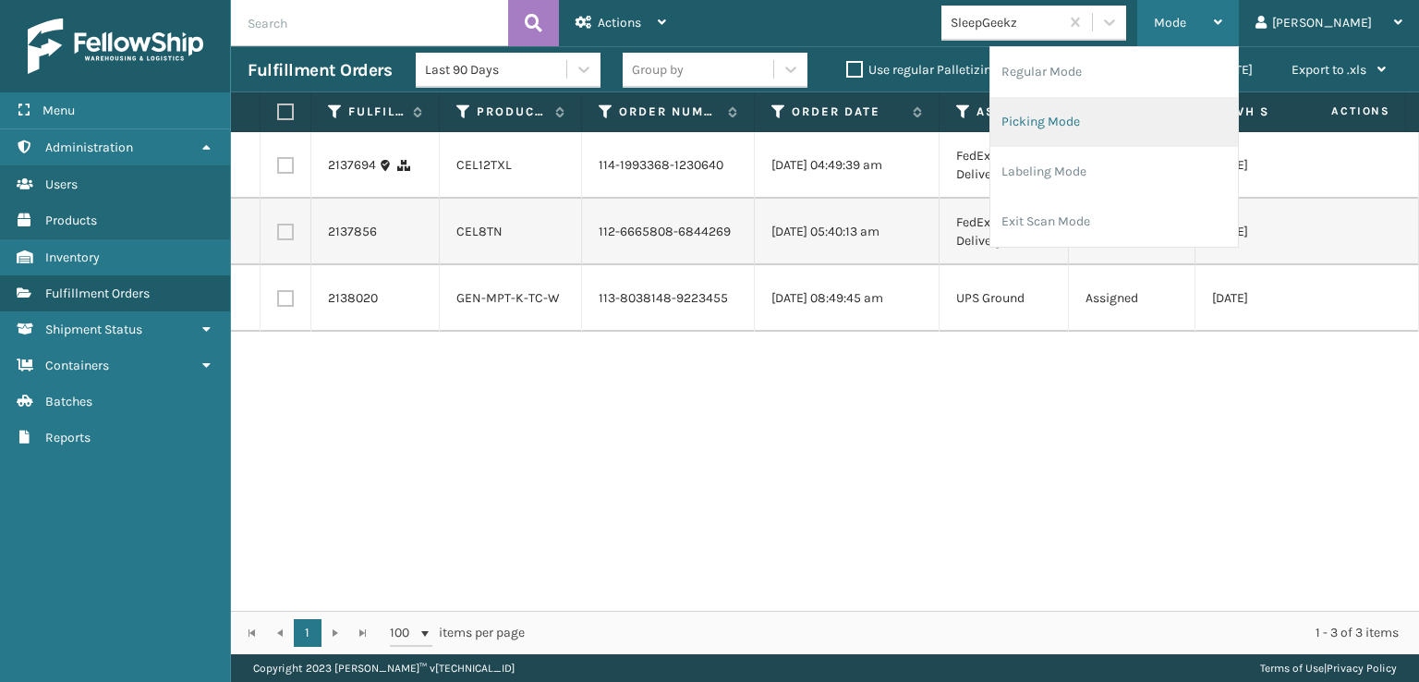
click at [1110, 121] on li "Picking Mode" at bounding box center [1115, 122] width 248 height 50
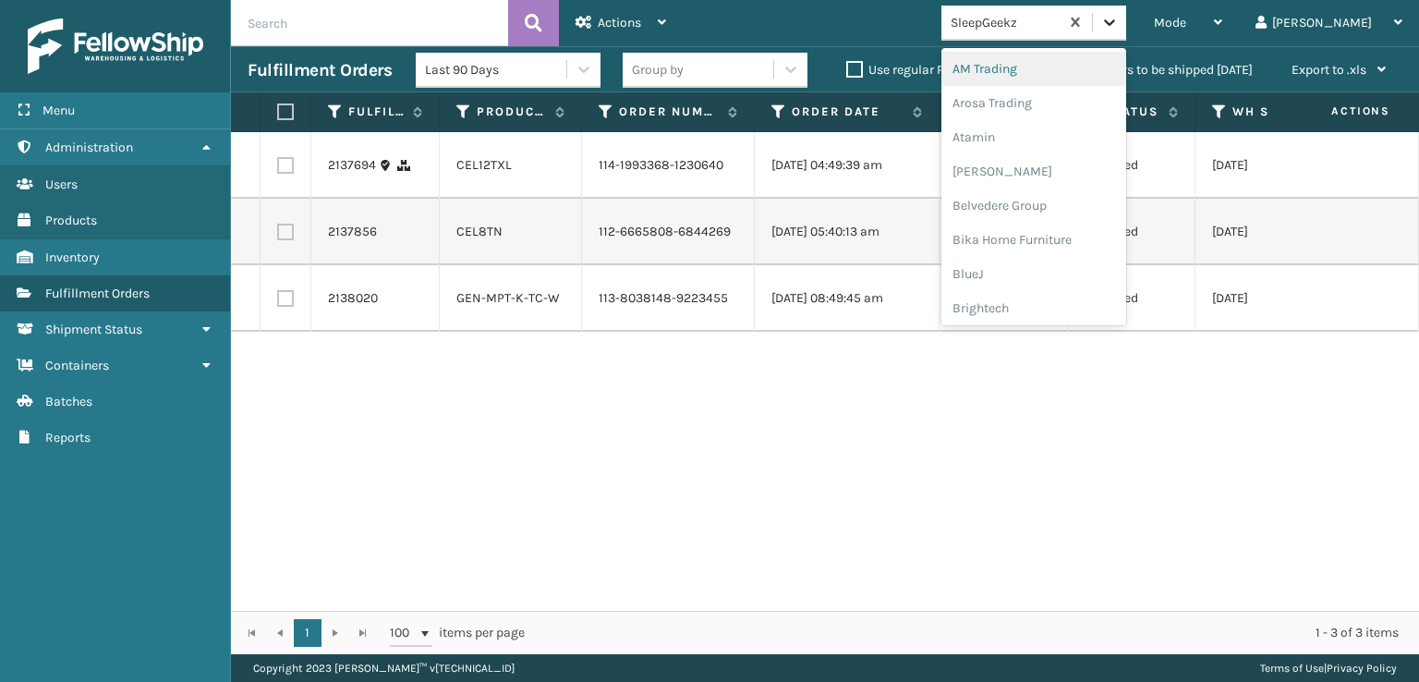
click at [1119, 19] on icon at bounding box center [1110, 22] width 18 height 18
click at [1056, 231] on div "FoamTex" at bounding box center [1034, 233] width 185 height 34
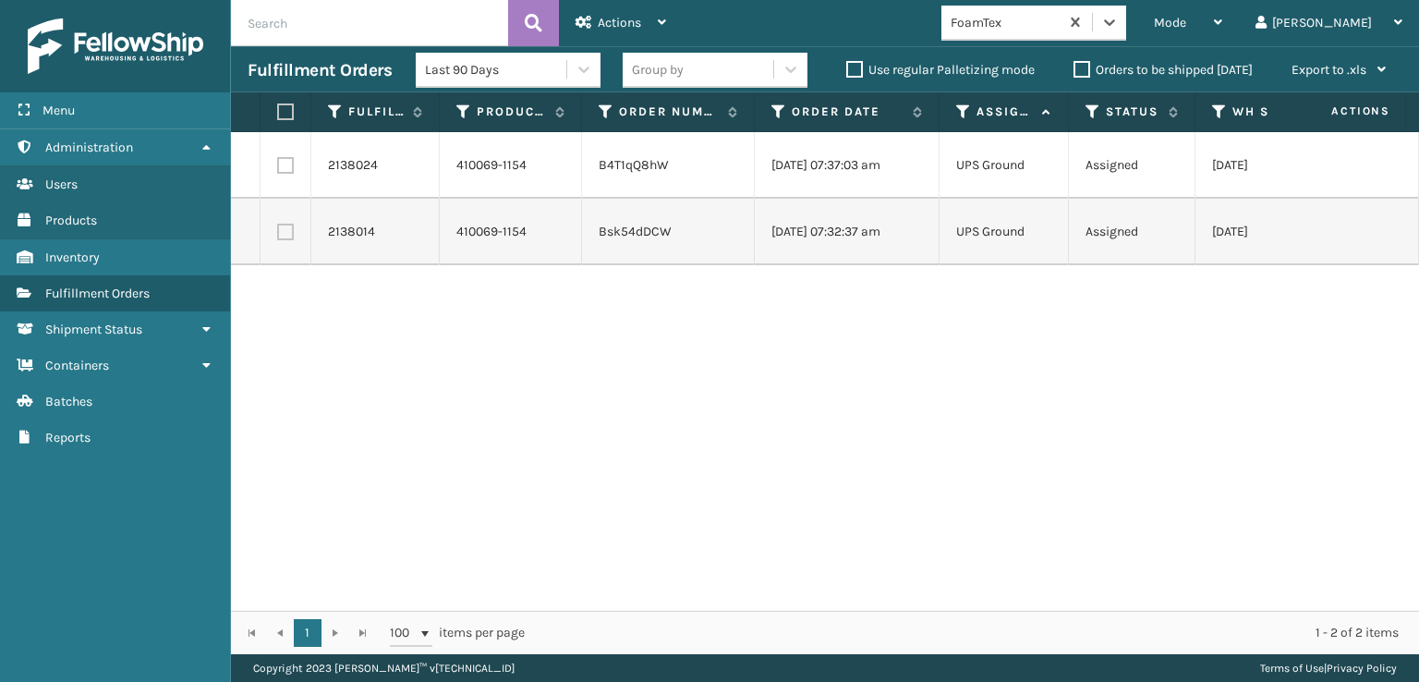
click at [283, 108] on label at bounding box center [282, 111] width 11 height 17
click at [278, 108] on input "checkbox" at bounding box center [277, 112] width 1 height 12
checkbox input "true"
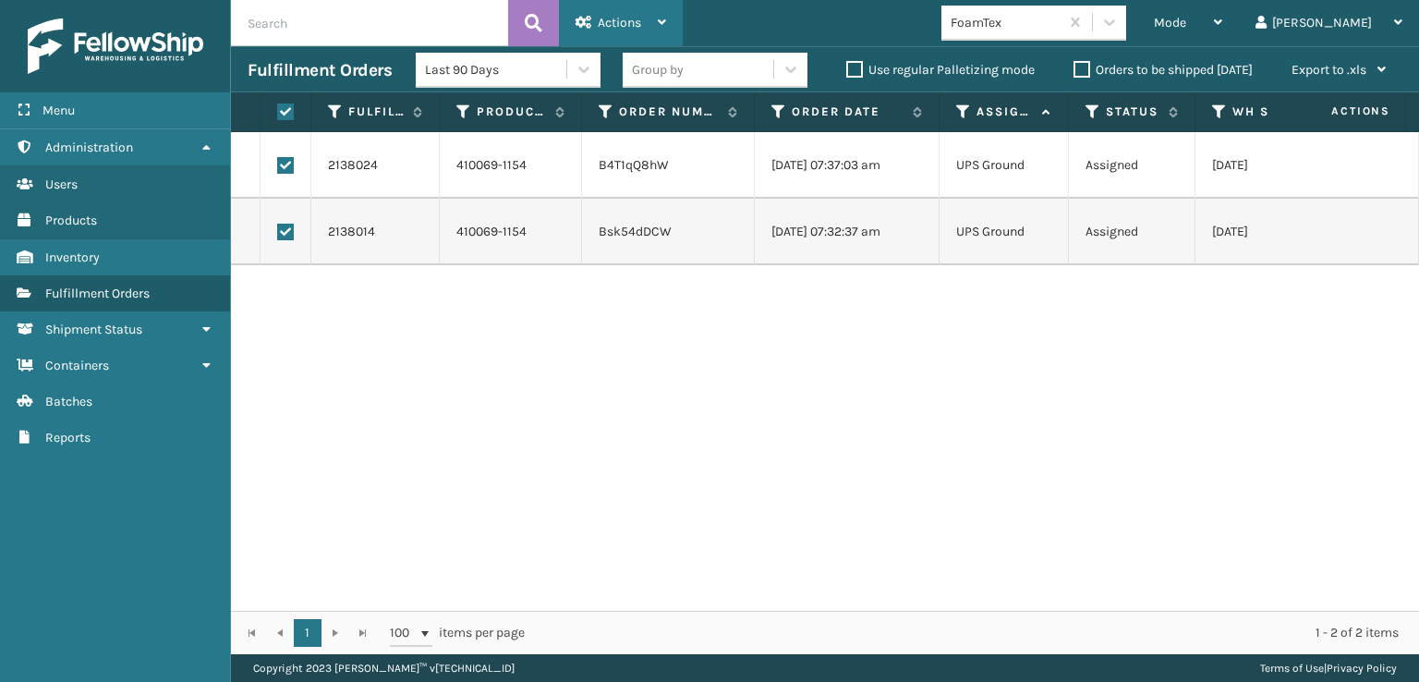
click at [618, 20] on span "Actions" at bounding box center [619, 23] width 43 height 16
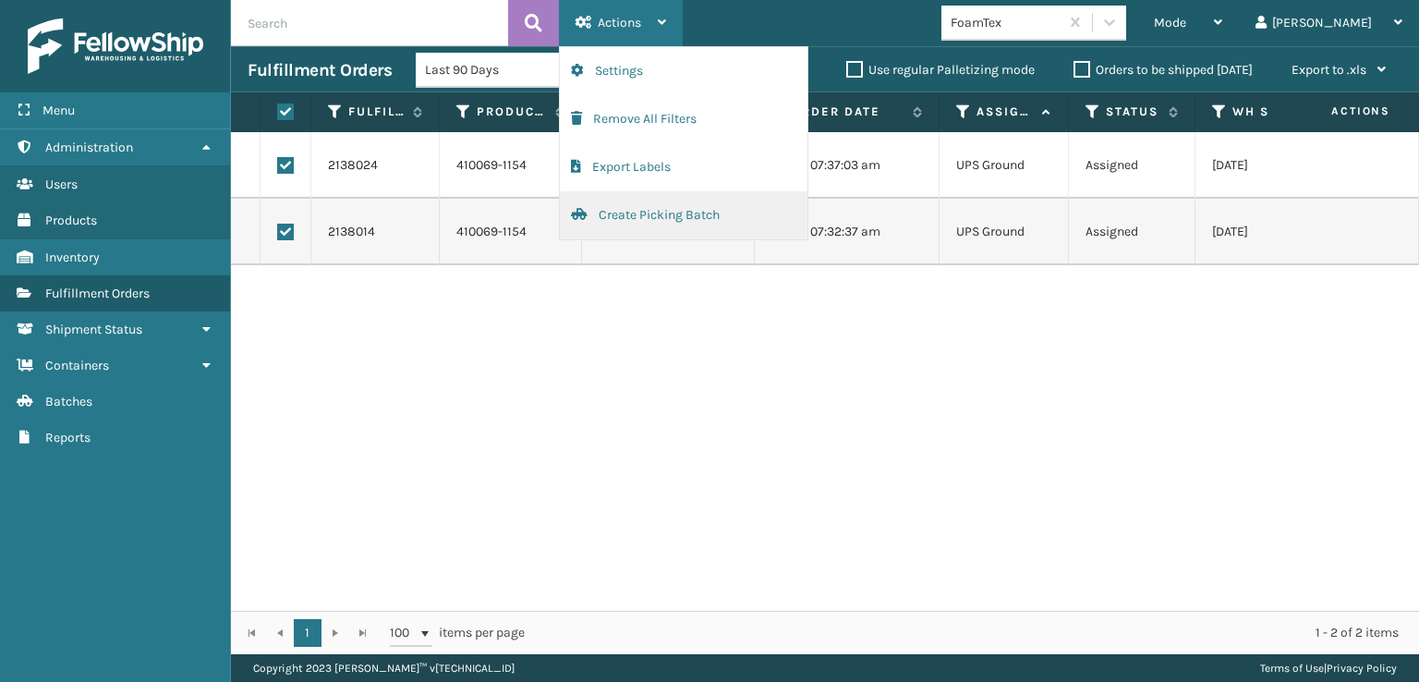
click at [640, 216] on button "Create Picking Batch" at bounding box center [684, 215] width 248 height 48
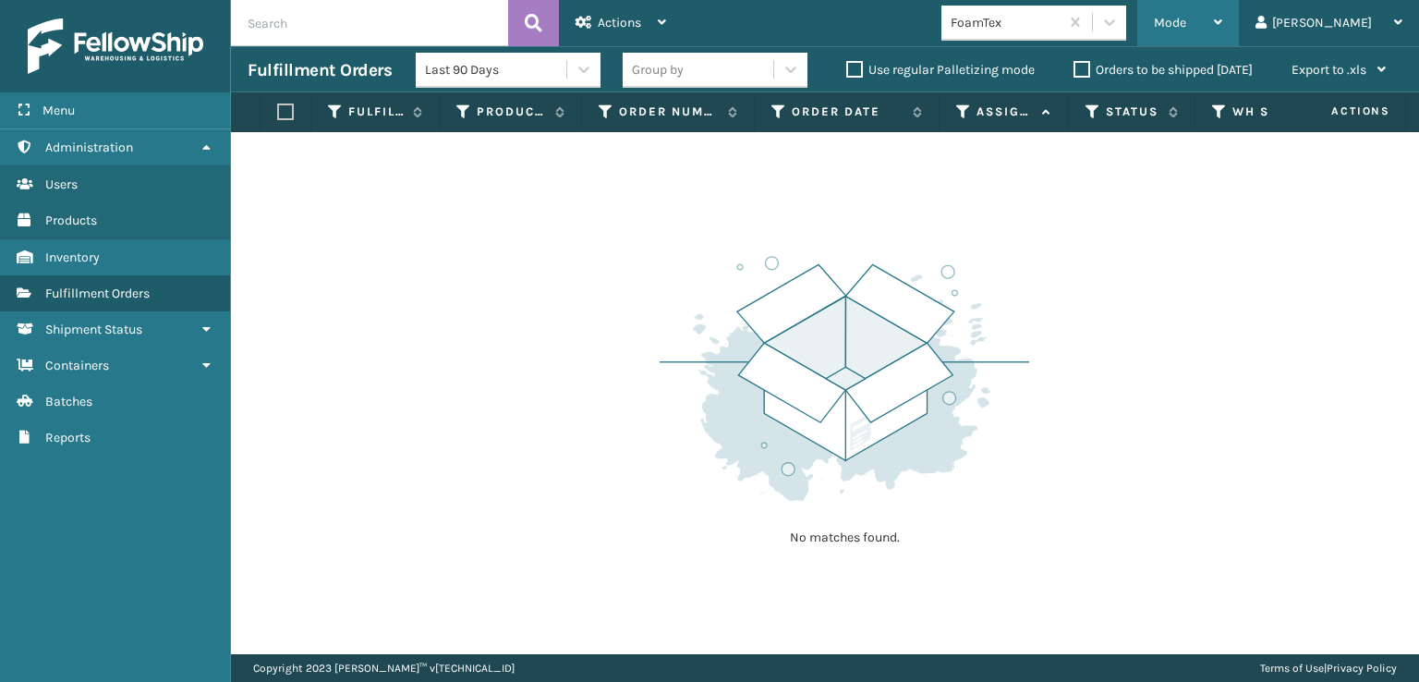
click at [1222, 13] on div "Mode Regular Mode Picking Mode Labeling Mode Exit Scan Mode" at bounding box center [1189, 23] width 102 height 46
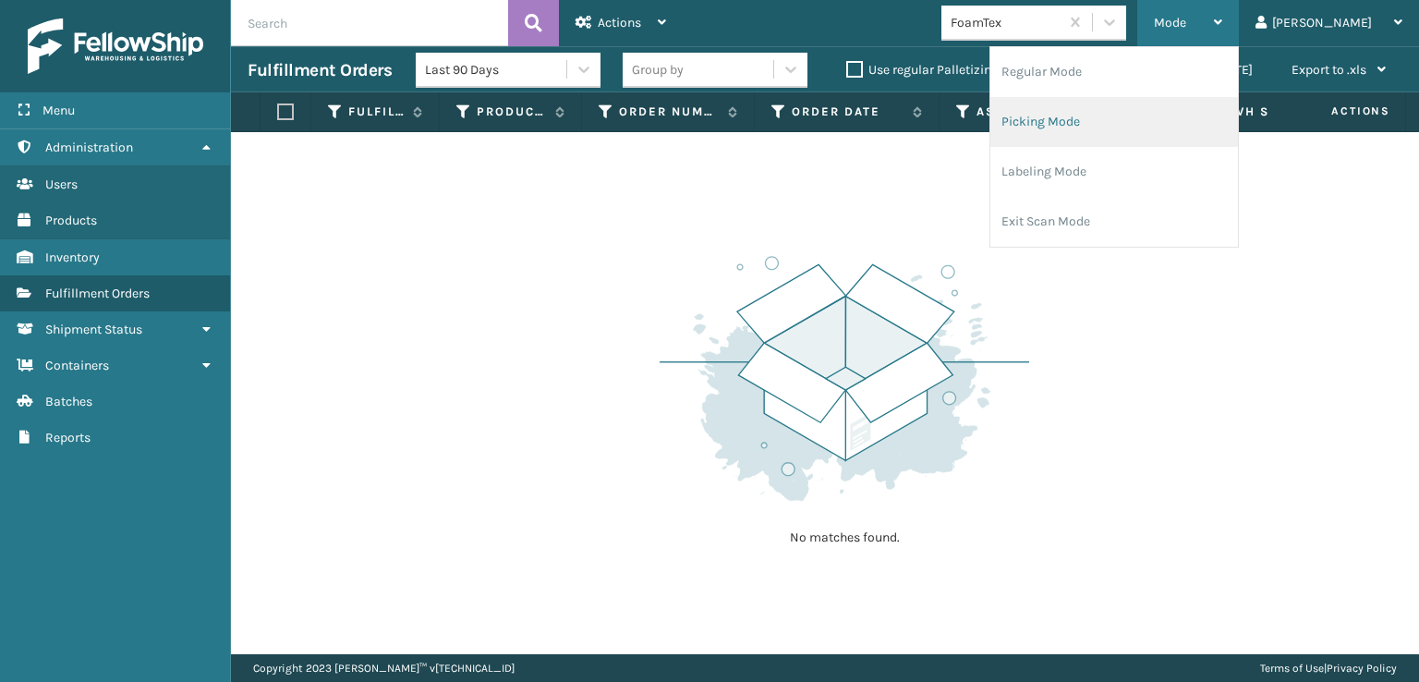
click at [1122, 116] on li "Picking Mode" at bounding box center [1115, 122] width 248 height 50
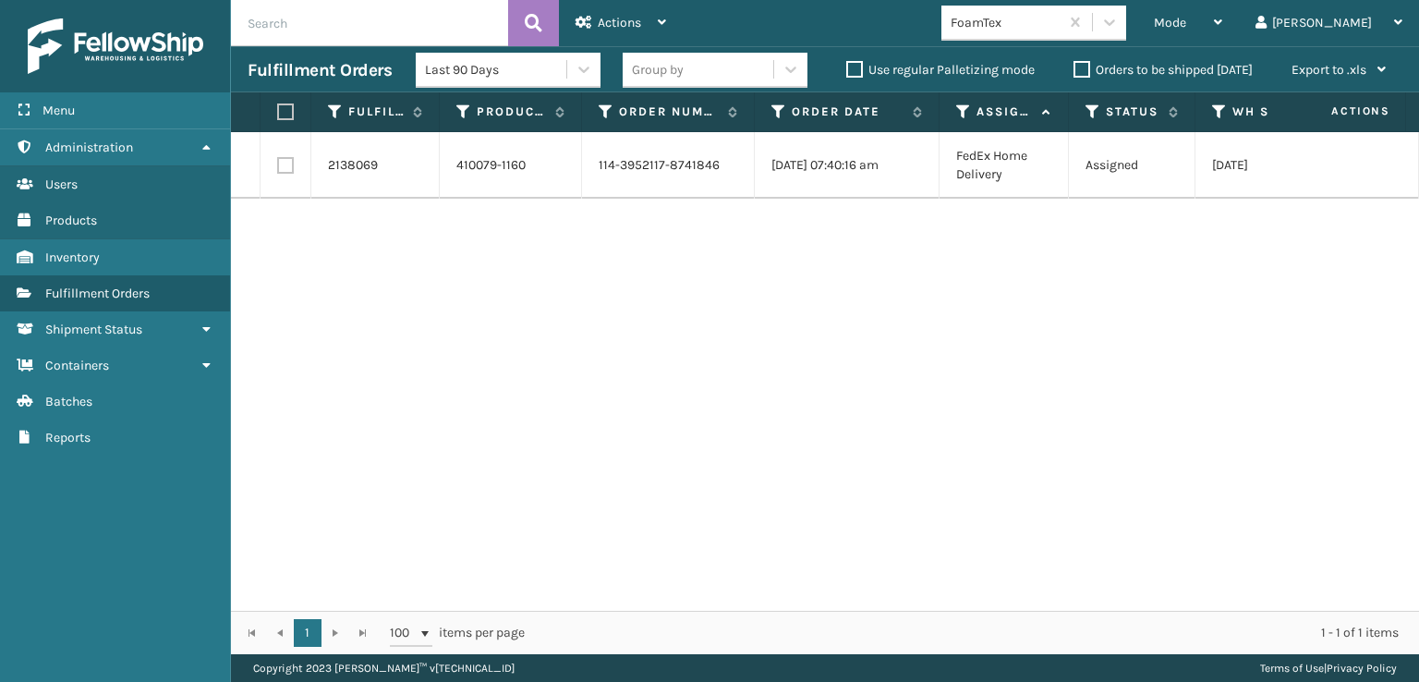
click at [282, 160] on label at bounding box center [285, 165] width 17 height 17
click at [278, 160] on input "checkbox" at bounding box center [277, 163] width 1 height 12
checkbox input "true"
click at [628, 9] on div "Actions" at bounding box center [621, 23] width 91 height 46
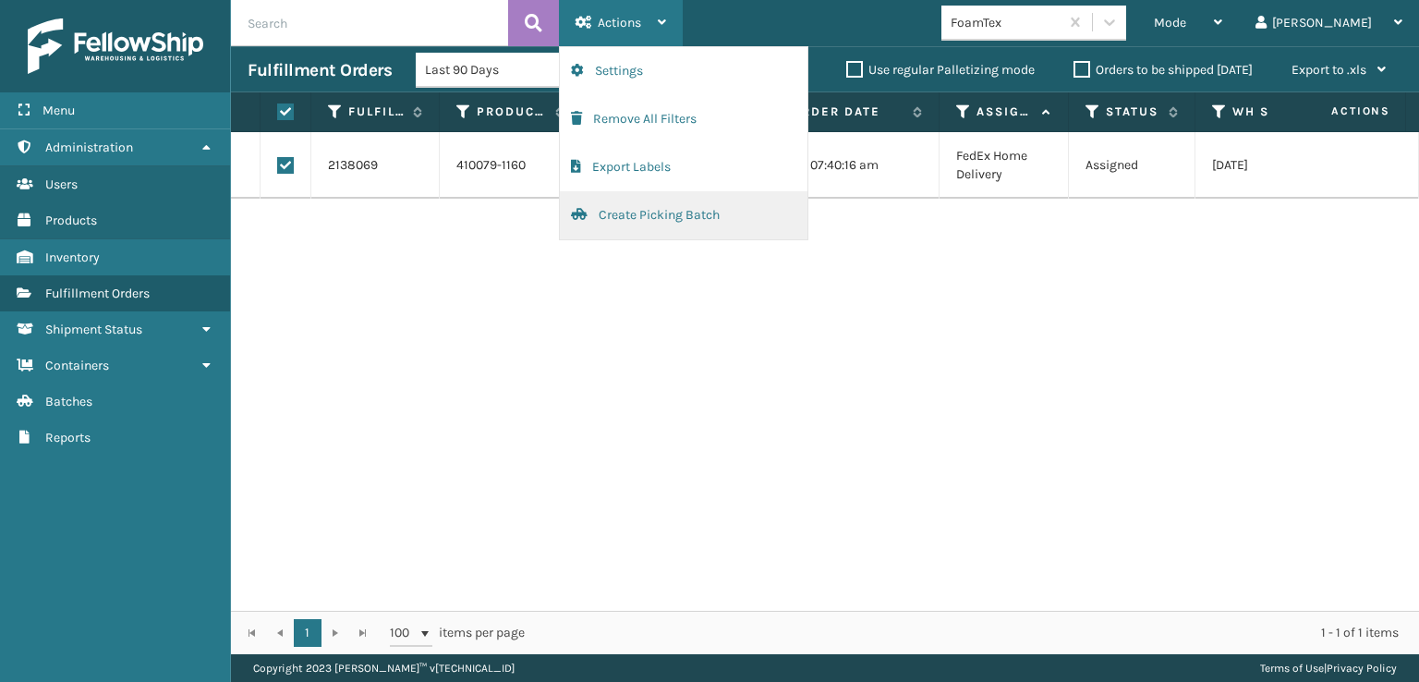
click at [632, 208] on button "Create Picking Batch" at bounding box center [684, 215] width 248 height 48
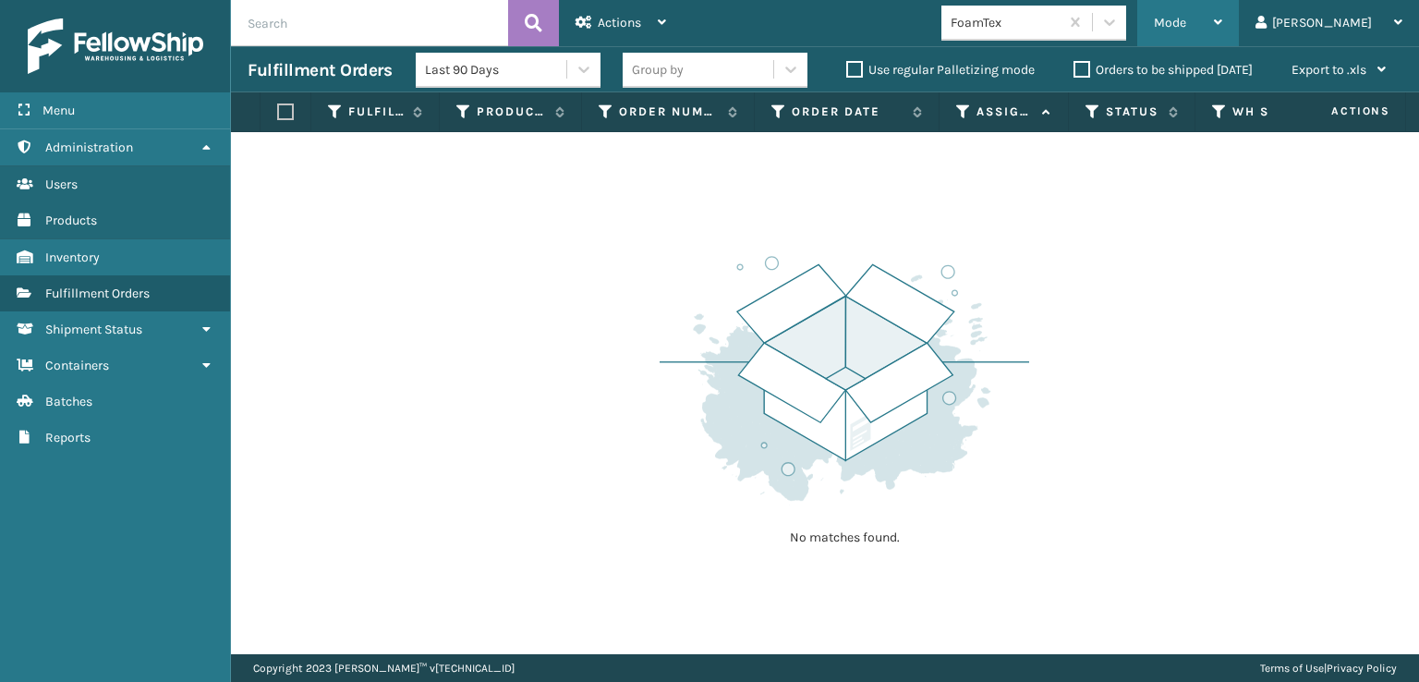
click at [1223, 9] on div "Mode" at bounding box center [1188, 23] width 68 height 46
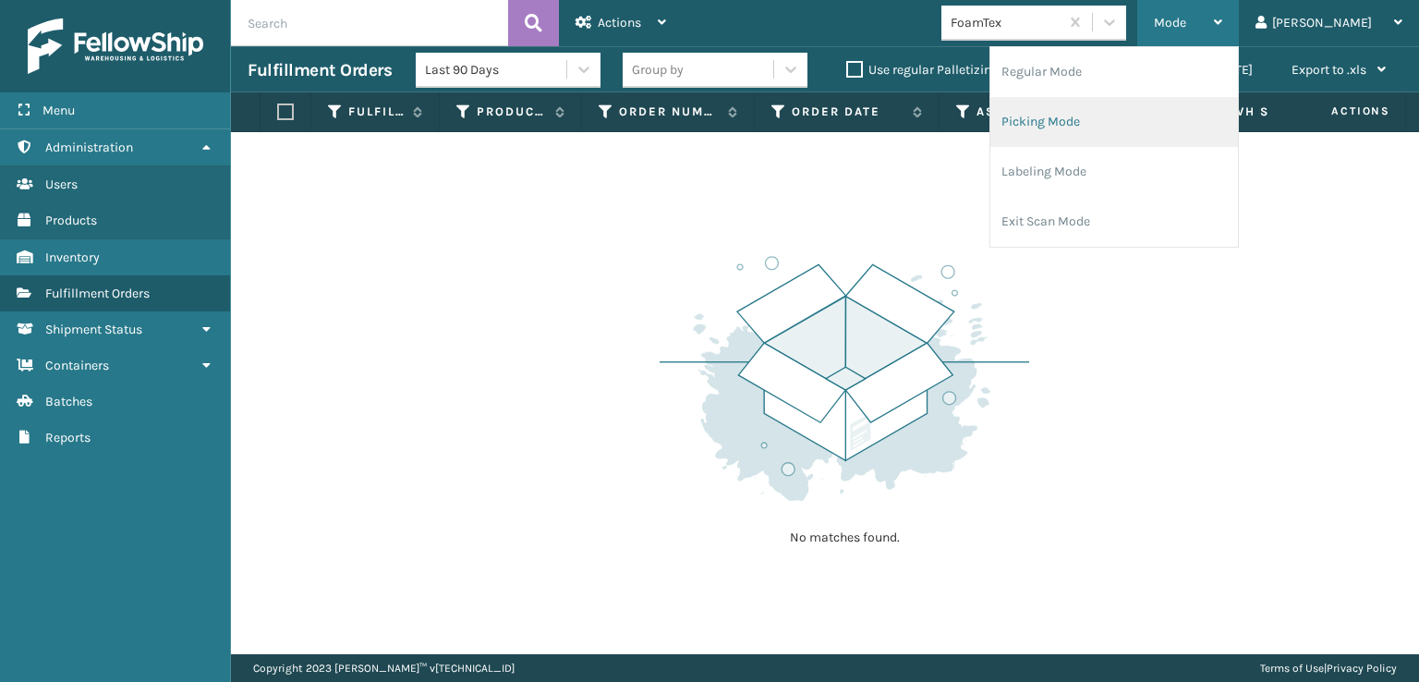
click at [1098, 120] on li "Picking Mode" at bounding box center [1115, 122] width 248 height 50
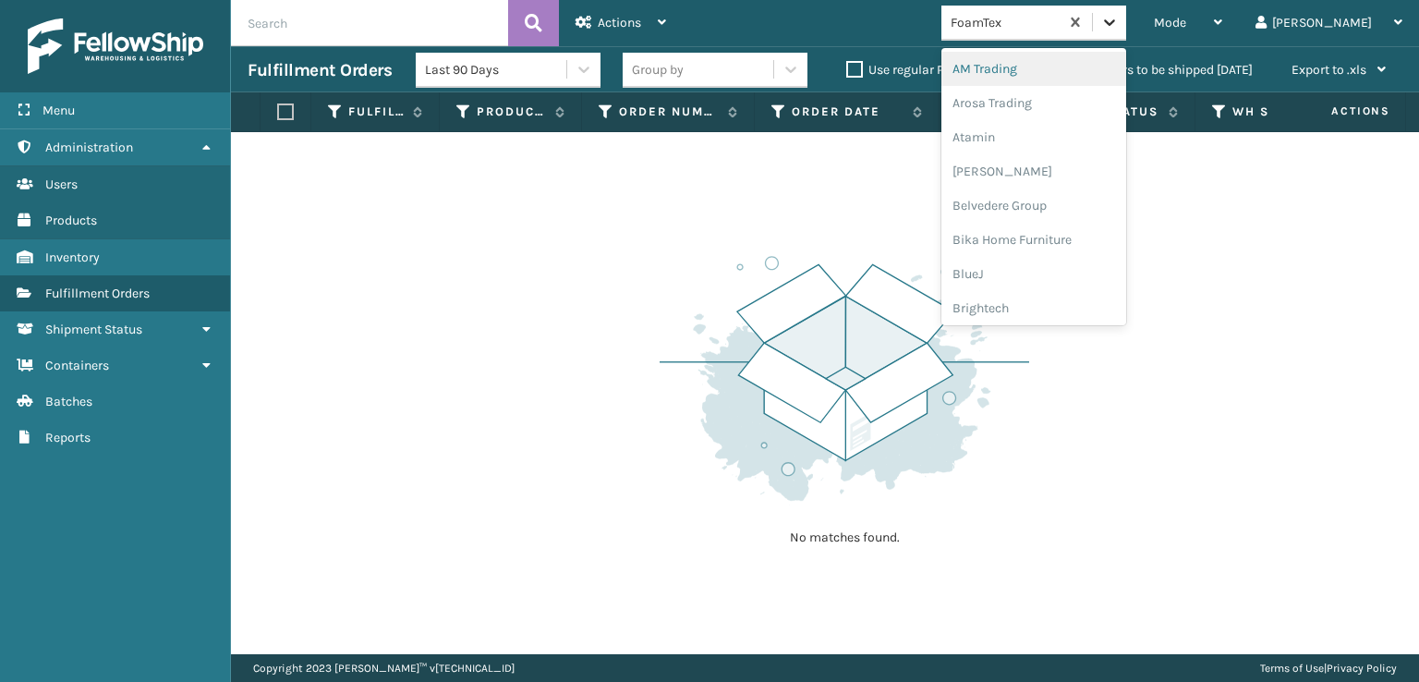
click at [1119, 22] on icon at bounding box center [1110, 22] width 18 height 18
click at [1223, 33] on div "Mode" at bounding box center [1188, 23] width 68 height 46
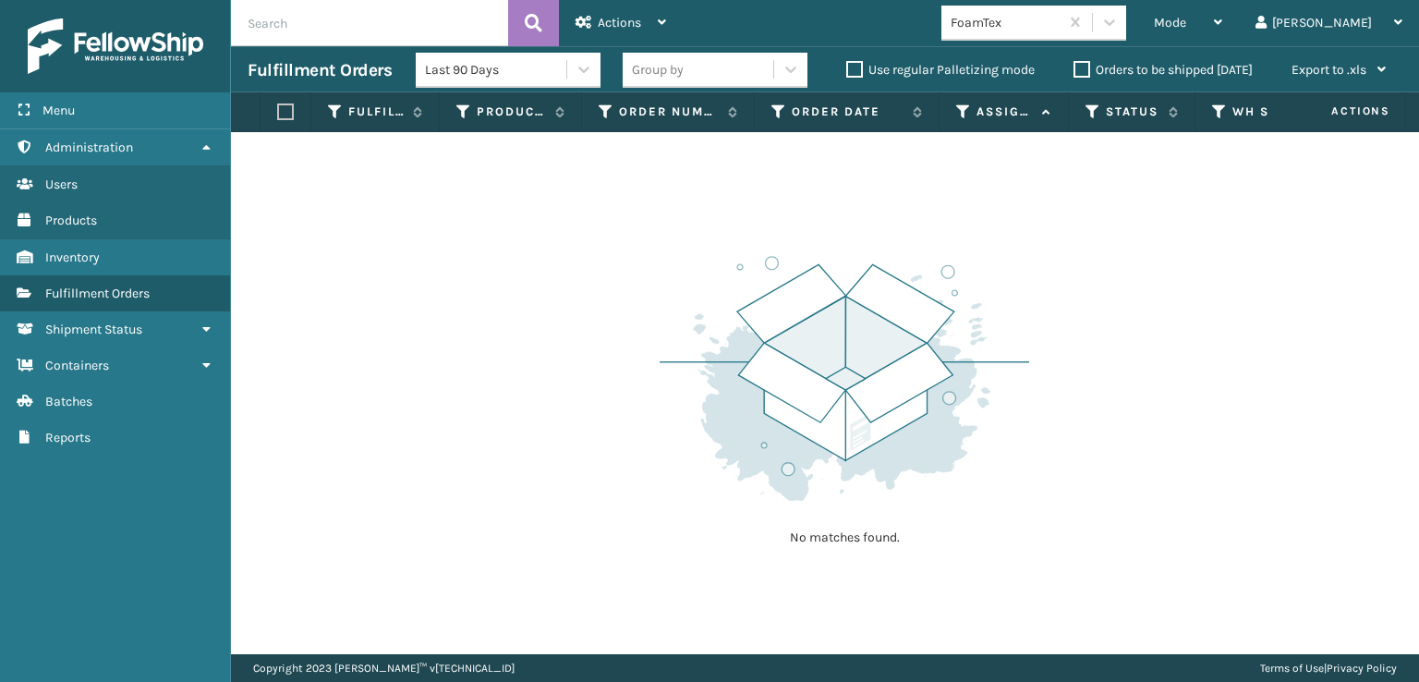
click at [497, 262] on div "No matches found." at bounding box center [825, 393] width 1188 height 522
drag, startPoint x: 1179, startPoint y: 28, endPoint x: 1185, endPoint y: 42, distance: 14.9
click at [1119, 30] on icon at bounding box center [1110, 22] width 18 height 18
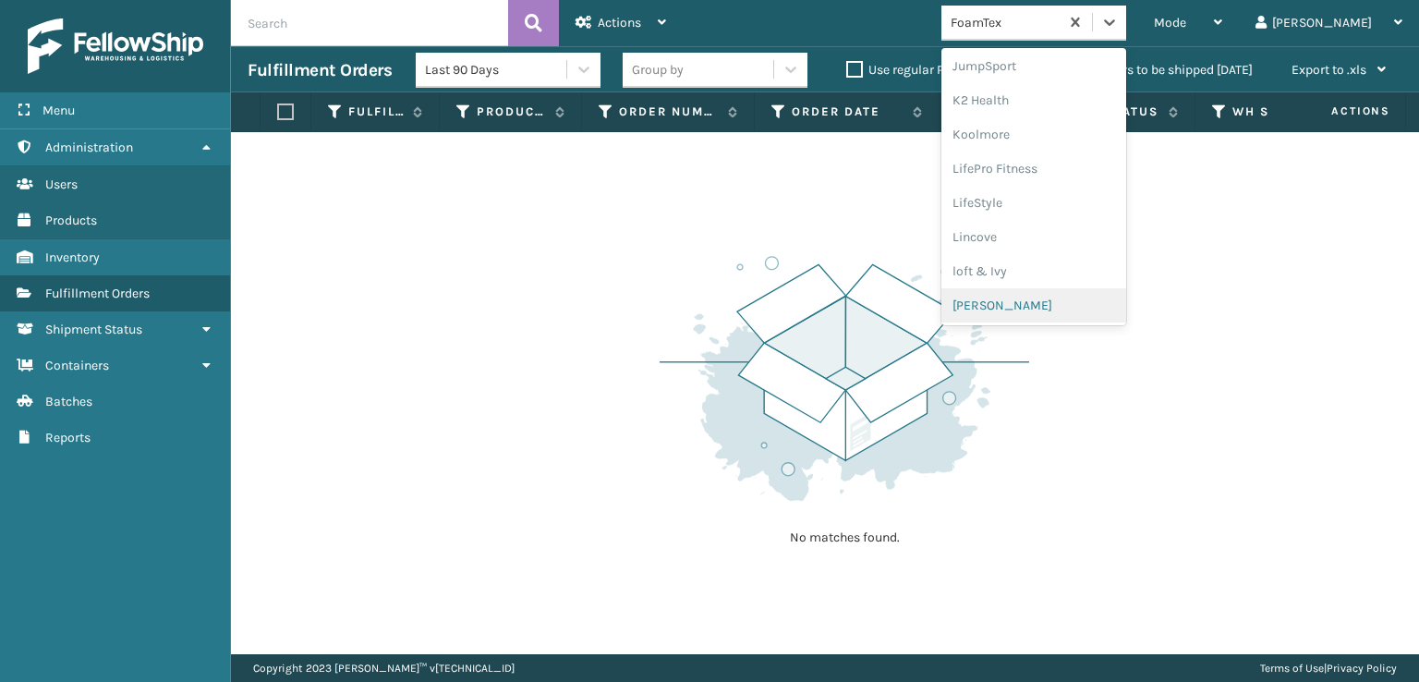
scroll to position [927, 0]
click at [1061, 273] on div "SleepGeekz" at bounding box center [1034, 270] width 185 height 34
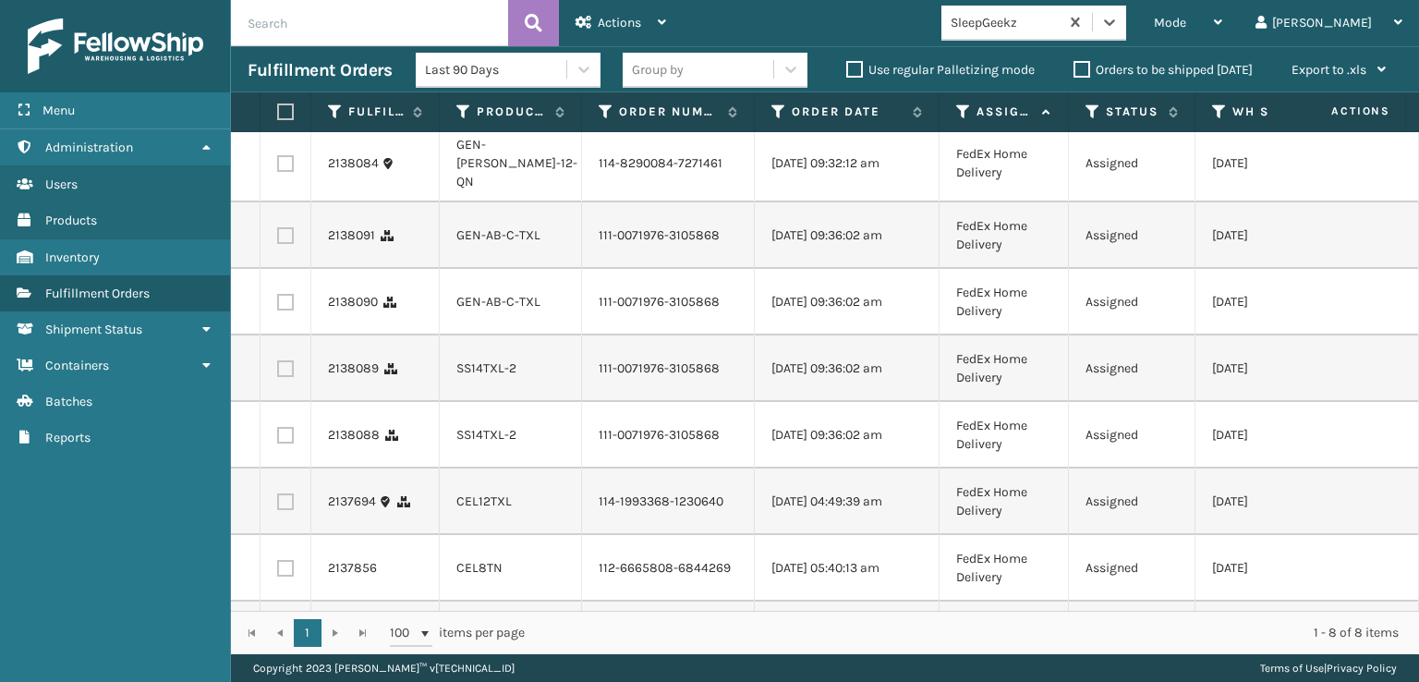
scroll to position [0, 0]
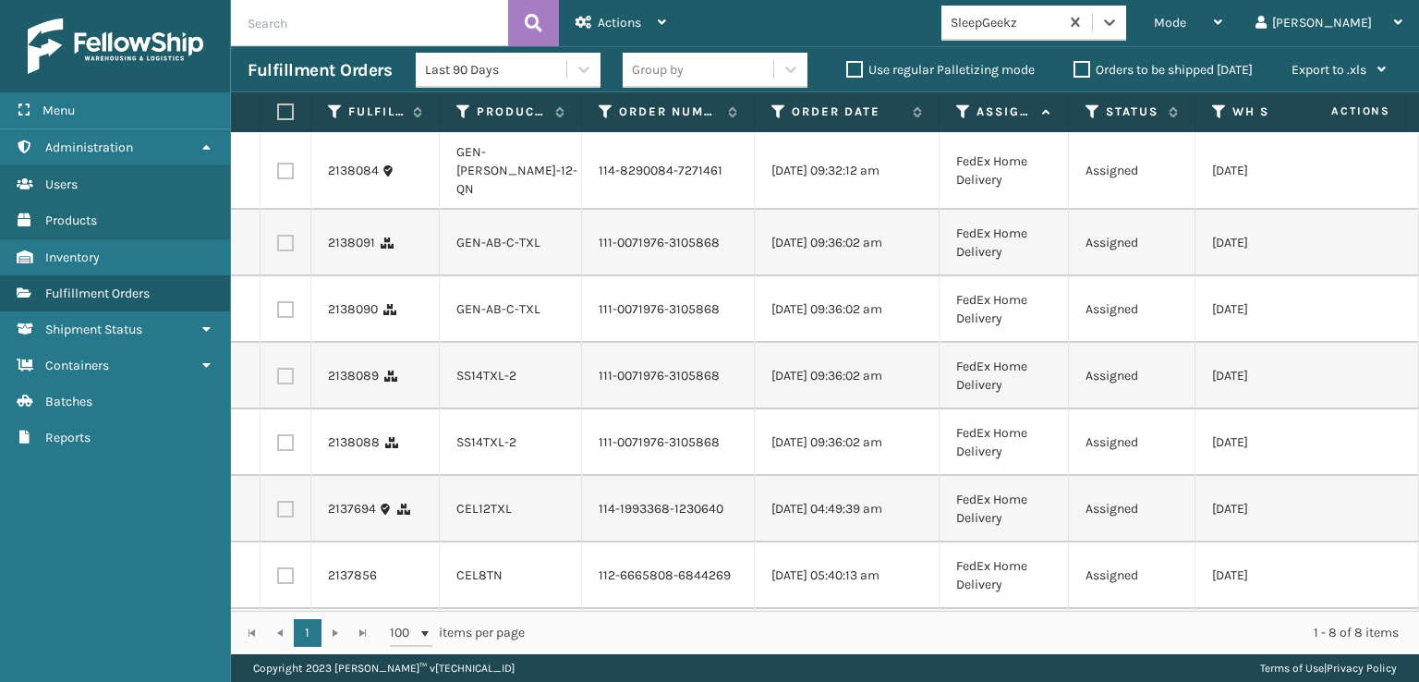
click at [281, 170] on label at bounding box center [285, 171] width 17 height 17
click at [278, 170] on input "checkbox" at bounding box center [277, 169] width 1 height 12
checkbox input "true"
click at [286, 247] on label at bounding box center [285, 243] width 17 height 17
click at [278, 247] on input "checkbox" at bounding box center [277, 241] width 1 height 12
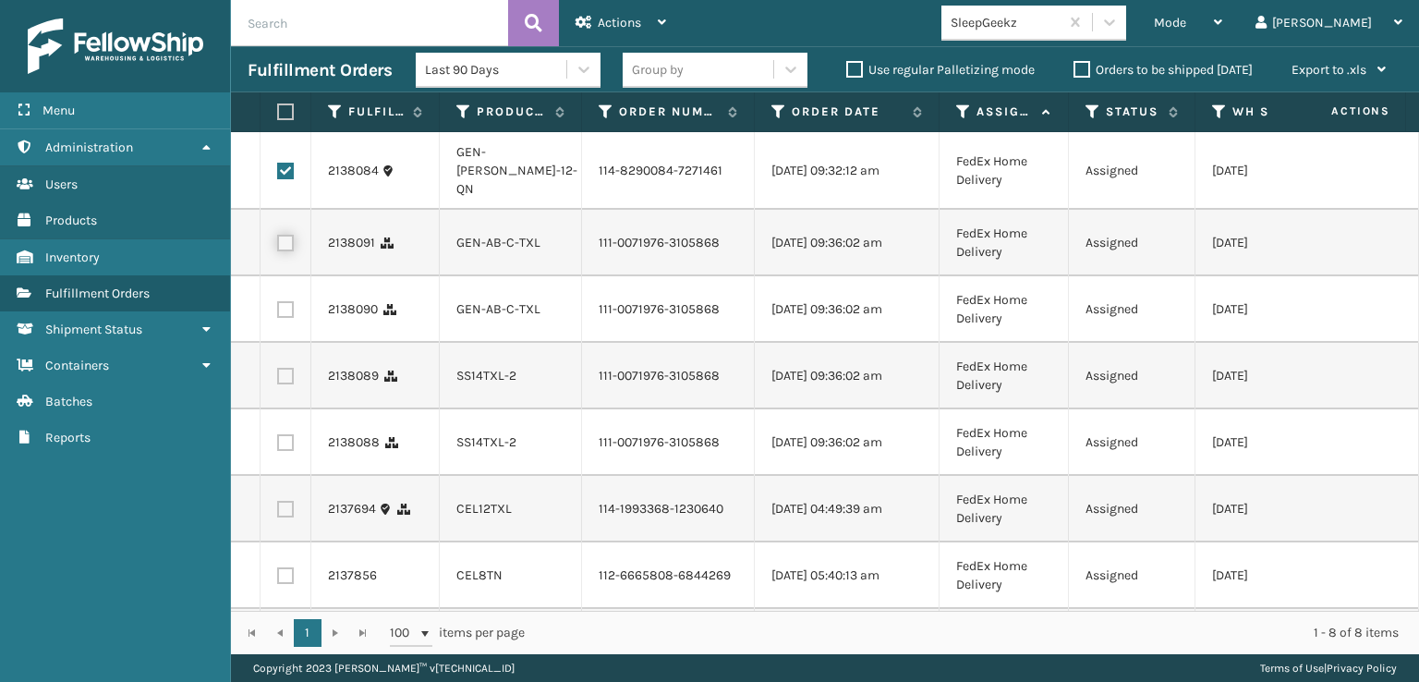
checkbox input "true"
click at [286, 318] on label at bounding box center [285, 309] width 17 height 17
click at [278, 313] on input "checkbox" at bounding box center [277, 307] width 1 height 12
checkbox input "true"
click at [289, 384] on label at bounding box center [285, 376] width 17 height 17
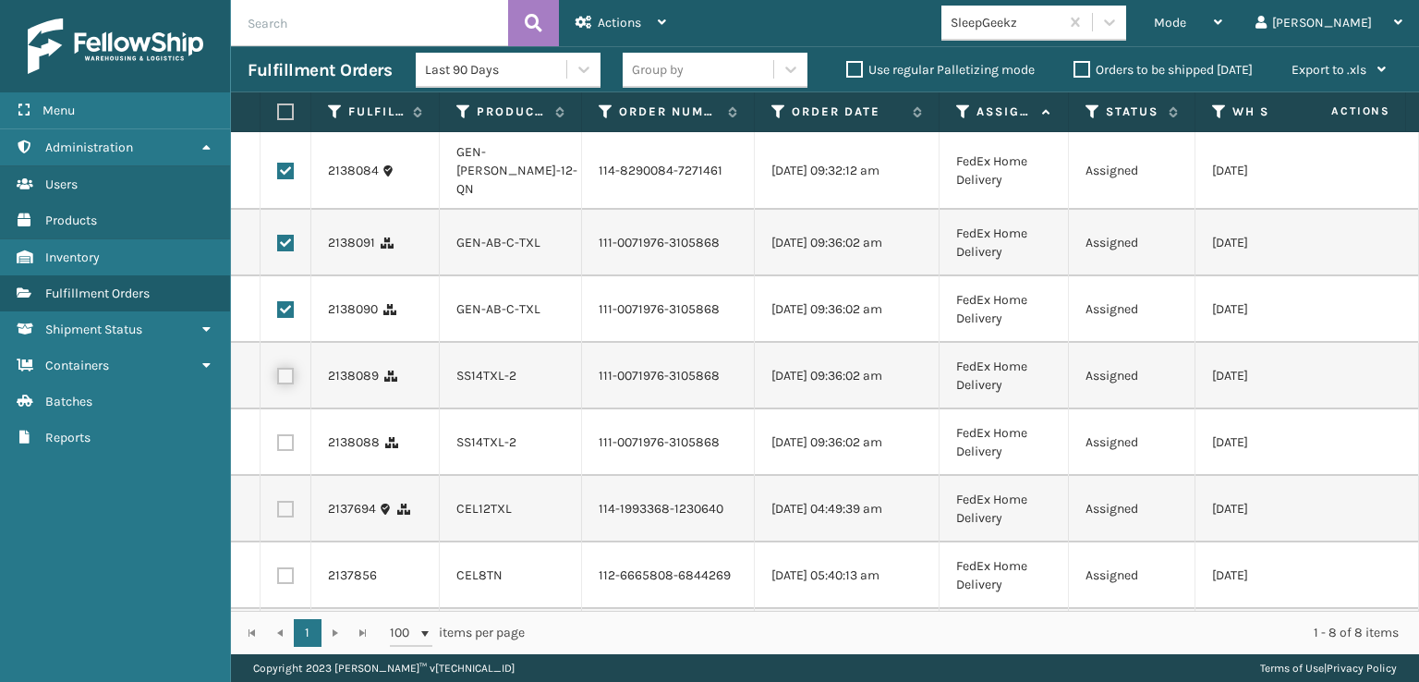
click at [278, 380] on input "checkbox" at bounding box center [277, 374] width 1 height 12
checkbox input "true"
click at [290, 451] on label at bounding box center [285, 442] width 17 height 17
click at [278, 446] on input "checkbox" at bounding box center [277, 440] width 1 height 12
checkbox input "true"
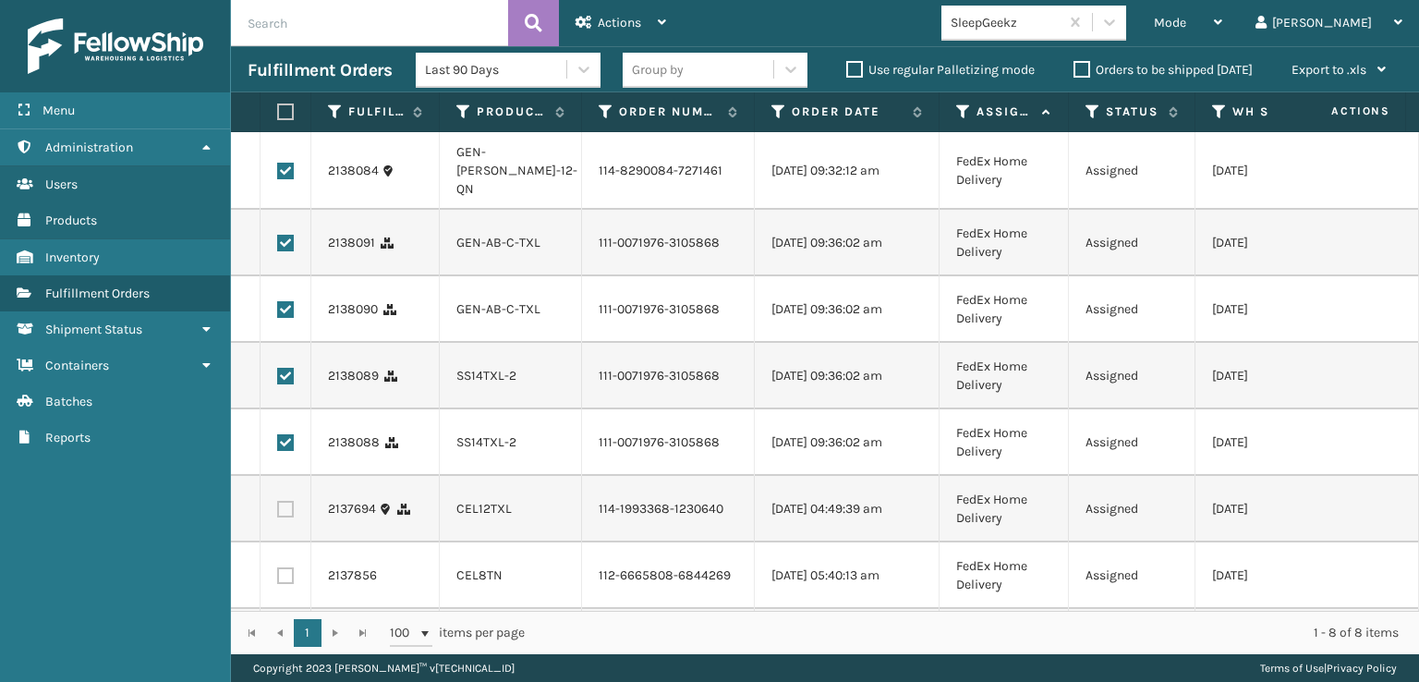
click at [285, 517] on label at bounding box center [285, 509] width 17 height 17
click at [278, 513] on input "checkbox" at bounding box center [277, 507] width 1 height 12
checkbox input "true"
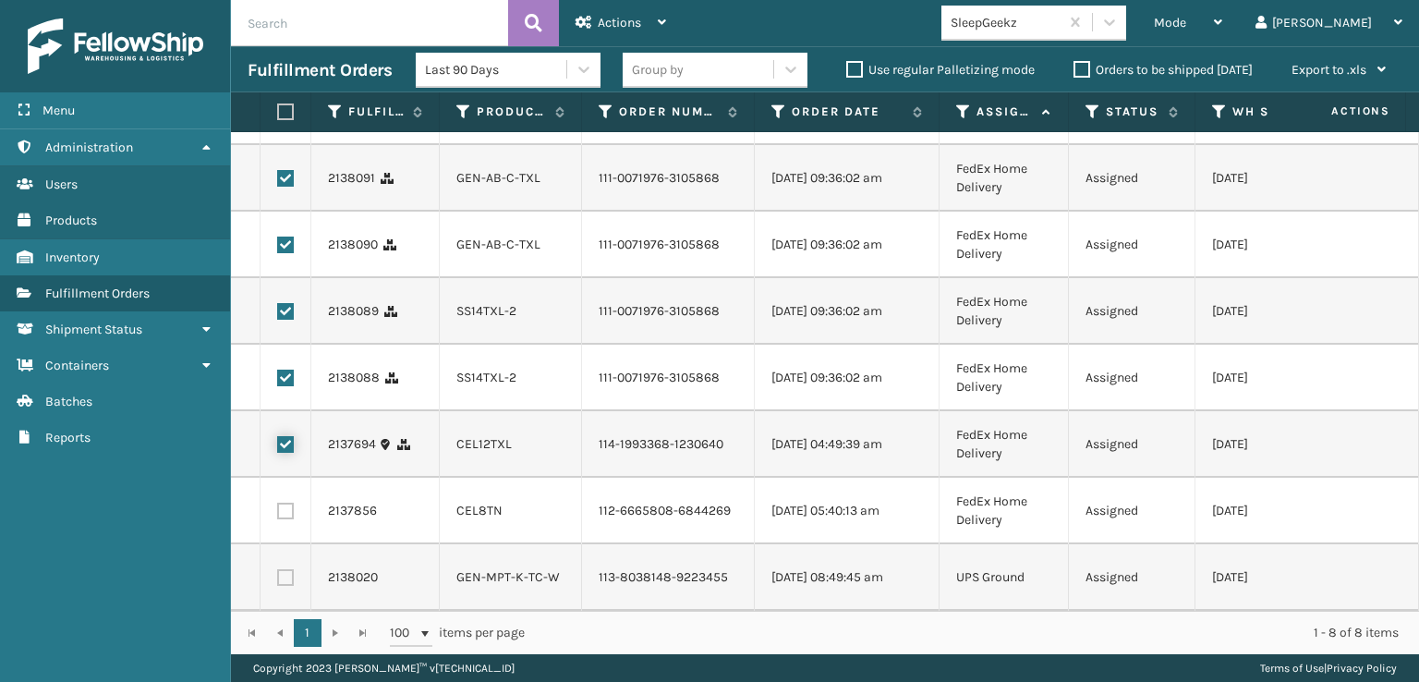
scroll to position [144, 0]
click at [290, 503] on label at bounding box center [285, 511] width 17 height 17
click at [278, 503] on input "checkbox" at bounding box center [277, 509] width 1 height 12
checkbox input "true"
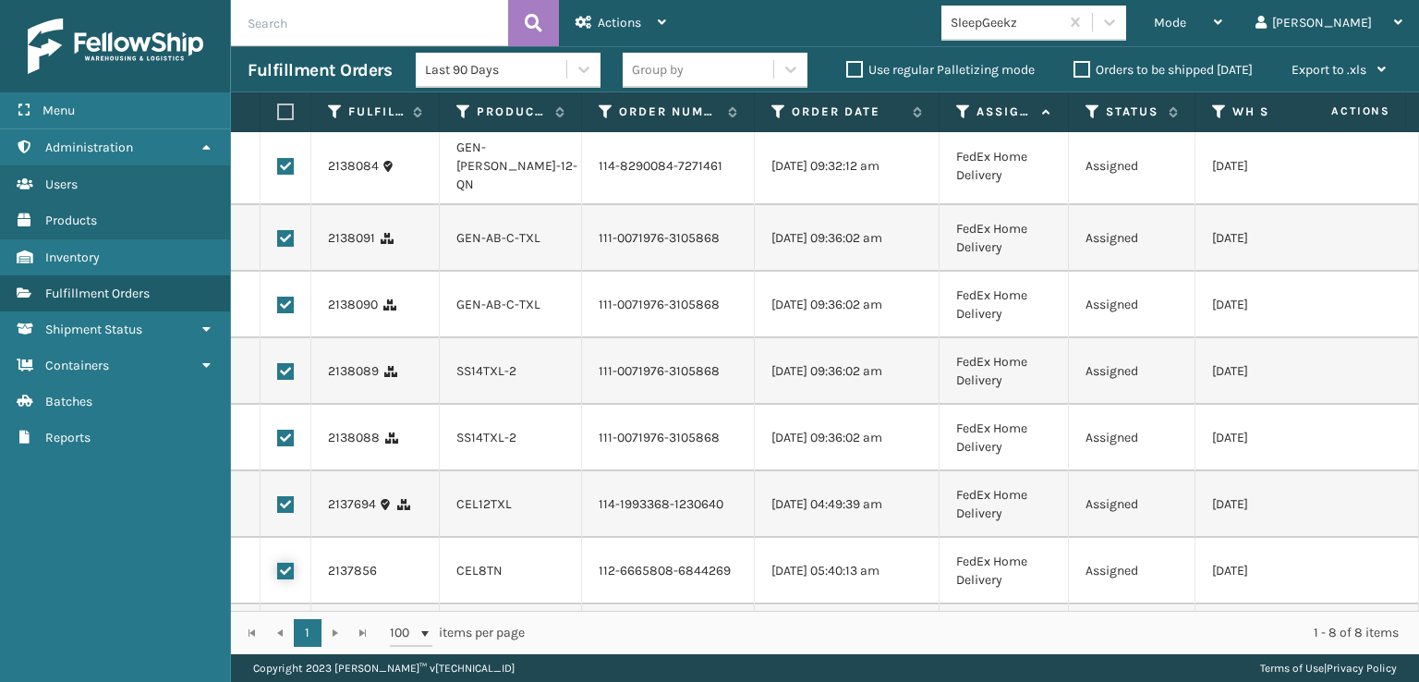
scroll to position [0, 0]
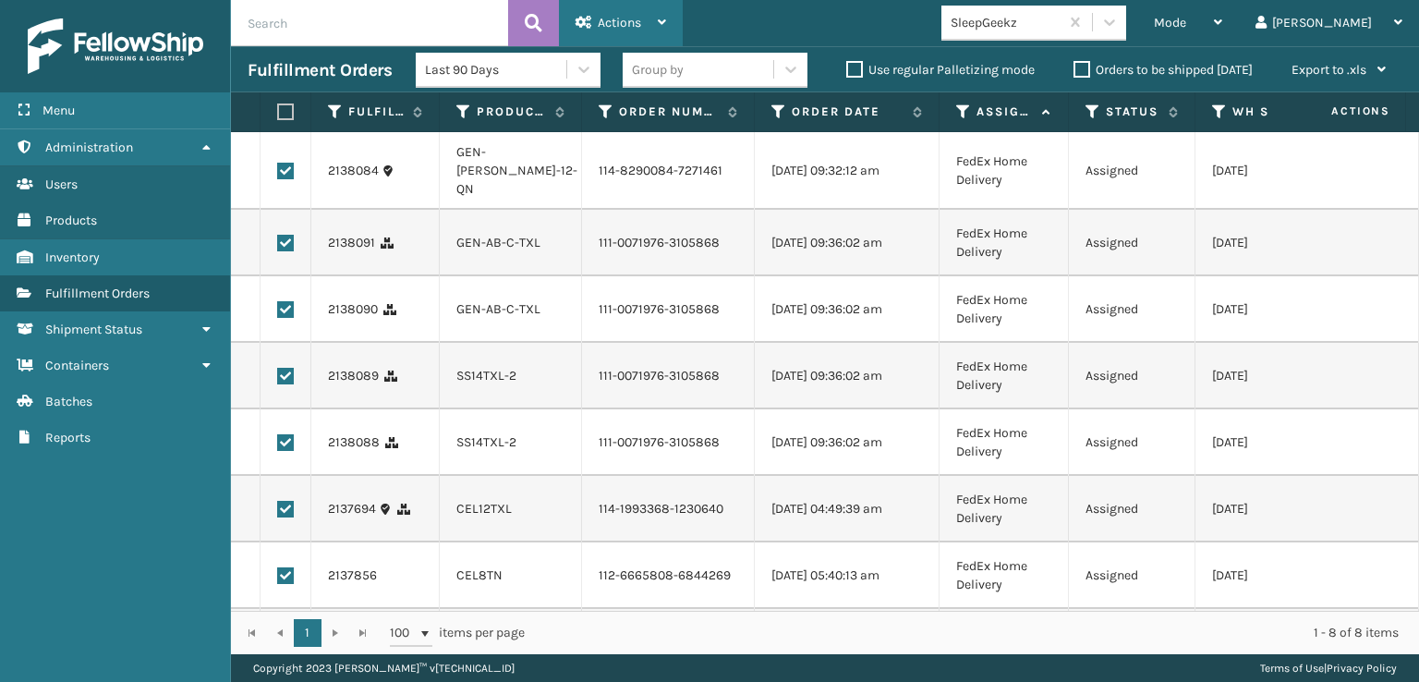
click at [615, 19] on span "Actions" at bounding box center [619, 23] width 43 height 16
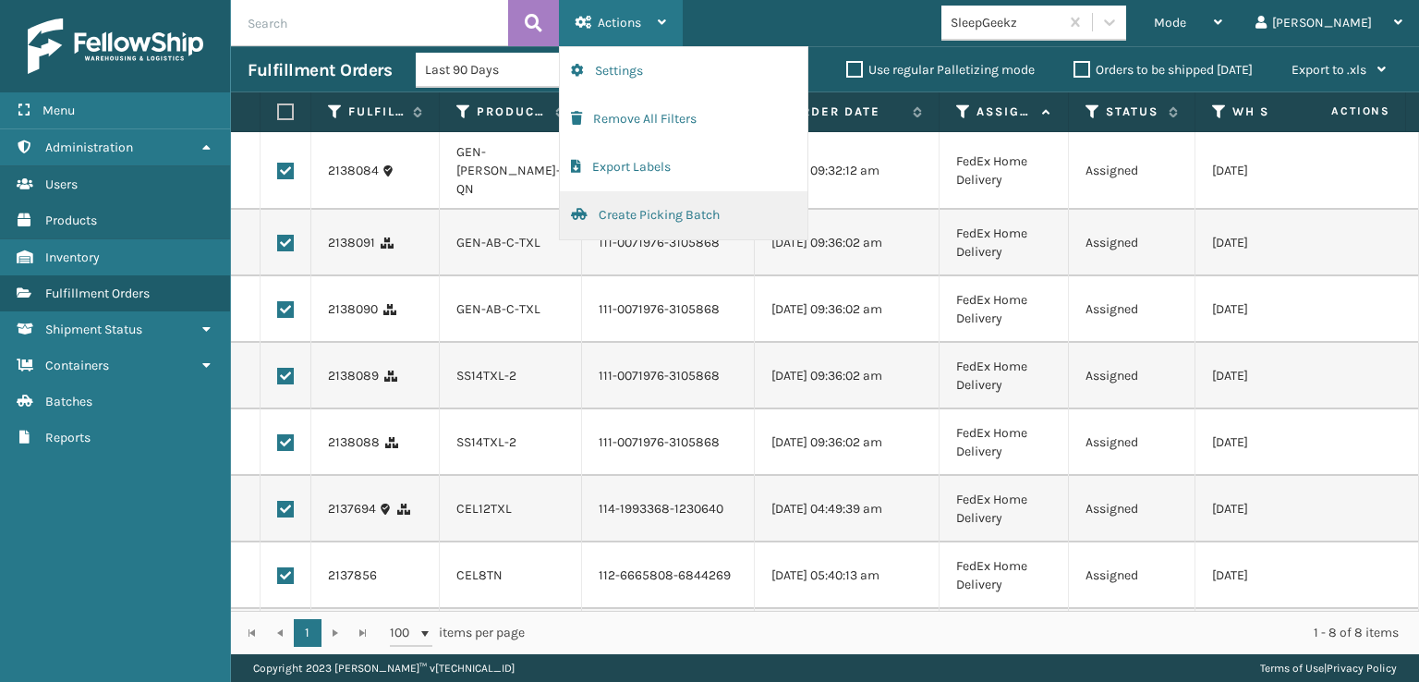
click at [647, 215] on button "Create Picking Batch" at bounding box center [684, 215] width 248 height 48
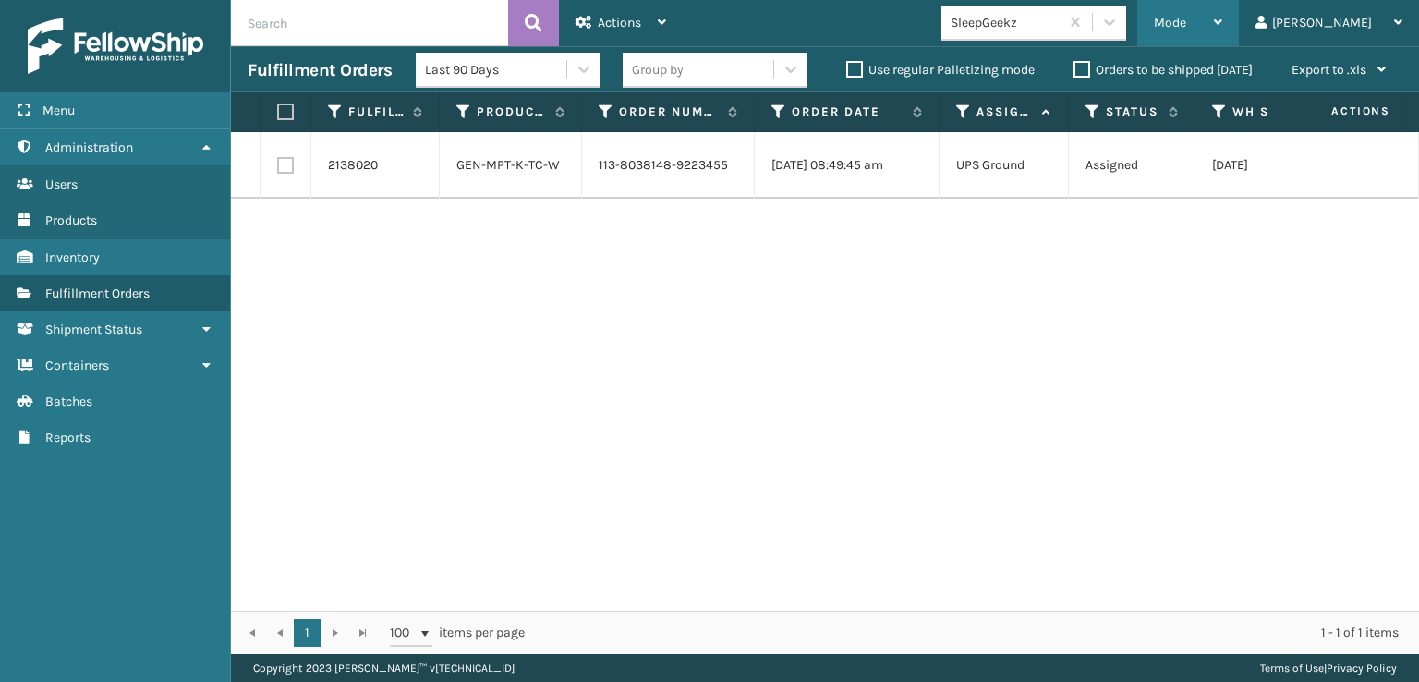
click at [1187, 20] on span "Mode" at bounding box center [1170, 23] width 32 height 16
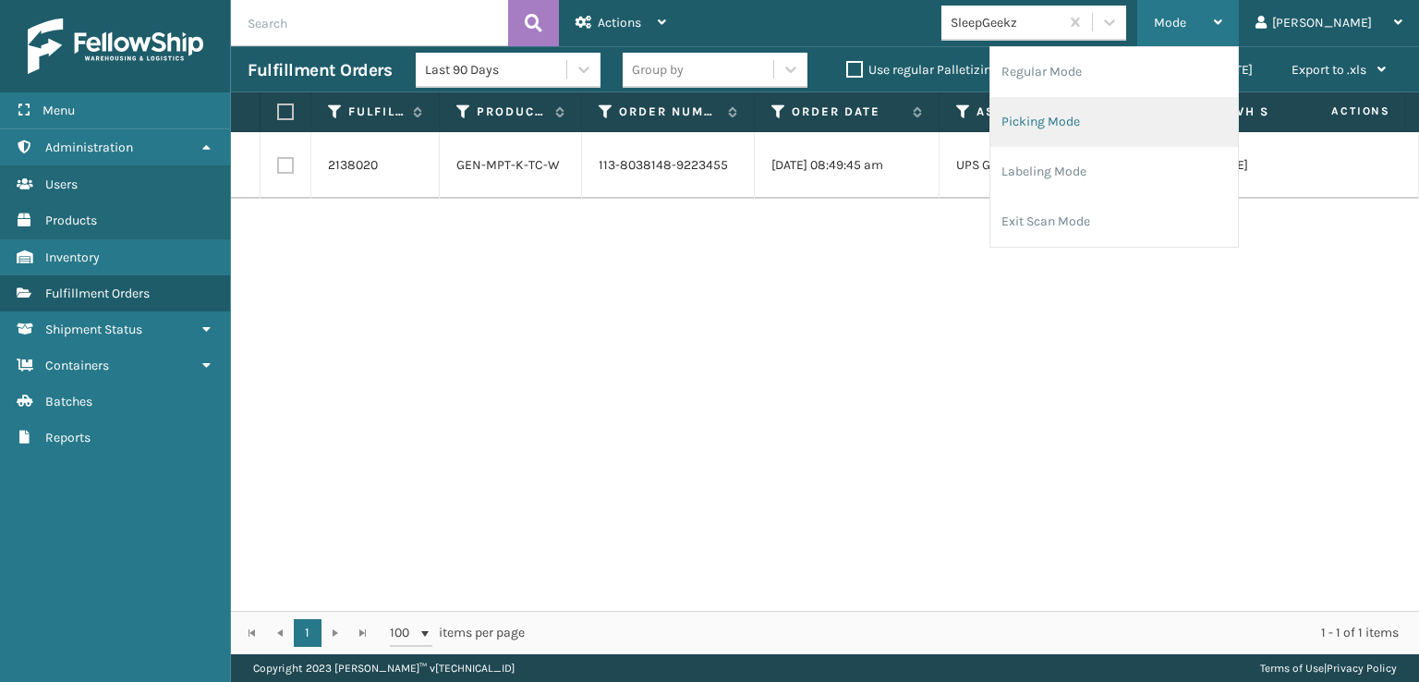
click at [1120, 109] on li "Picking Mode" at bounding box center [1115, 122] width 248 height 50
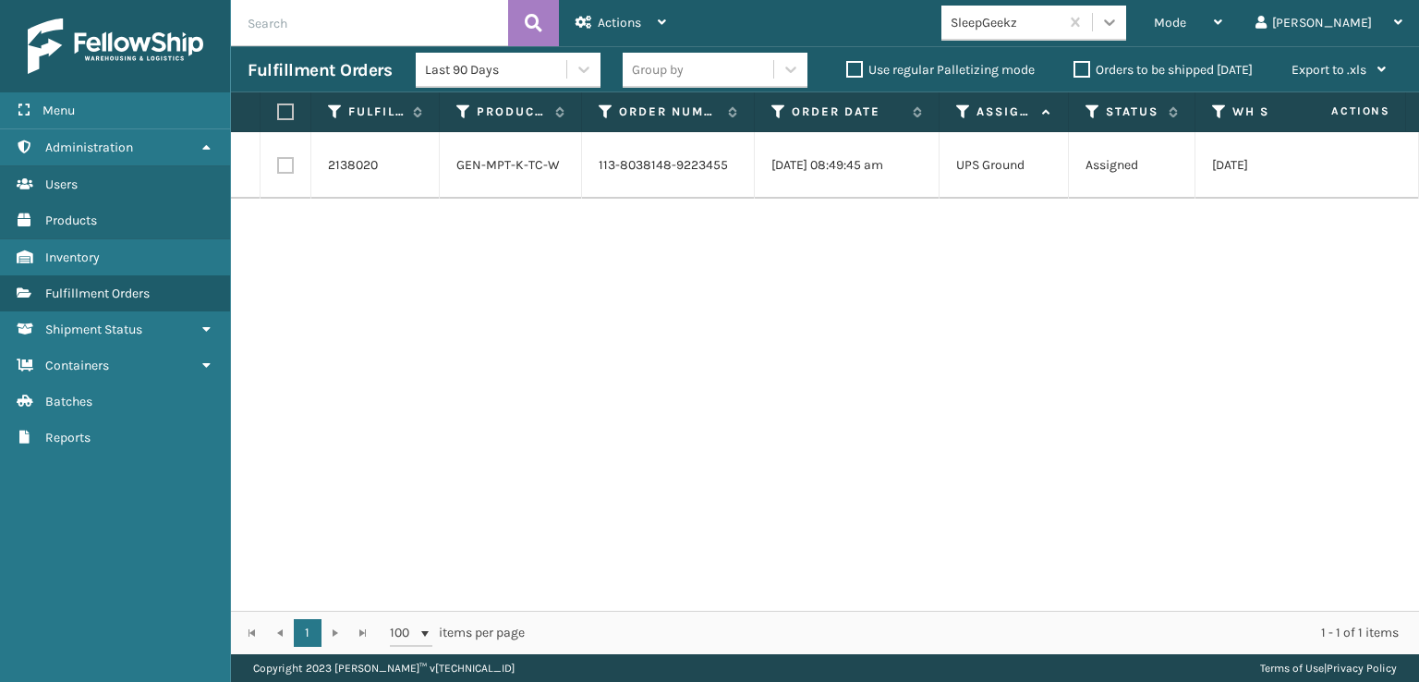
click at [1115, 23] on icon at bounding box center [1109, 22] width 11 height 6
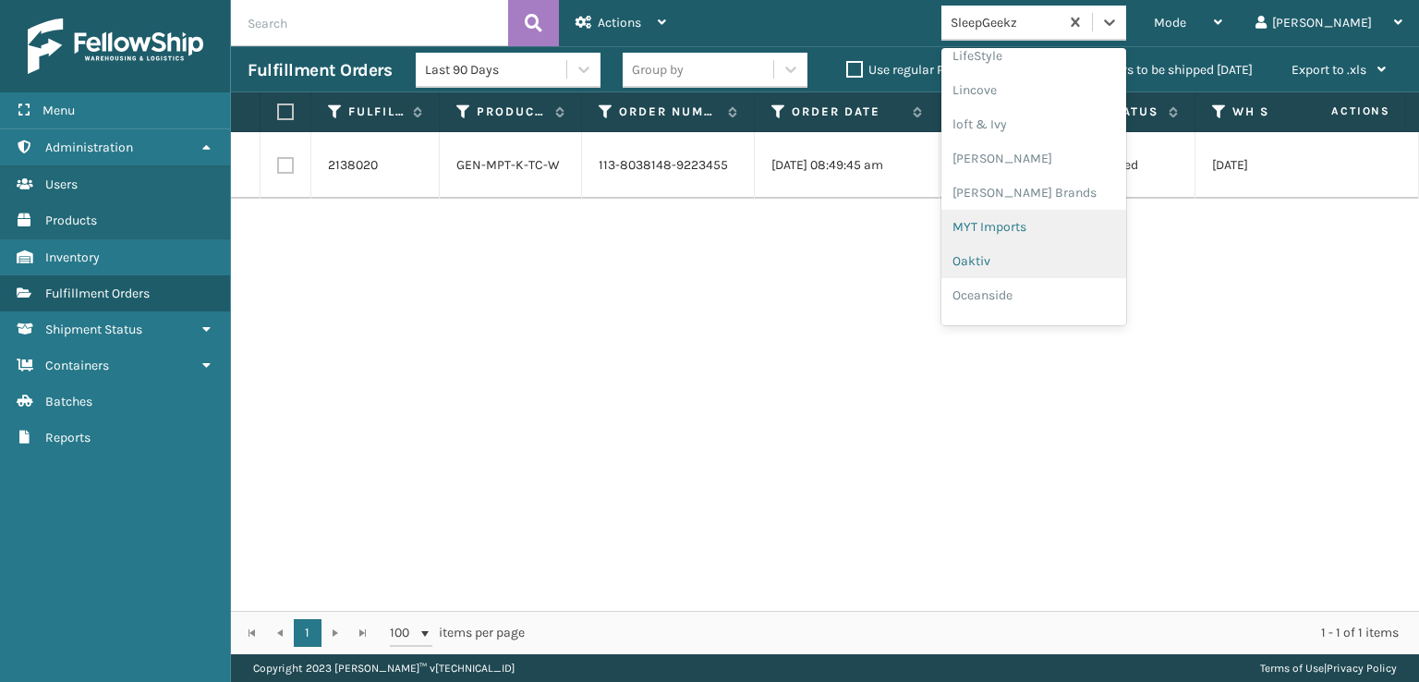
scroll to position [742, 0]
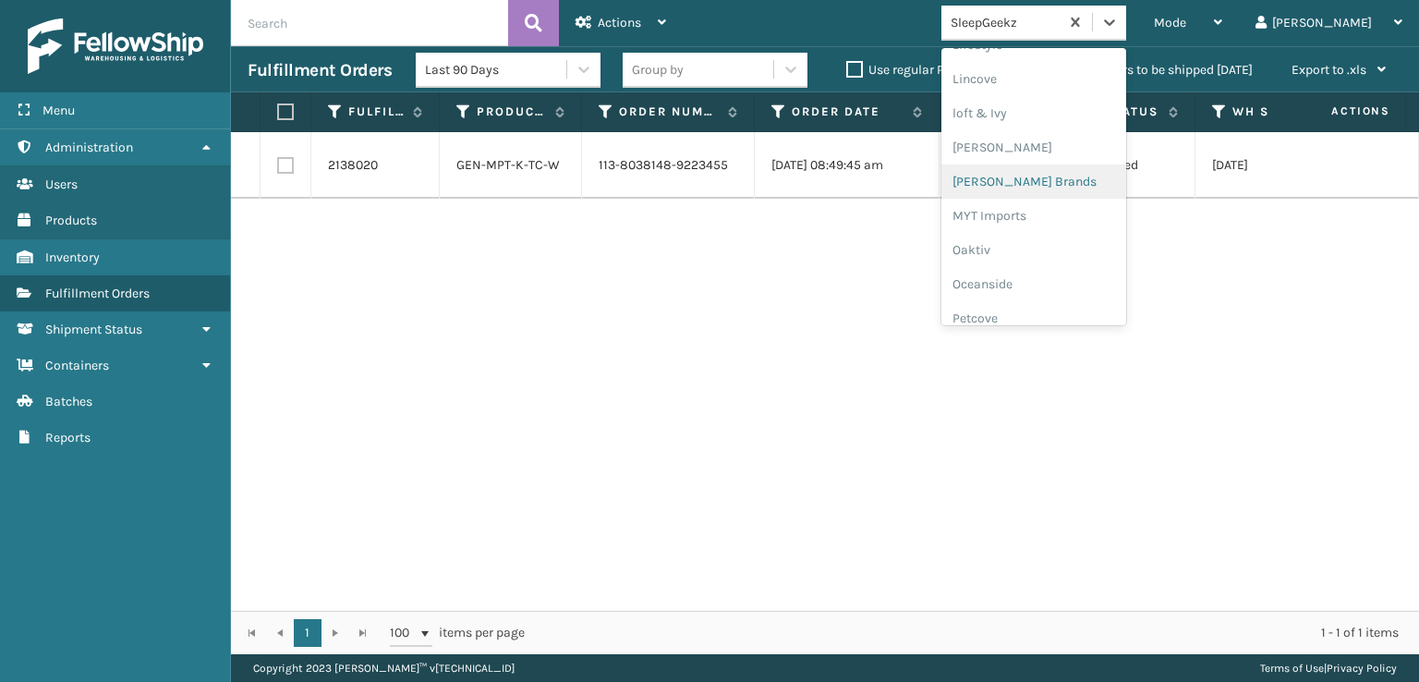
click at [1053, 180] on div "[PERSON_NAME] Brands" at bounding box center [1034, 181] width 185 height 34
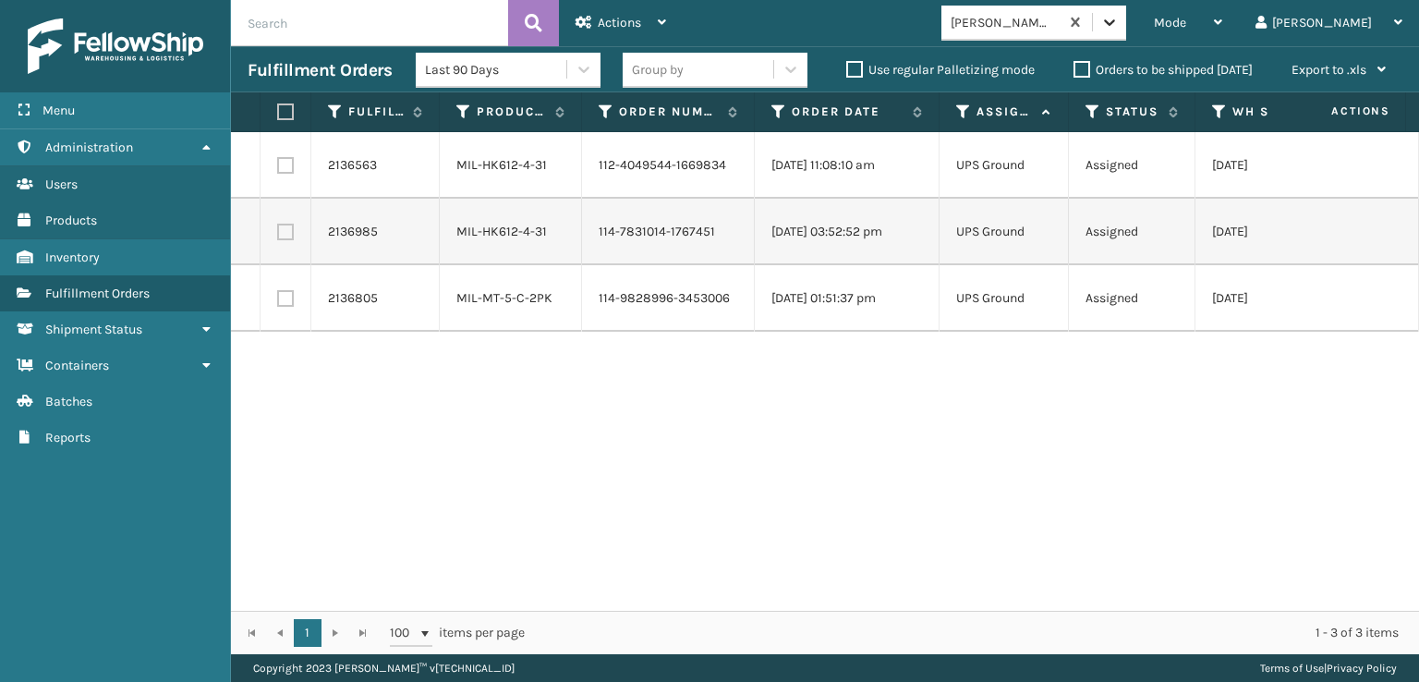
click at [1119, 30] on icon at bounding box center [1110, 22] width 18 height 18
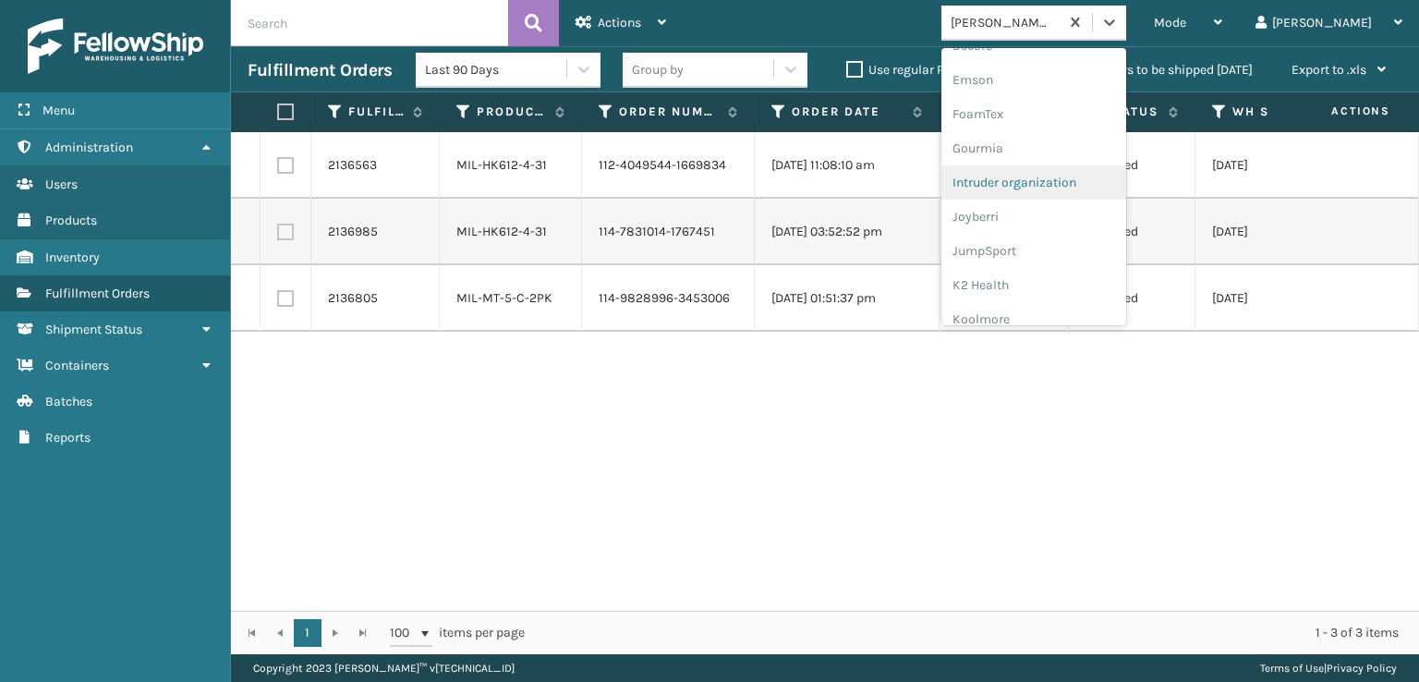
scroll to position [370, 0]
click at [1060, 137] on div "FoamTex" at bounding box center [1034, 144] width 185 height 34
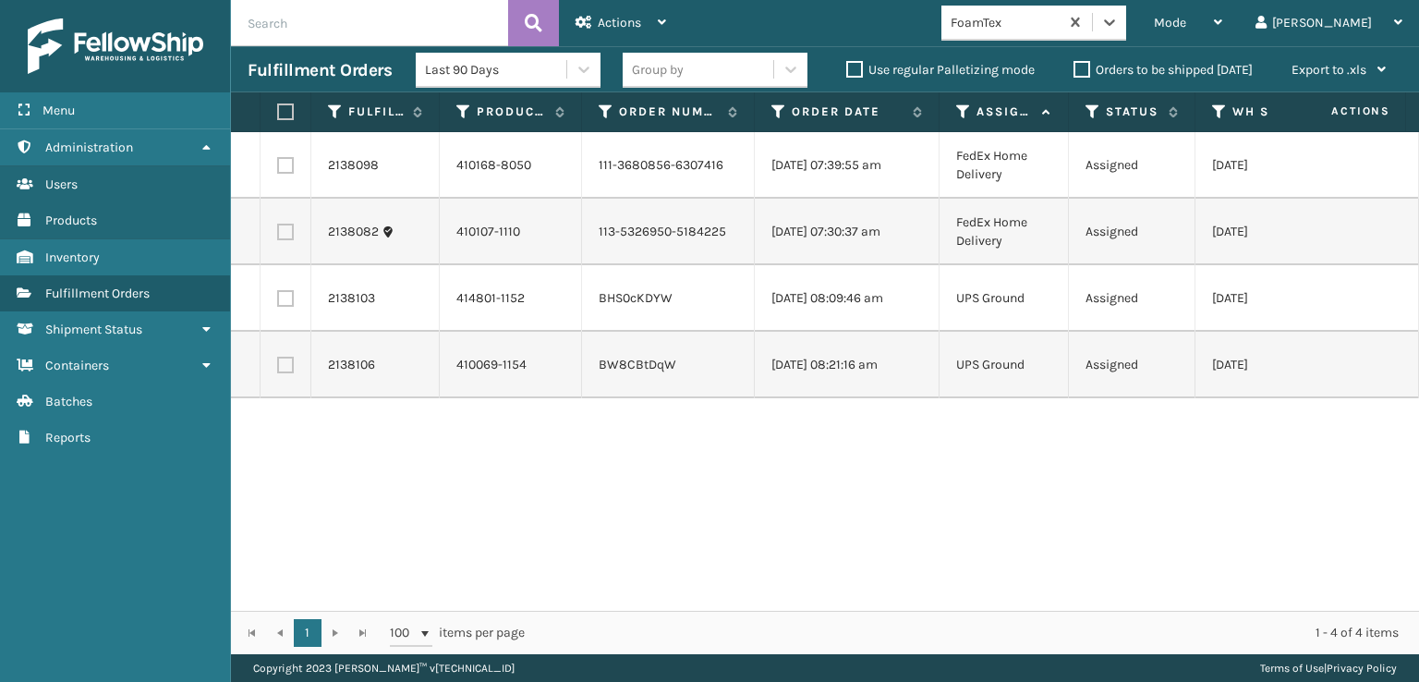
click at [288, 110] on label at bounding box center [282, 111] width 11 height 17
click at [278, 110] on input "checkbox" at bounding box center [277, 112] width 1 height 12
checkbox input "true"
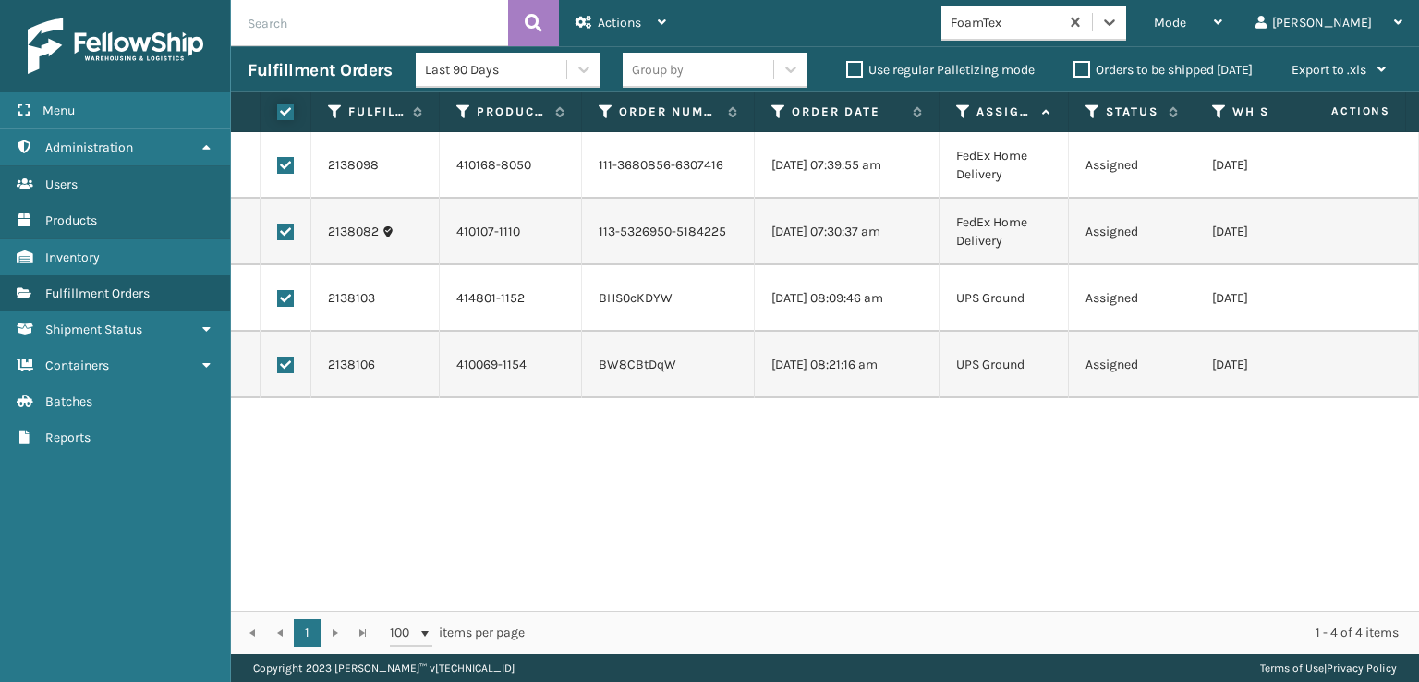
checkbox input "true"
click at [605, 22] on span "Actions" at bounding box center [619, 23] width 43 height 16
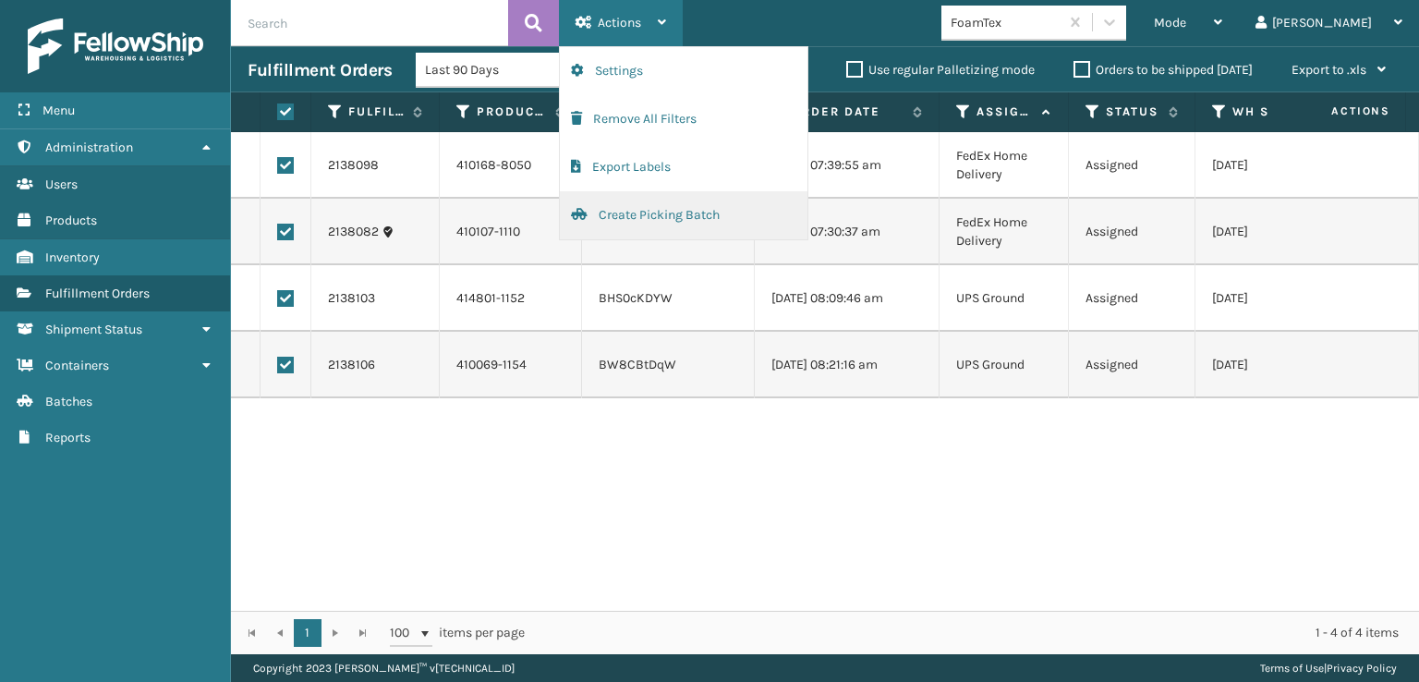
click at [636, 212] on button "Create Picking Batch" at bounding box center [684, 215] width 248 height 48
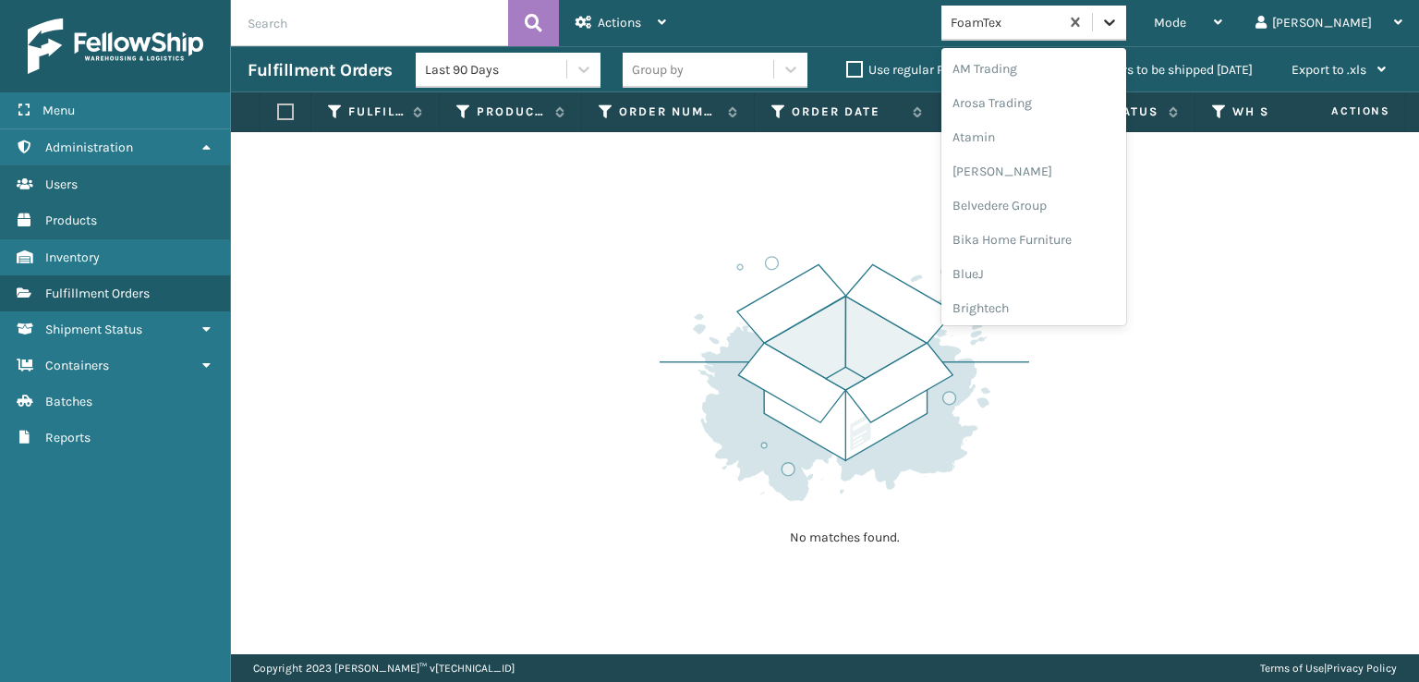
click at [1119, 16] on icon at bounding box center [1110, 22] width 18 height 18
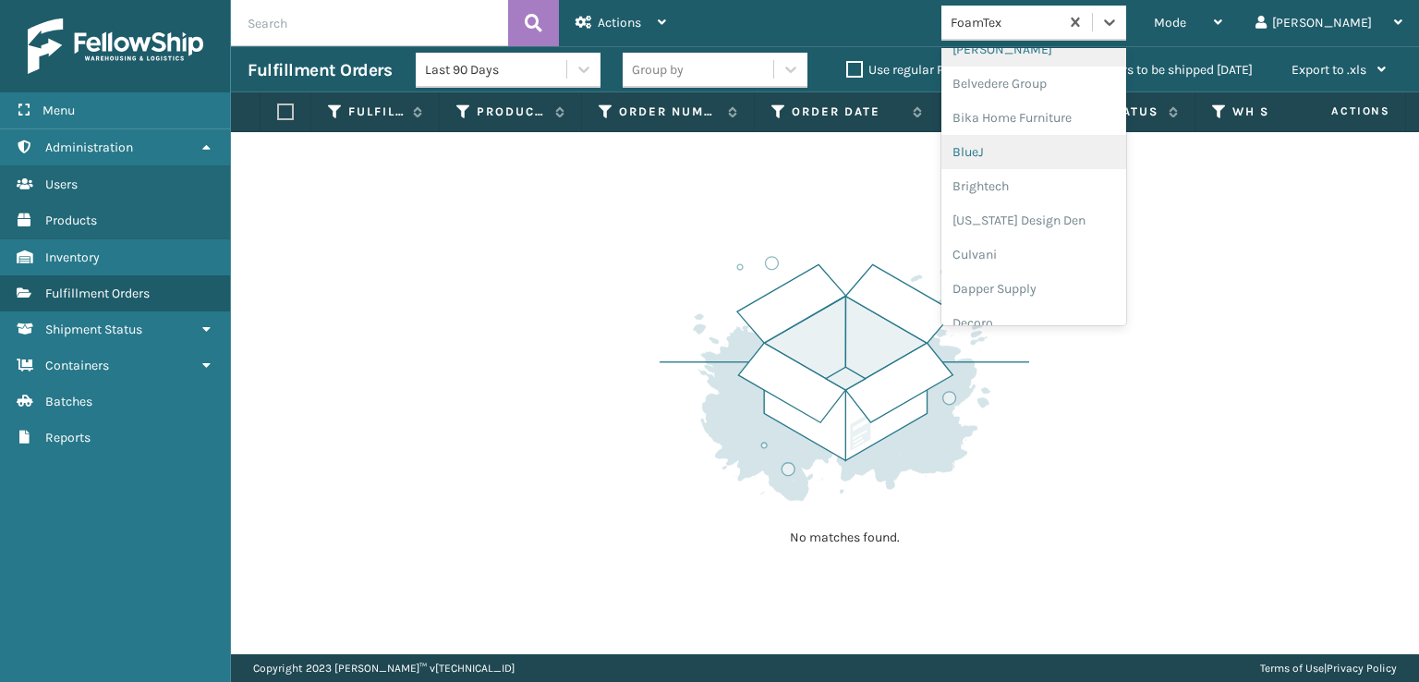
scroll to position [0, 0]
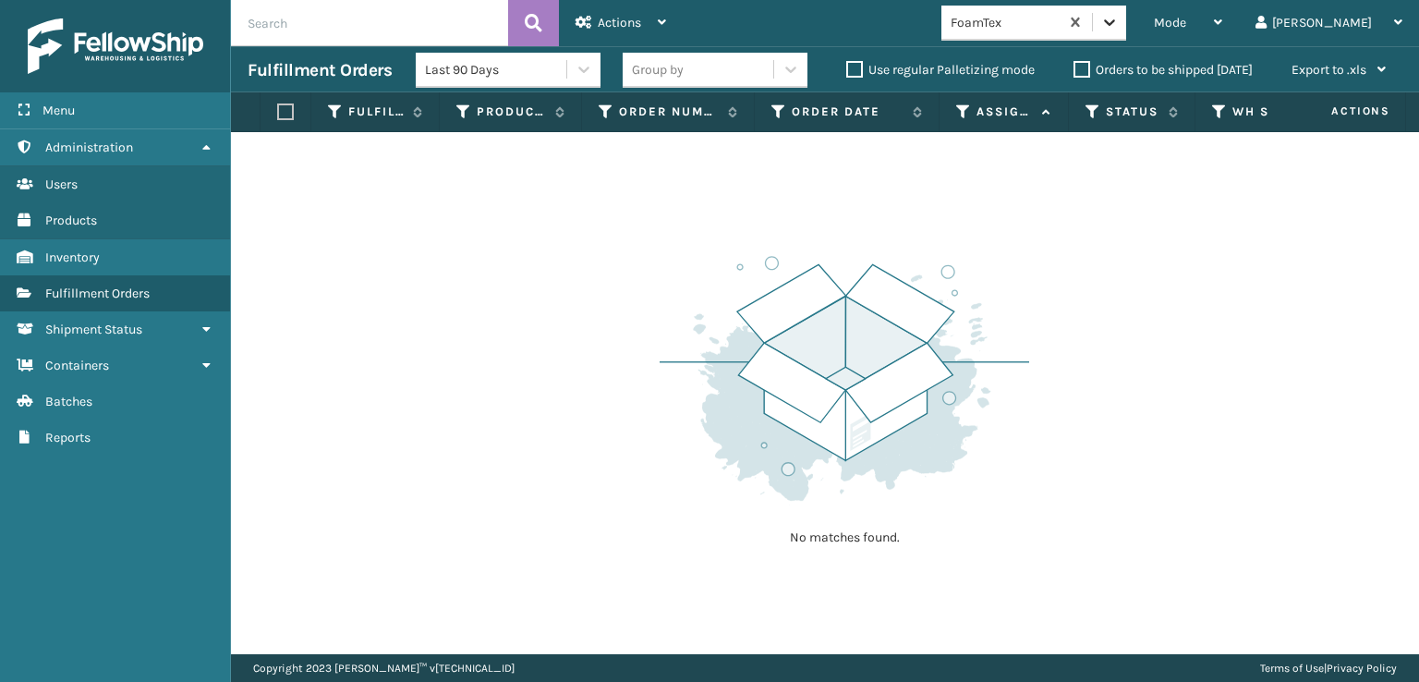
click at [1119, 16] on icon at bounding box center [1110, 22] width 18 height 18
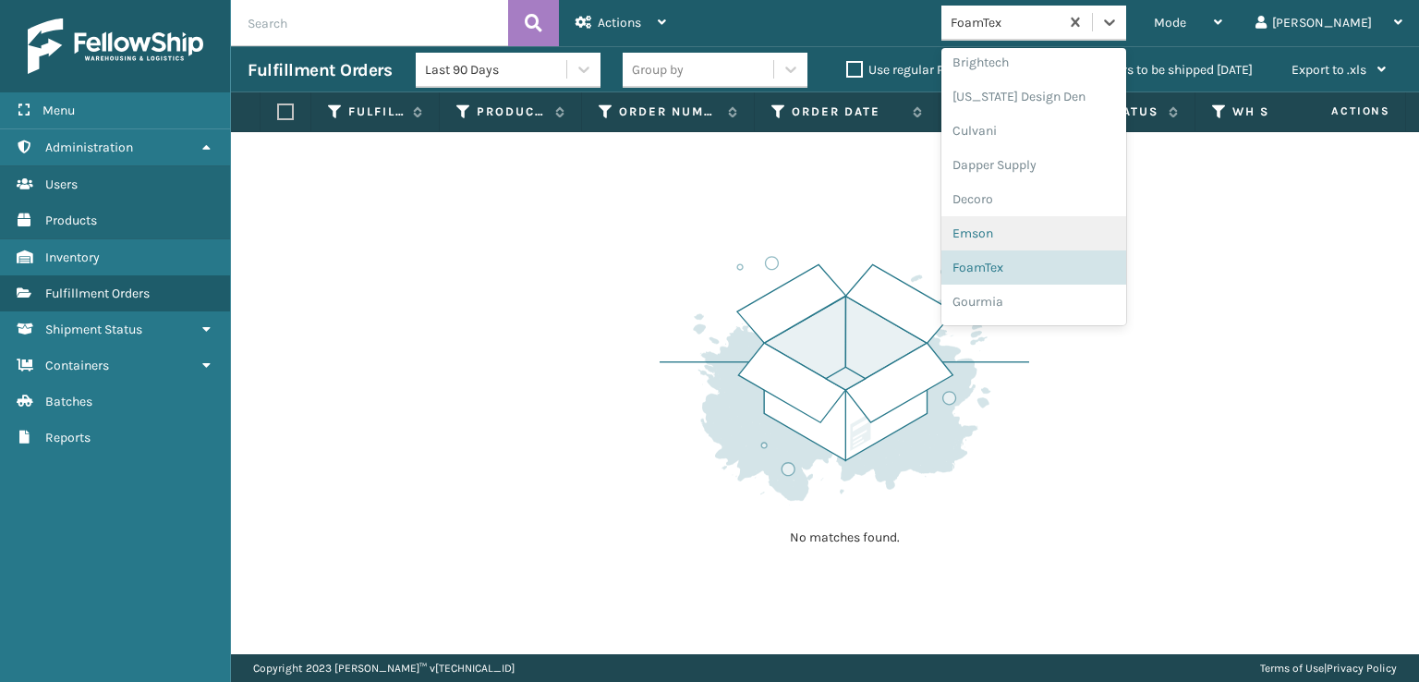
scroll to position [277, 0]
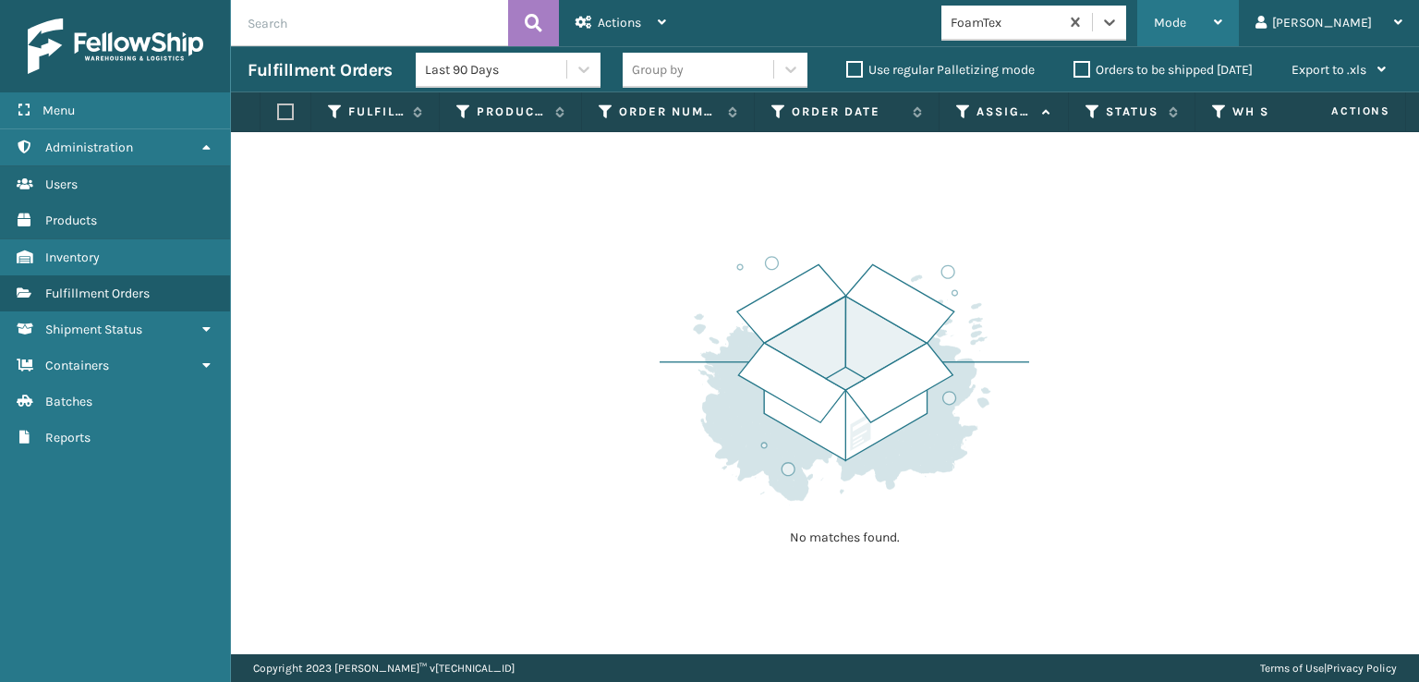
click at [1223, 30] on div "Mode" at bounding box center [1188, 23] width 68 height 46
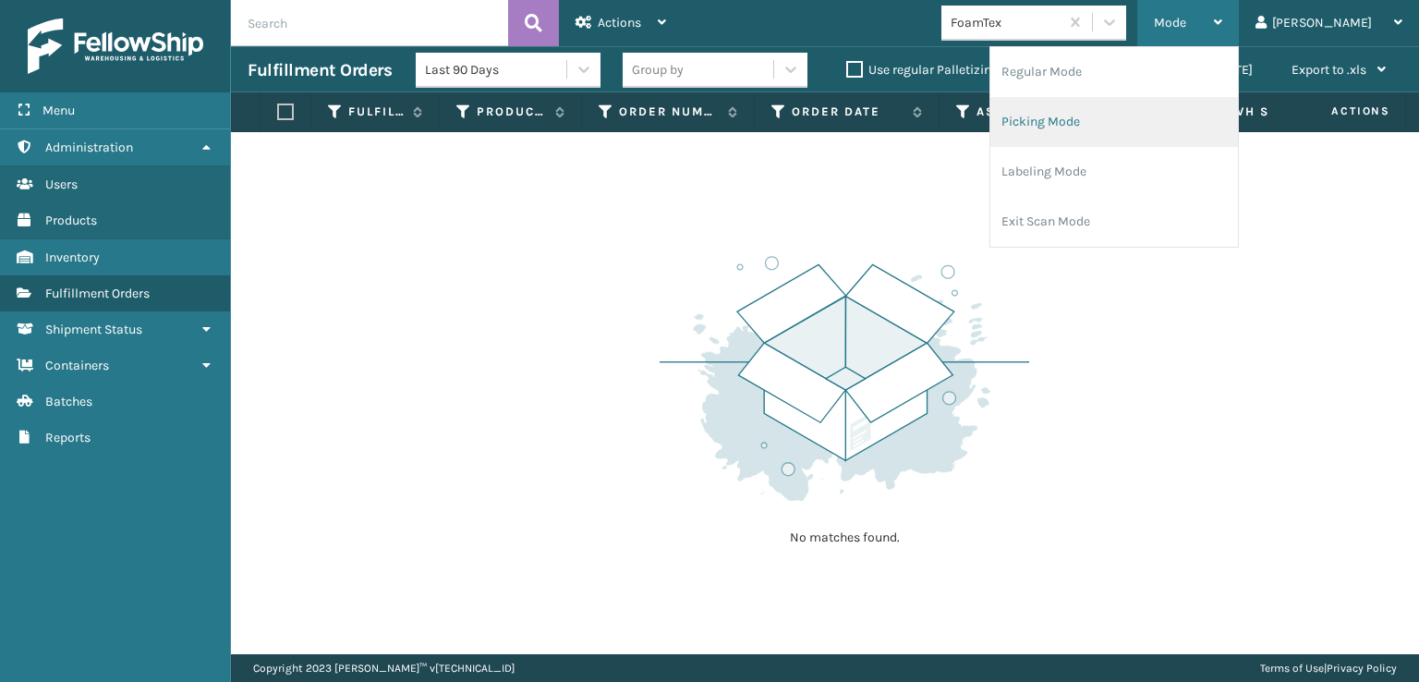
click at [1113, 126] on li "Picking Mode" at bounding box center [1115, 122] width 248 height 50
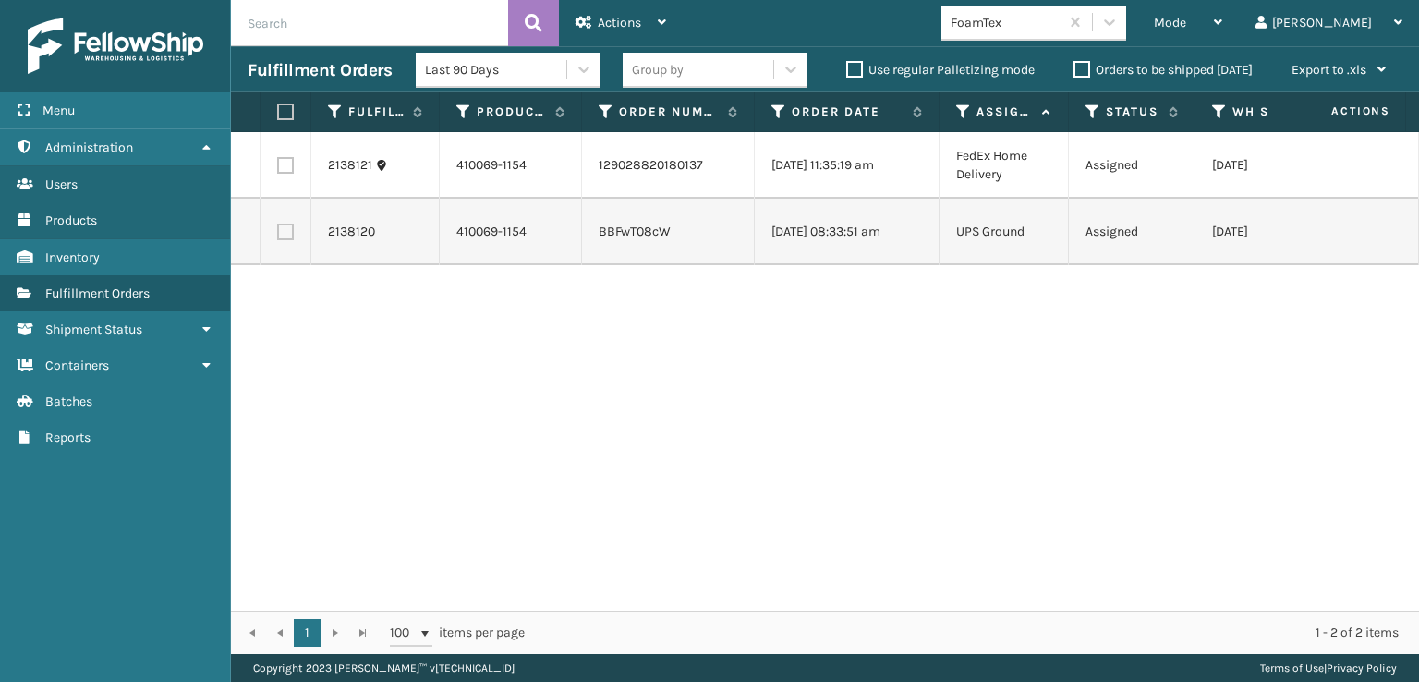
click at [286, 109] on label at bounding box center [282, 111] width 11 height 17
click at [278, 109] on input "checkbox" at bounding box center [277, 112] width 1 height 12
checkbox input "true"
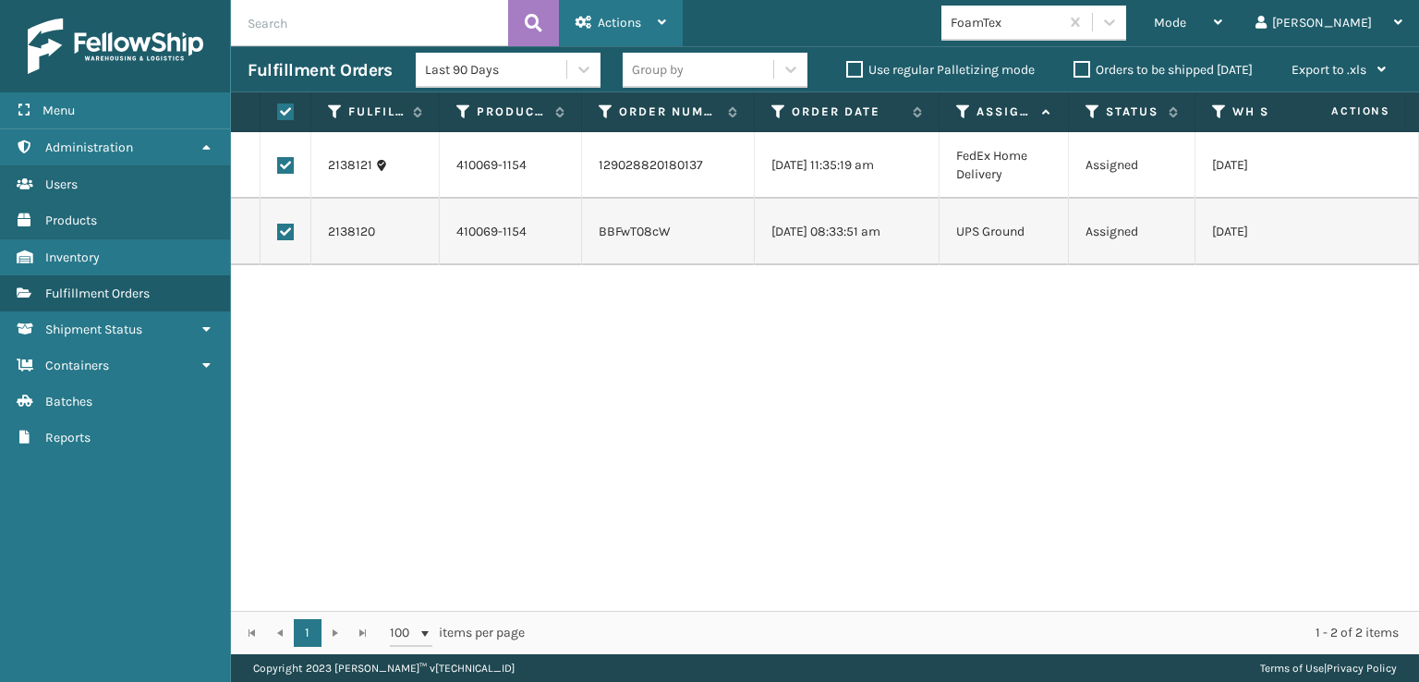
click at [622, 17] on span "Actions" at bounding box center [619, 23] width 43 height 16
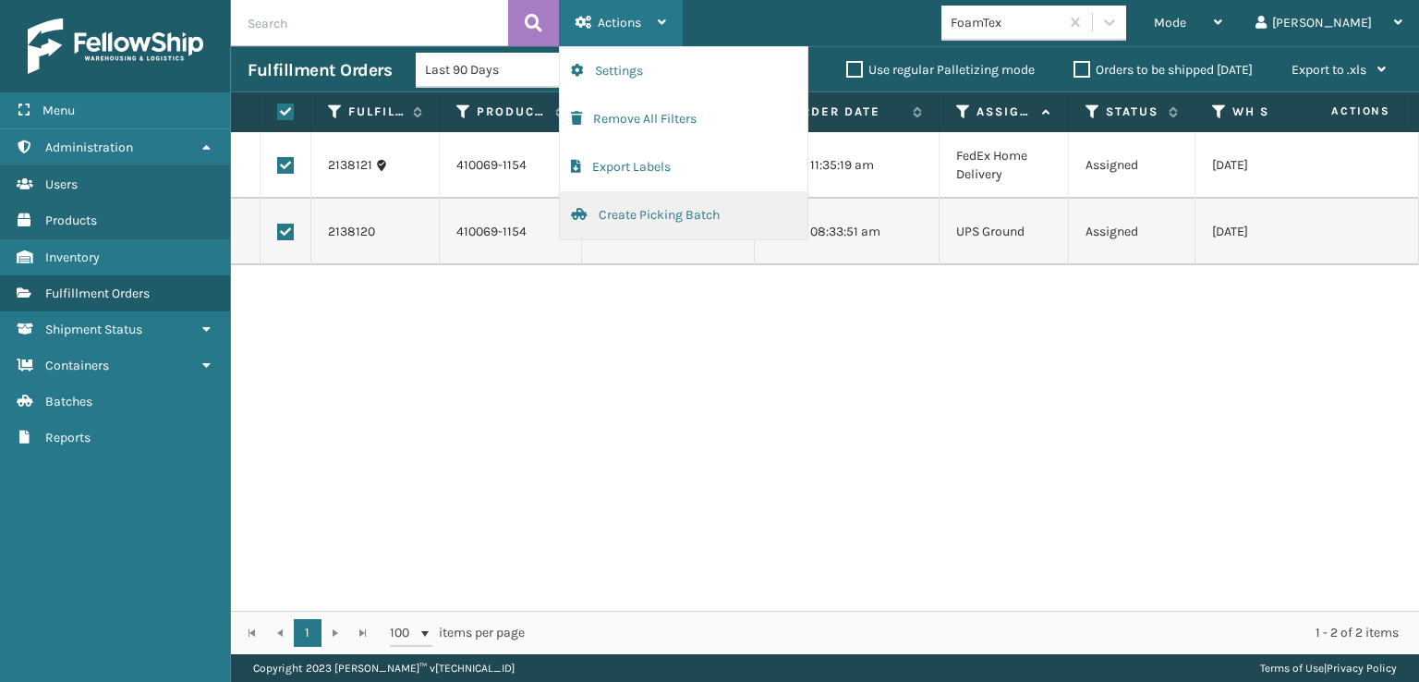
click at [674, 212] on button "Create Picking Batch" at bounding box center [684, 215] width 248 height 48
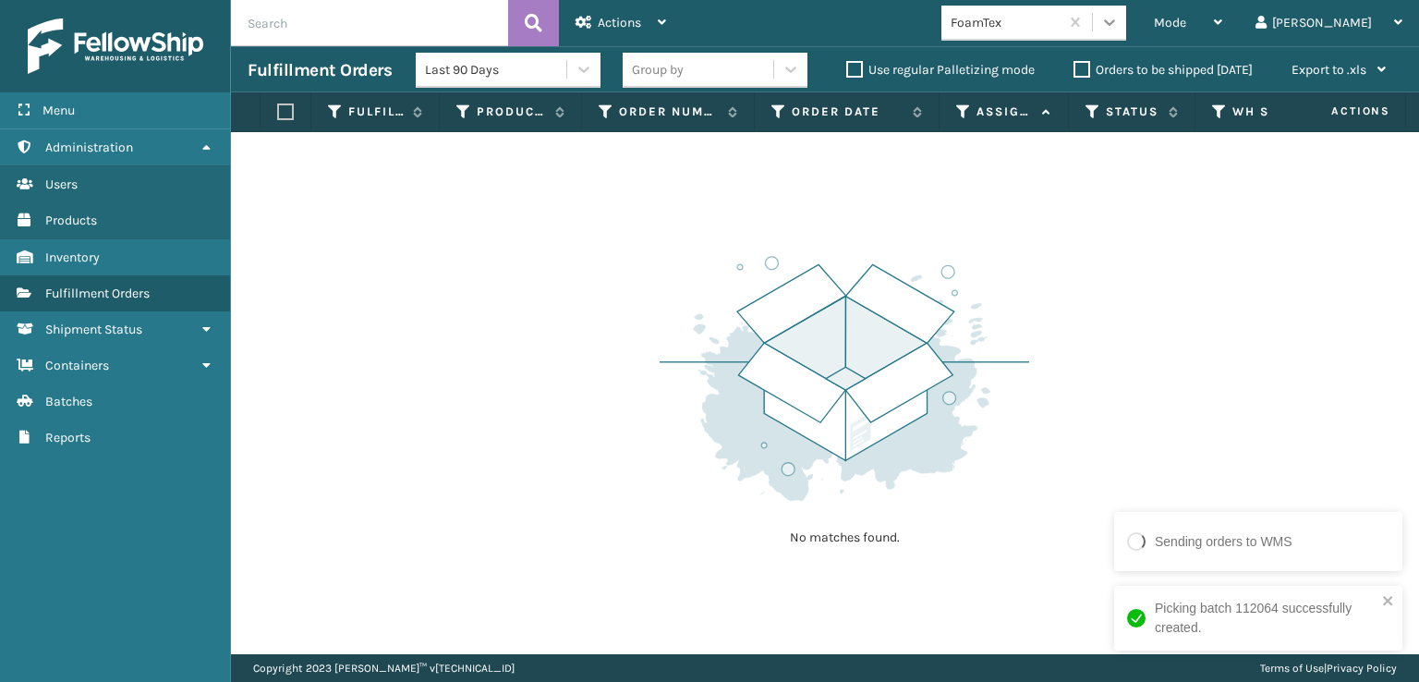
click at [1119, 16] on icon at bounding box center [1110, 22] width 18 height 18
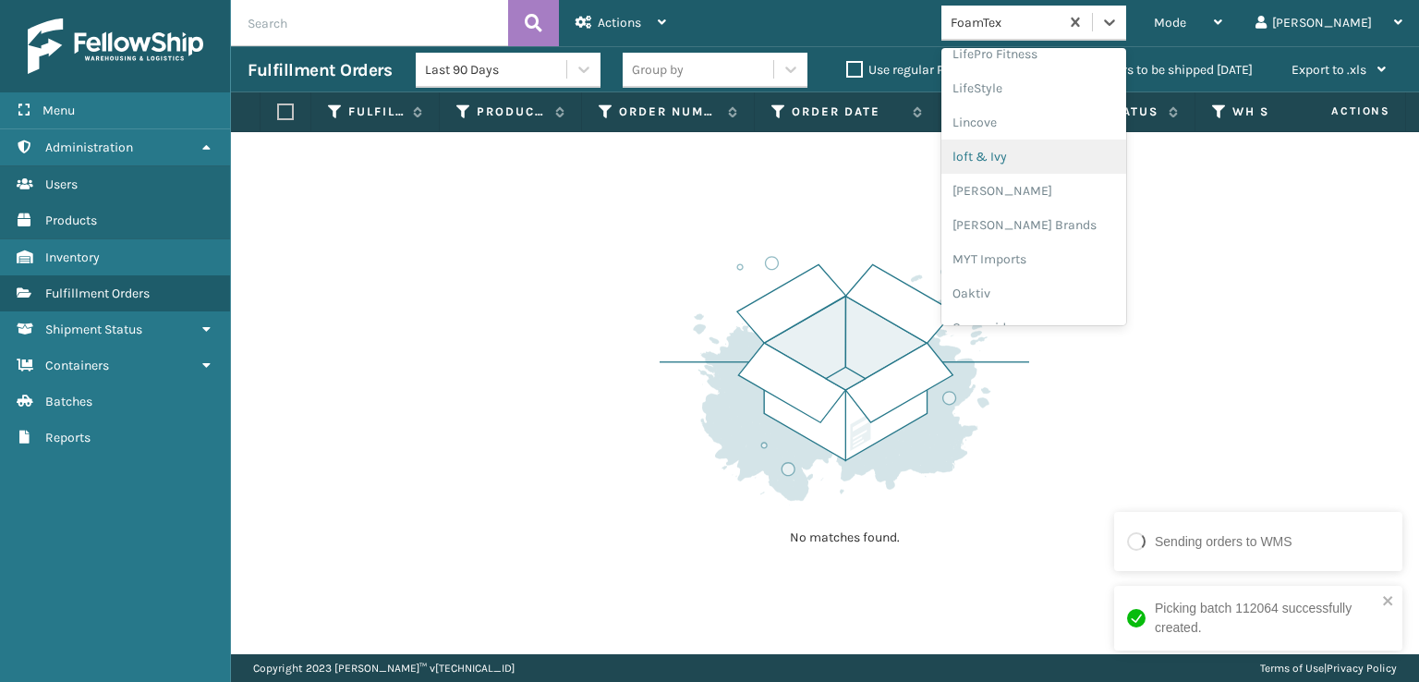
scroll to position [771, 0]
click at [1050, 156] on div "[PERSON_NAME] Brands" at bounding box center [1034, 153] width 185 height 34
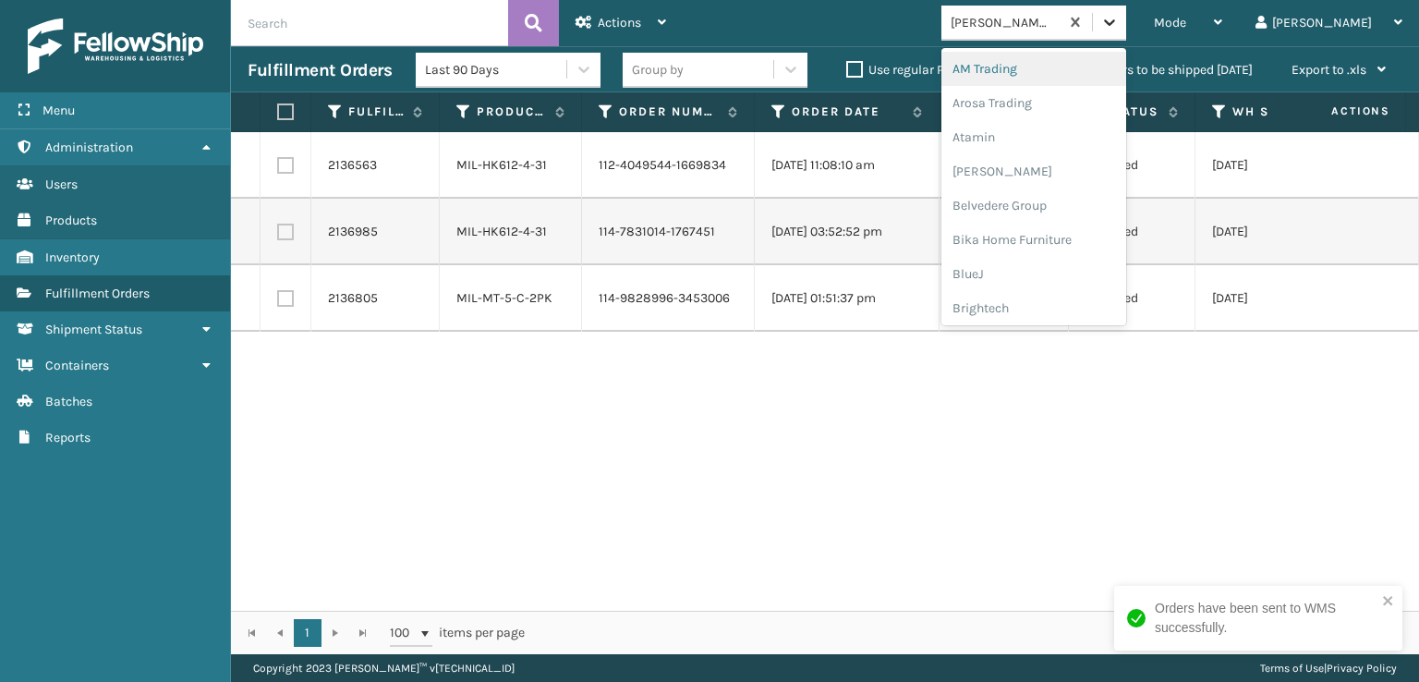
click at [1119, 19] on icon at bounding box center [1110, 22] width 18 height 18
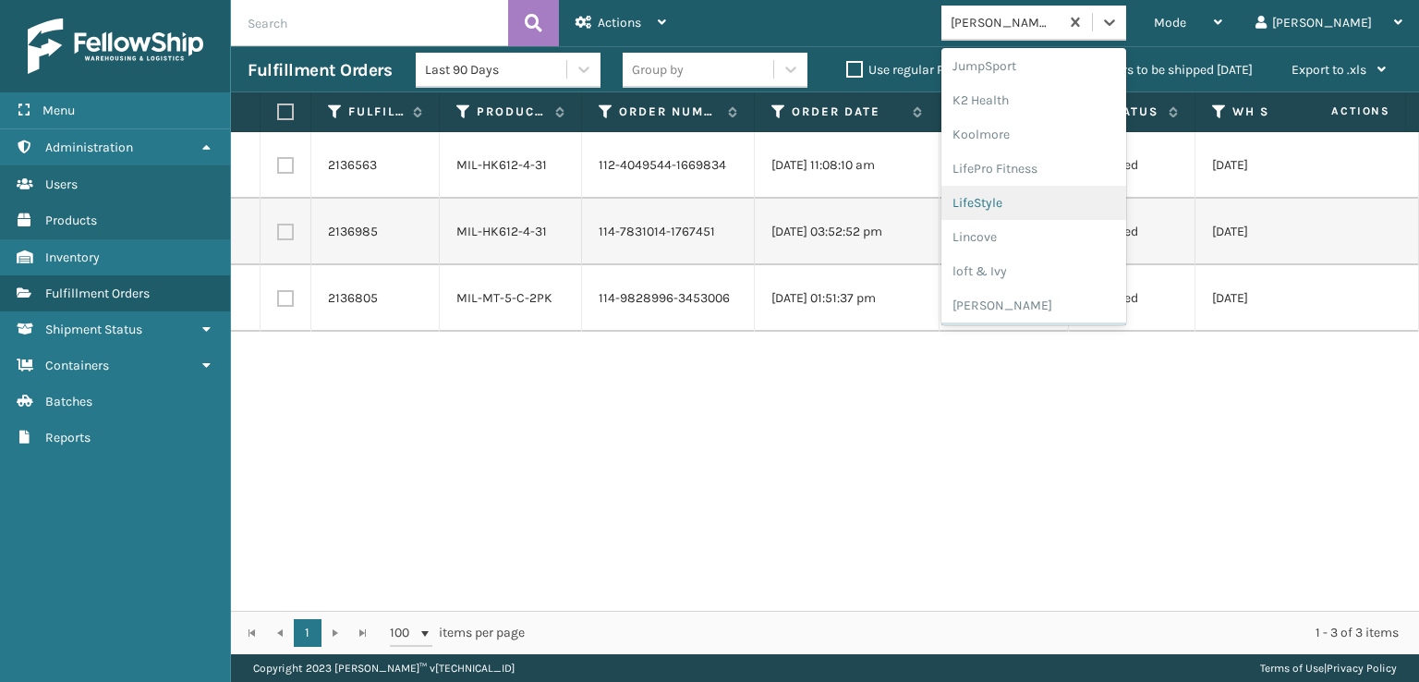
scroll to position [927, 0]
click at [1039, 271] on div "SleepGeekz" at bounding box center [1034, 270] width 185 height 34
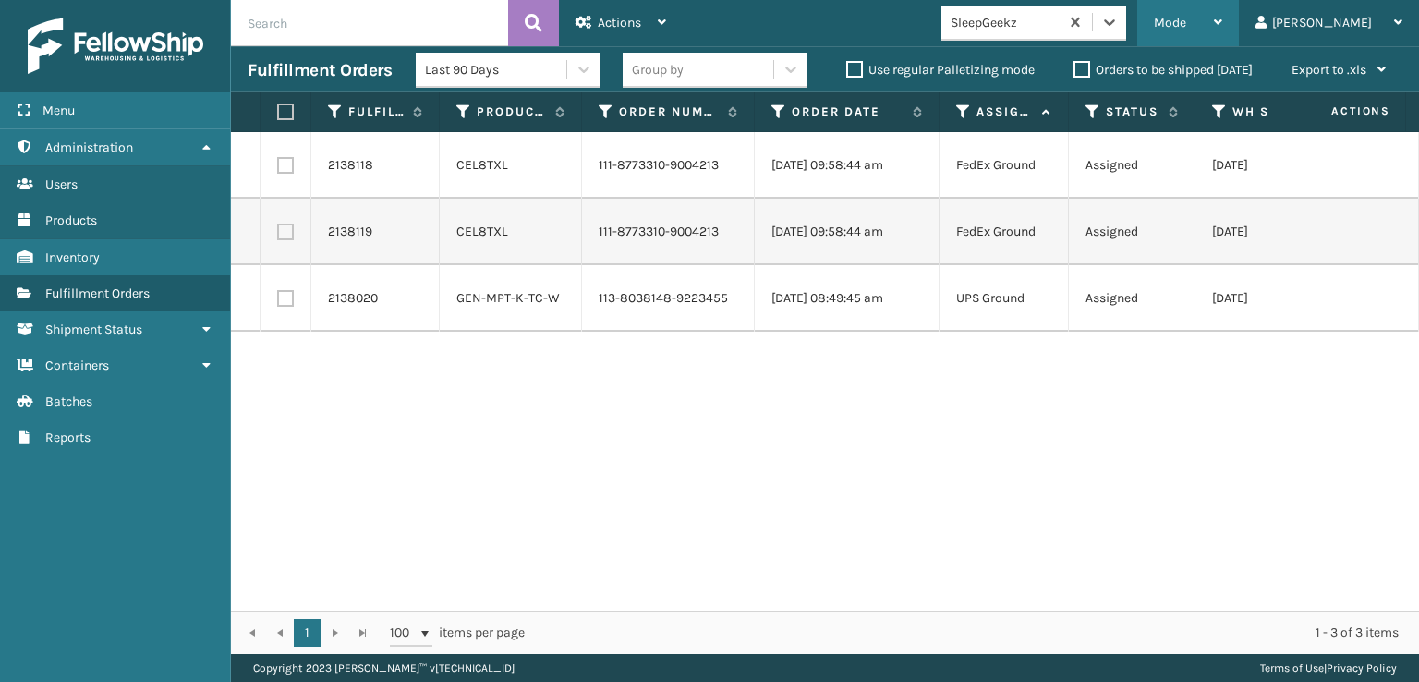
click at [1239, 5] on div "Mode Regular Mode Picking Mode Labeling Mode Exit Scan Mode" at bounding box center [1189, 23] width 102 height 46
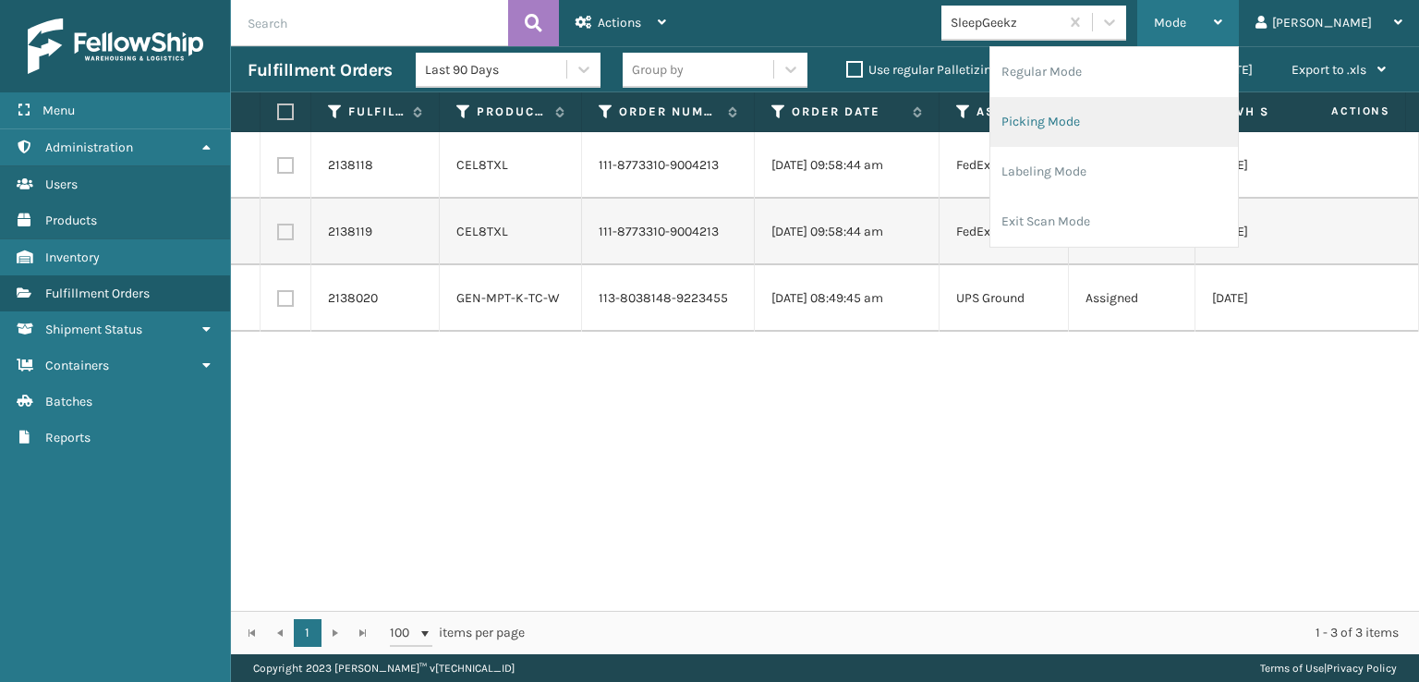
click at [1107, 113] on li "Picking Mode" at bounding box center [1115, 122] width 248 height 50
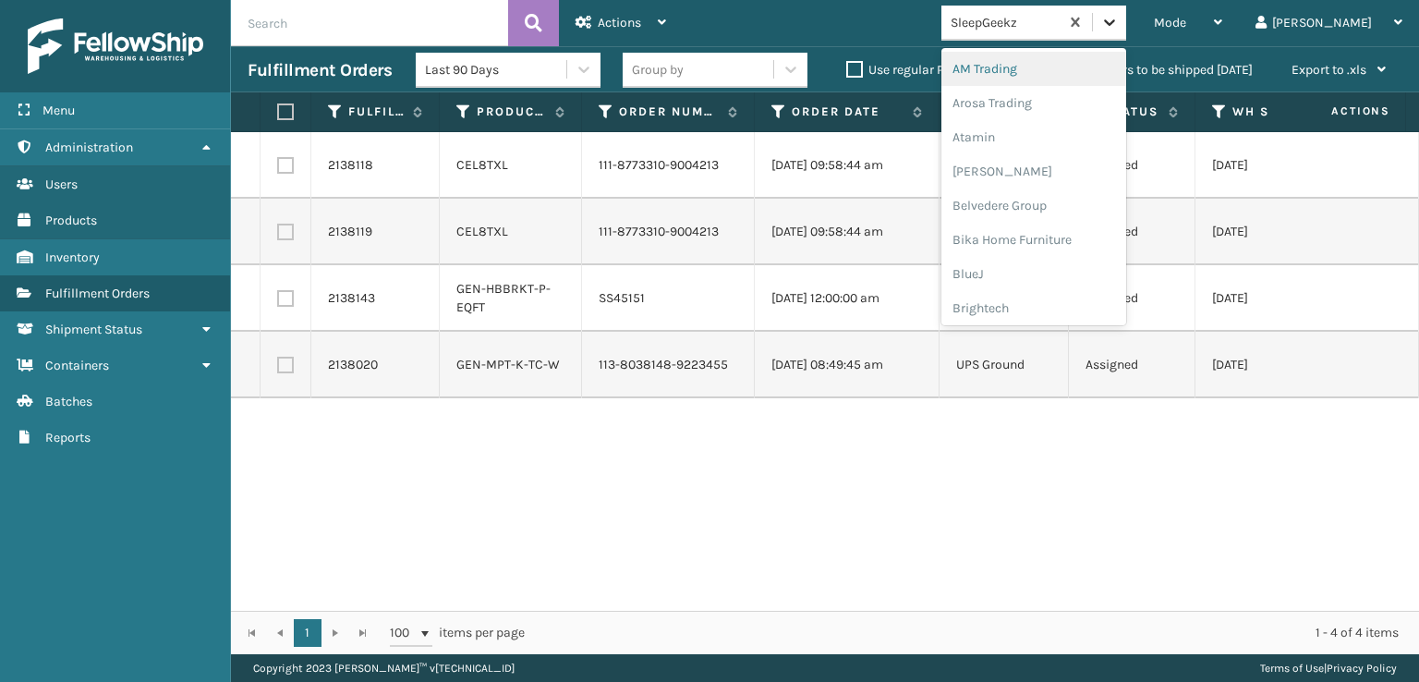
click at [1115, 20] on icon at bounding box center [1109, 22] width 11 height 6
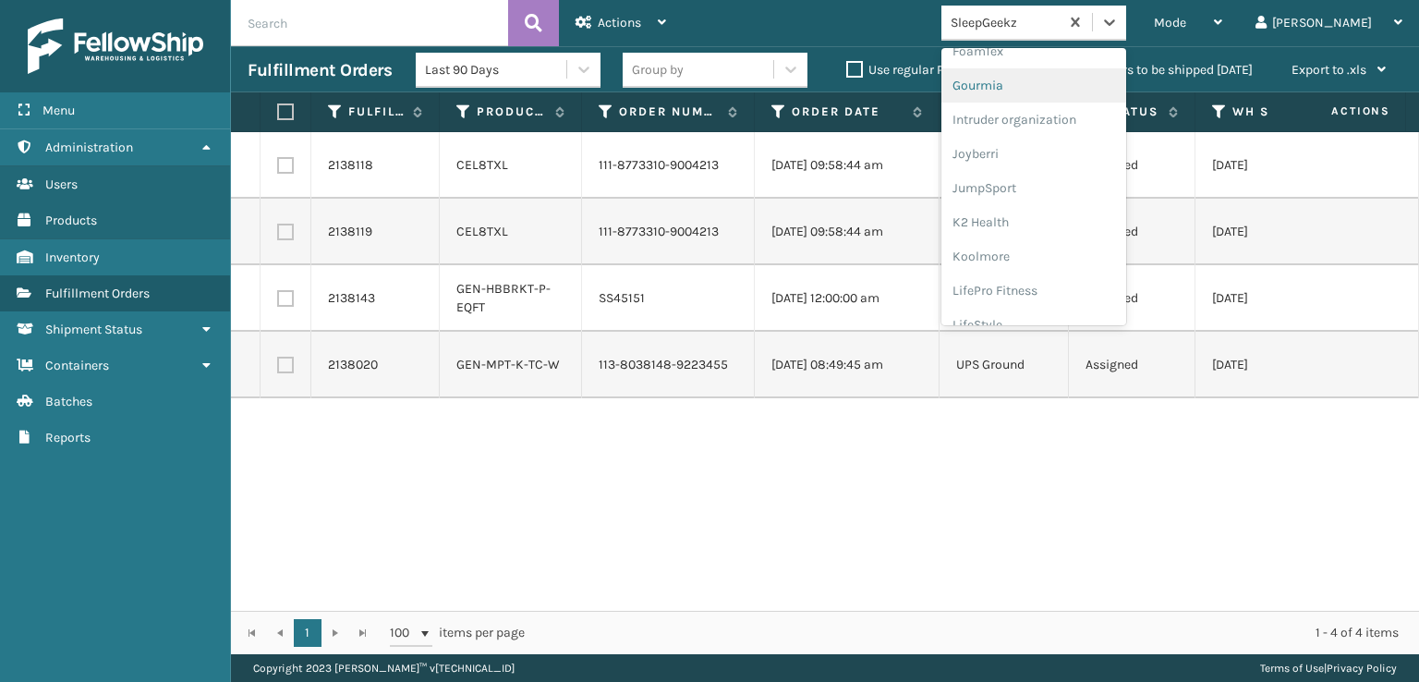
scroll to position [370, 0]
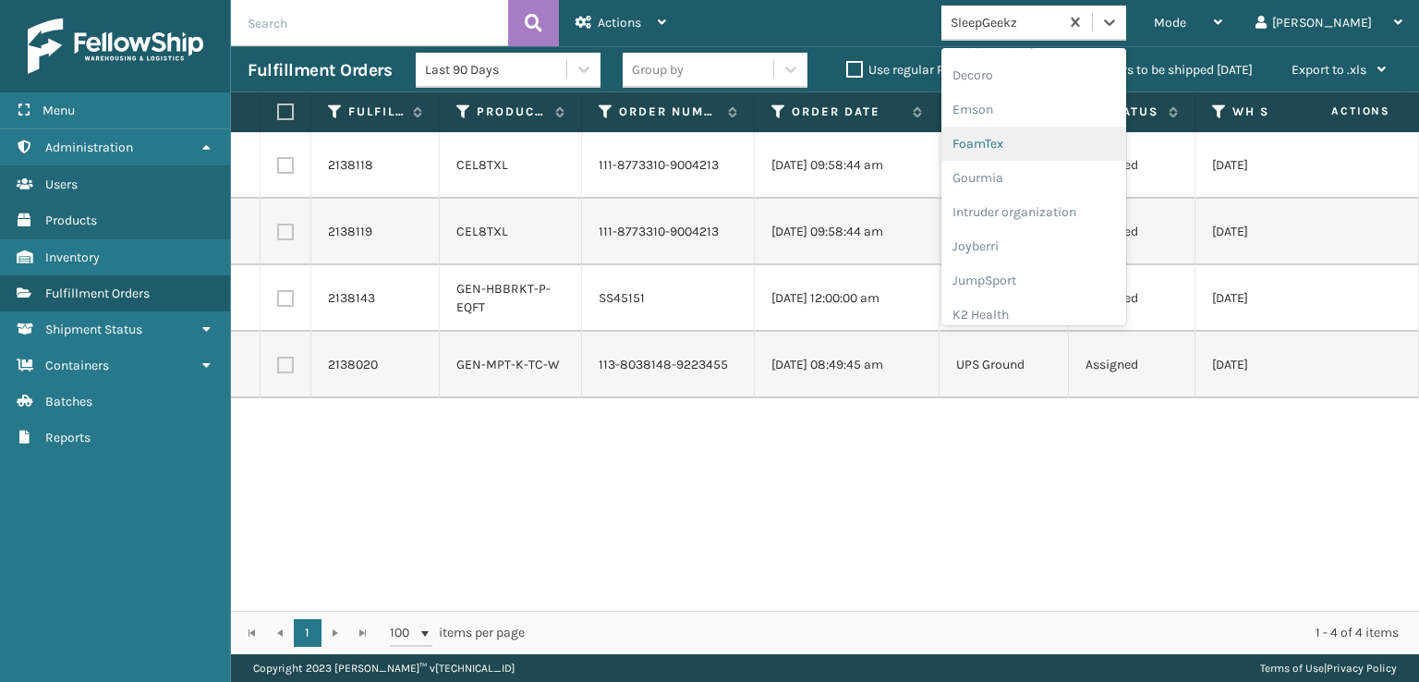
click at [1048, 140] on div "FoamTex" at bounding box center [1034, 144] width 185 height 34
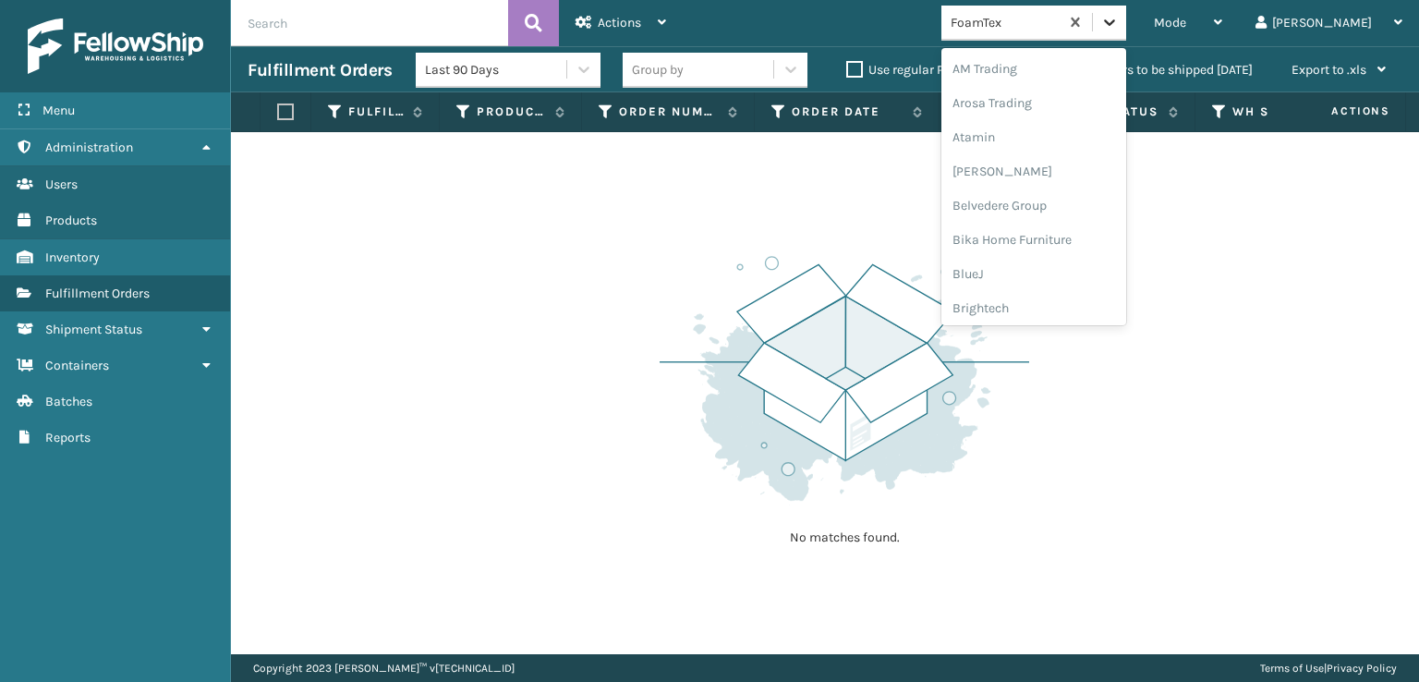
click at [1115, 23] on icon at bounding box center [1109, 22] width 11 height 6
click at [1060, 148] on div "[PERSON_NAME] Brands" at bounding box center [1034, 155] width 185 height 34
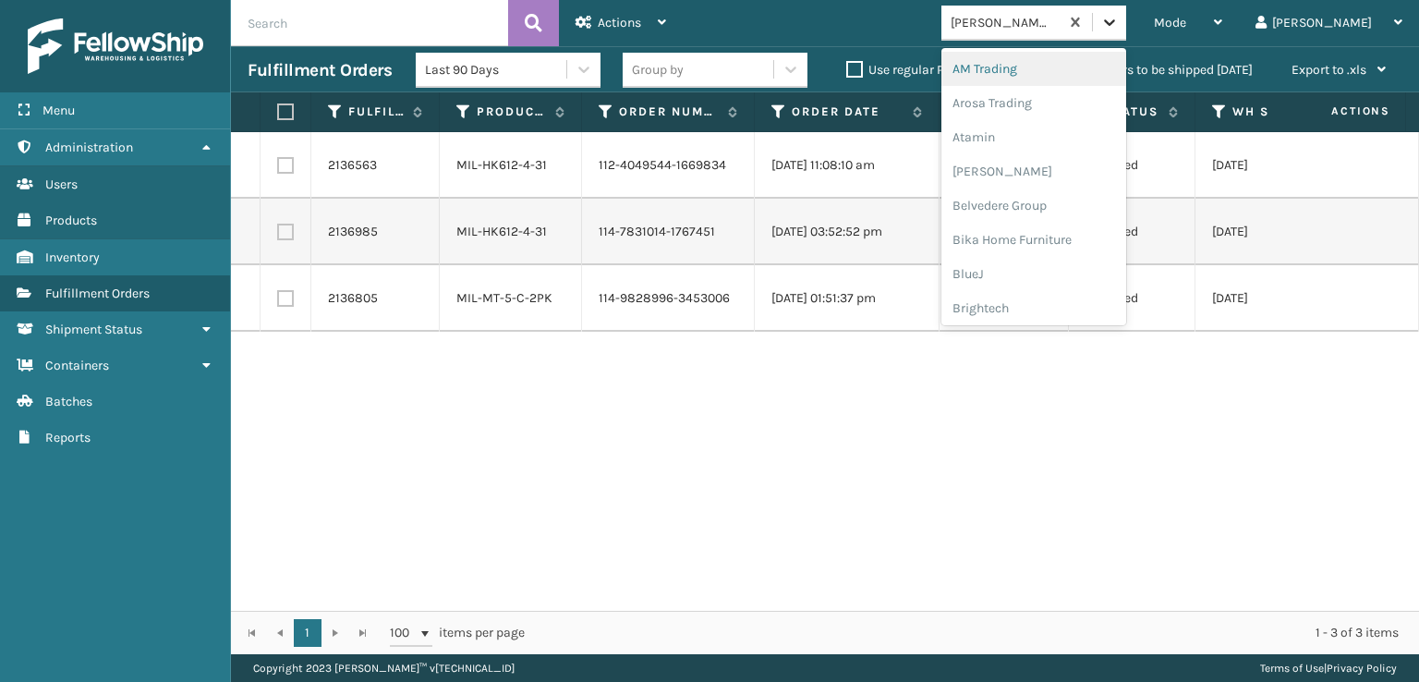
click at [1119, 29] on icon at bounding box center [1110, 22] width 18 height 18
click at [1058, 228] on div "FoamTex" at bounding box center [1034, 236] width 185 height 34
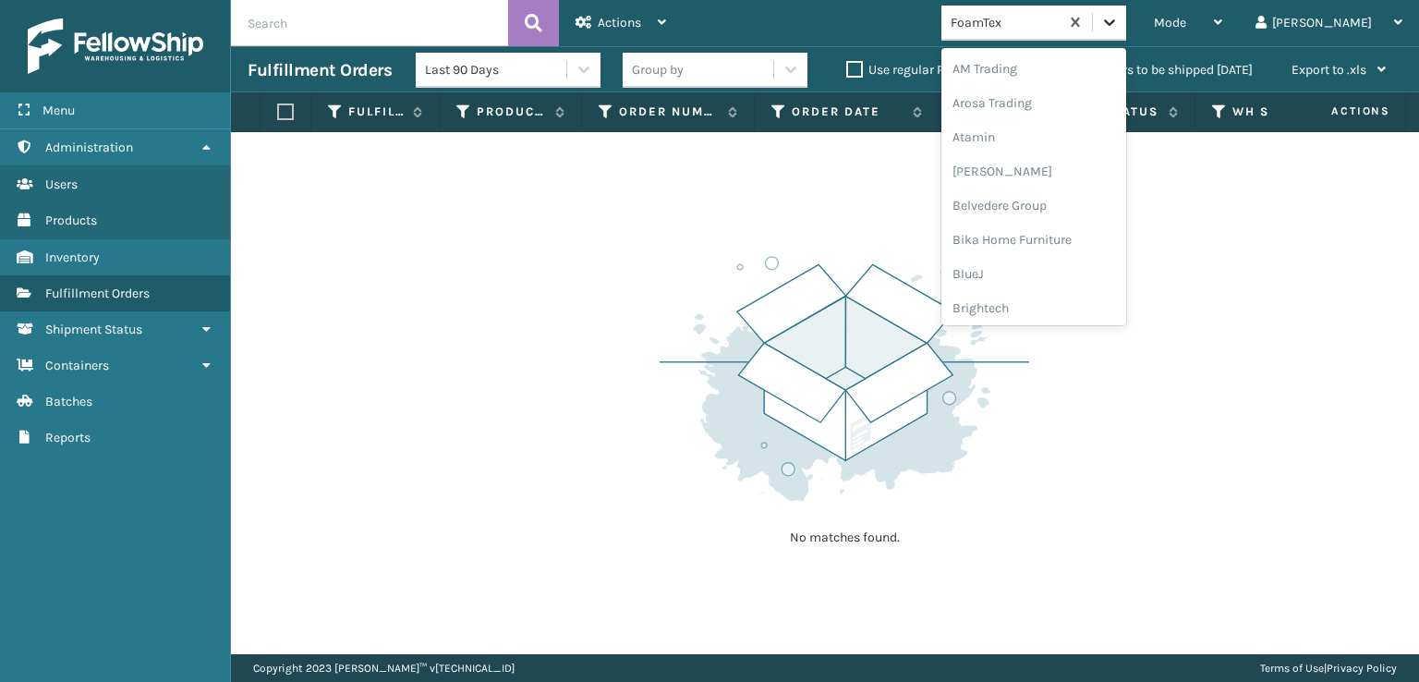
click at [1126, 12] on div at bounding box center [1109, 22] width 33 height 33
click at [1057, 204] on div "SBYL [GEOGRAPHIC_DATA]" at bounding box center [1034, 202] width 185 height 34
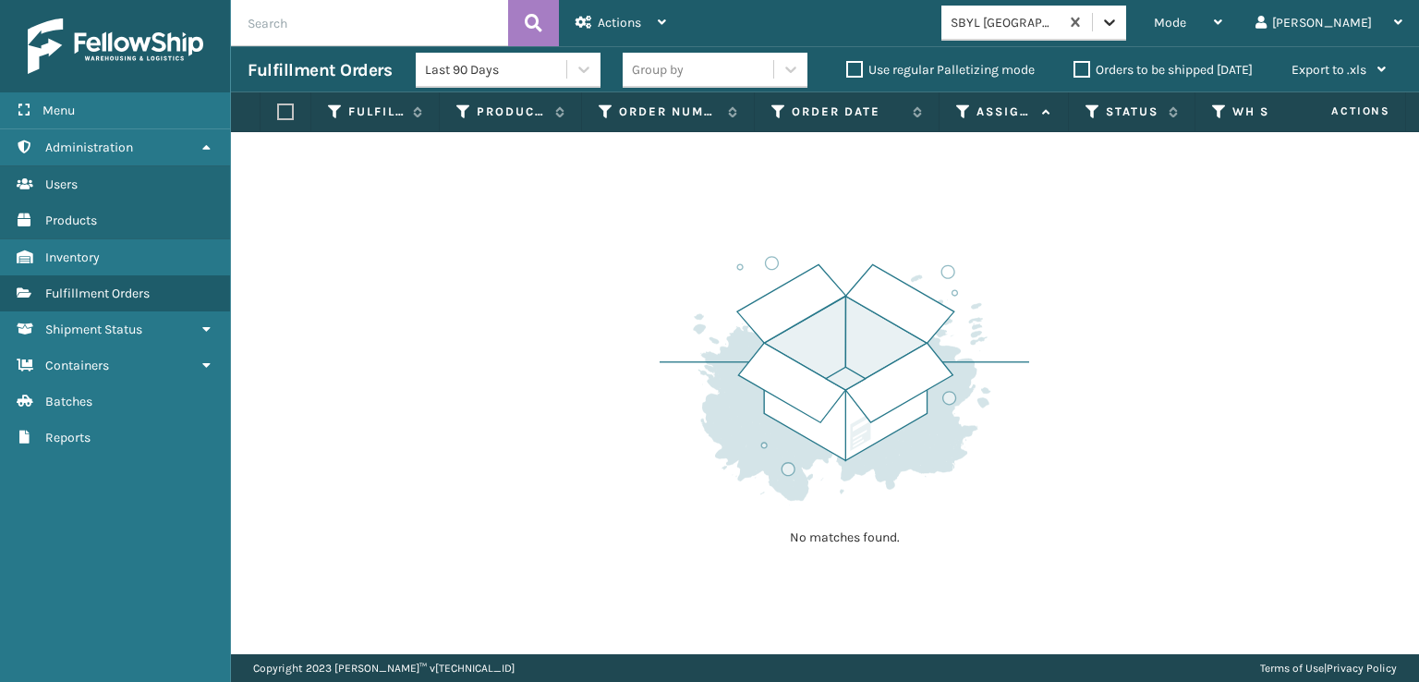
click at [1126, 31] on div at bounding box center [1109, 22] width 33 height 33
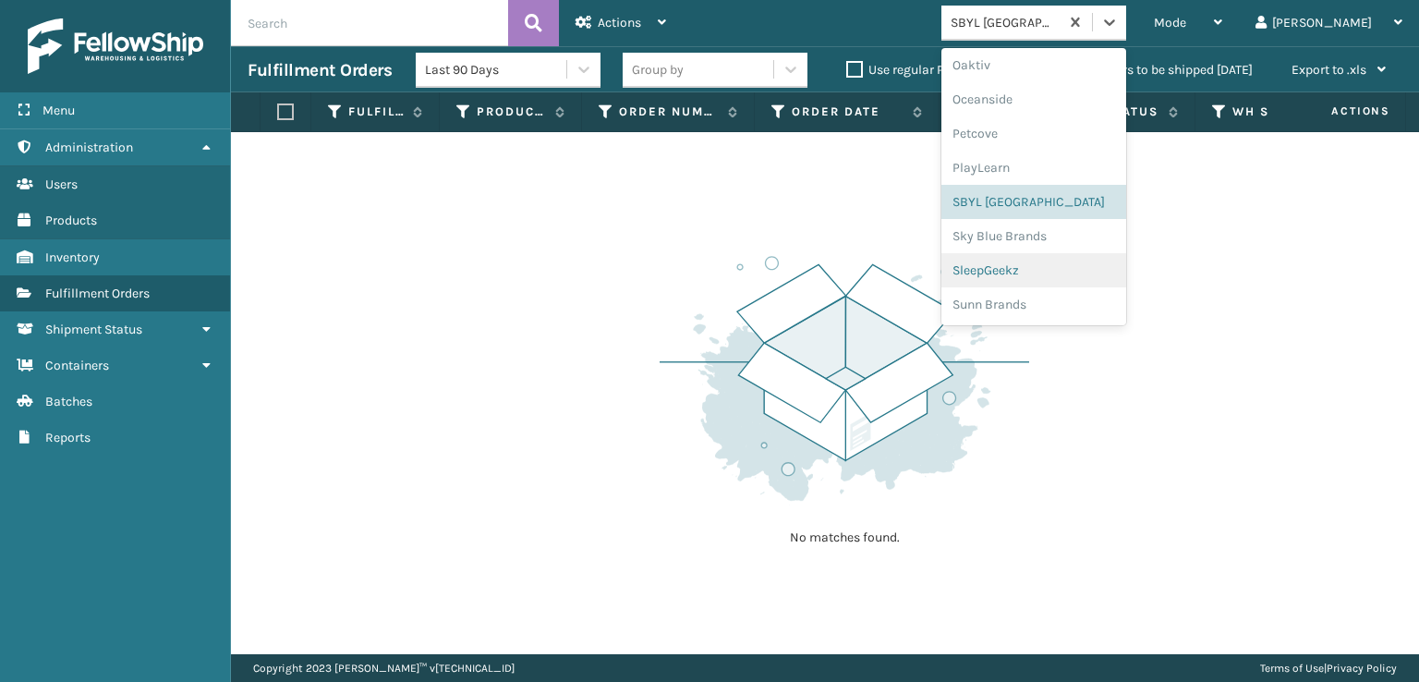
click at [1041, 270] on div "SleepGeekz" at bounding box center [1034, 270] width 185 height 34
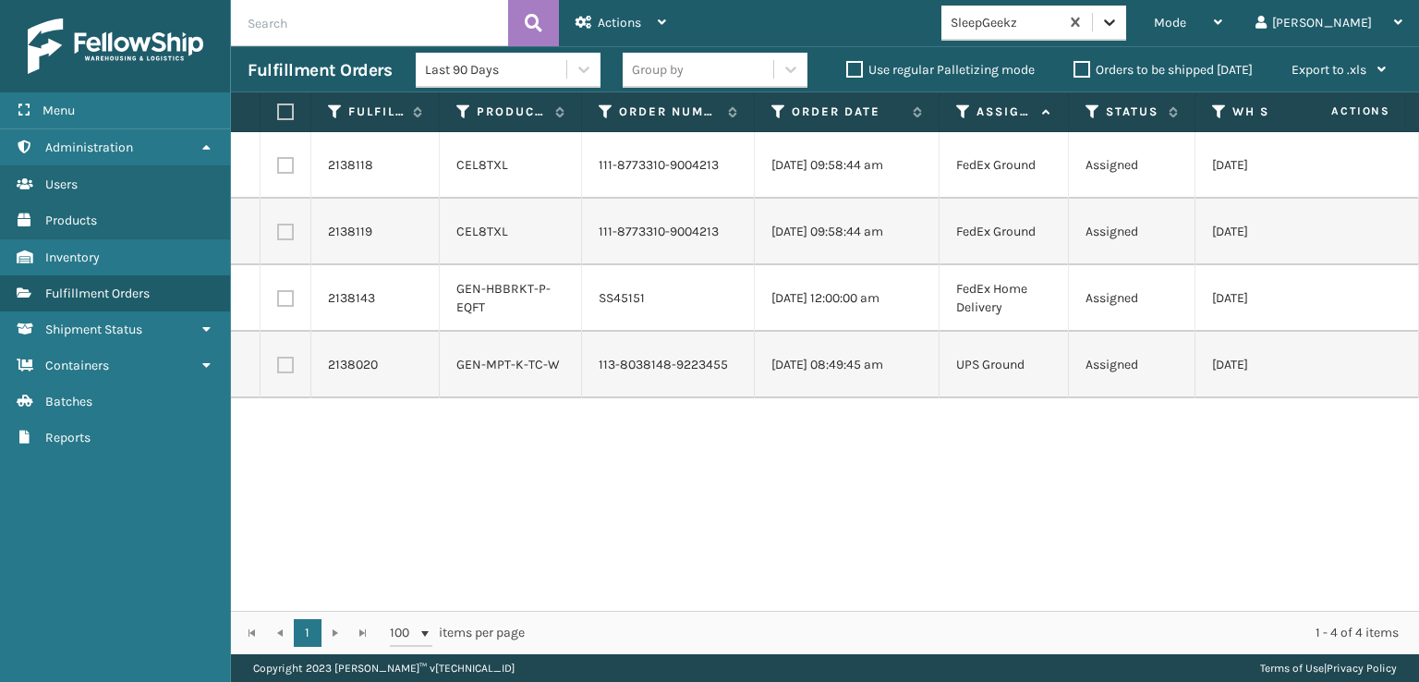
click at [1119, 18] on icon at bounding box center [1110, 22] width 18 height 18
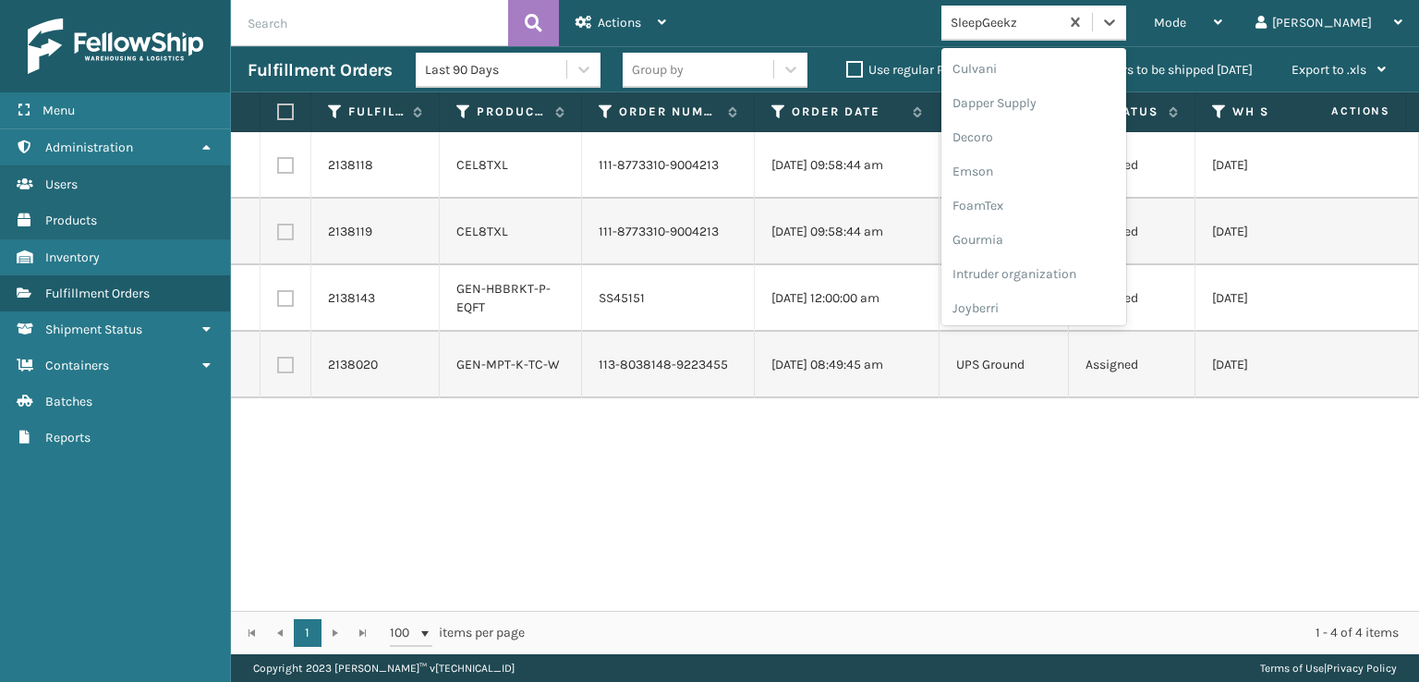
scroll to position [307, 0]
click at [1053, 206] on div "FoamTex" at bounding box center [1034, 206] width 185 height 34
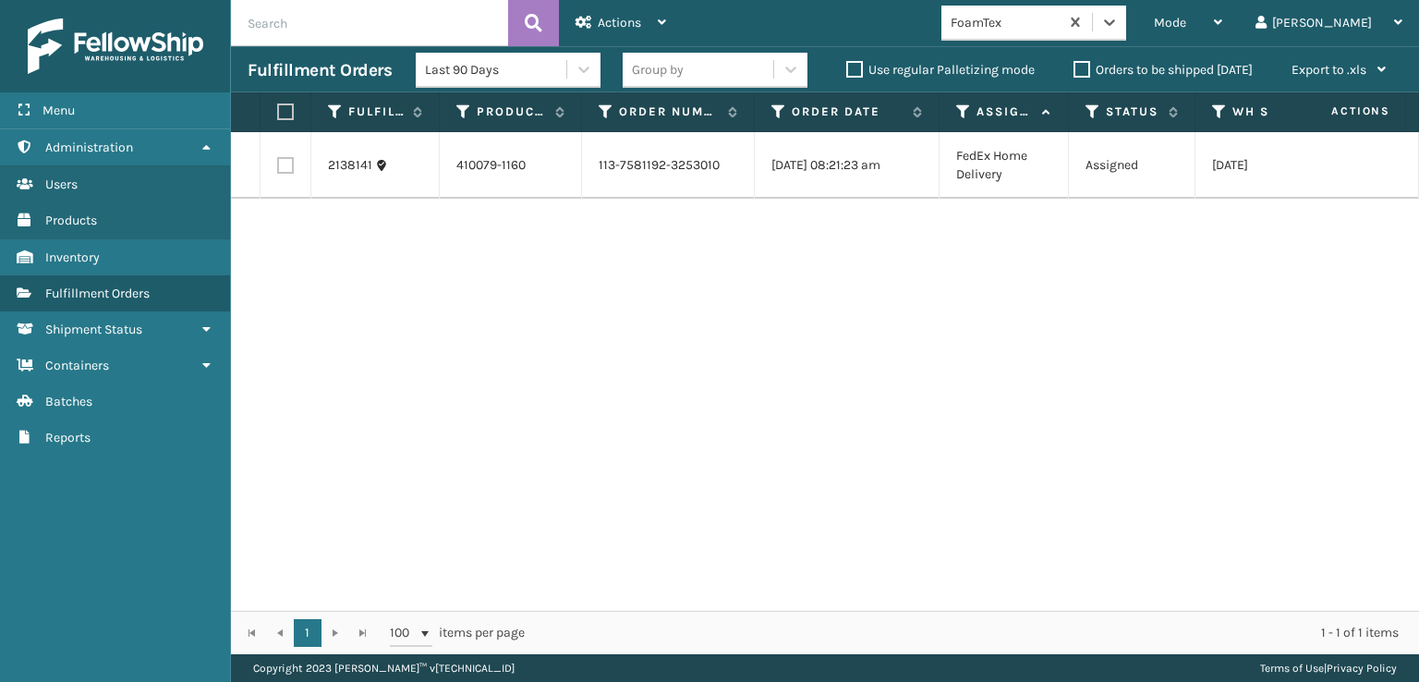
click at [282, 162] on label at bounding box center [285, 165] width 17 height 17
click at [278, 162] on input "checkbox" at bounding box center [277, 163] width 1 height 12
checkbox input "true"
drag, startPoint x: 602, startPoint y: 21, endPoint x: 613, endPoint y: 30, distance: 13.7
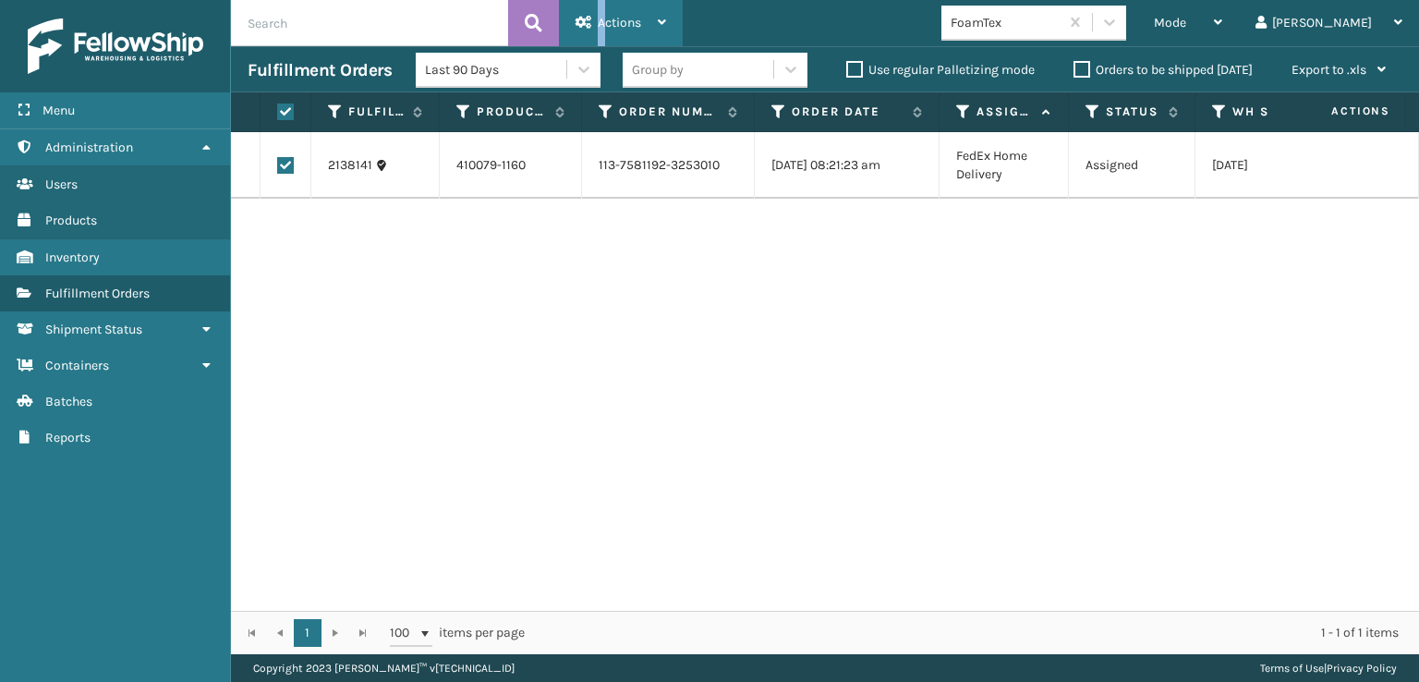
click at [608, 26] on span "Actions" at bounding box center [619, 23] width 43 height 16
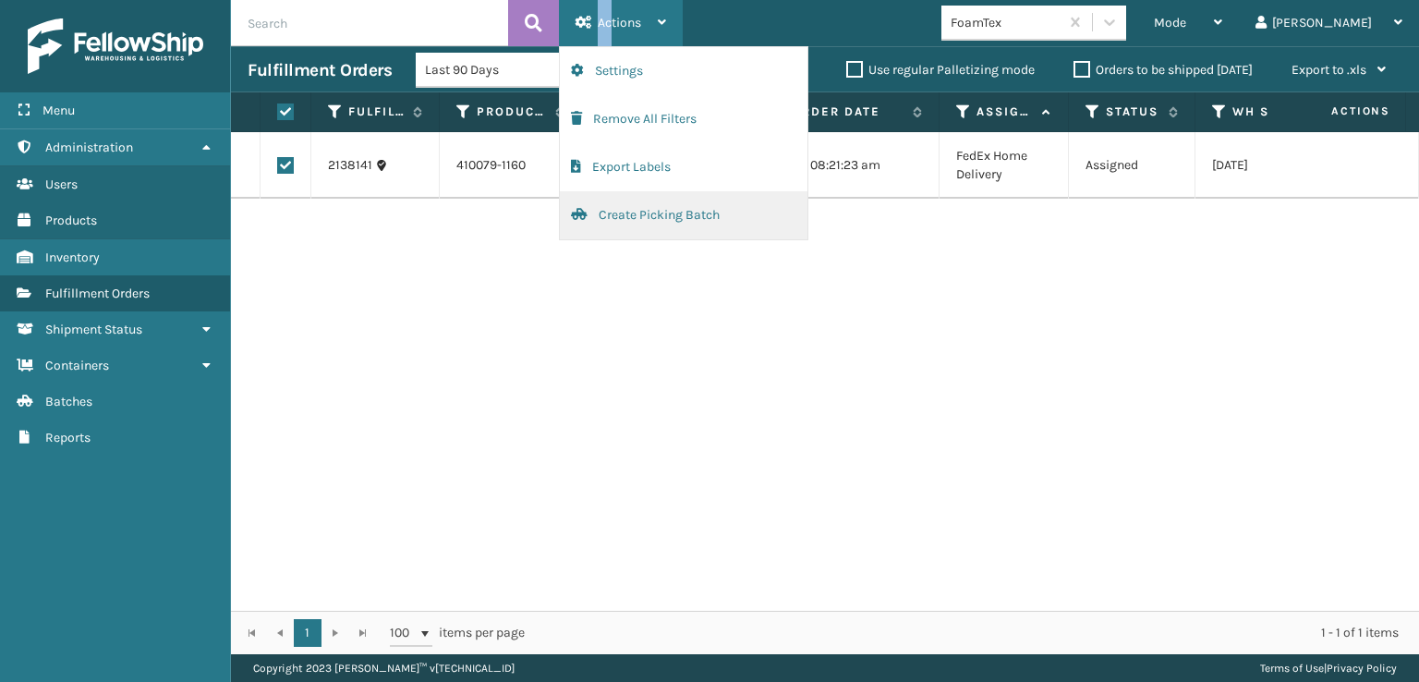
click at [633, 213] on button "Create Picking Batch" at bounding box center [684, 215] width 248 height 48
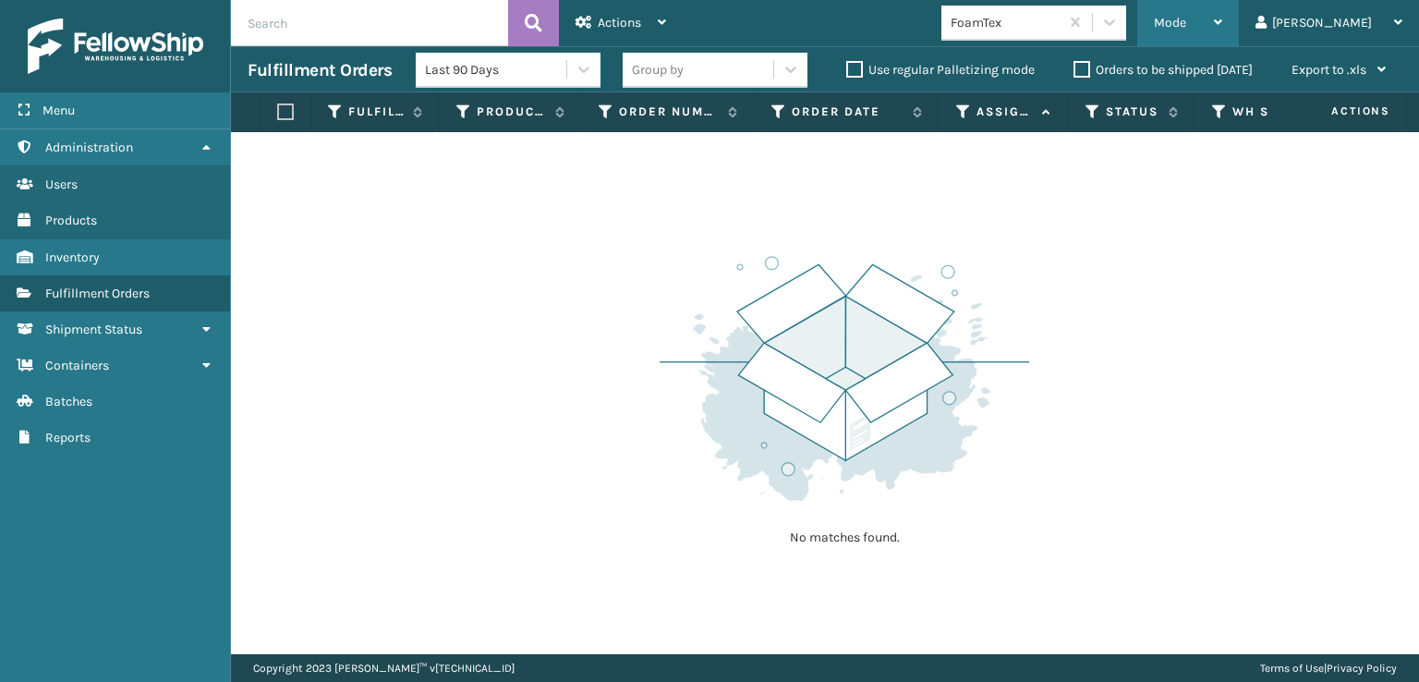
click at [1187, 26] on span "Mode" at bounding box center [1170, 23] width 32 height 16
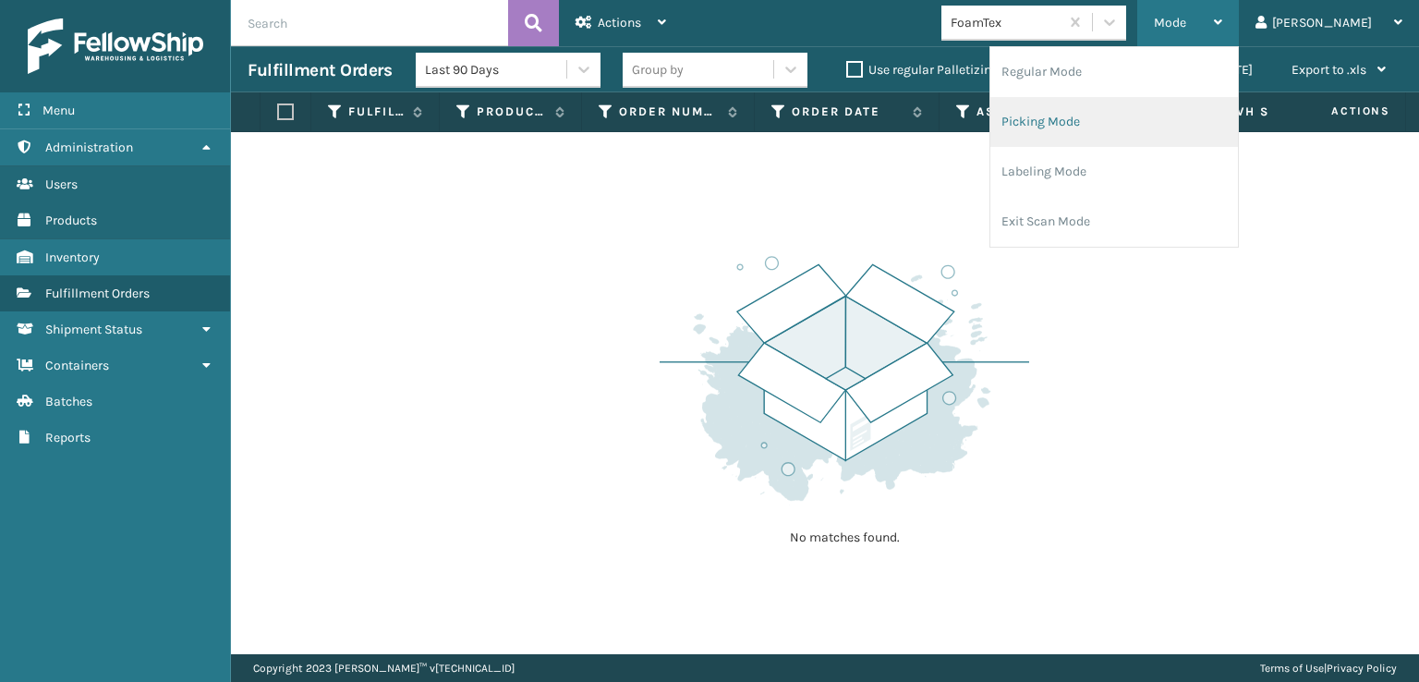
click at [1125, 118] on li "Picking Mode" at bounding box center [1115, 122] width 248 height 50
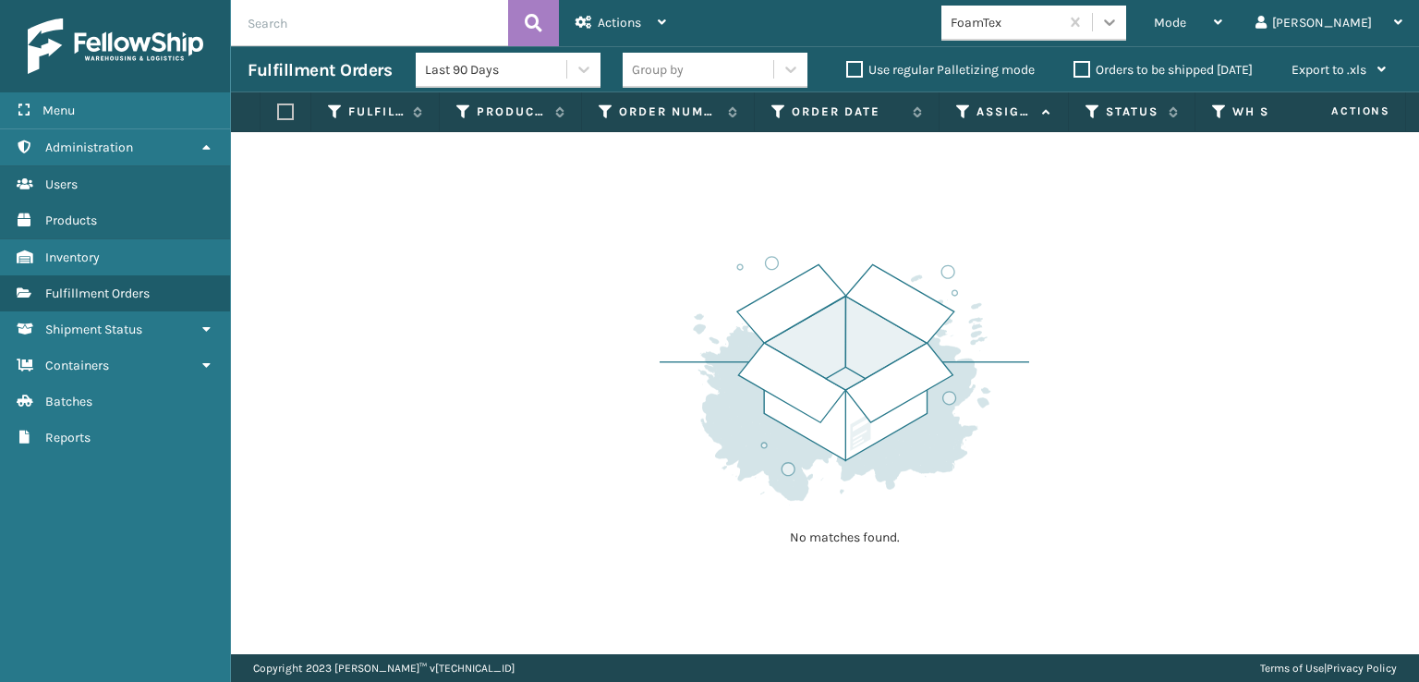
click at [1115, 21] on icon at bounding box center [1109, 22] width 11 height 6
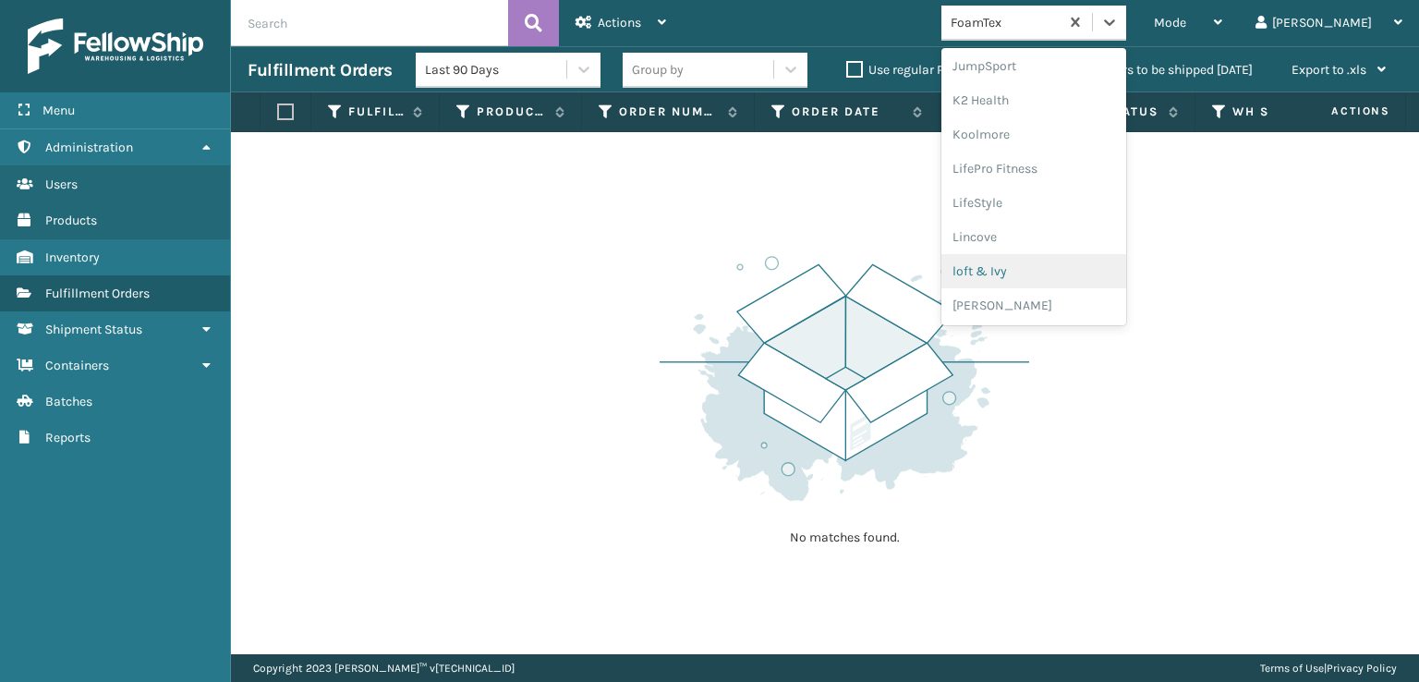
scroll to position [676, 0]
click at [1062, 249] on div "[PERSON_NAME] Brands" at bounding box center [1034, 247] width 185 height 34
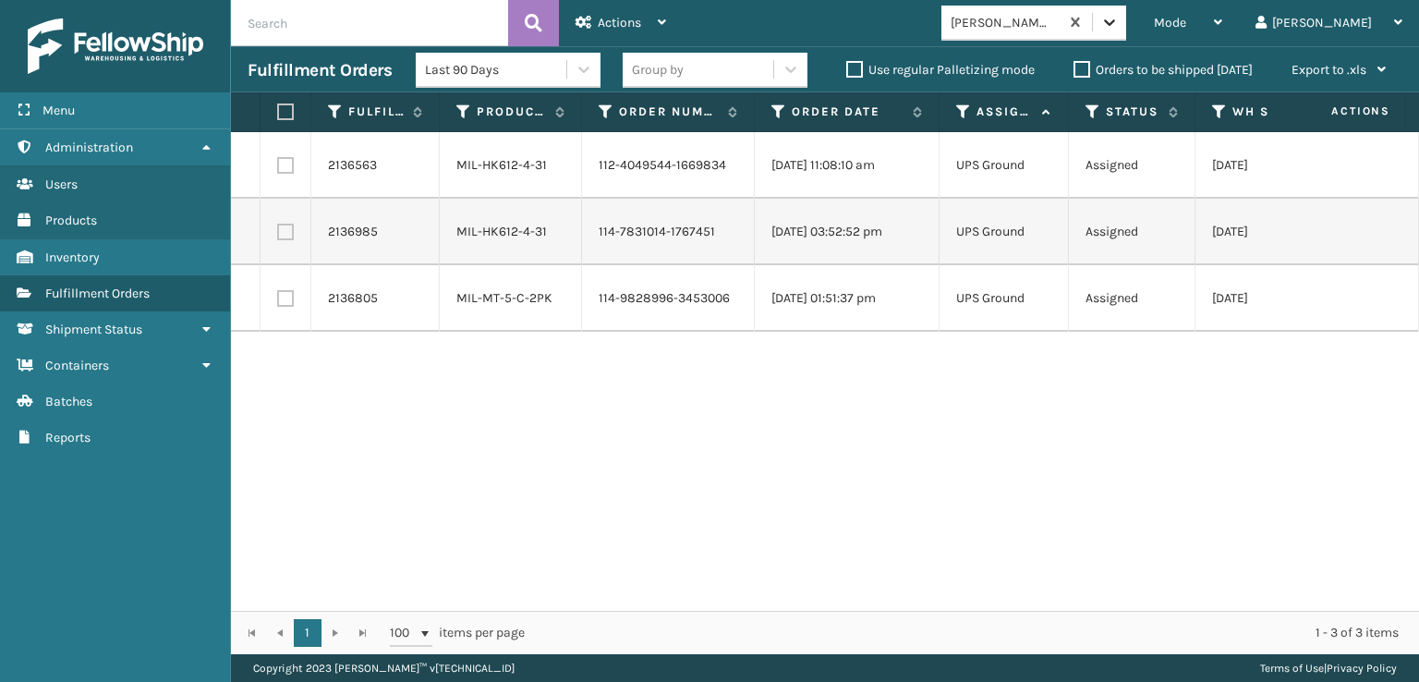
click at [1119, 19] on icon at bounding box center [1110, 22] width 18 height 18
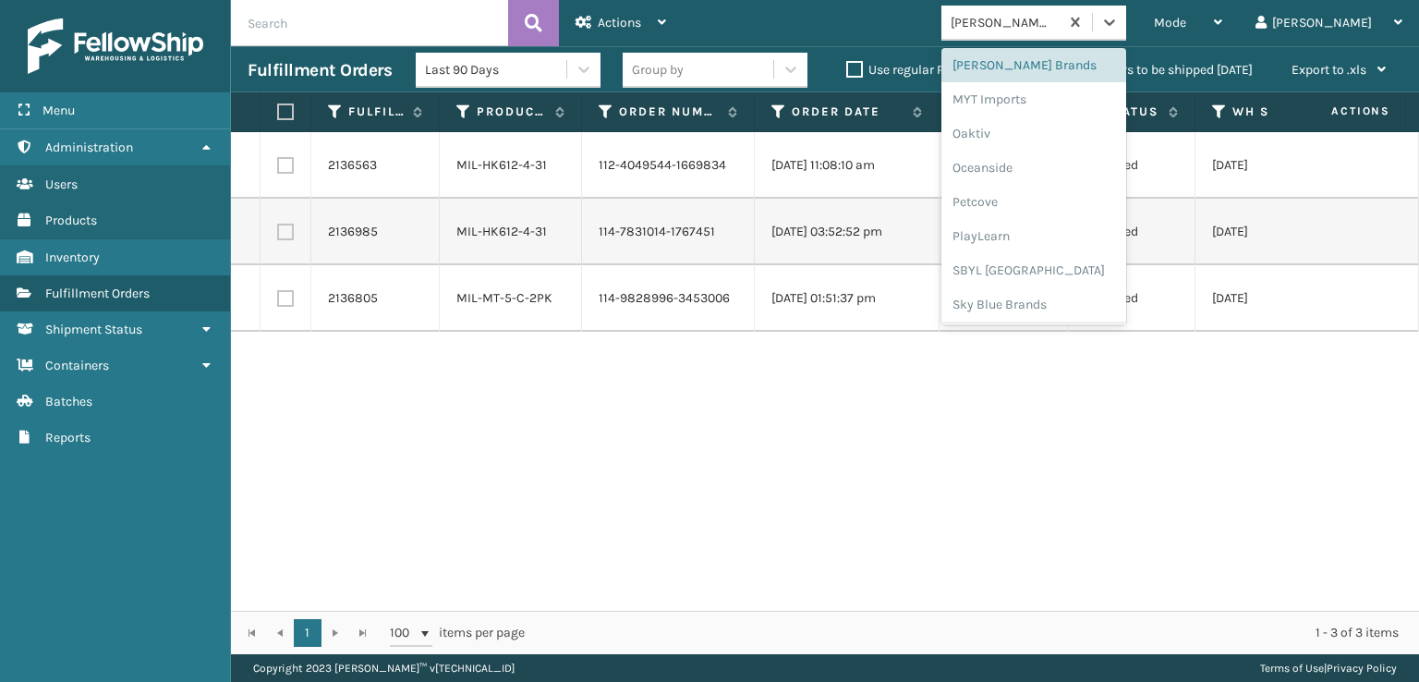
scroll to position [927, 0]
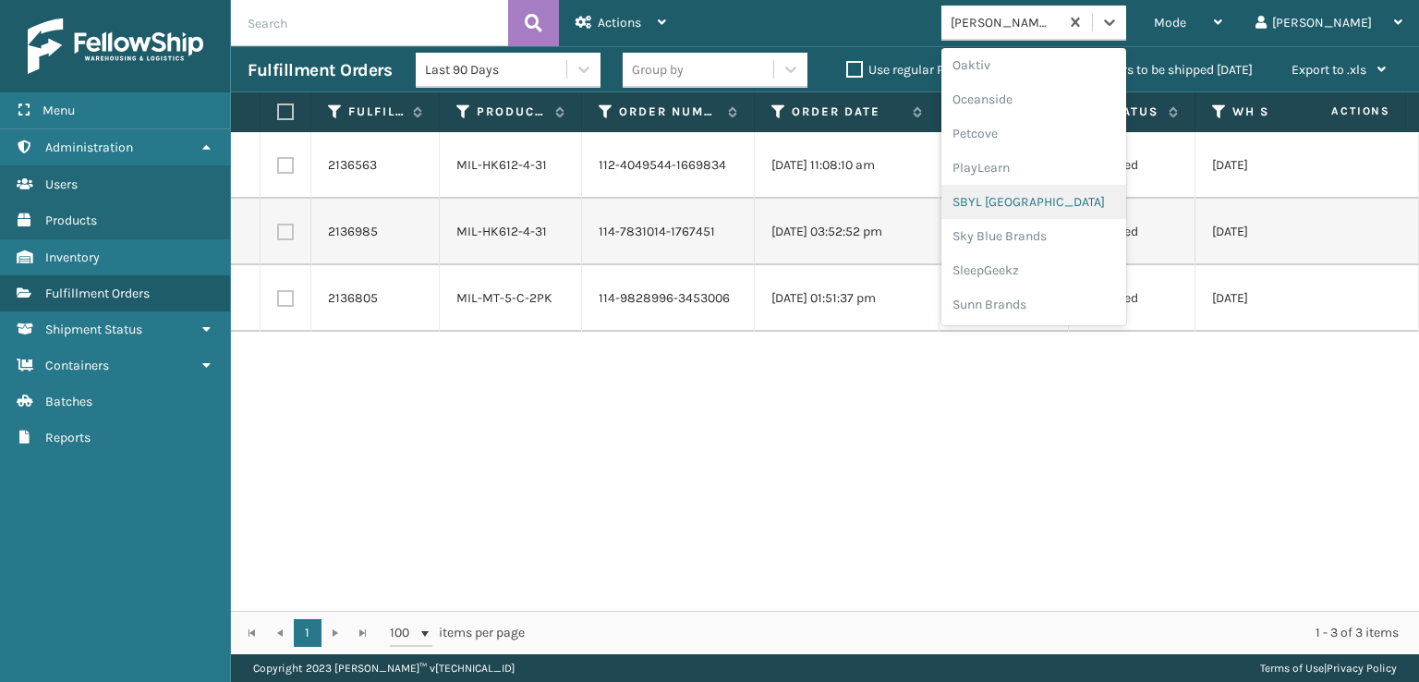
click at [1058, 190] on div "SBYL [GEOGRAPHIC_DATA]" at bounding box center [1034, 202] width 185 height 34
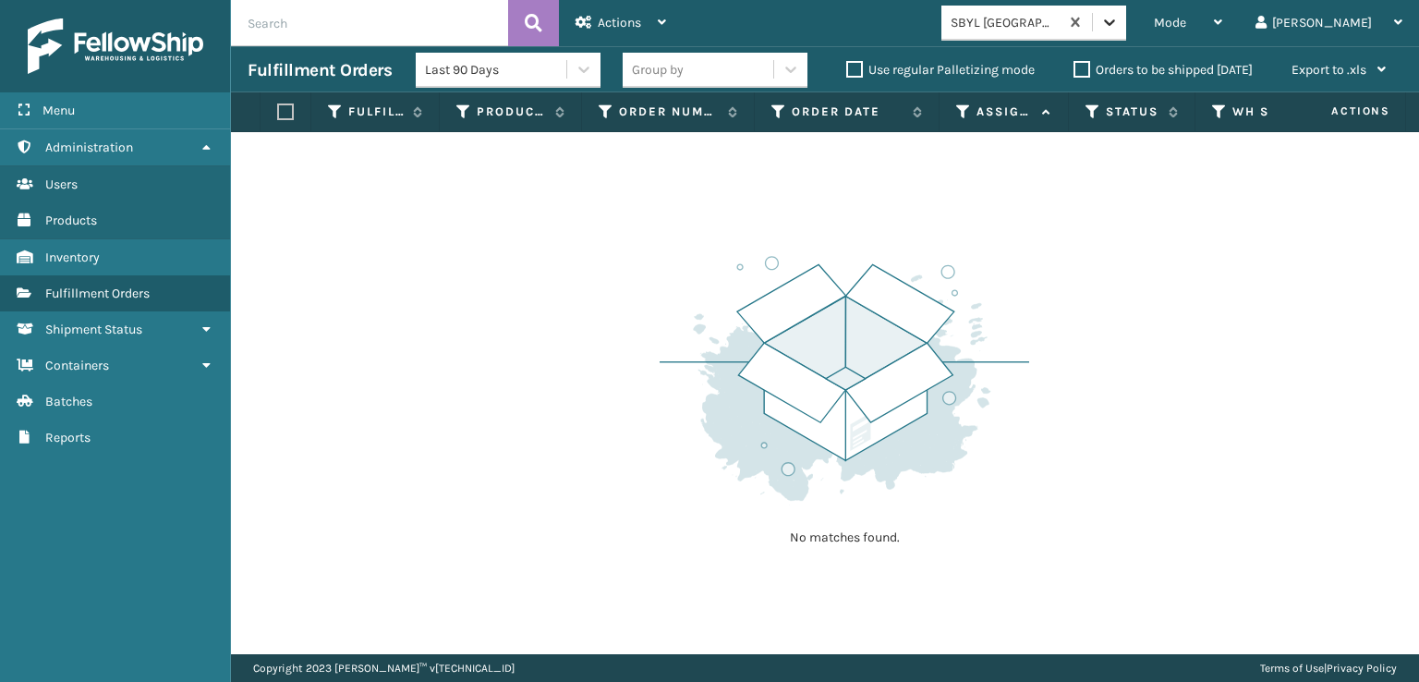
click at [1126, 18] on div at bounding box center [1109, 22] width 33 height 33
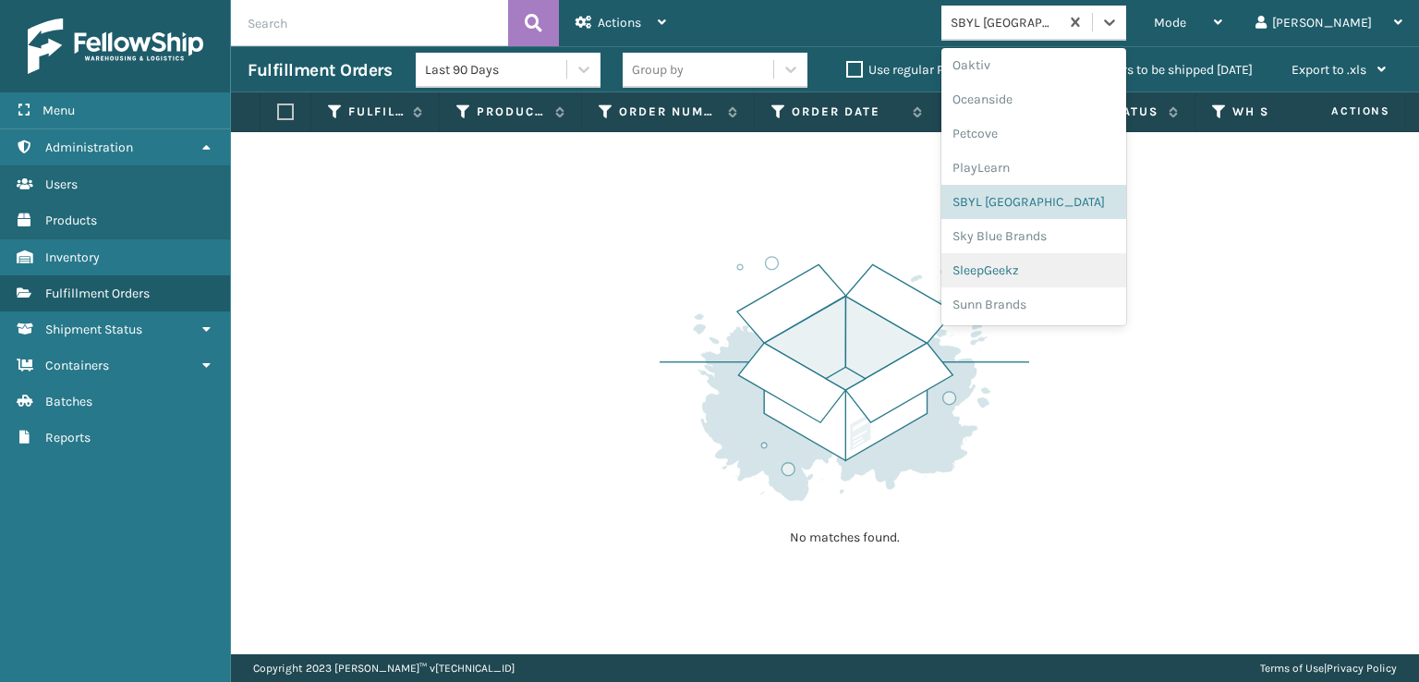
click at [1055, 272] on div "SleepGeekz" at bounding box center [1034, 270] width 185 height 34
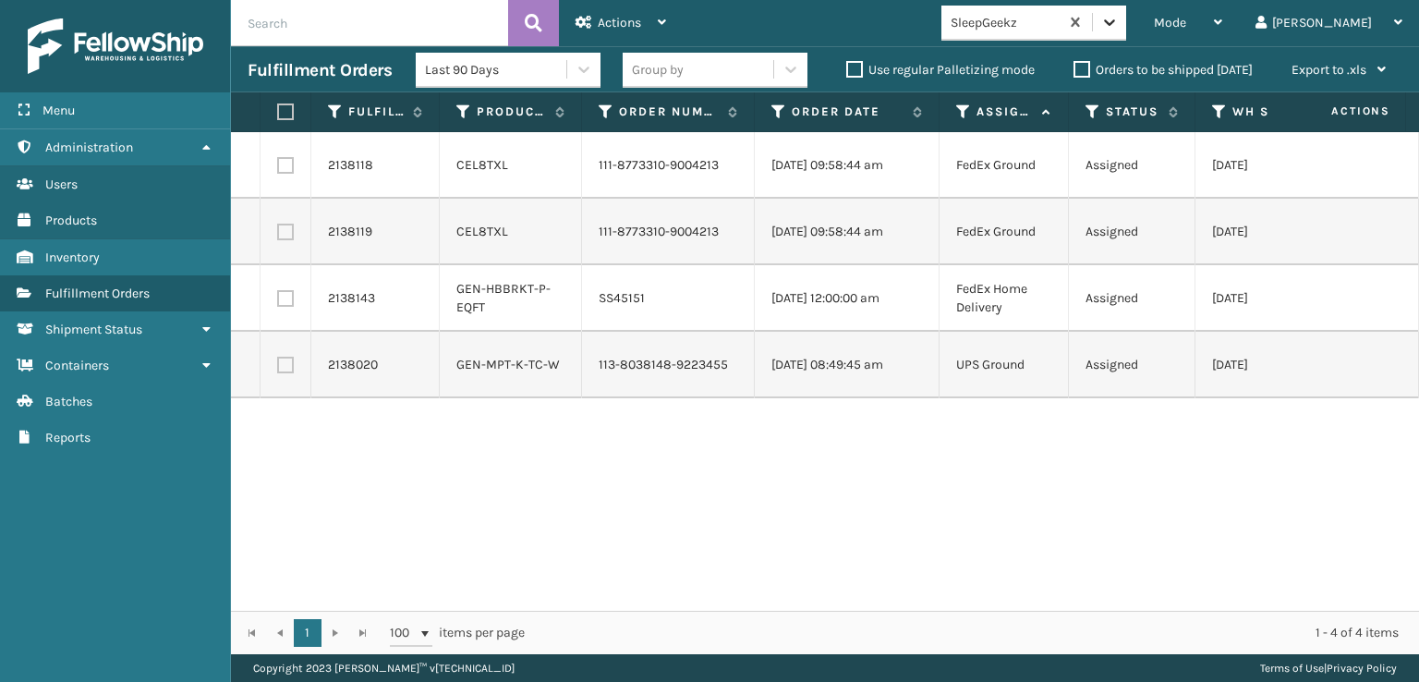
click at [1126, 33] on div at bounding box center [1109, 22] width 33 height 33
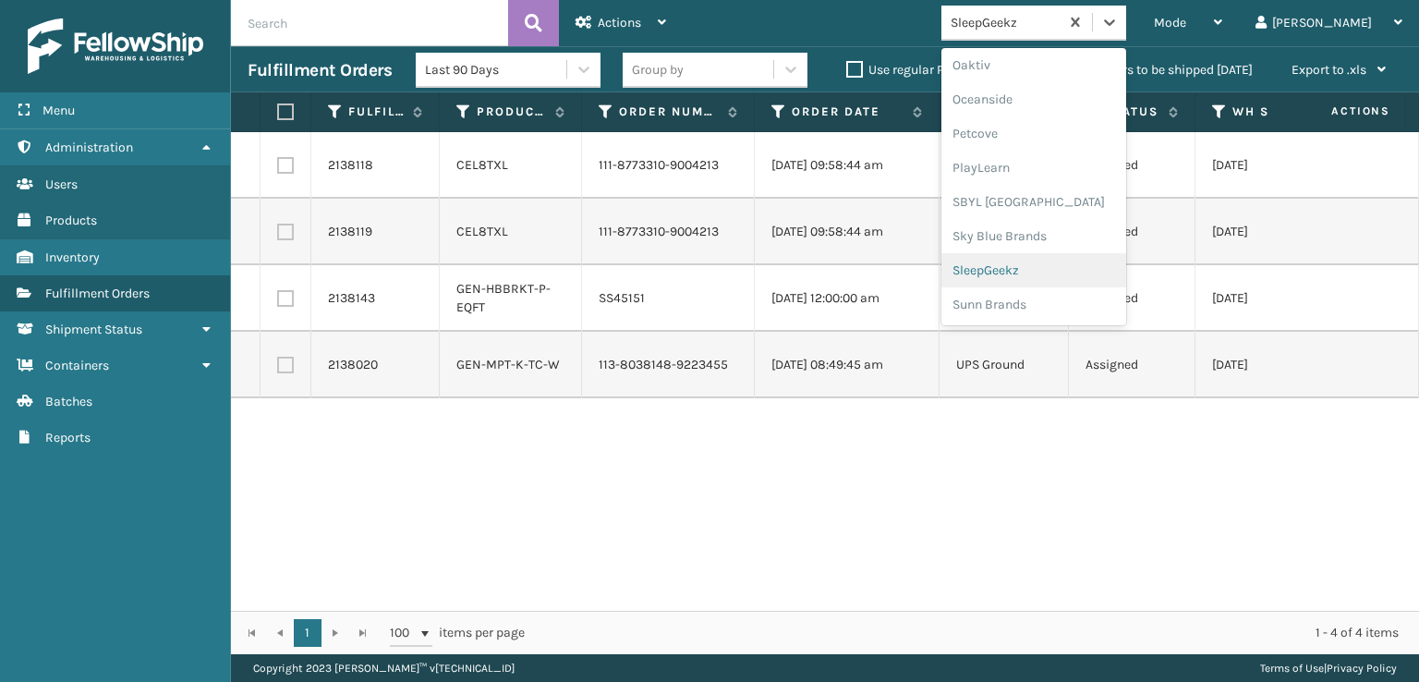
click at [1073, 262] on div "SleepGeekz" at bounding box center [1034, 270] width 185 height 34
click at [1119, 17] on icon at bounding box center [1110, 22] width 18 height 18
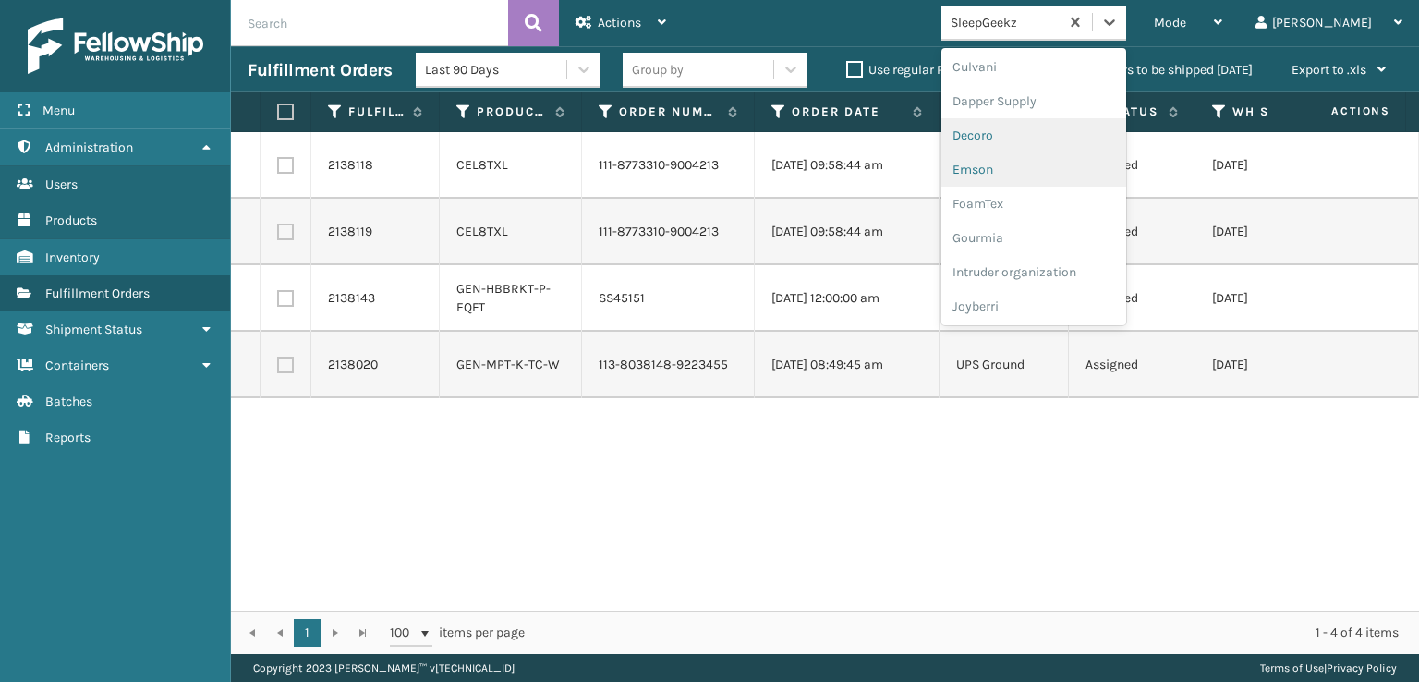
scroll to position [277, 0]
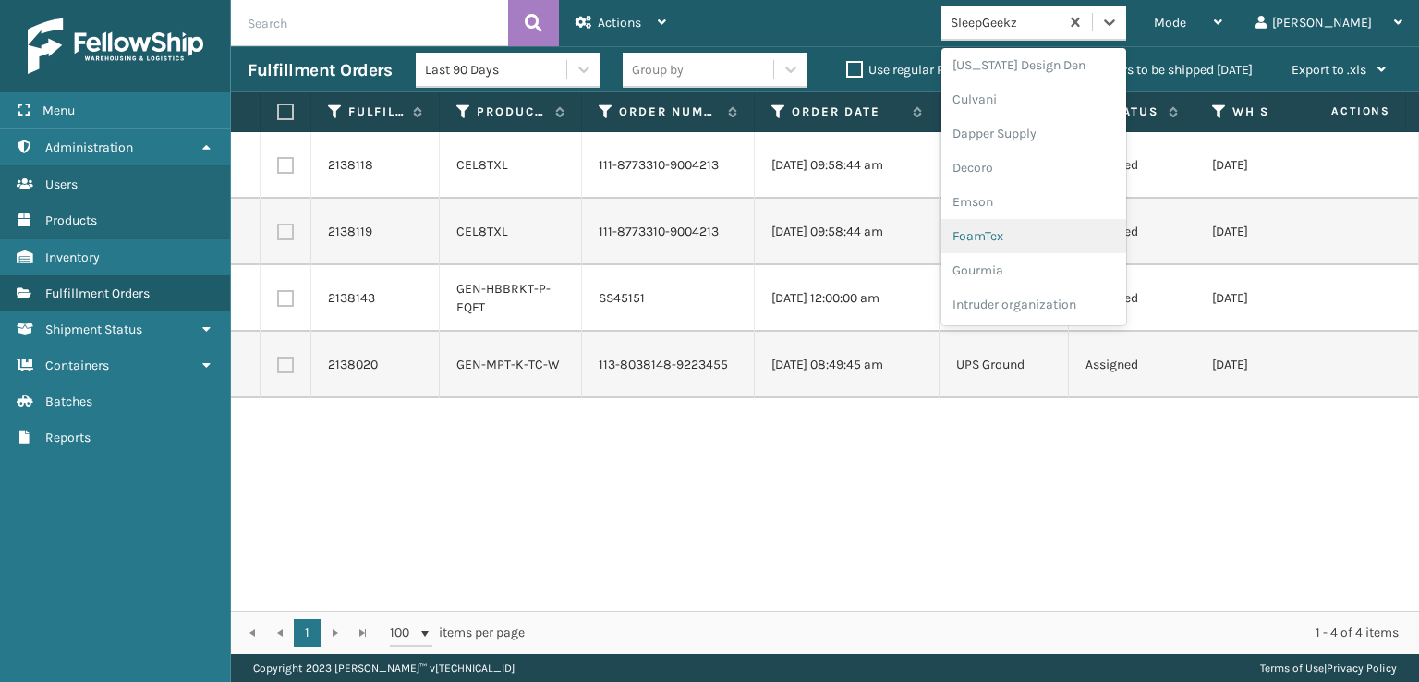
click at [1053, 241] on div "FoamTex" at bounding box center [1034, 236] width 185 height 34
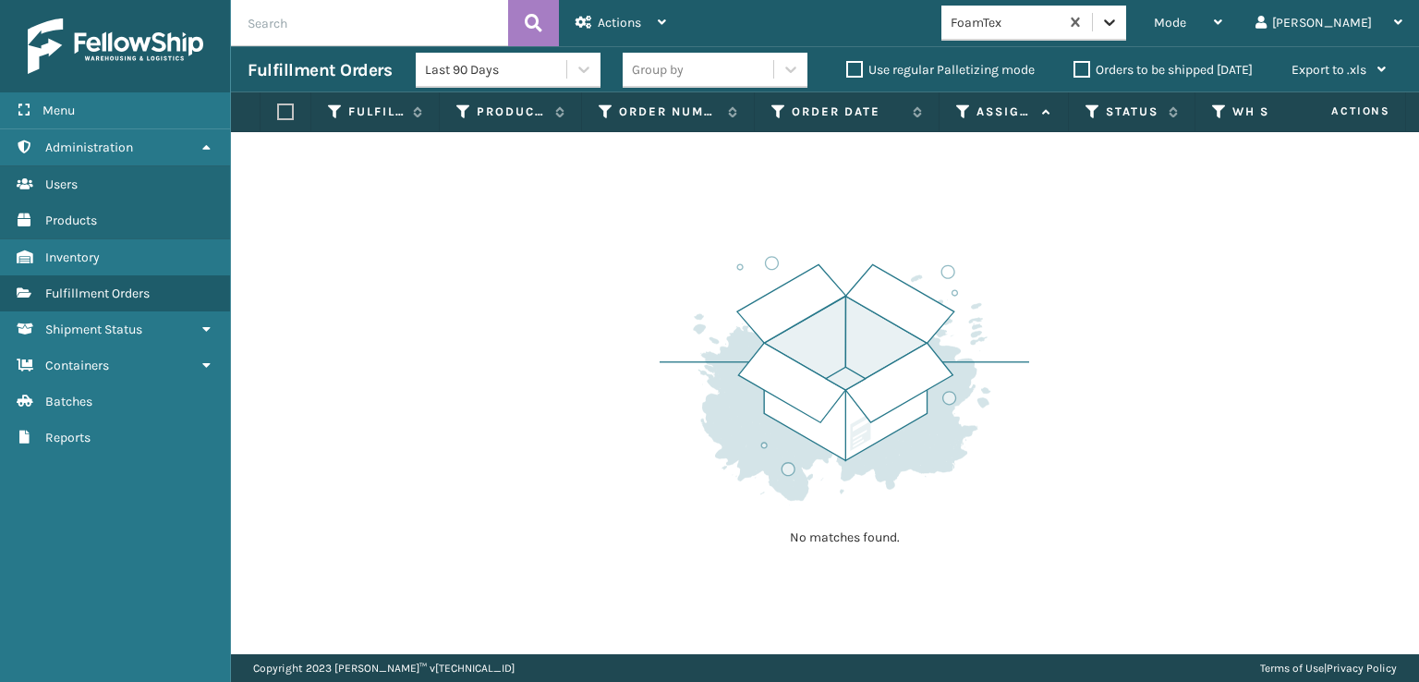
click at [1119, 21] on icon at bounding box center [1110, 22] width 18 height 18
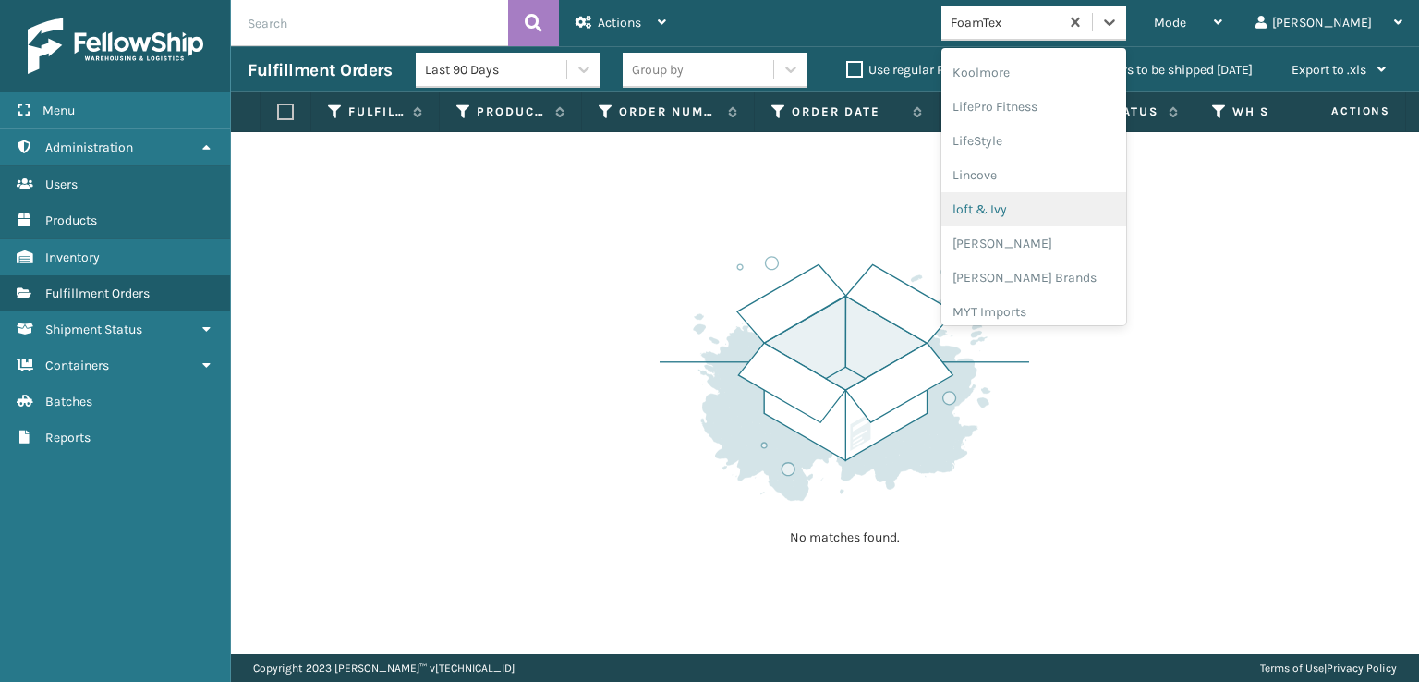
scroll to position [676, 0]
click at [1061, 244] on div "[PERSON_NAME] Brands" at bounding box center [1034, 247] width 185 height 34
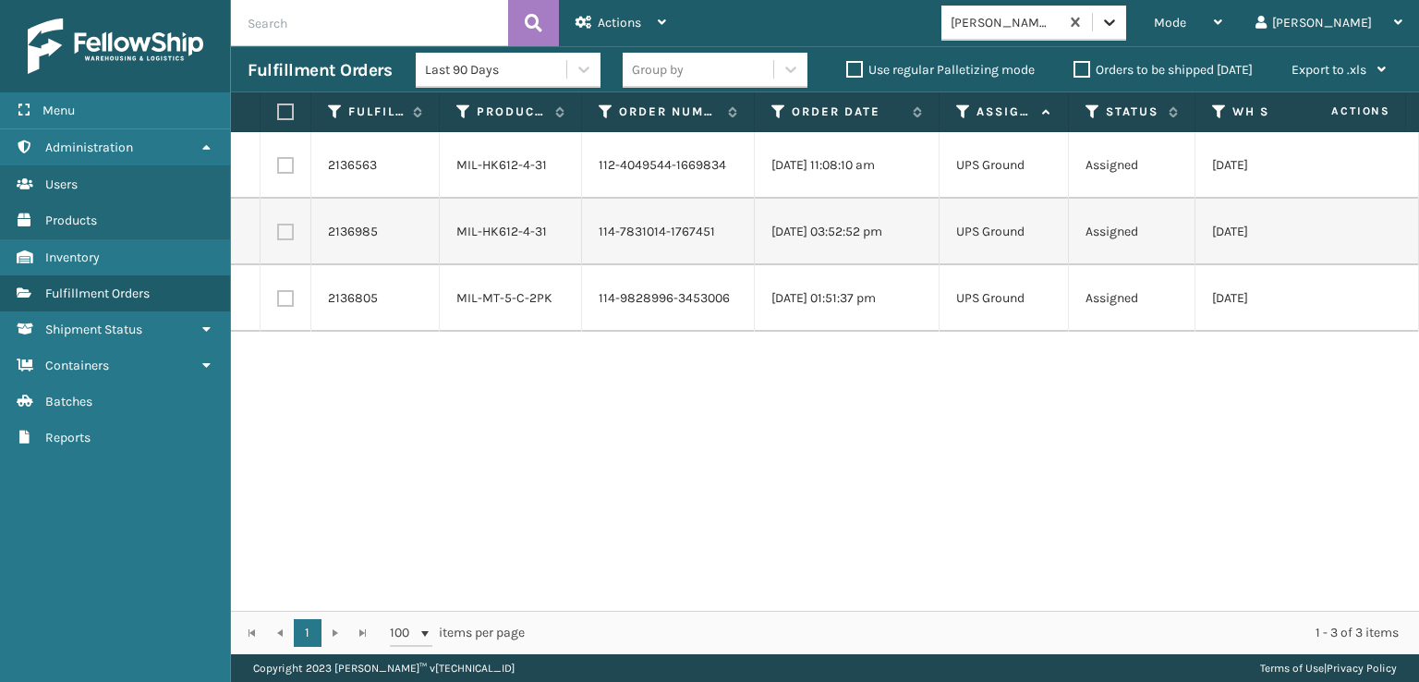
click at [1115, 20] on icon at bounding box center [1109, 22] width 11 height 6
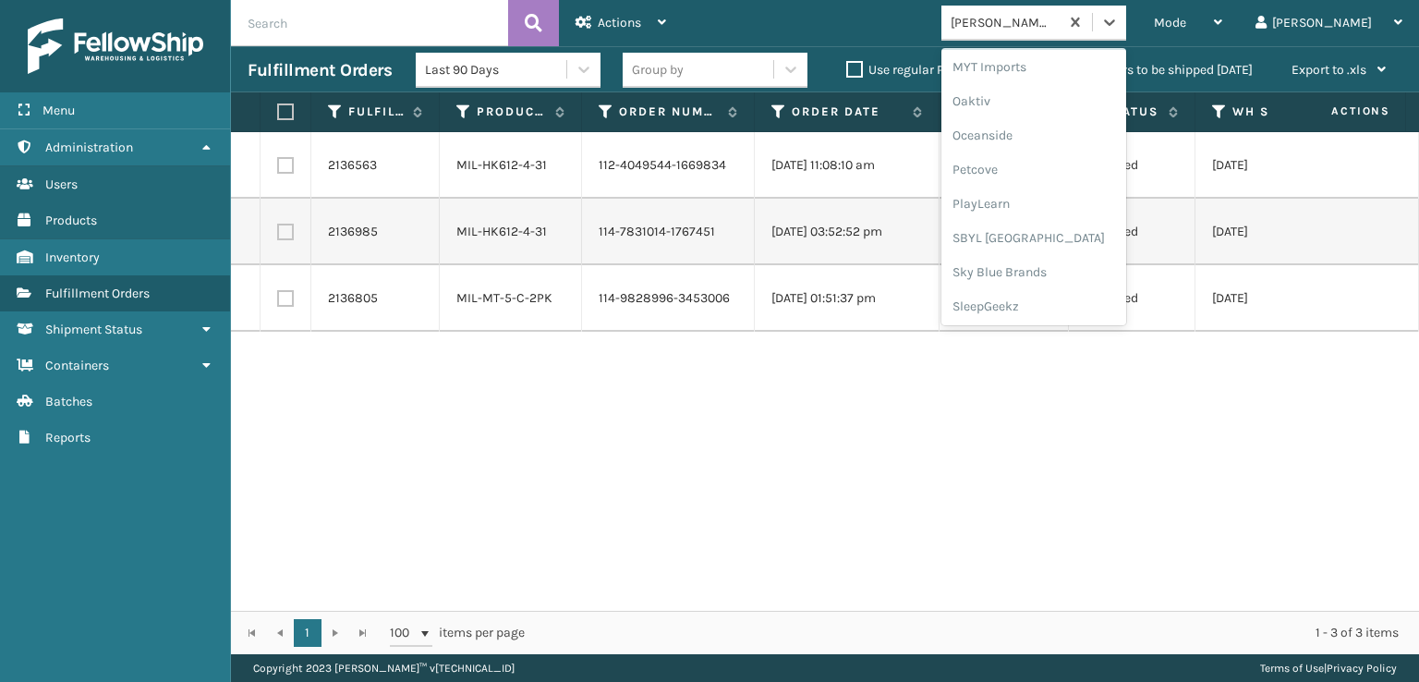
scroll to position [927, 0]
click at [1061, 202] on div "SBYL [GEOGRAPHIC_DATA]" at bounding box center [1034, 202] width 185 height 34
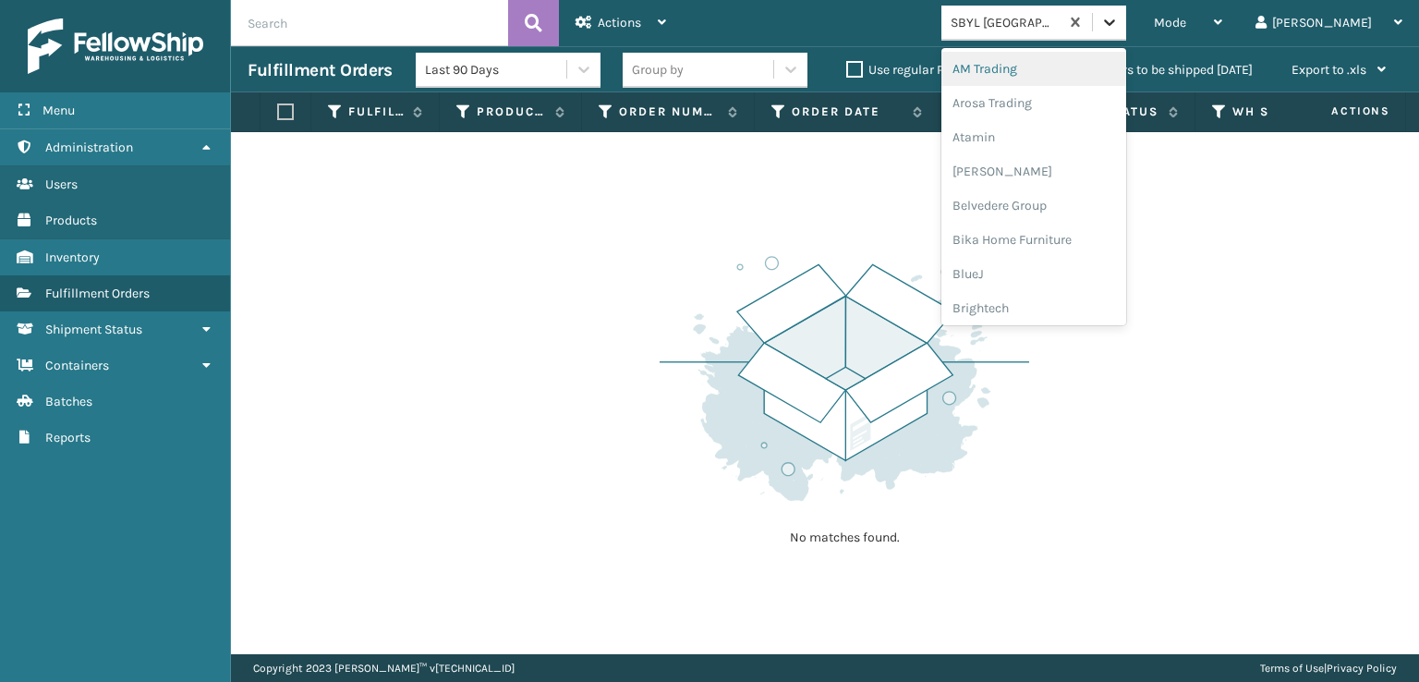
click at [1119, 25] on icon at bounding box center [1110, 22] width 18 height 18
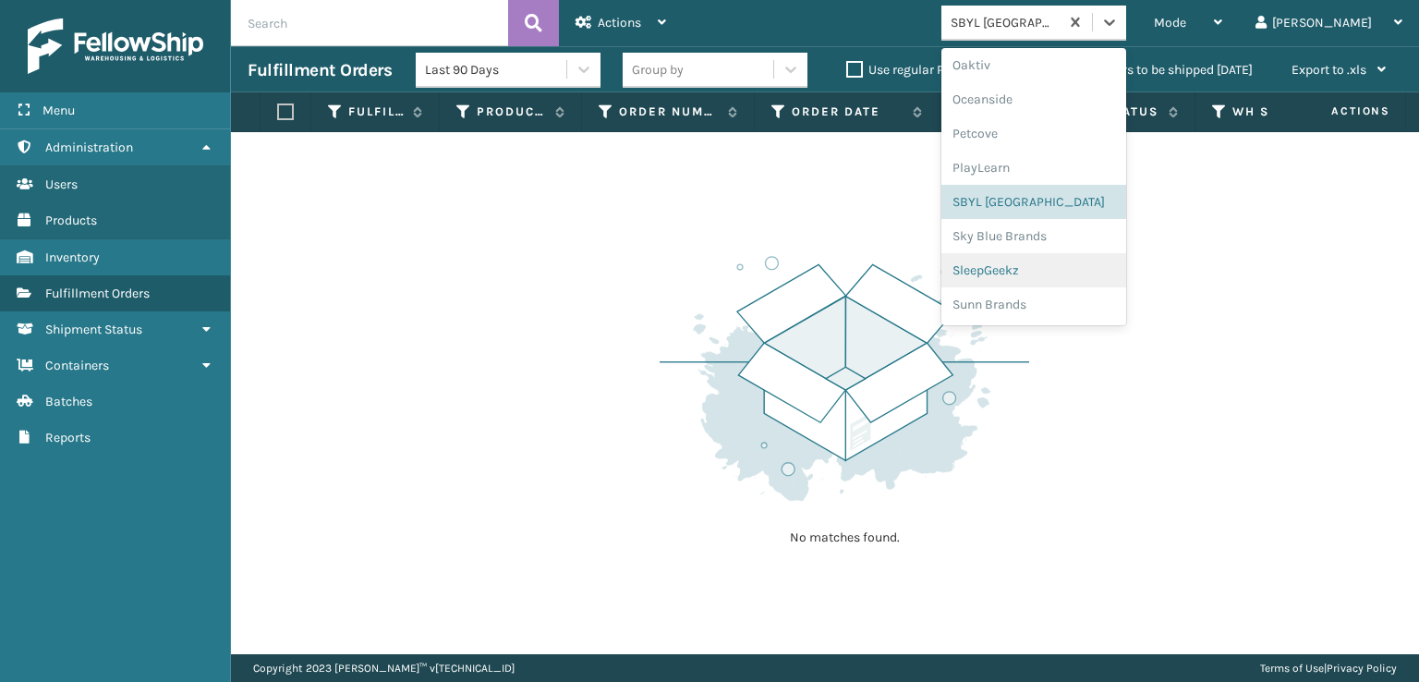
click at [1065, 263] on div "SleepGeekz" at bounding box center [1034, 270] width 185 height 34
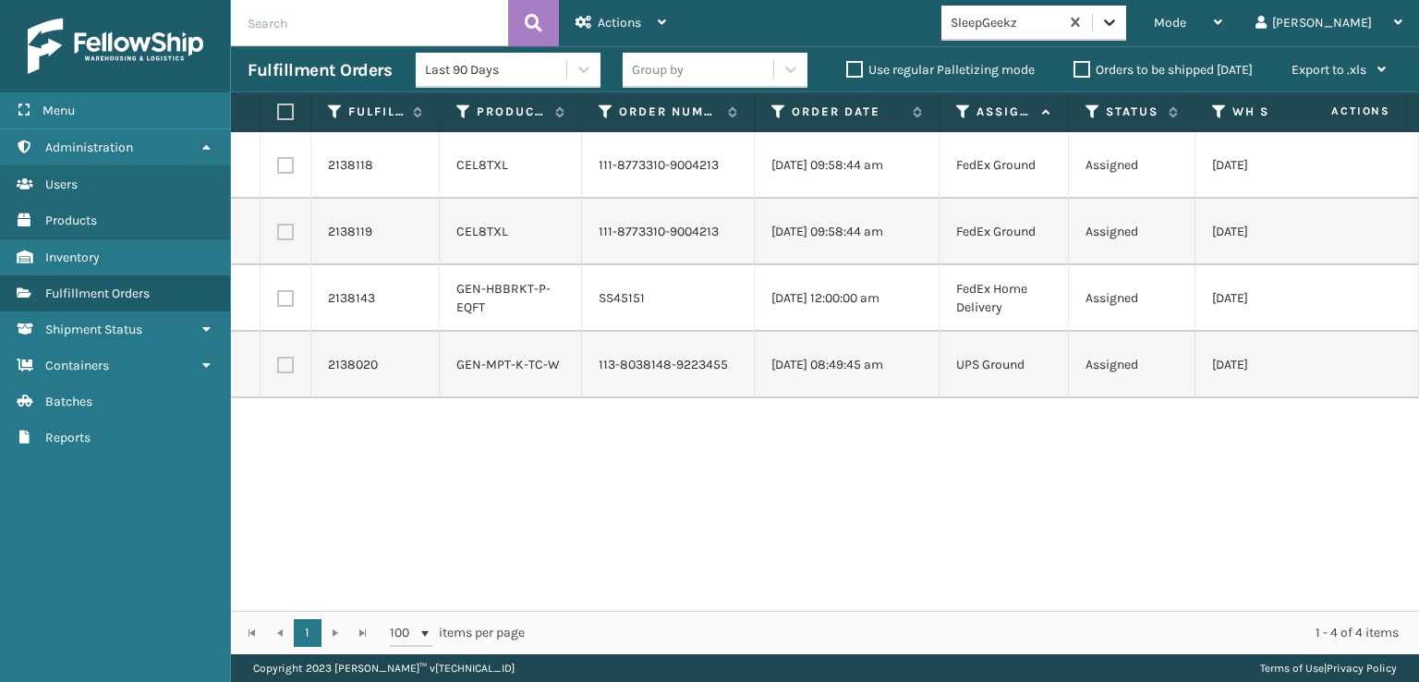
click at [1115, 22] on icon at bounding box center [1109, 22] width 11 height 6
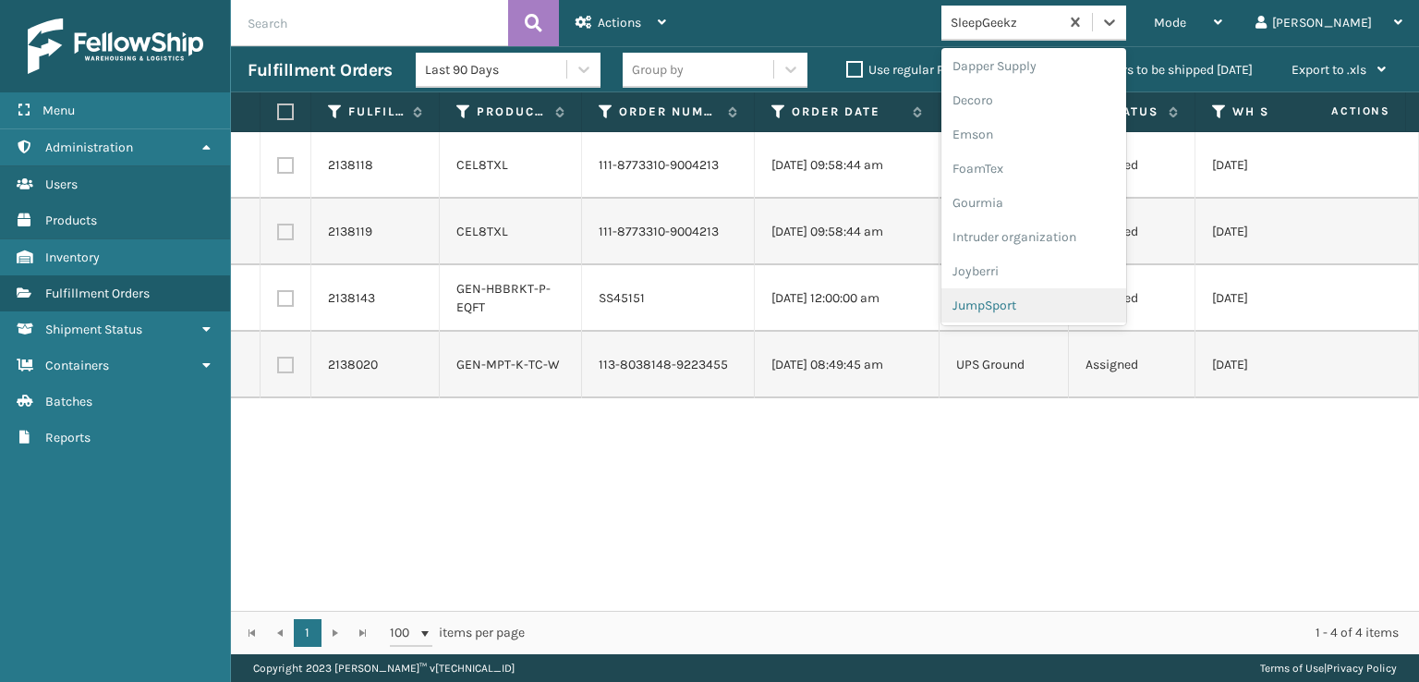
scroll to position [277, 0]
click at [1057, 235] on div "FoamTex" at bounding box center [1034, 236] width 185 height 34
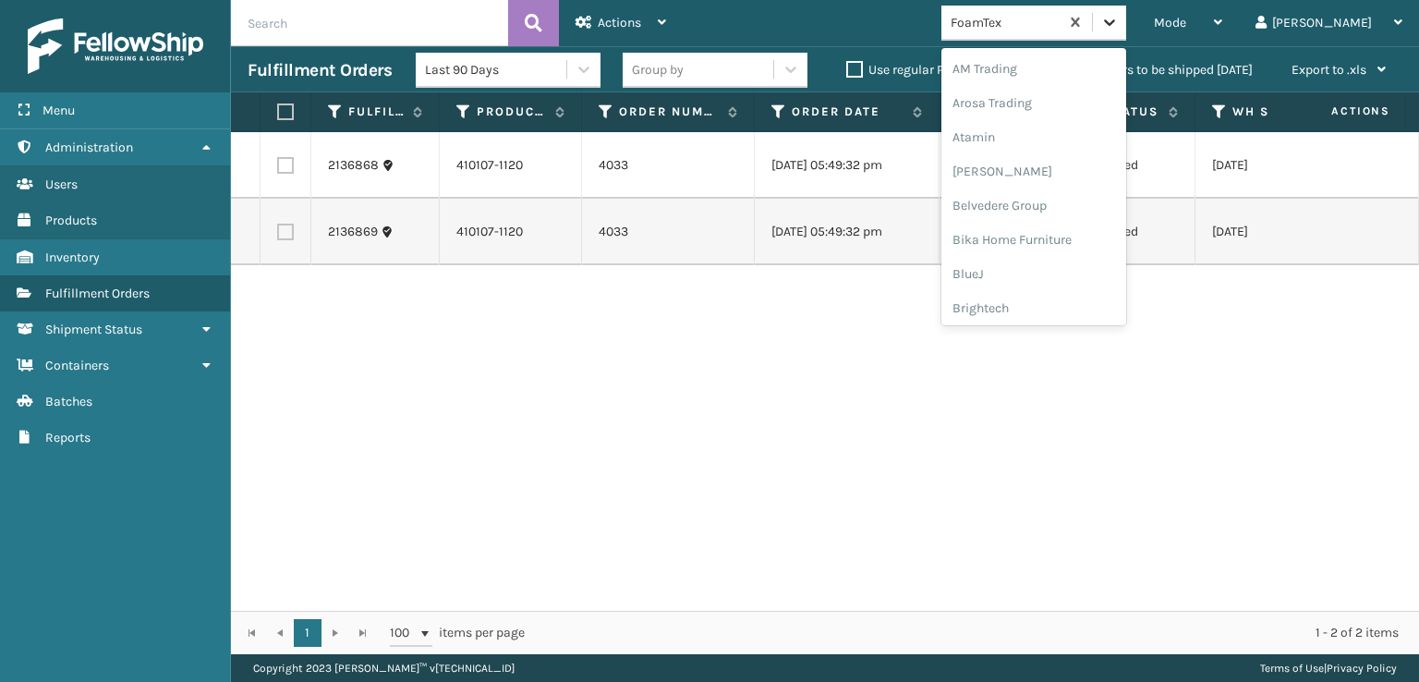
click at [1119, 21] on icon at bounding box center [1110, 22] width 18 height 18
click at [1061, 245] on div "[PERSON_NAME] Brands" at bounding box center [1034, 247] width 185 height 34
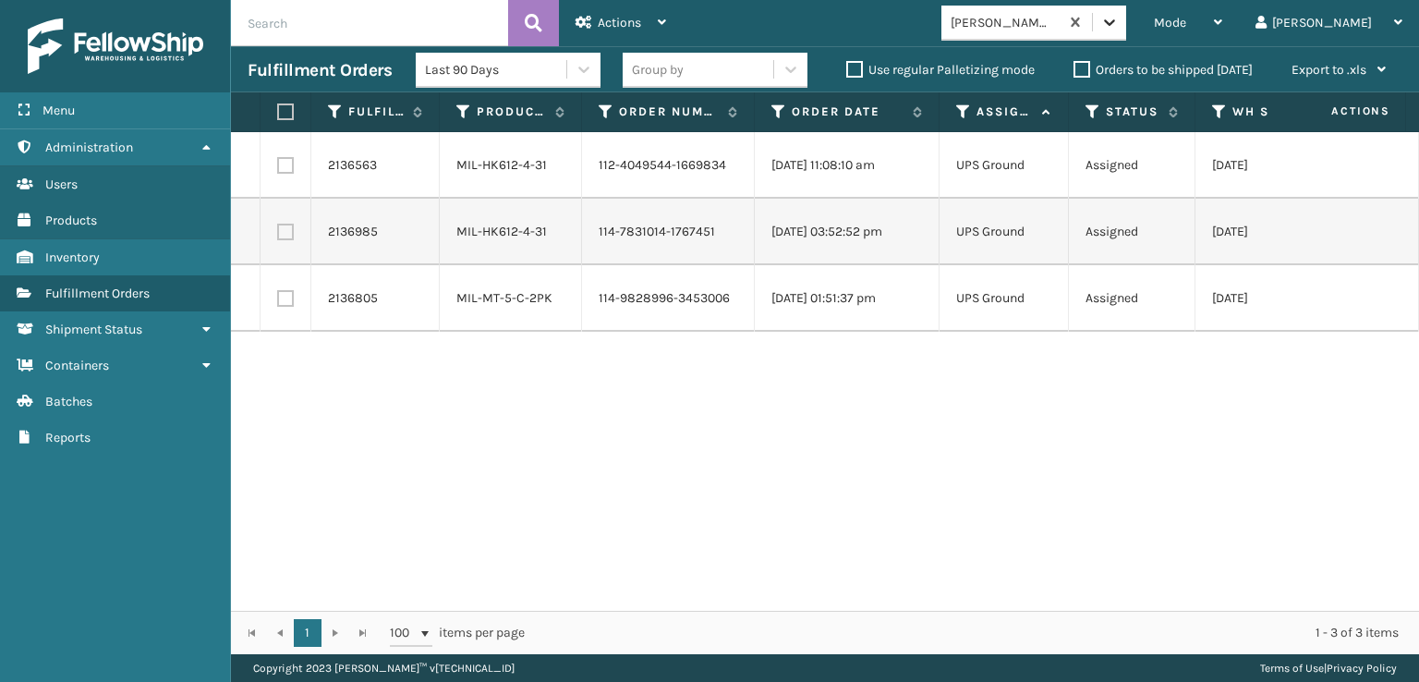
click at [1126, 21] on div at bounding box center [1109, 22] width 33 height 33
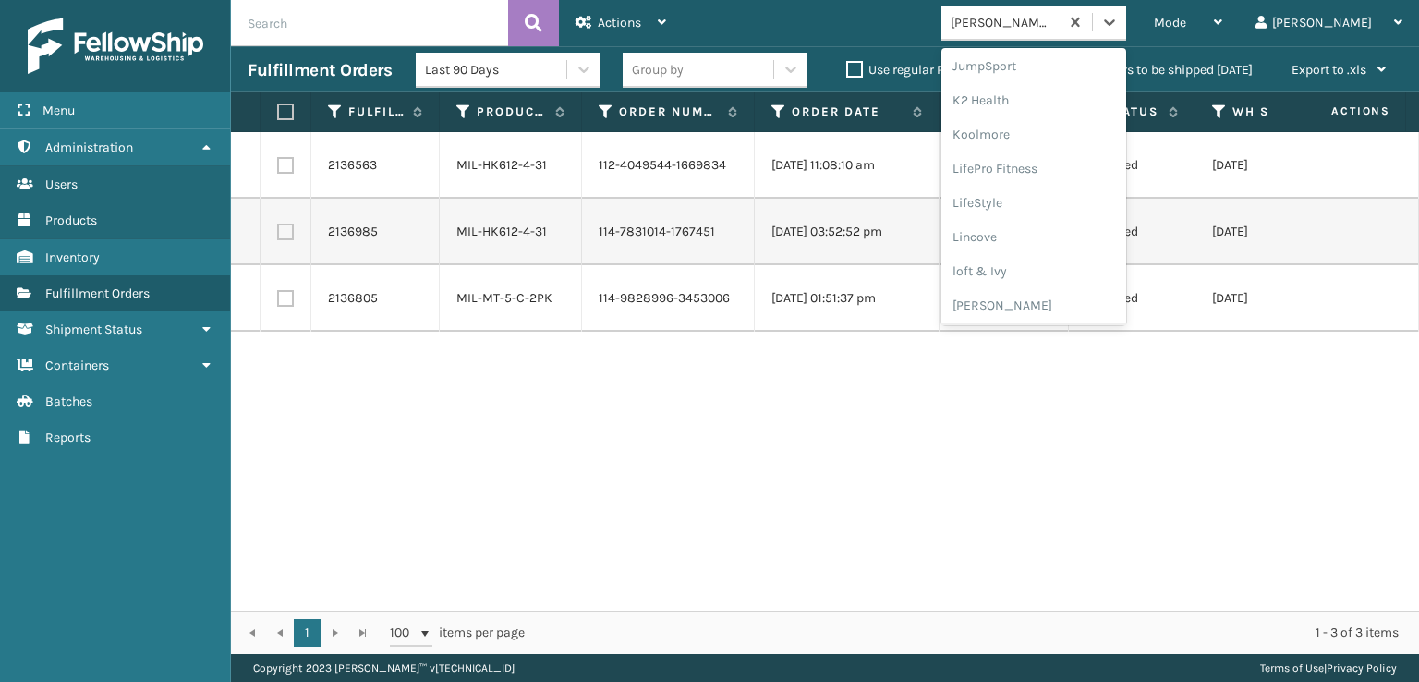
scroll to position [927, 0]
click at [1063, 268] on div "SleepGeekz" at bounding box center [1034, 270] width 185 height 34
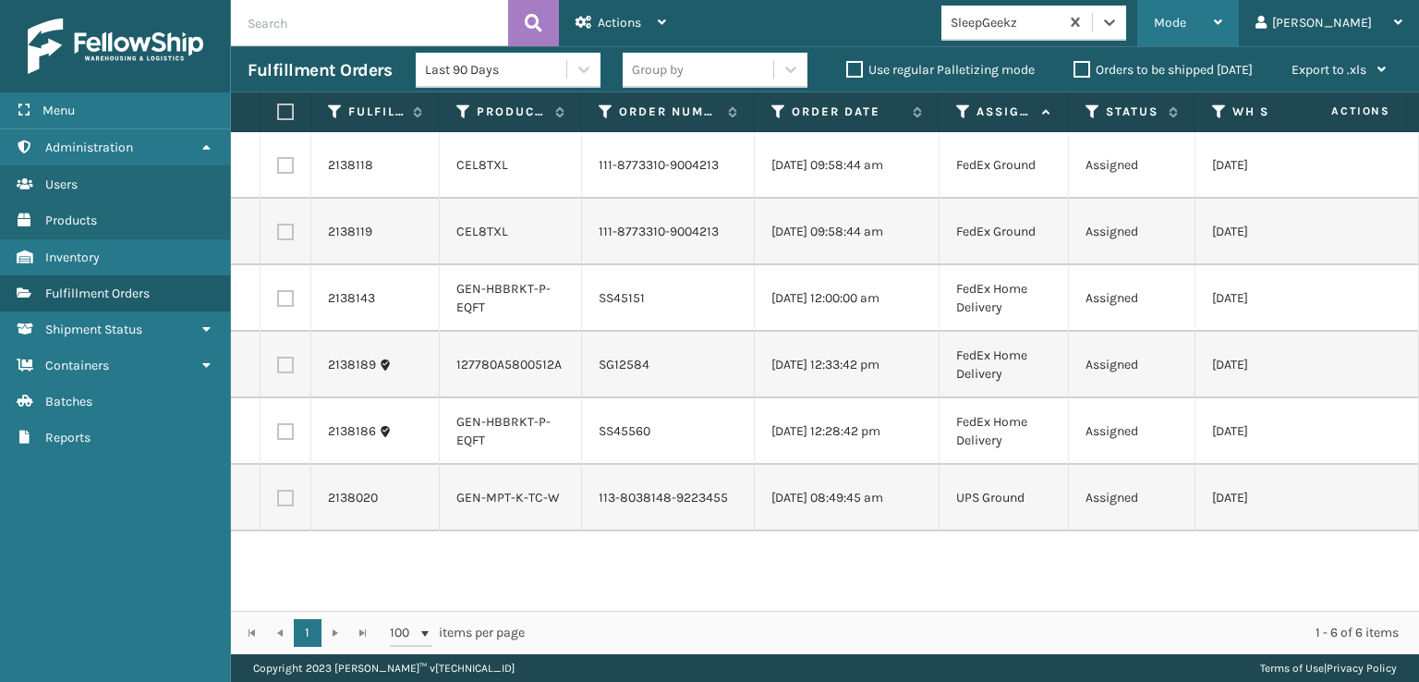
click at [1187, 27] on span "Mode" at bounding box center [1170, 23] width 32 height 16
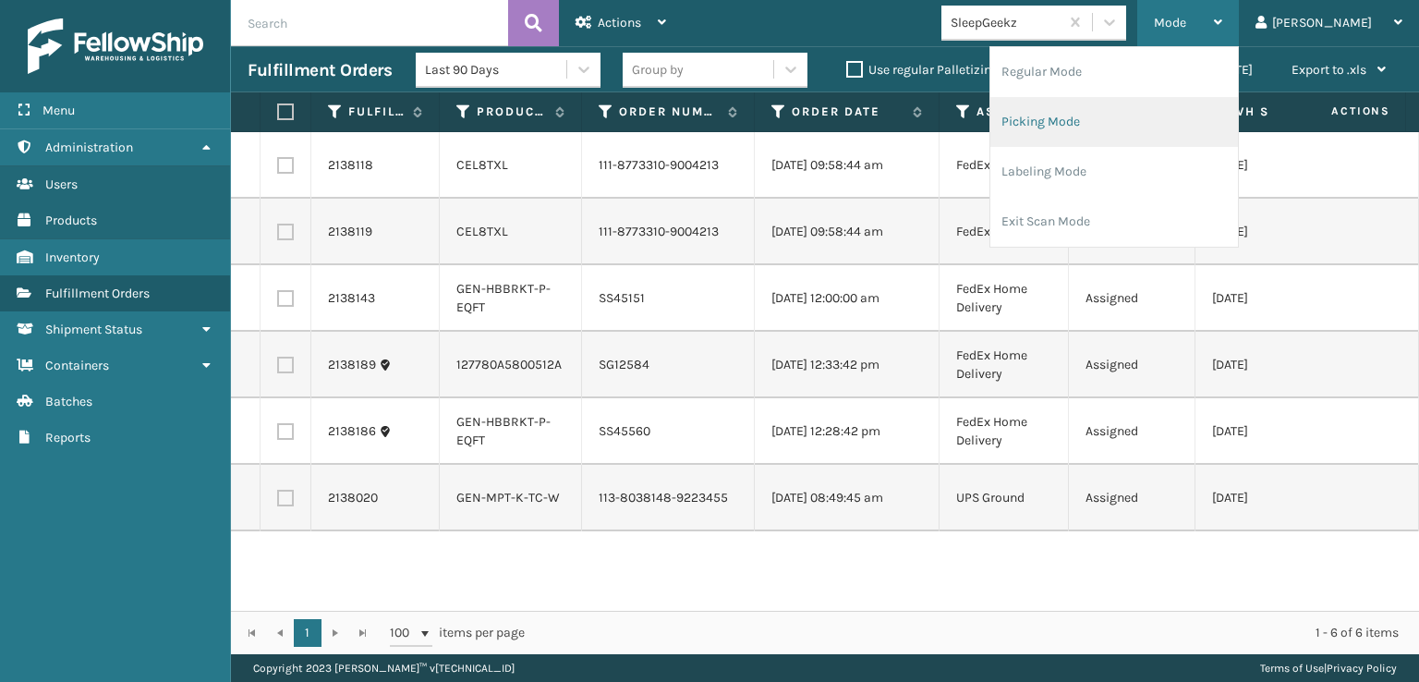
click at [1119, 120] on li "Picking Mode" at bounding box center [1115, 122] width 248 height 50
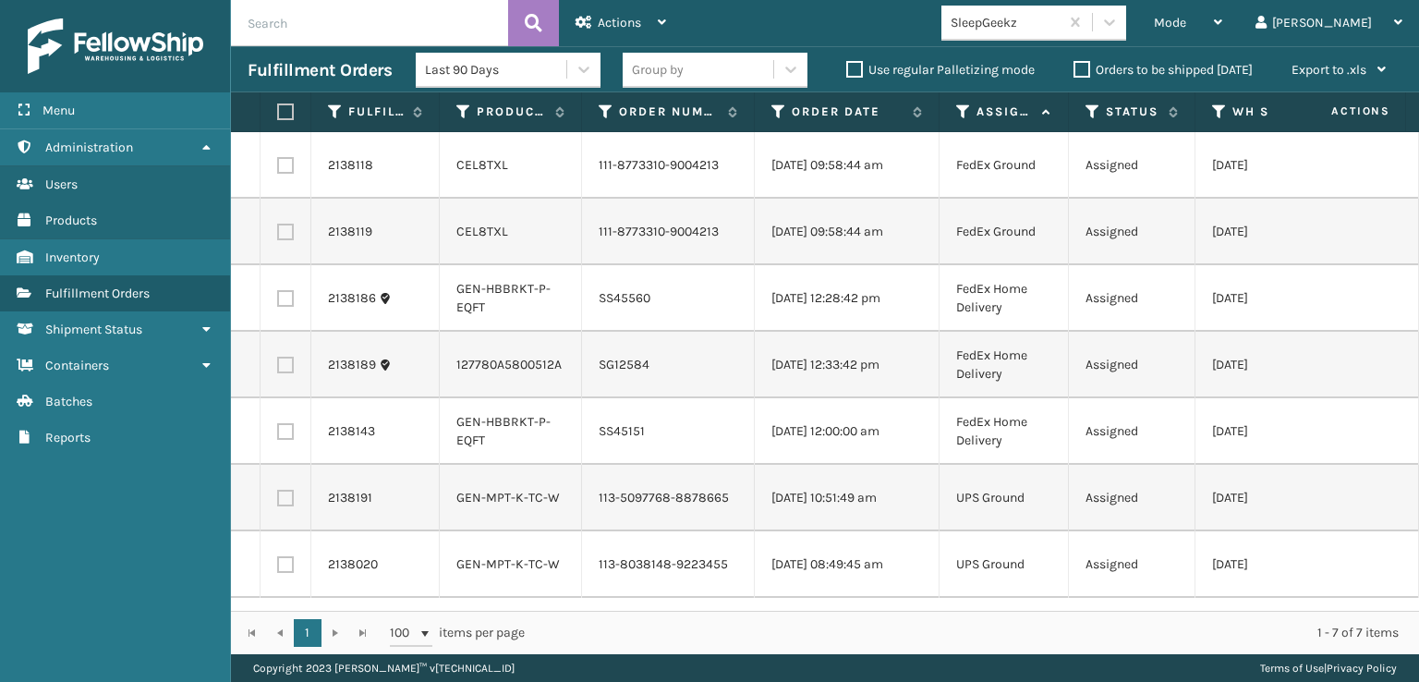
scroll to position [33, 0]
click at [1126, 27] on div at bounding box center [1109, 22] width 33 height 33
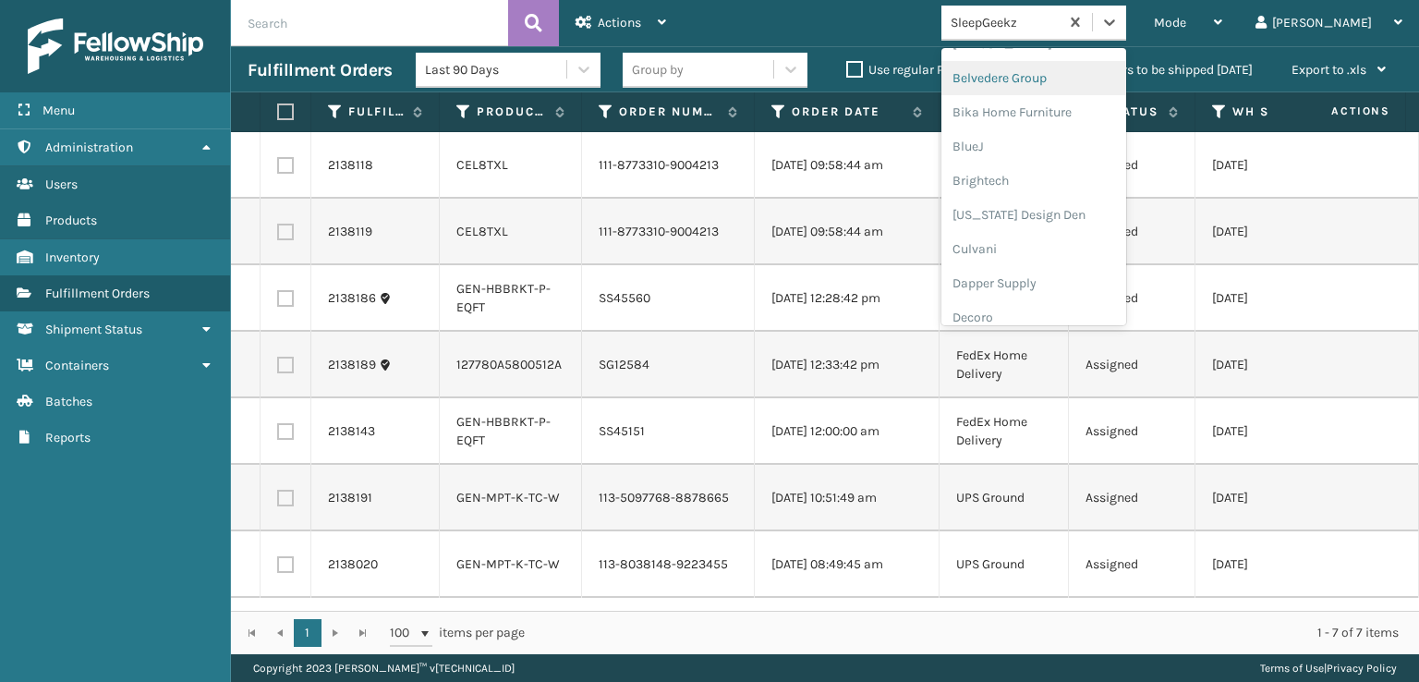
scroll to position [370, 0]
click at [1059, 136] on div "FoamTex" at bounding box center [1034, 144] width 185 height 34
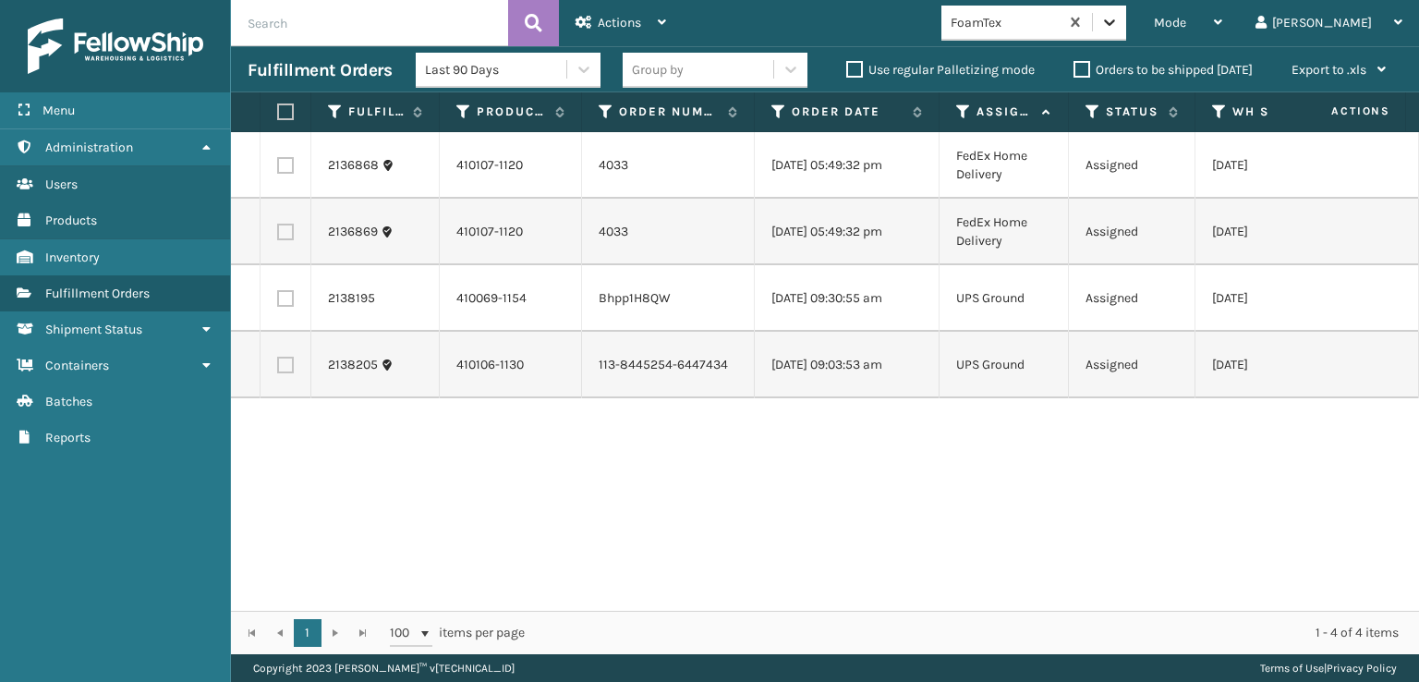
click at [1115, 24] on icon at bounding box center [1109, 22] width 11 height 6
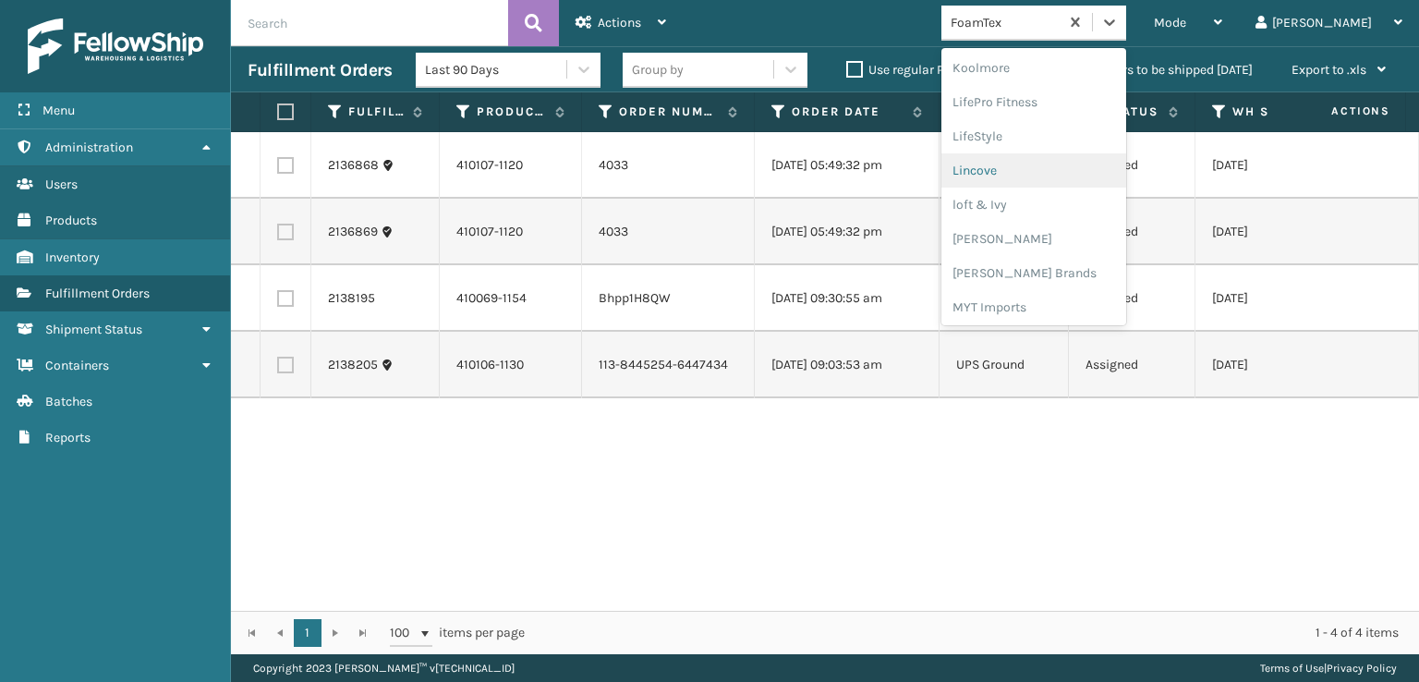
scroll to position [676, 0]
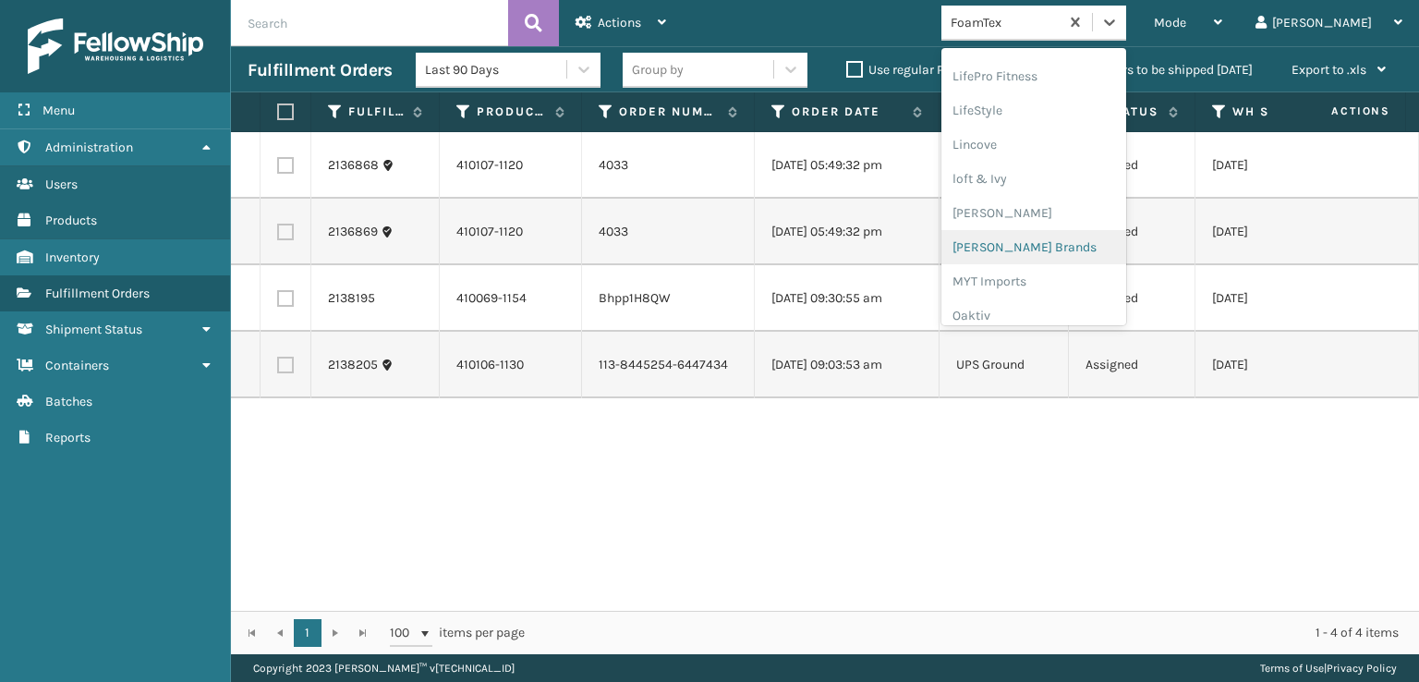
click at [1053, 240] on div "[PERSON_NAME] Brands" at bounding box center [1034, 247] width 185 height 34
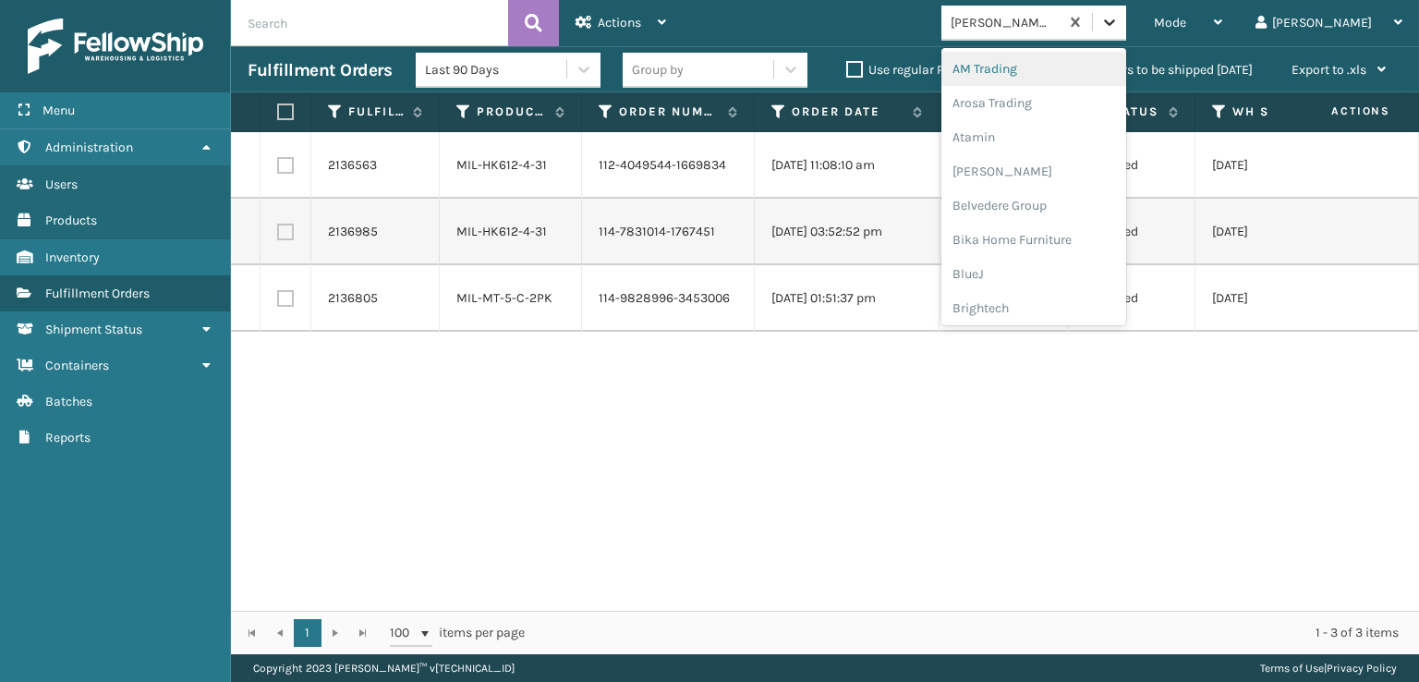
click at [1119, 19] on icon at bounding box center [1110, 22] width 18 height 18
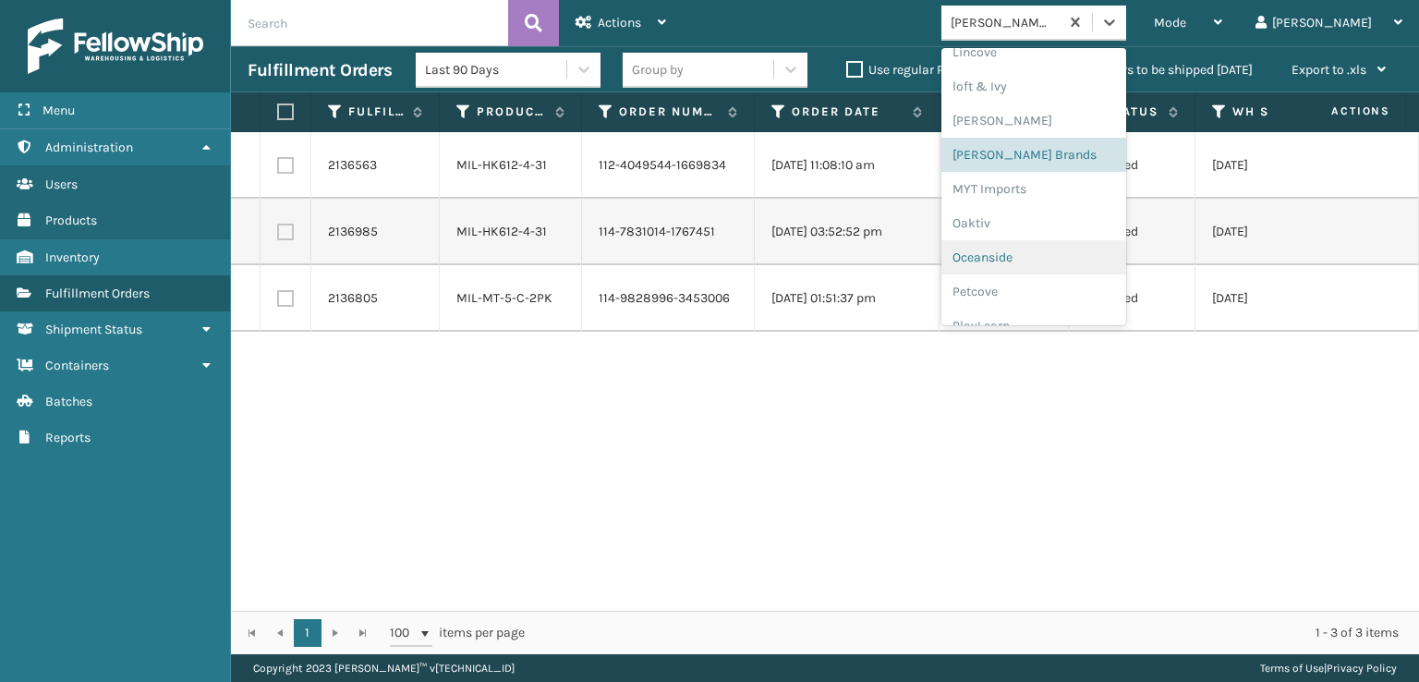
scroll to position [927, 0]
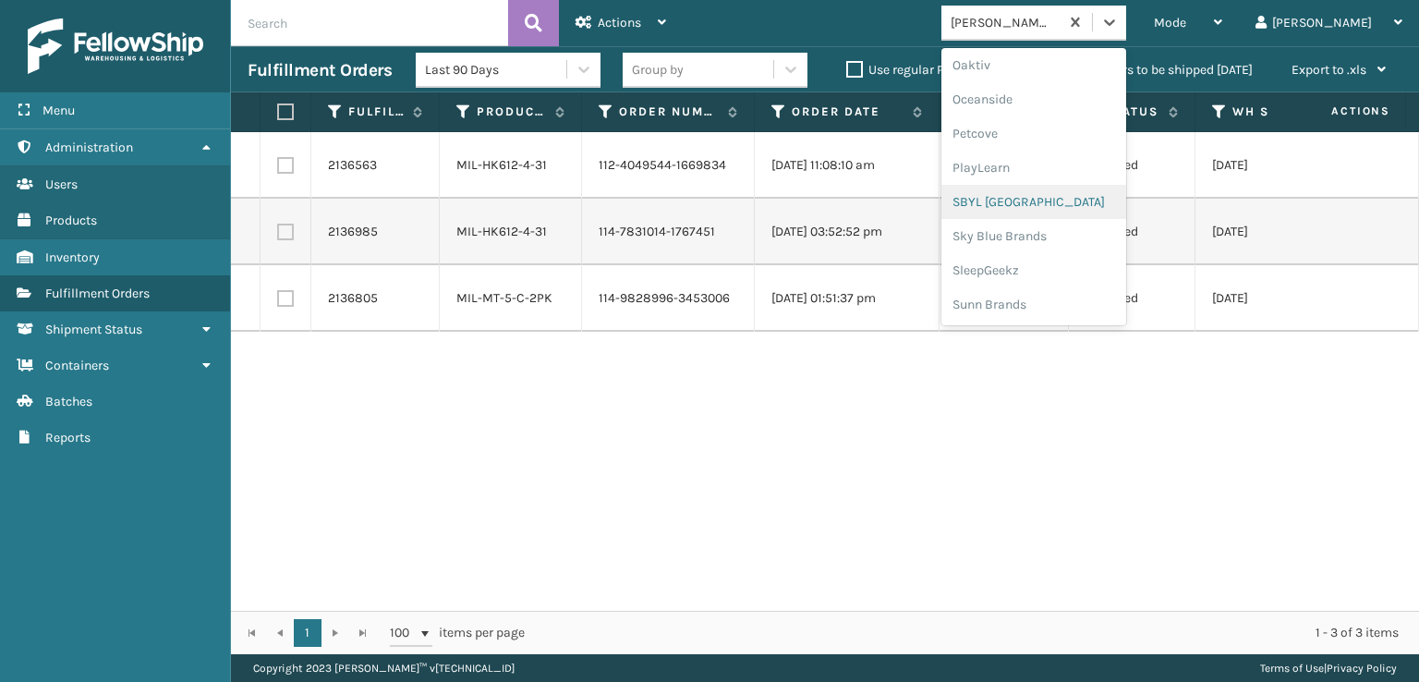
click at [1050, 194] on div "SBYL [GEOGRAPHIC_DATA]" at bounding box center [1034, 202] width 185 height 34
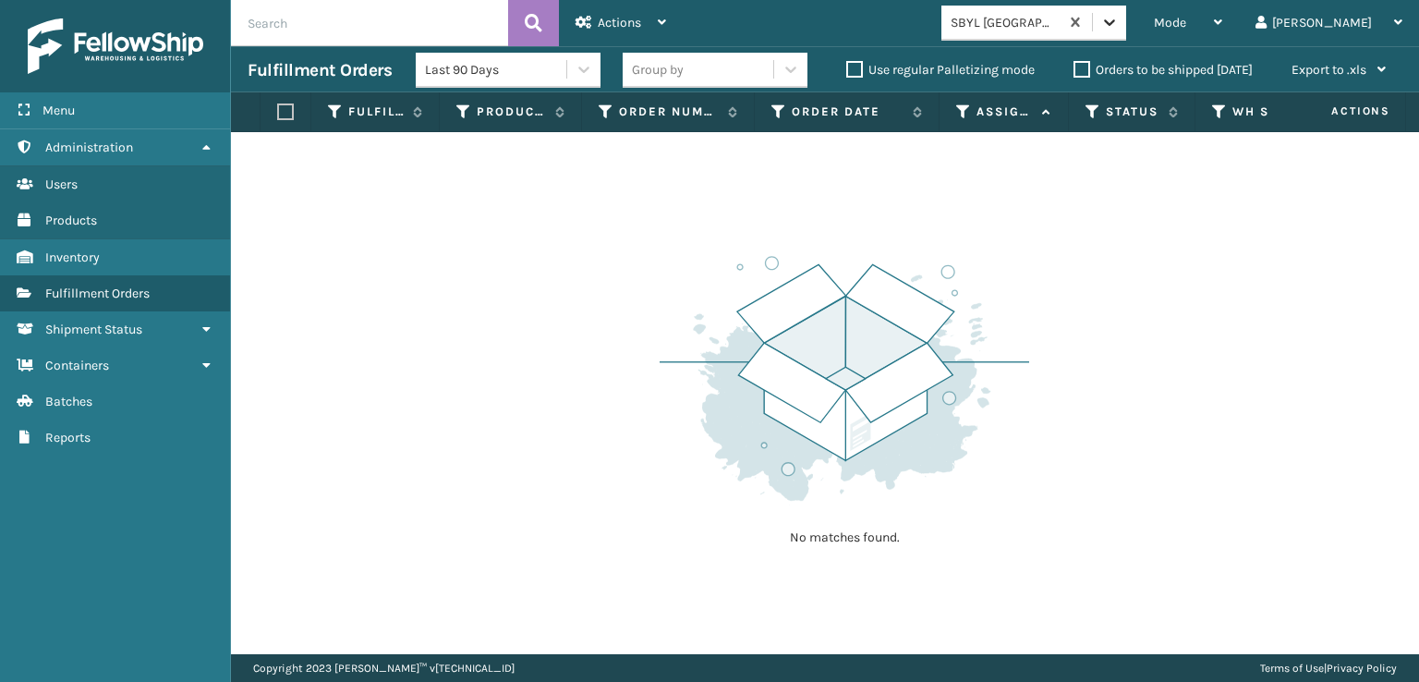
click at [1119, 26] on icon at bounding box center [1110, 22] width 18 height 18
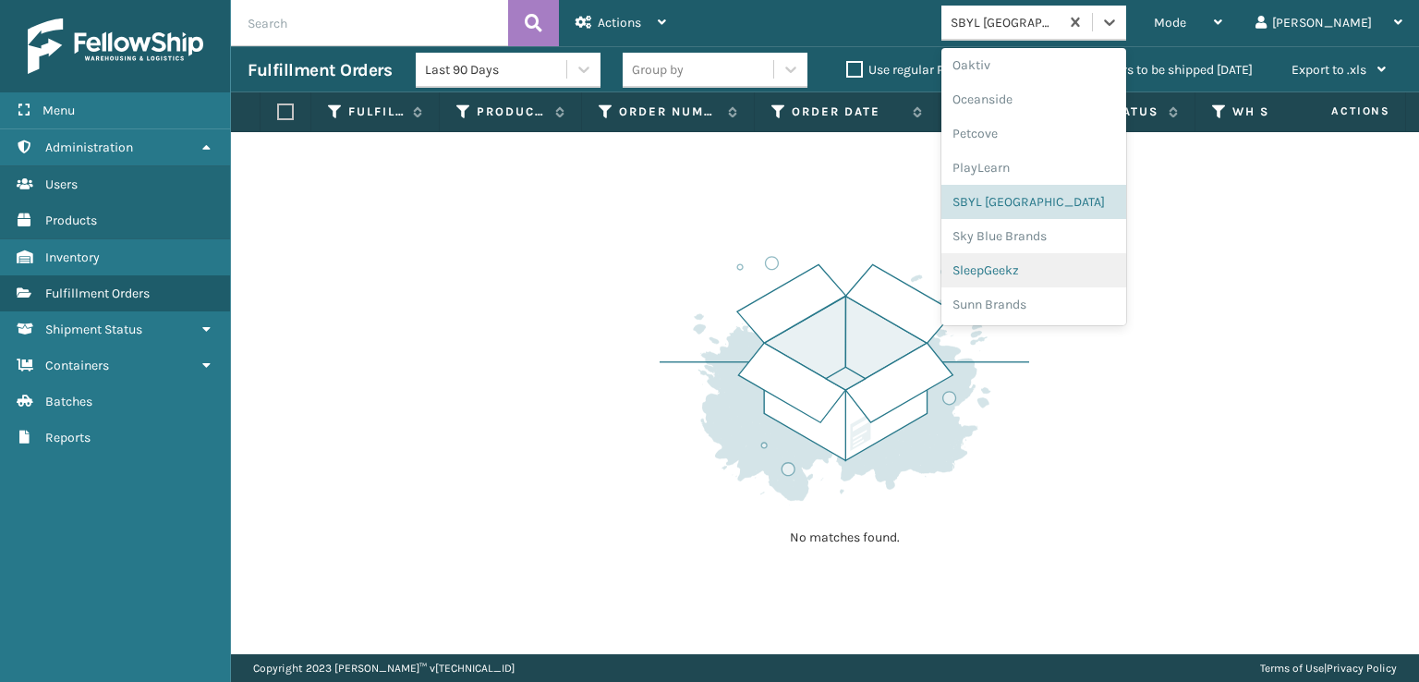
click at [1038, 271] on div "SleepGeekz" at bounding box center [1034, 270] width 185 height 34
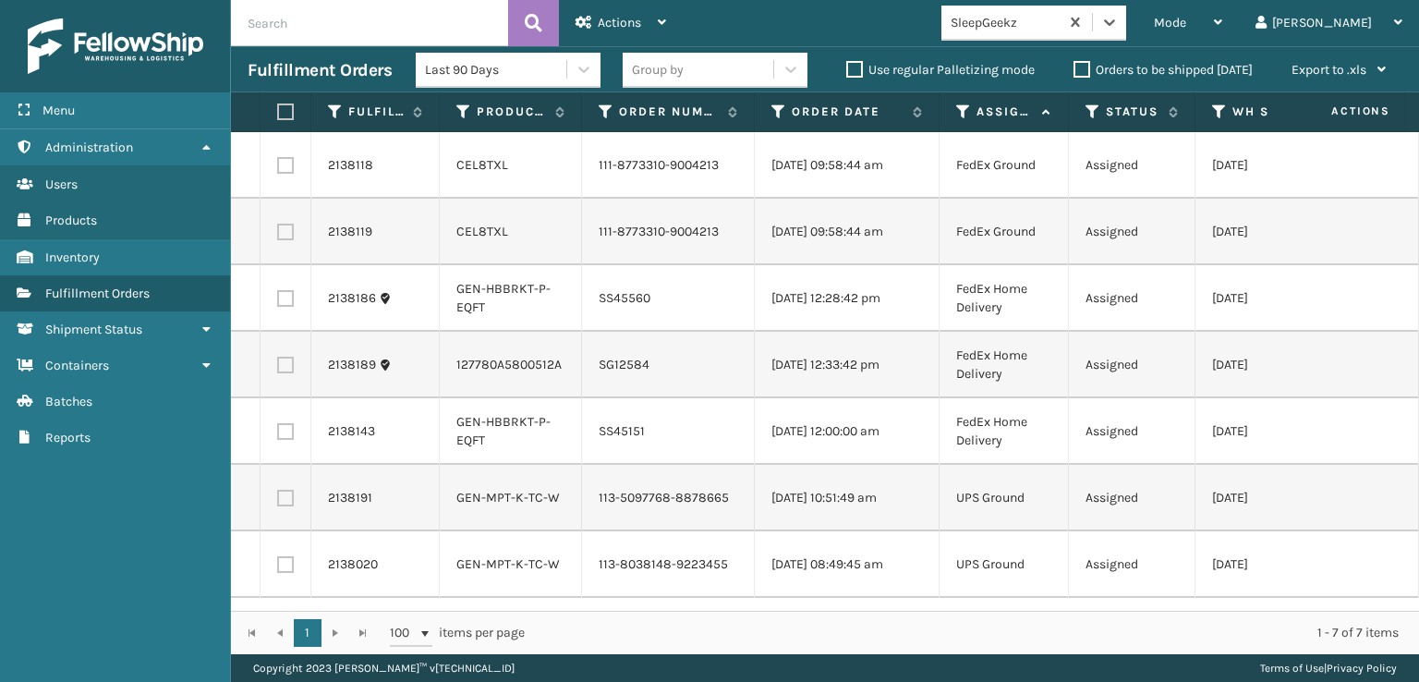
scroll to position [0, 0]
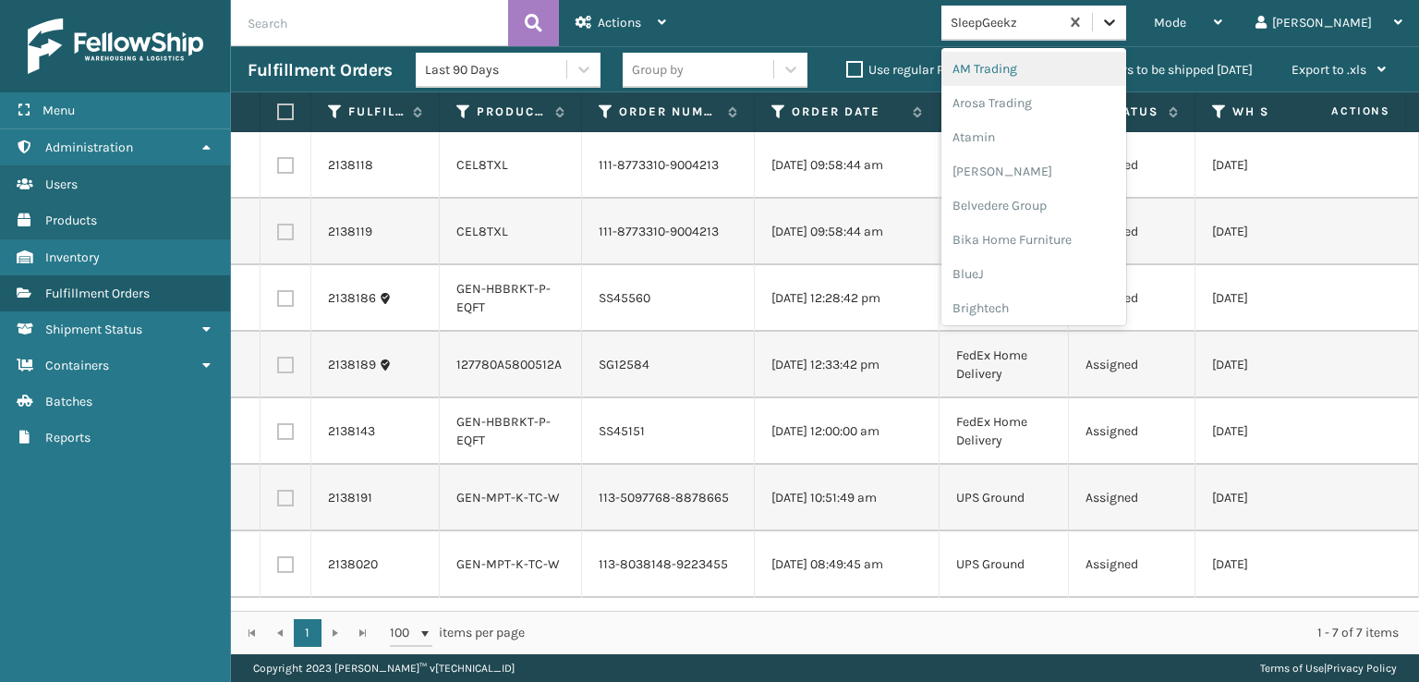
click at [1119, 18] on icon at bounding box center [1110, 22] width 18 height 18
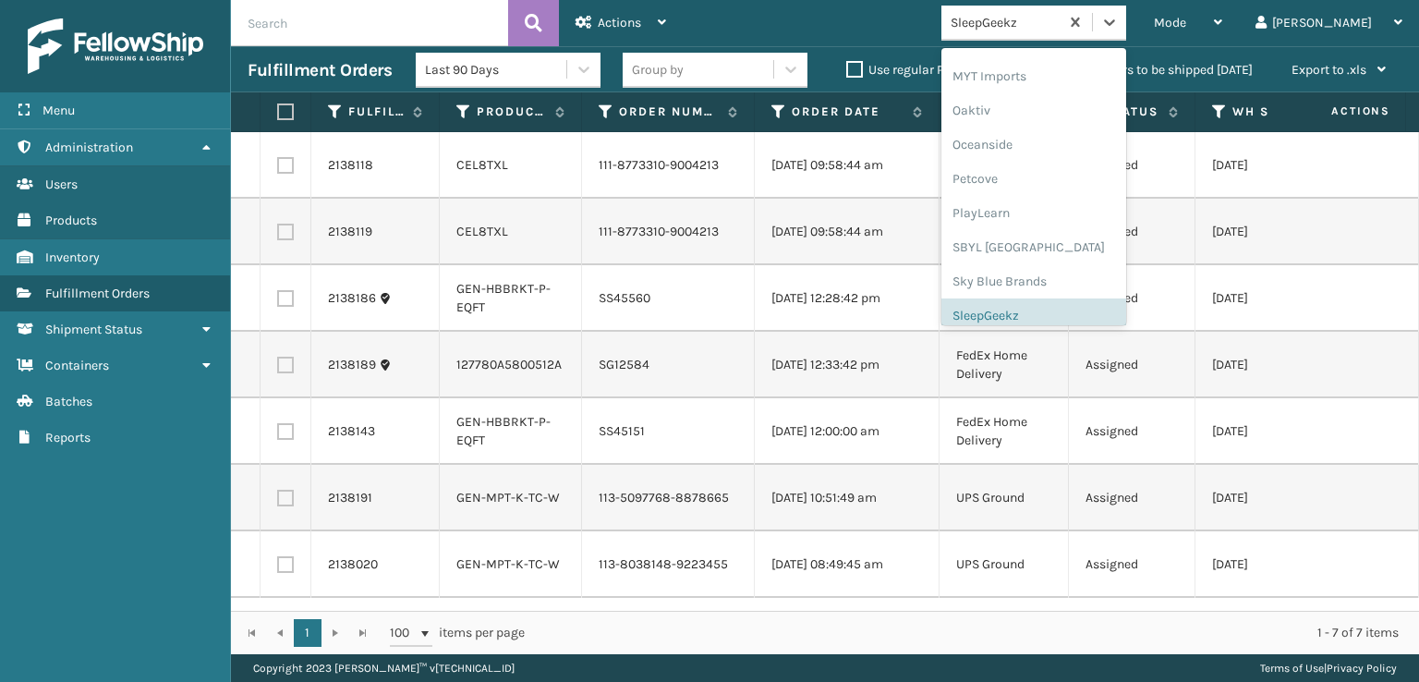
scroll to position [927, 0]
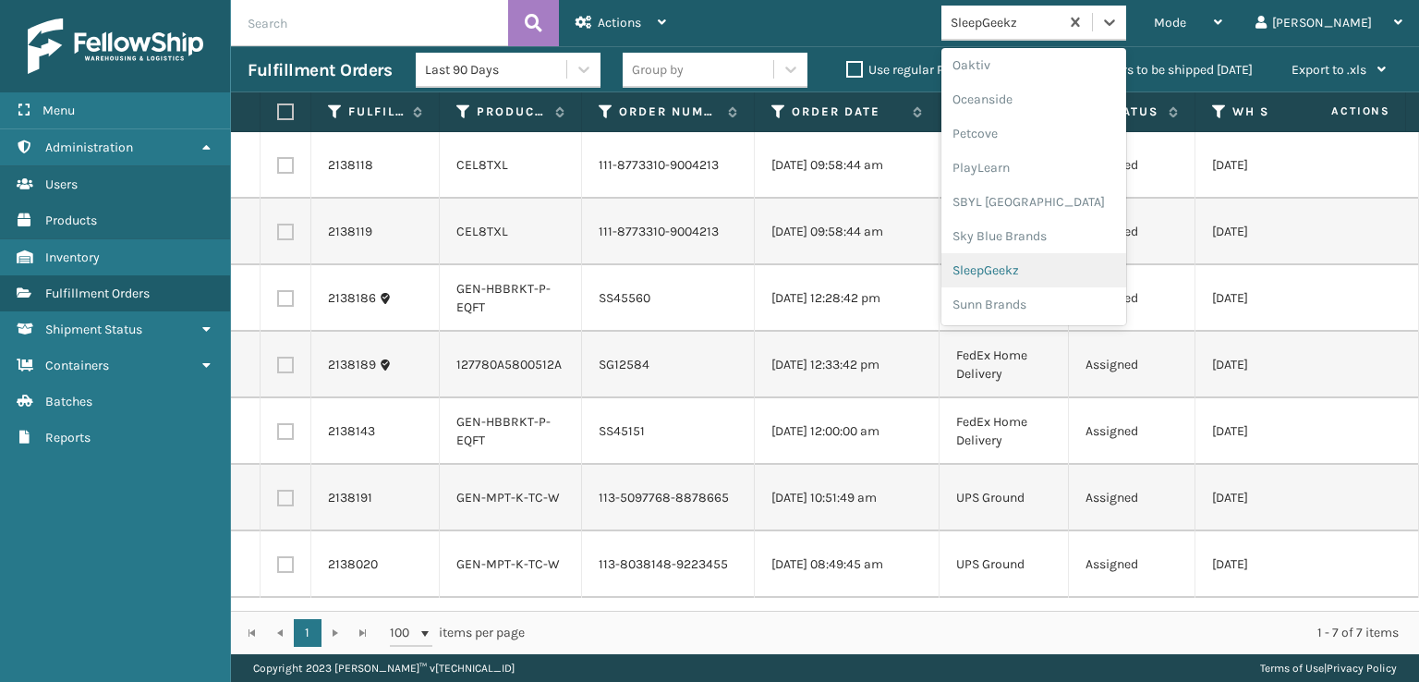
click at [1081, 267] on div "SleepGeekz" at bounding box center [1034, 270] width 185 height 34
click at [1119, 25] on icon at bounding box center [1110, 22] width 18 height 18
click at [1052, 235] on div "FoamTex" at bounding box center [1034, 236] width 185 height 34
